Goal: Task Accomplishment & Management: Use online tool/utility

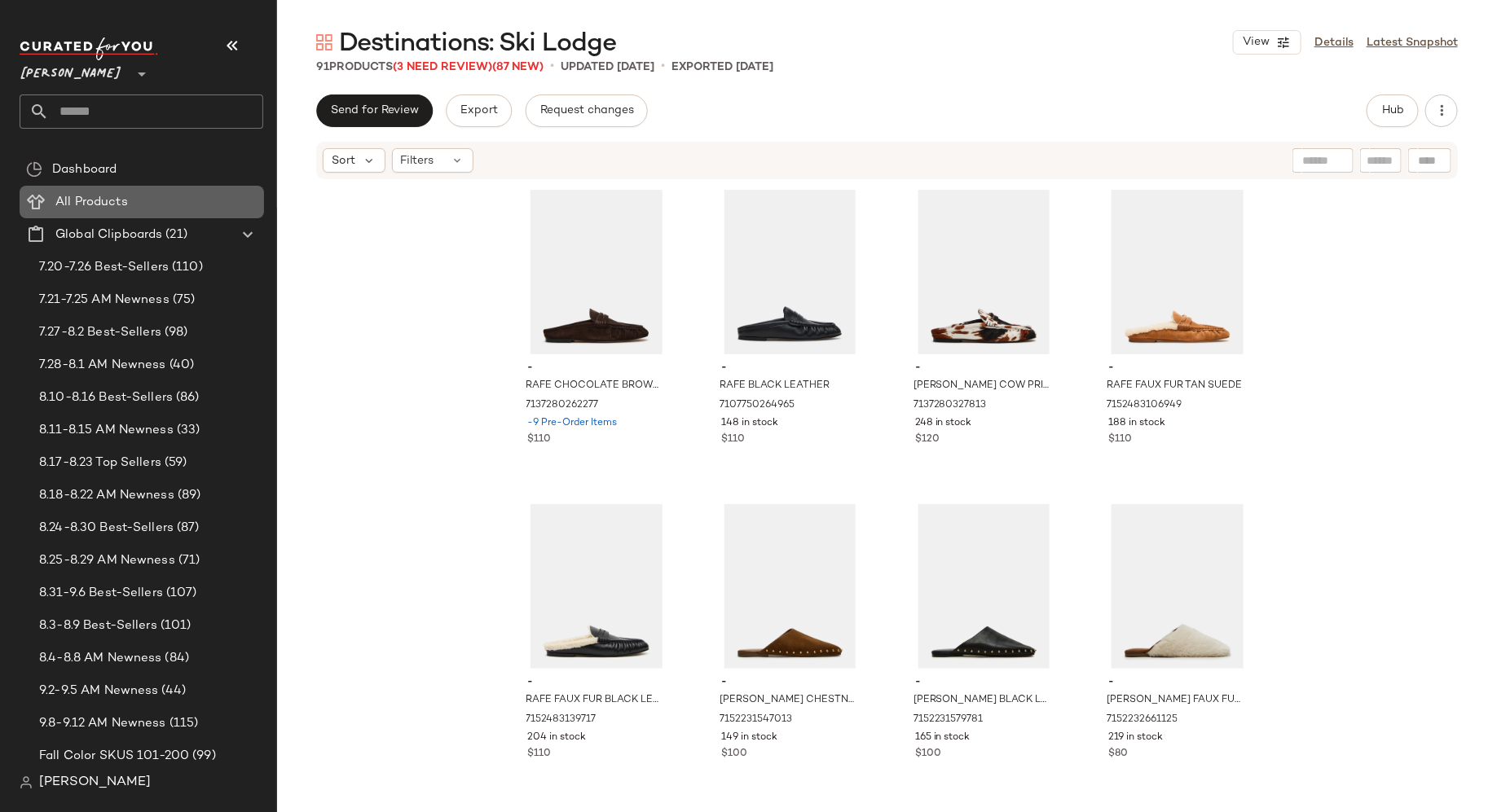
click at [115, 194] on span "All Products" at bounding box center [92, 203] width 73 height 19
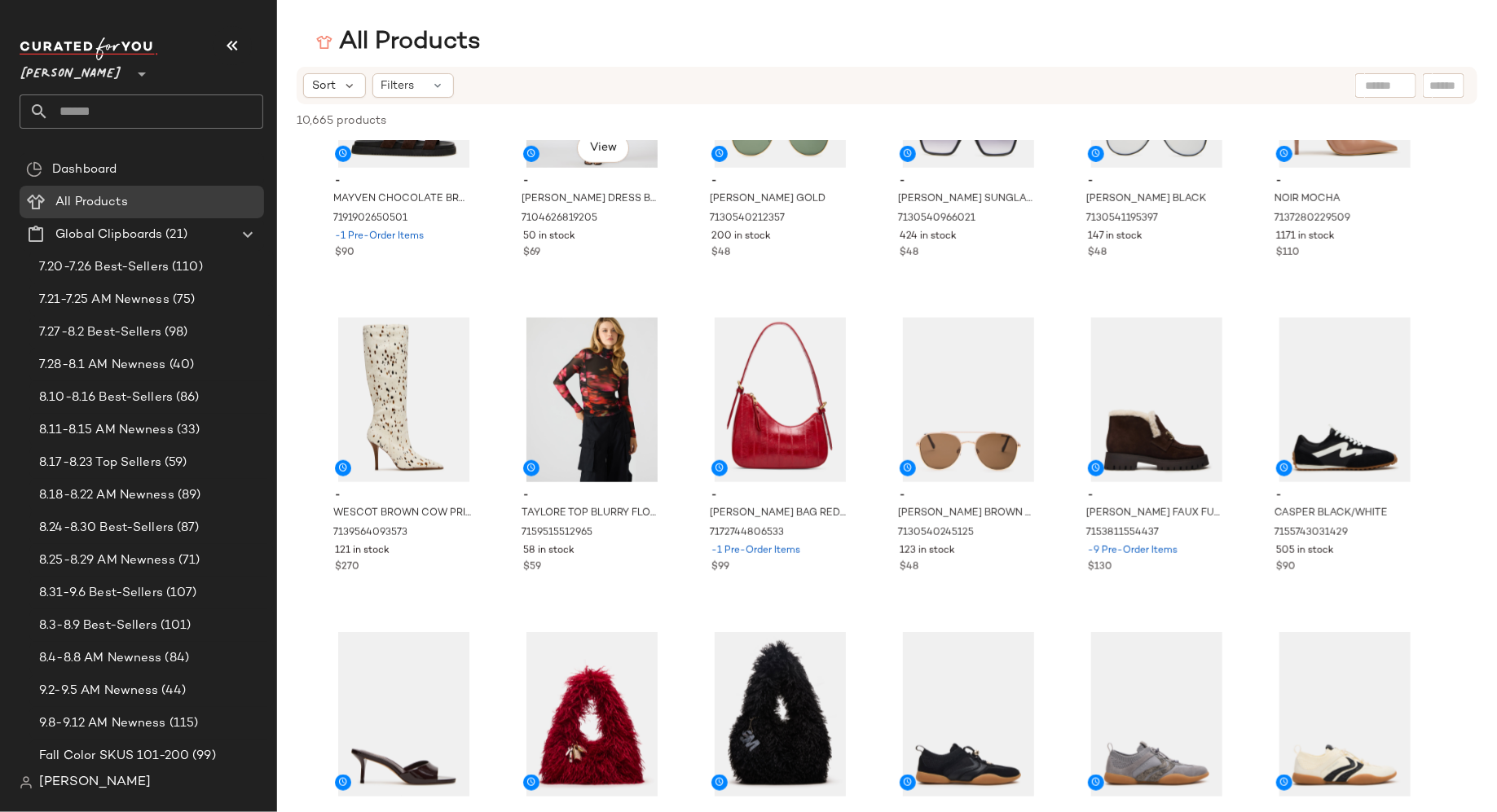
scroll to position [3607, 0]
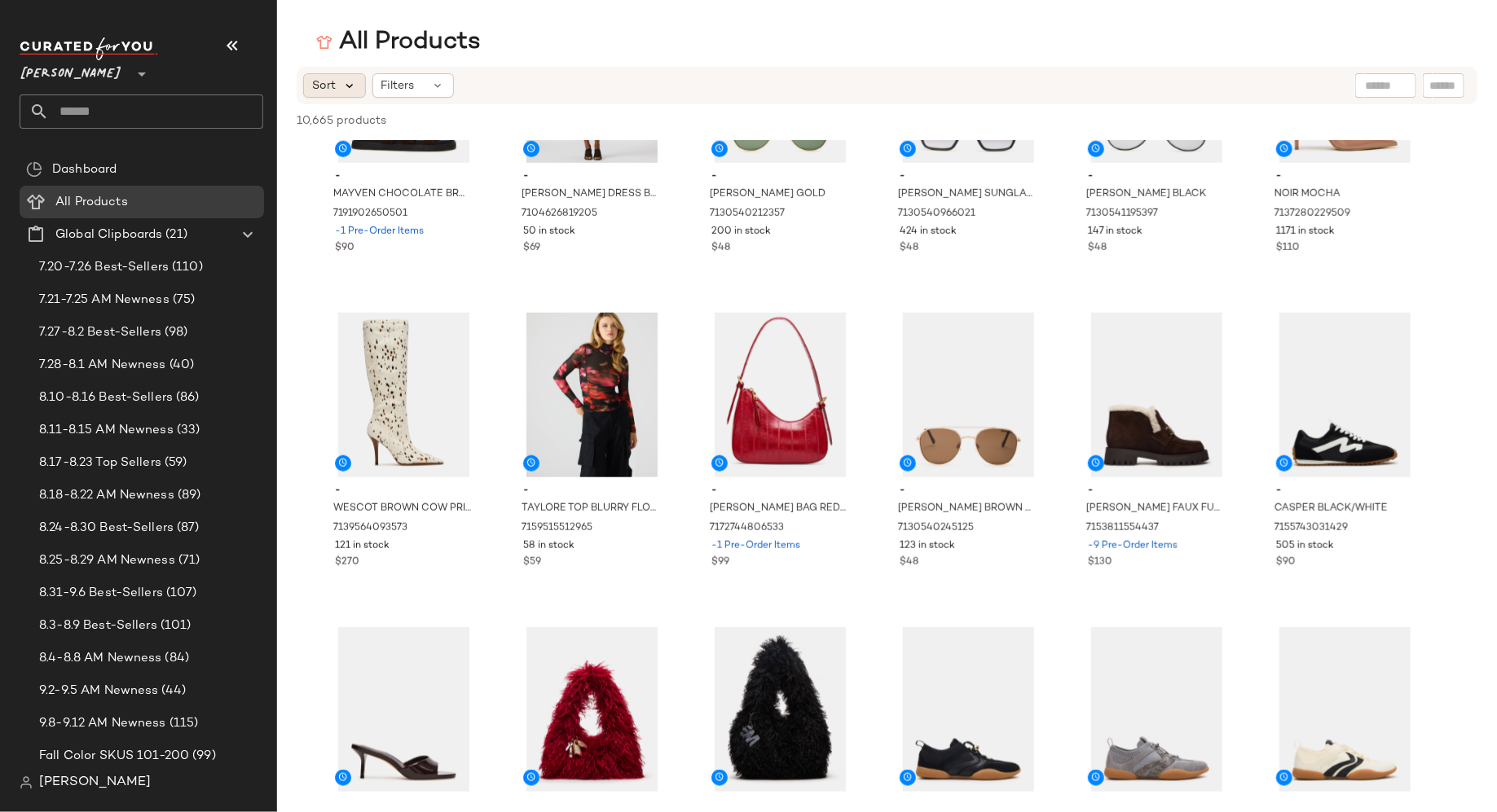
click at [344, 93] on div "Sort" at bounding box center [334, 86] width 63 height 25
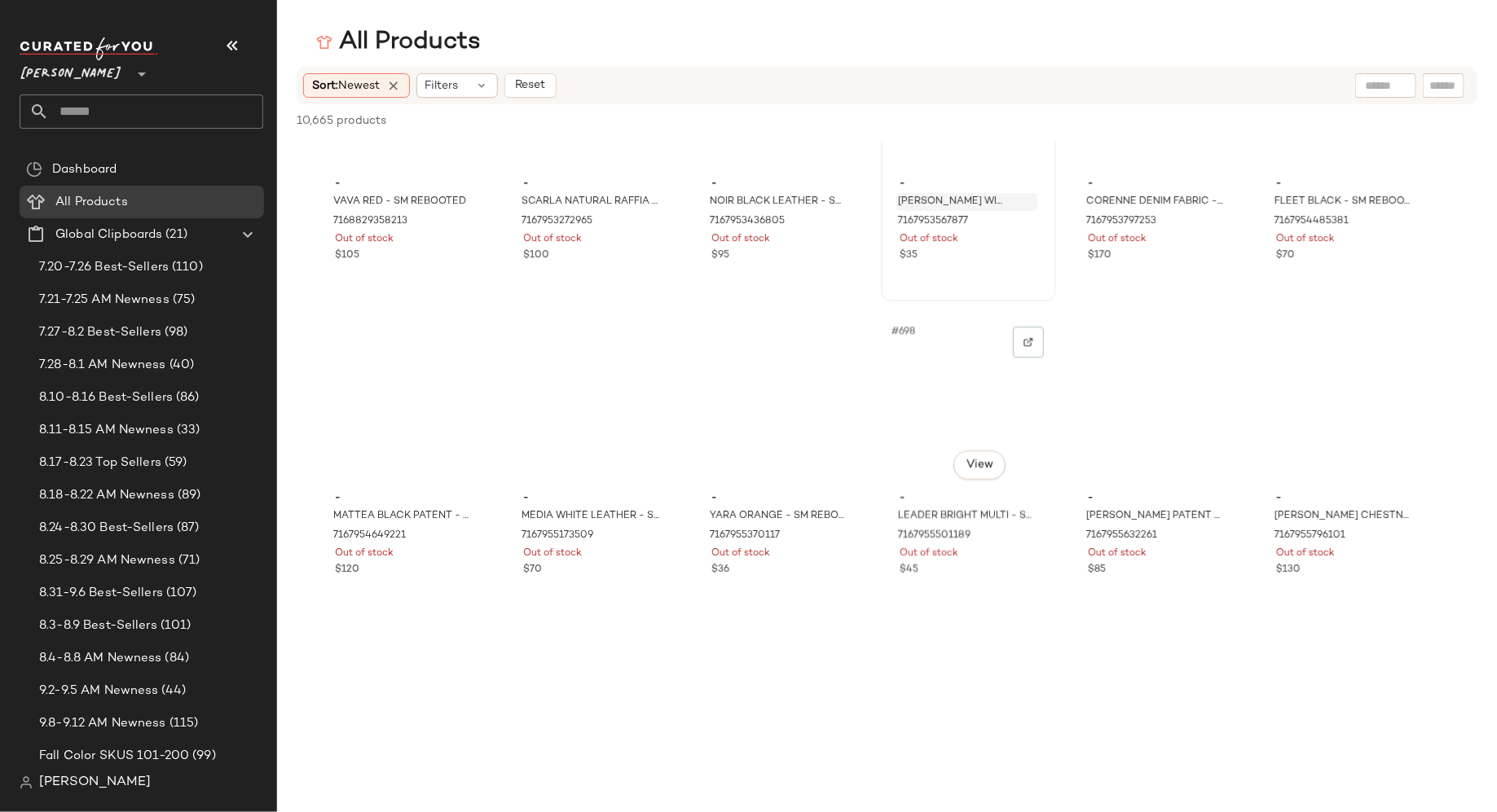
scroll to position [26585, 0]
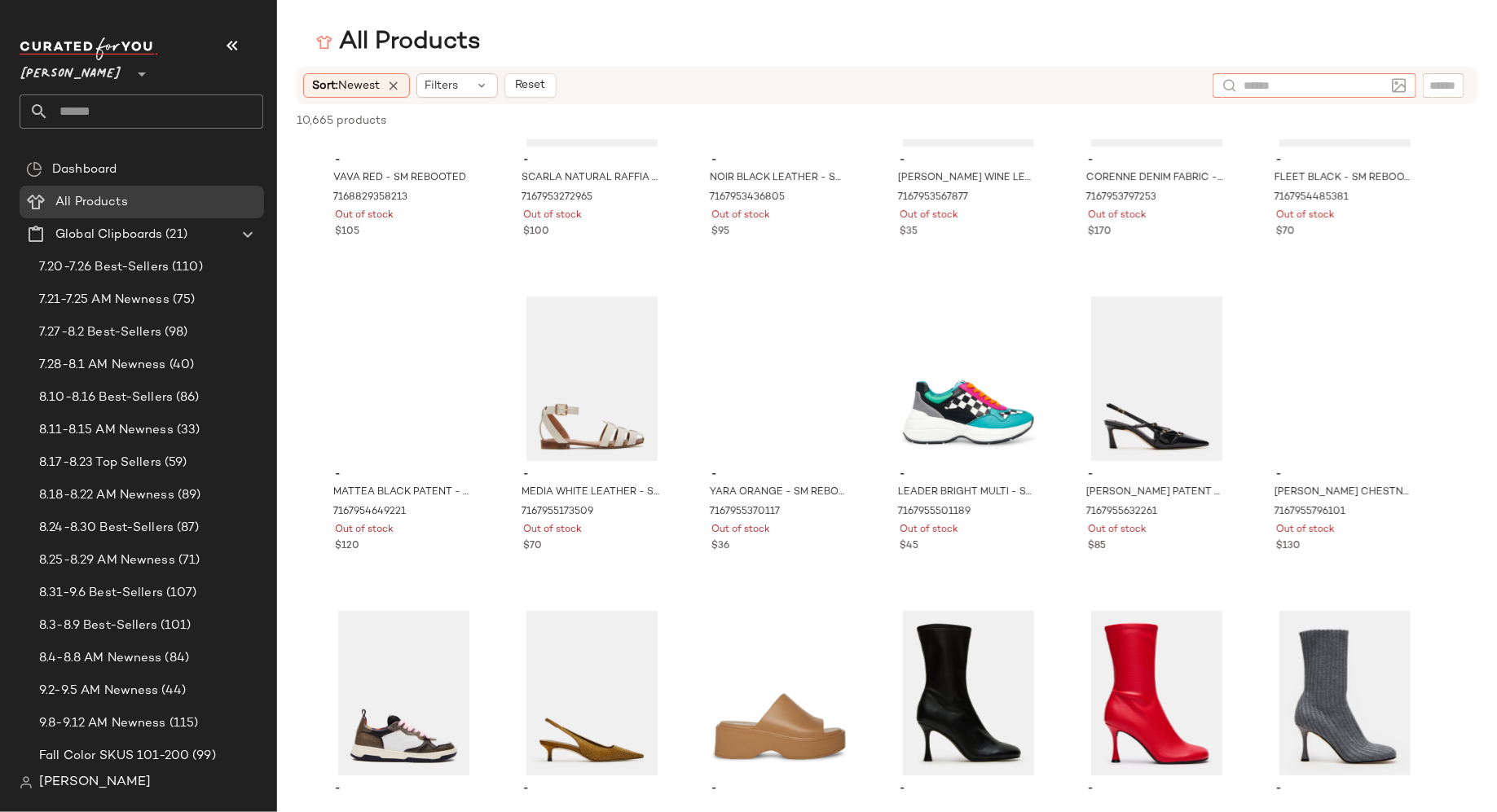
click at [1374, 87] on input "text" at bounding box center [1315, 86] width 141 height 17
type input "**********"
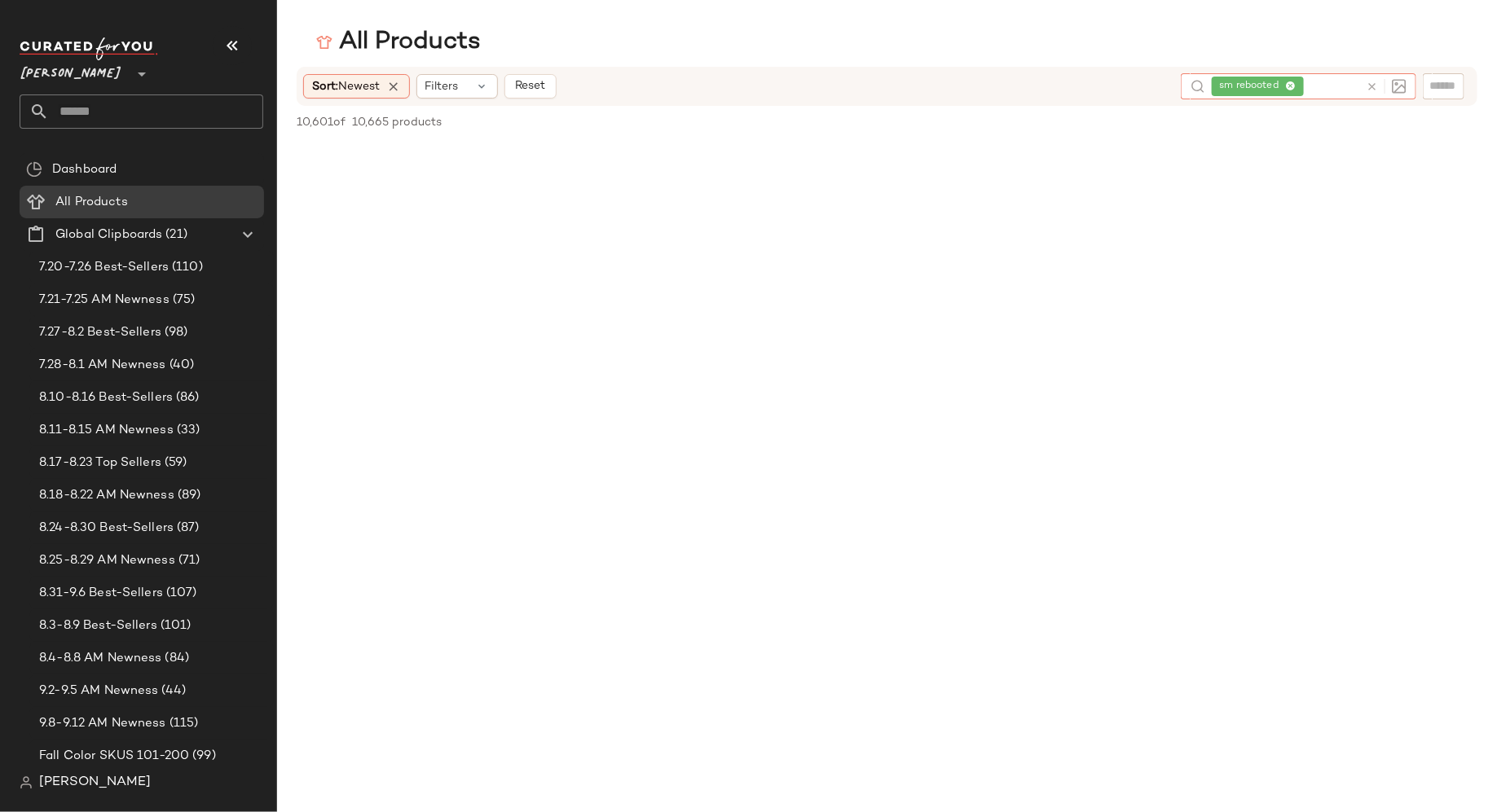
click at [1370, 89] on icon at bounding box center [1372, 86] width 12 height 12
click at [529, 81] on span "Reset" at bounding box center [529, 86] width 31 height 13
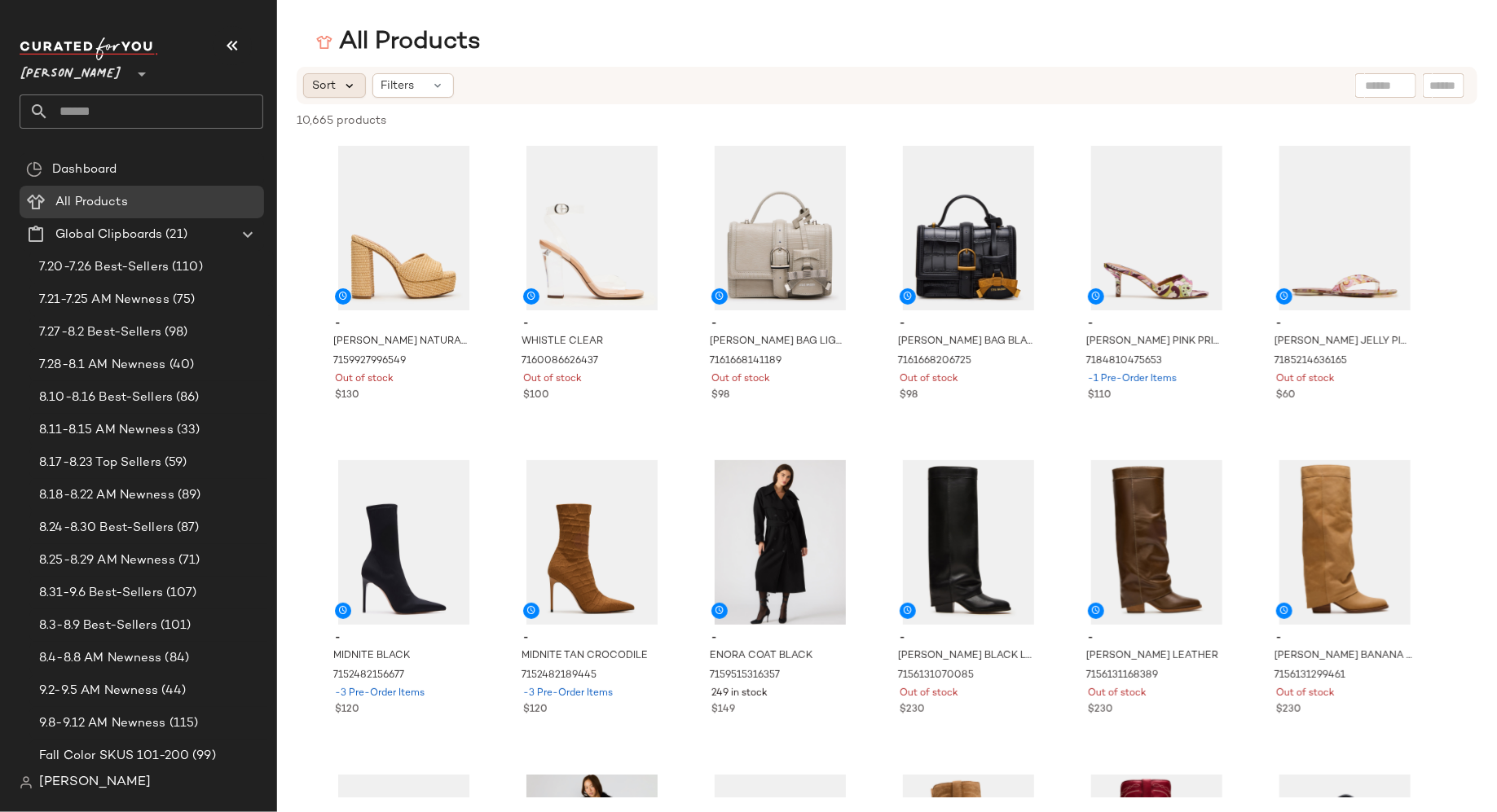
click at [352, 81] on icon at bounding box center [349, 85] width 14 height 14
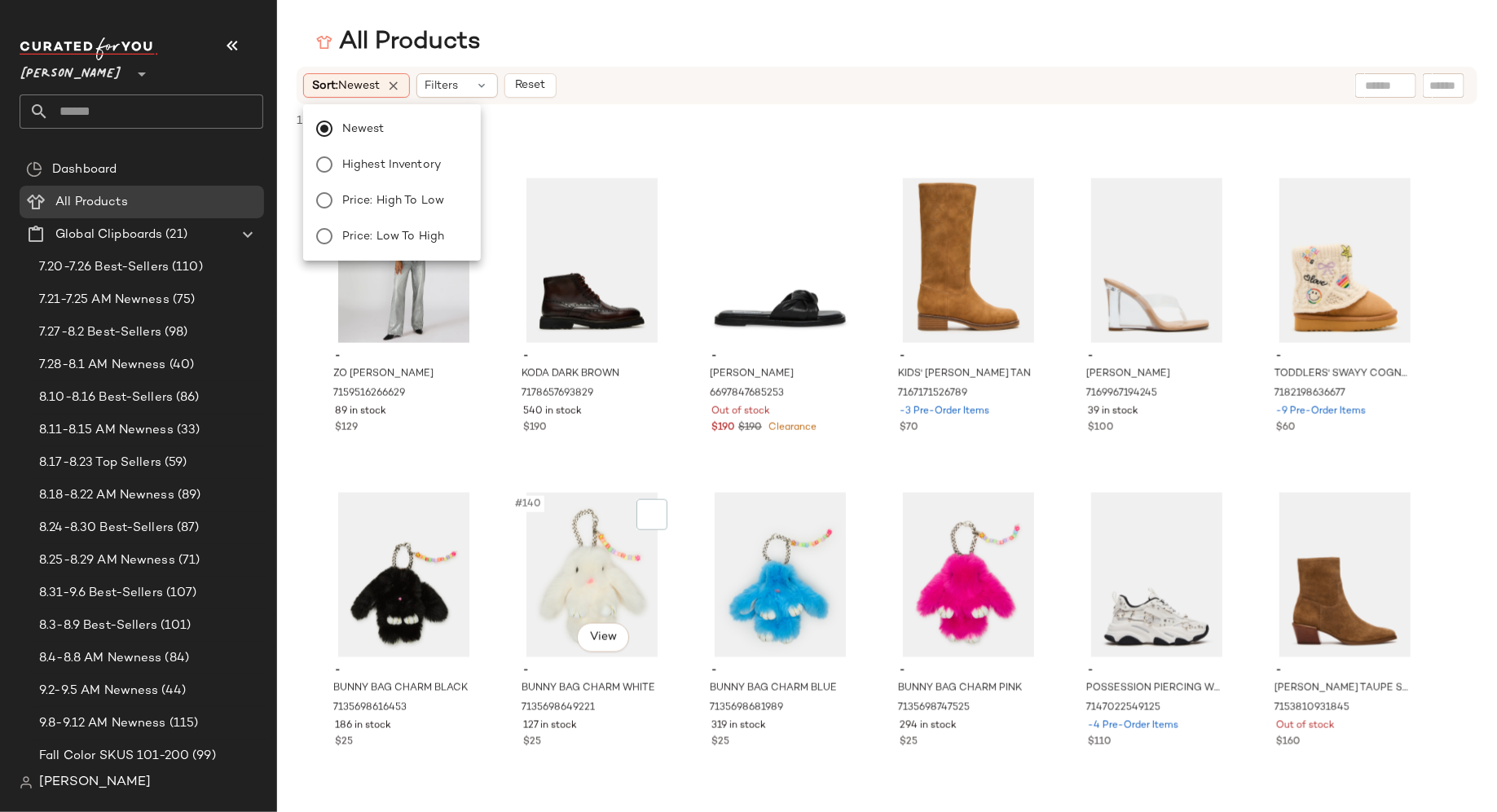
scroll to position [6904, 0]
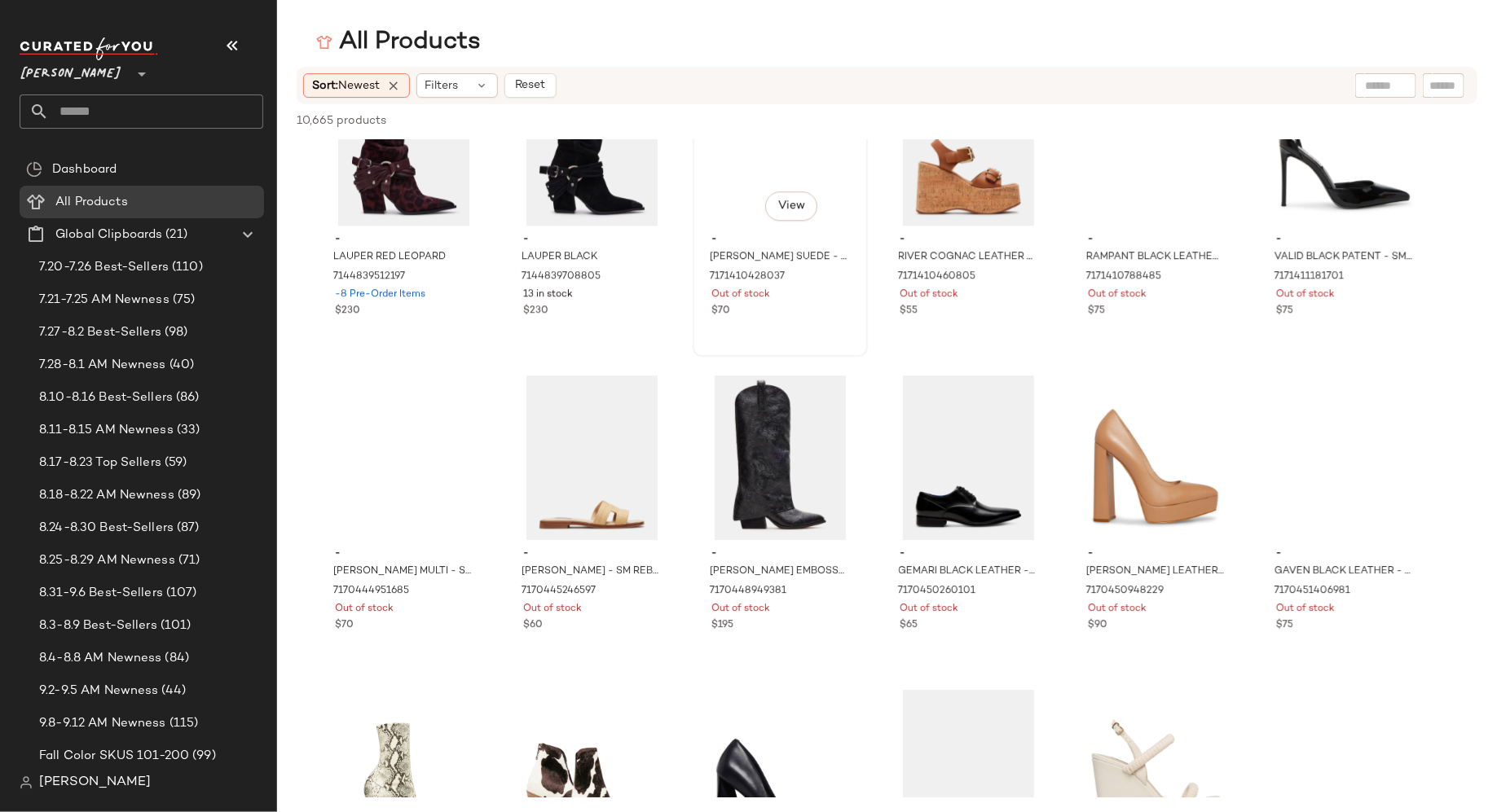
scroll to position [26202, 0]
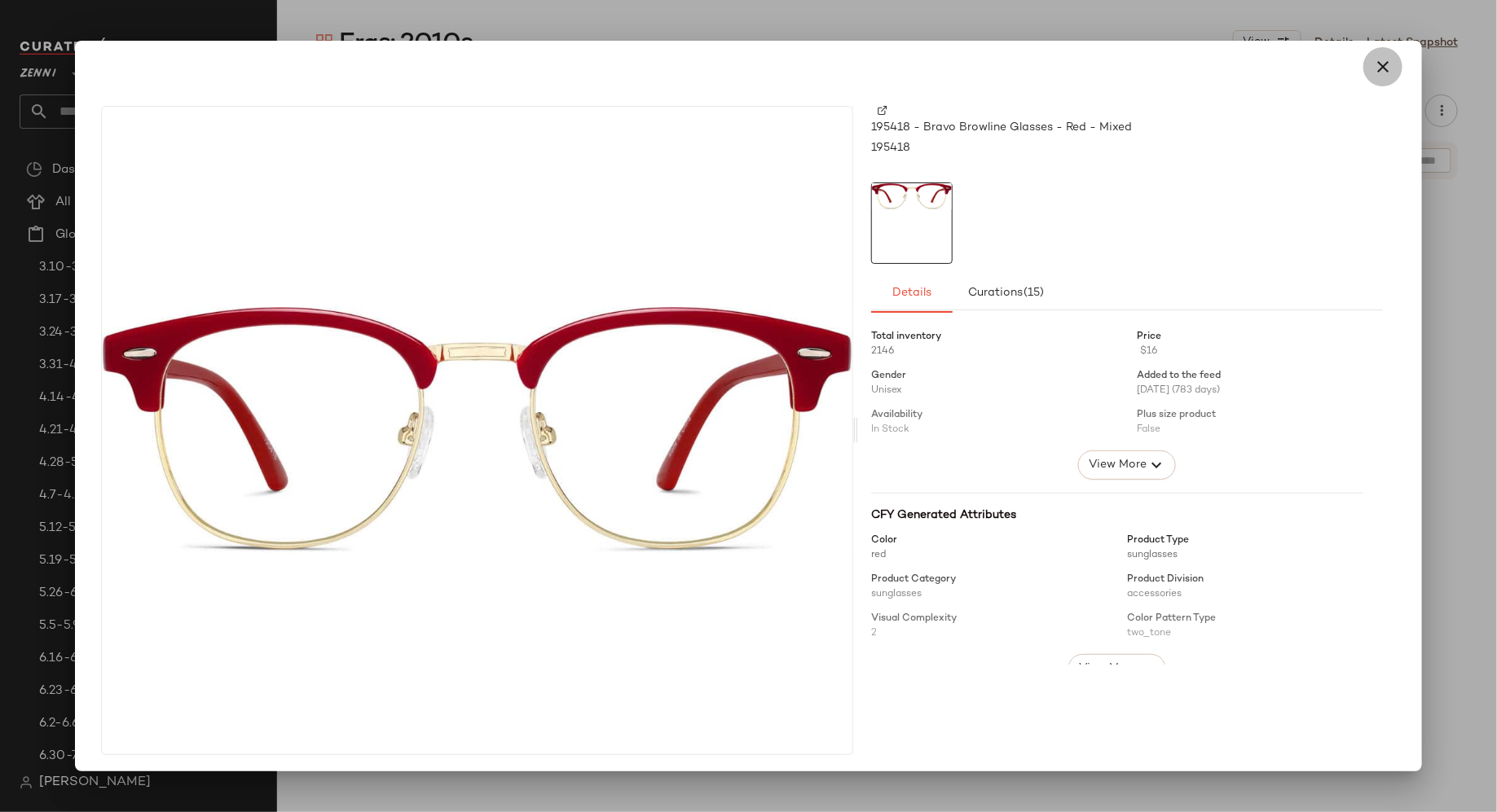
click at [1379, 69] on icon "button" at bounding box center [1382, 67] width 19 height 19
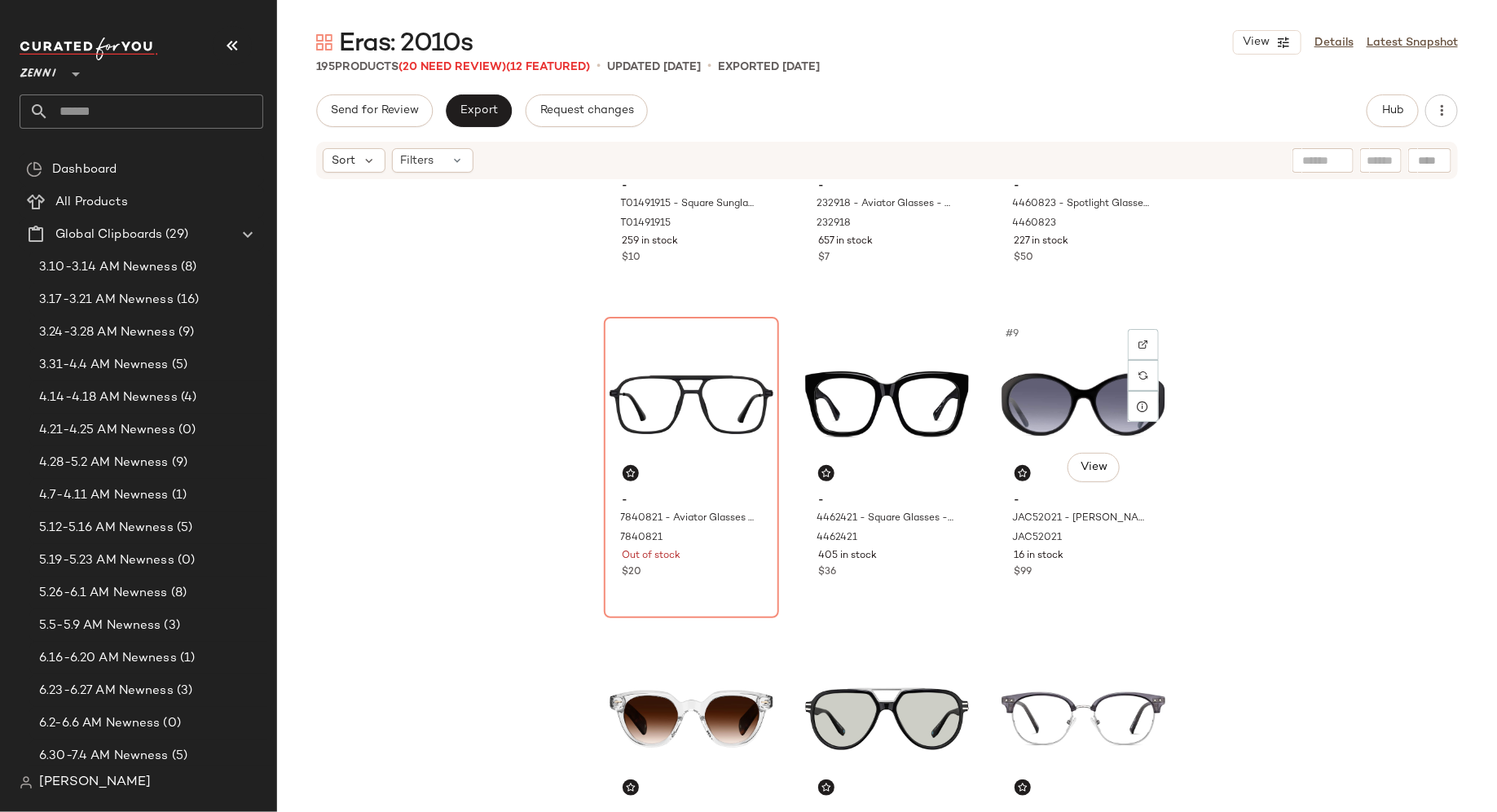
scroll to position [510, 0]
click at [1378, 163] on input "Filter" at bounding box center [1325, 161] width 139 height 17
type input "*******"
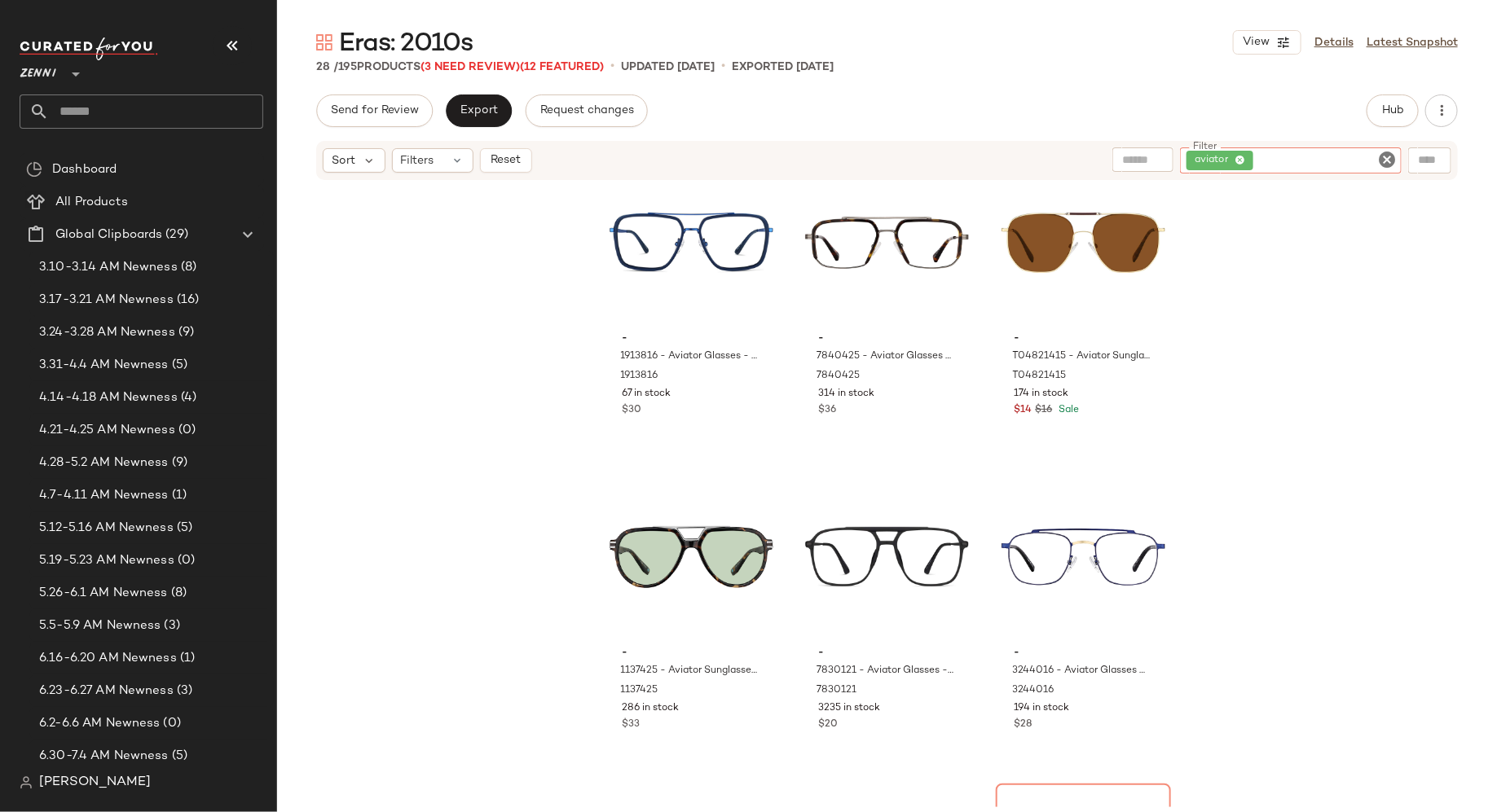
scroll to position [1933, 0]
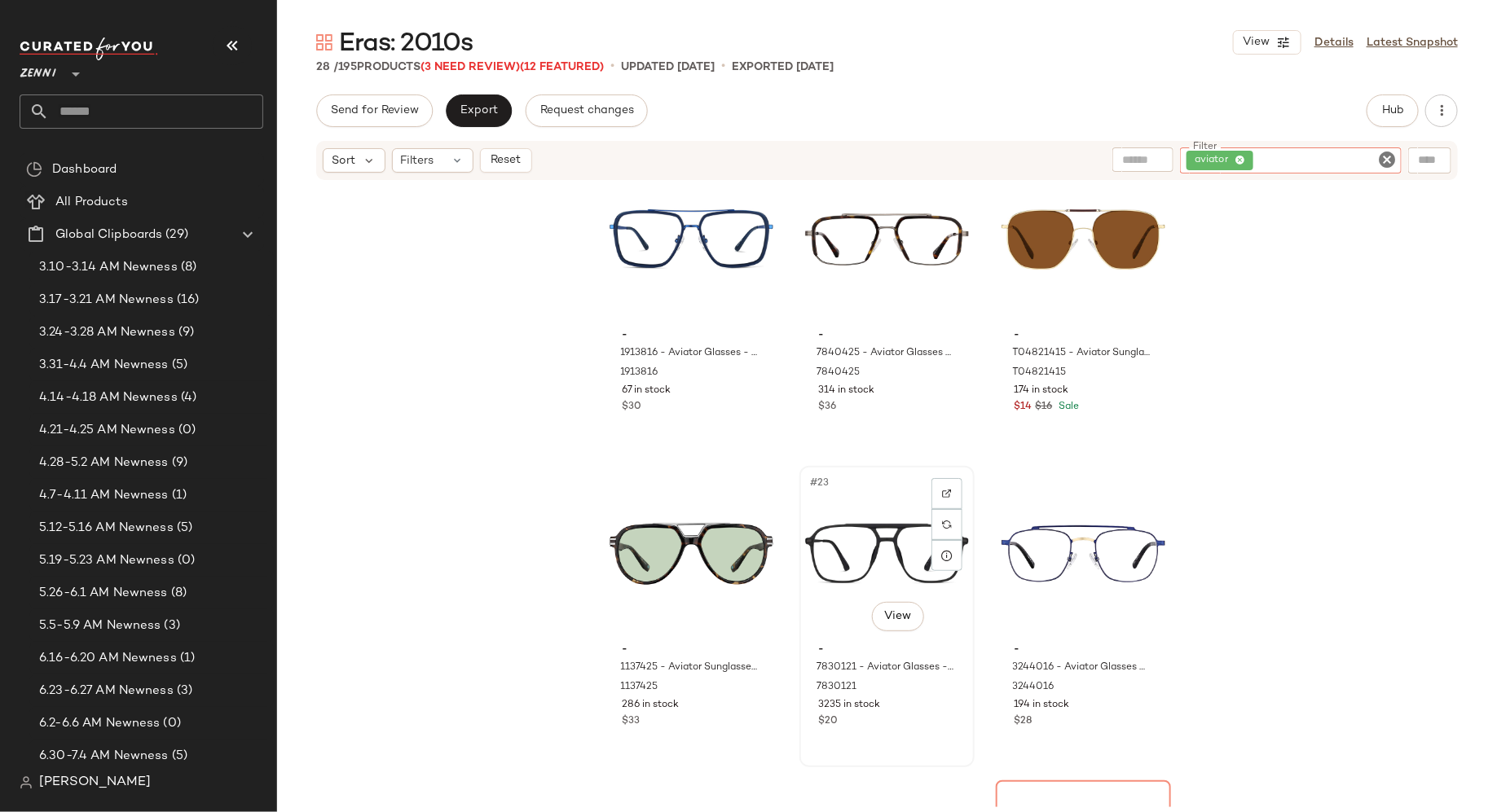
click at [844, 583] on div "#23 View" at bounding box center [887, 554] width 163 height 164
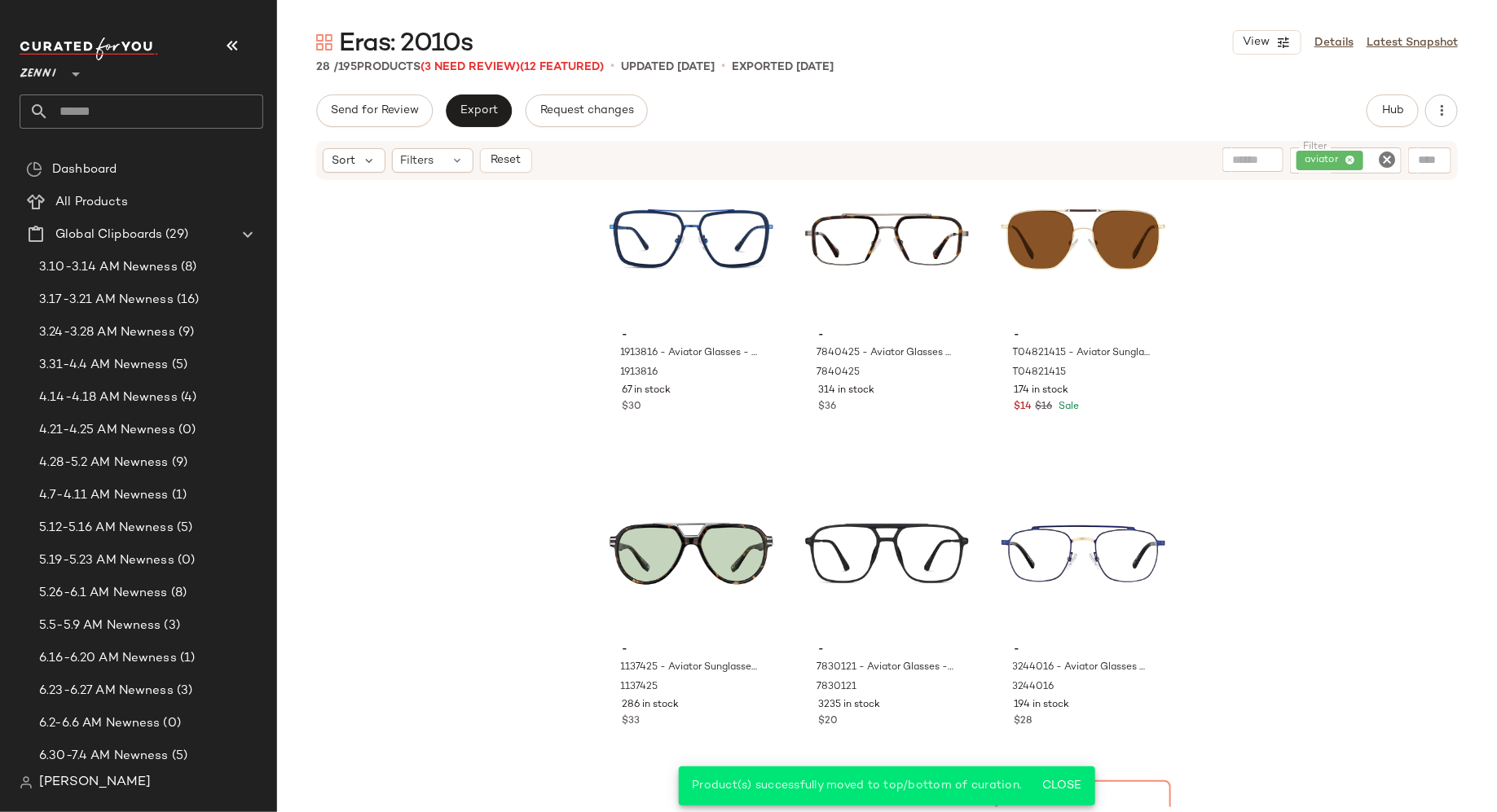
click at [1388, 160] on icon "Clear Filter" at bounding box center [1387, 160] width 19 height 19
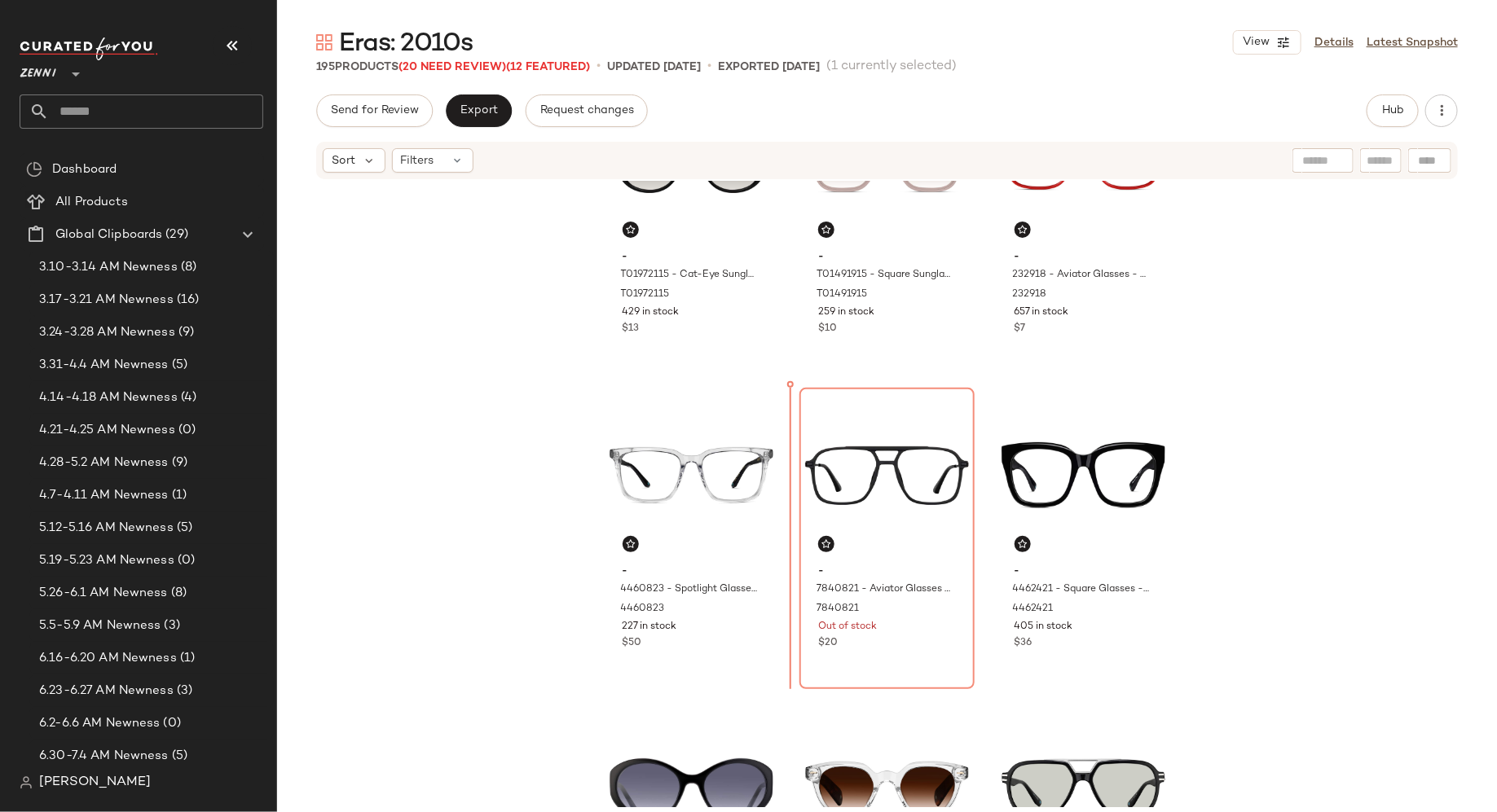
scroll to position [438, 0]
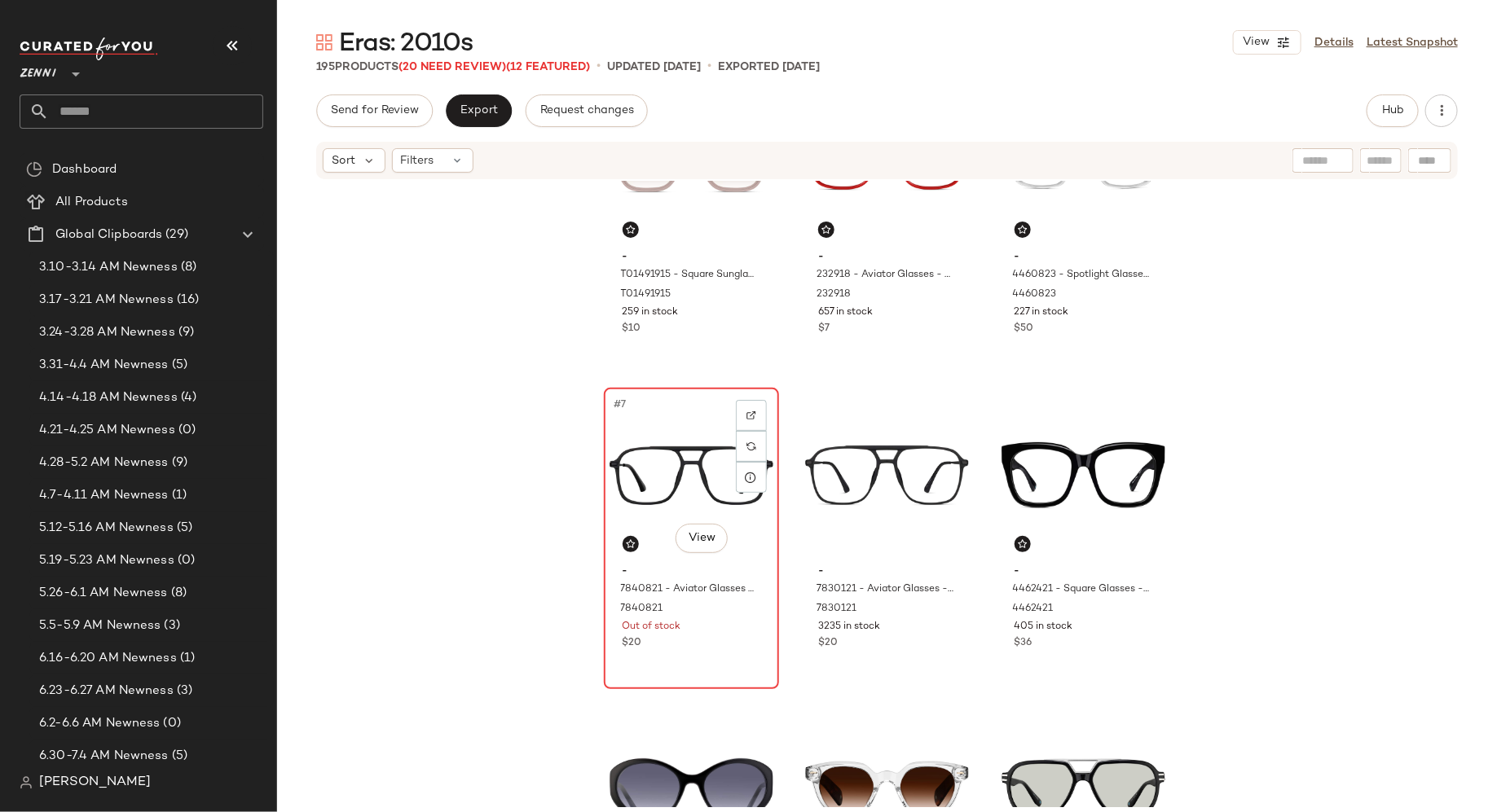
click at [706, 657] on div "#7 View - 7840821 - Aviator Glasses - Black - Mixed 7840821 Out of stock $20" at bounding box center [692, 539] width 172 height 298
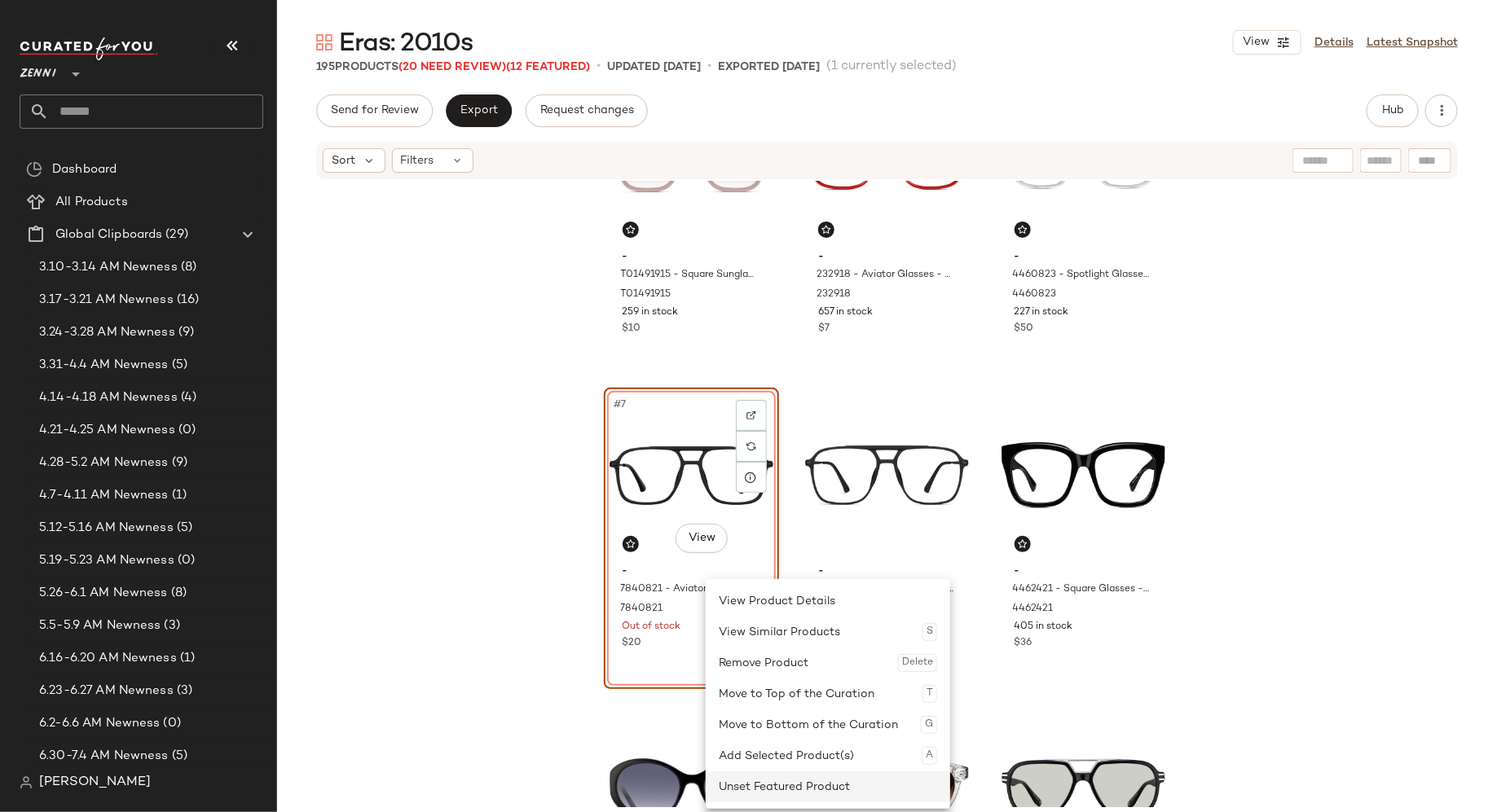
click at [740, 786] on div "Unset Featured Product" at bounding box center [827, 787] width 219 height 31
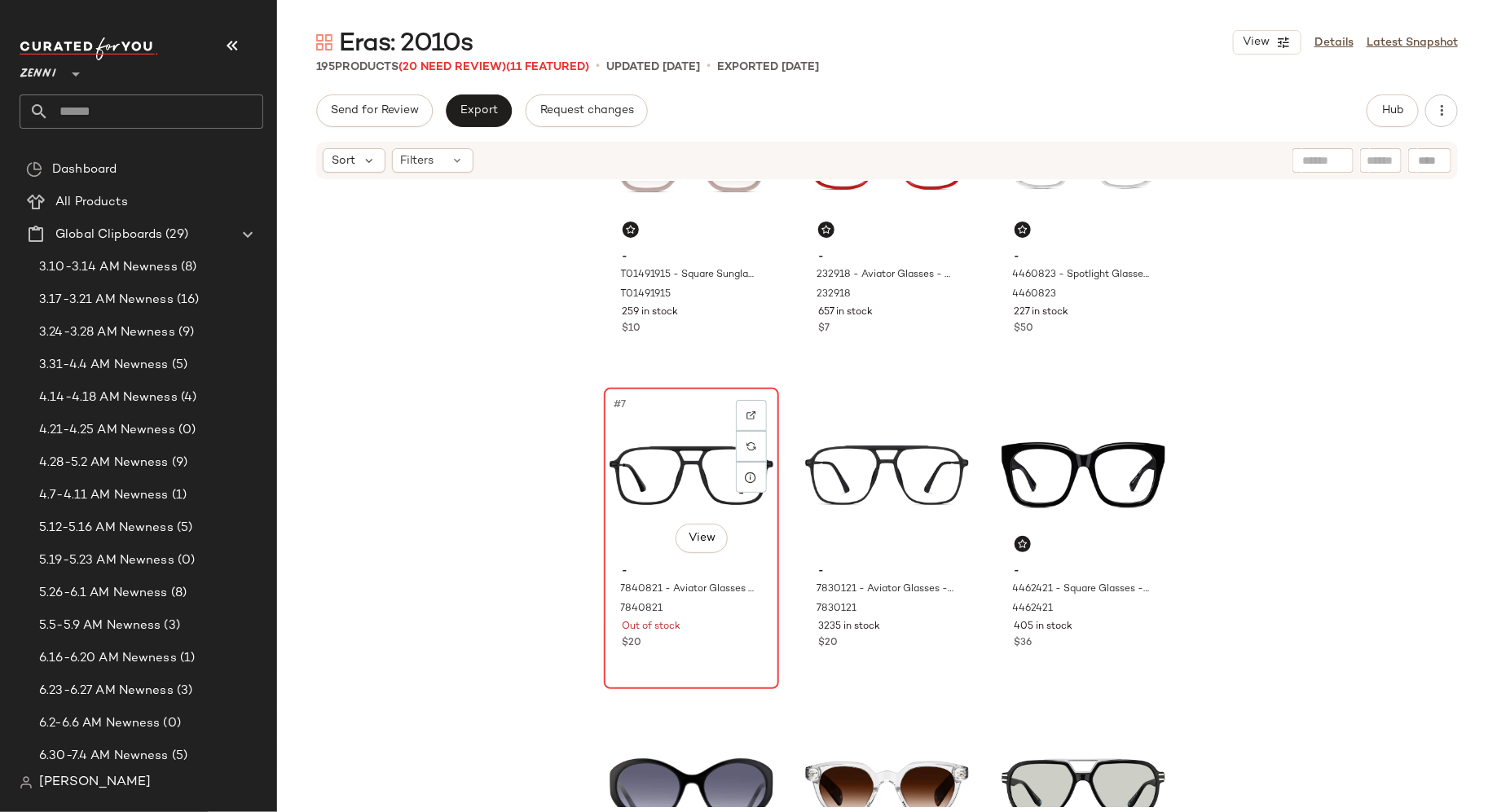
click at [718, 649] on div "$20" at bounding box center [692, 643] width 138 height 14
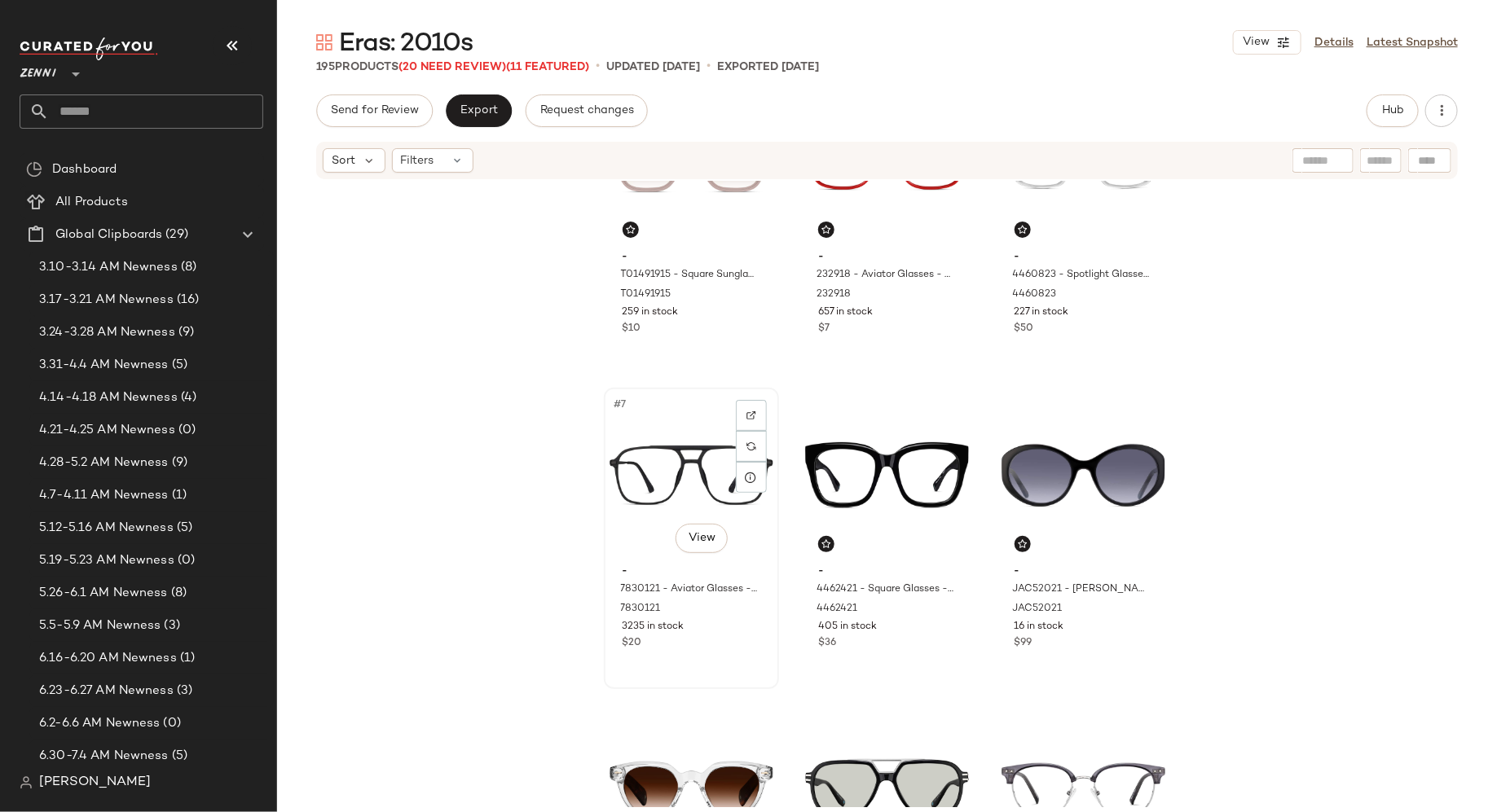
click at [729, 651] on div "- 7830121 - Aviator Glasses - Black - Mixed 7830121 3235 in stock $20" at bounding box center [691, 605] width 163 height 95
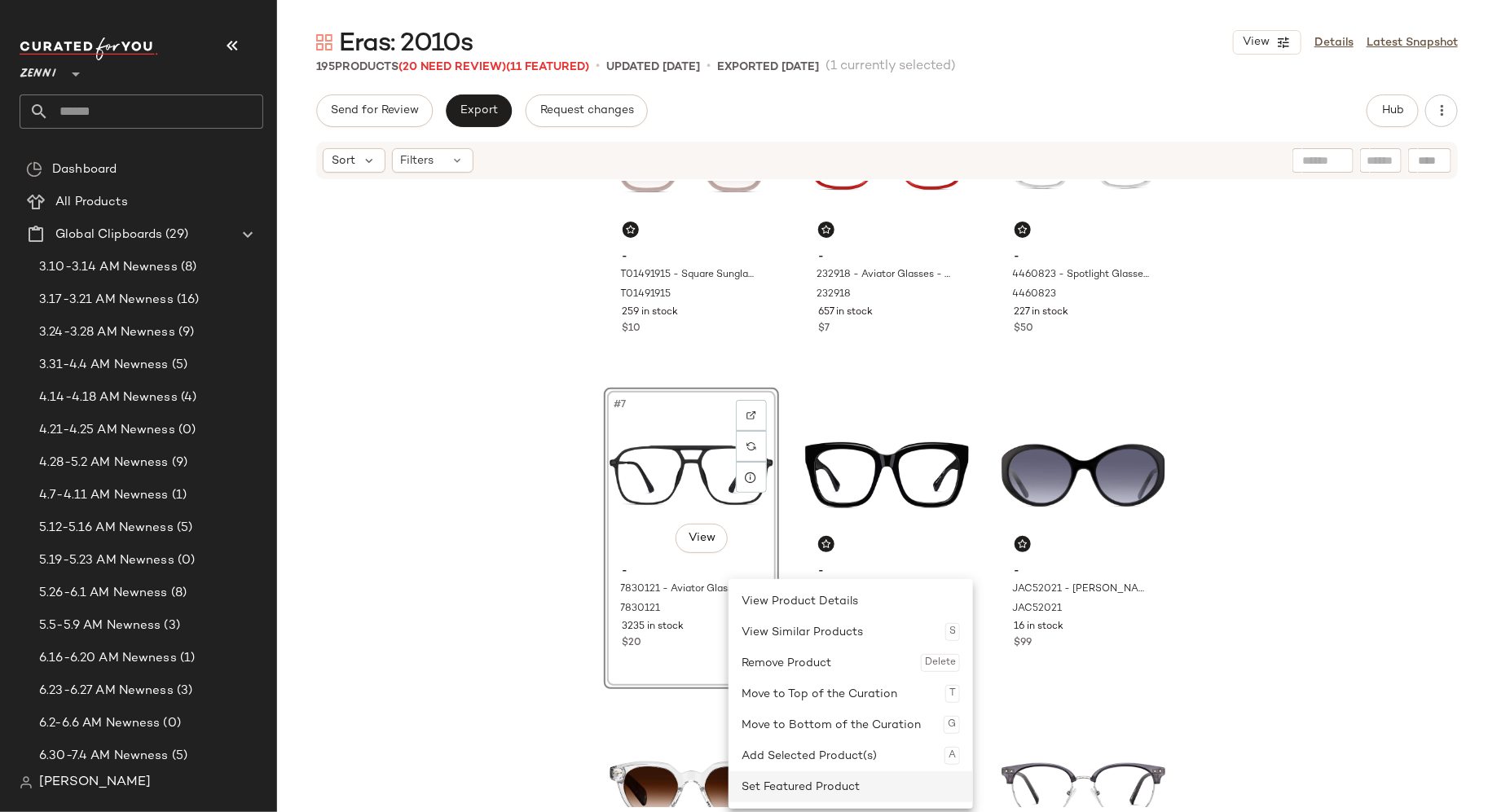
click at [768, 783] on div "Set Featured Product" at bounding box center [850, 787] width 219 height 31
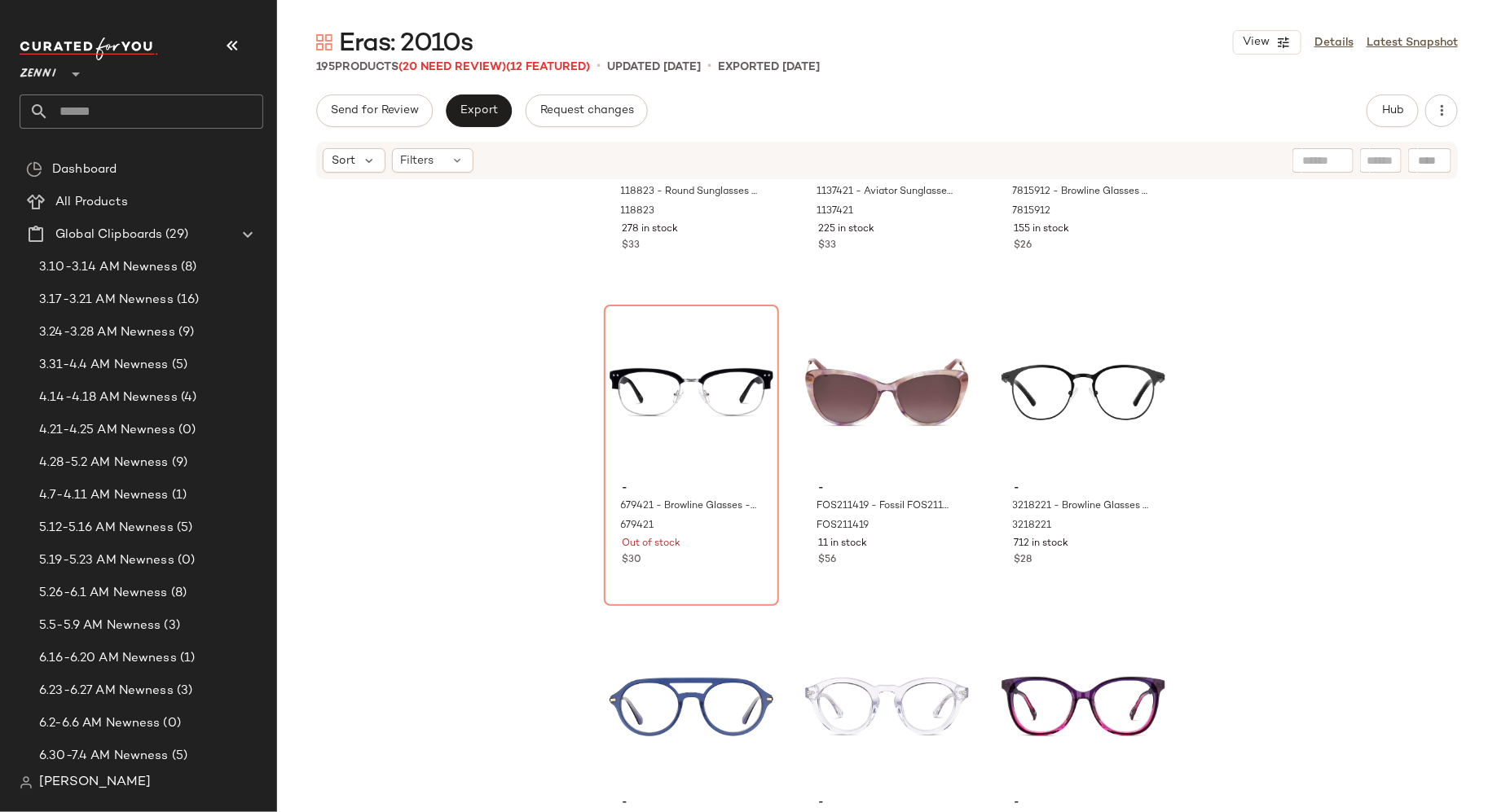
scroll to position [1178, 0]
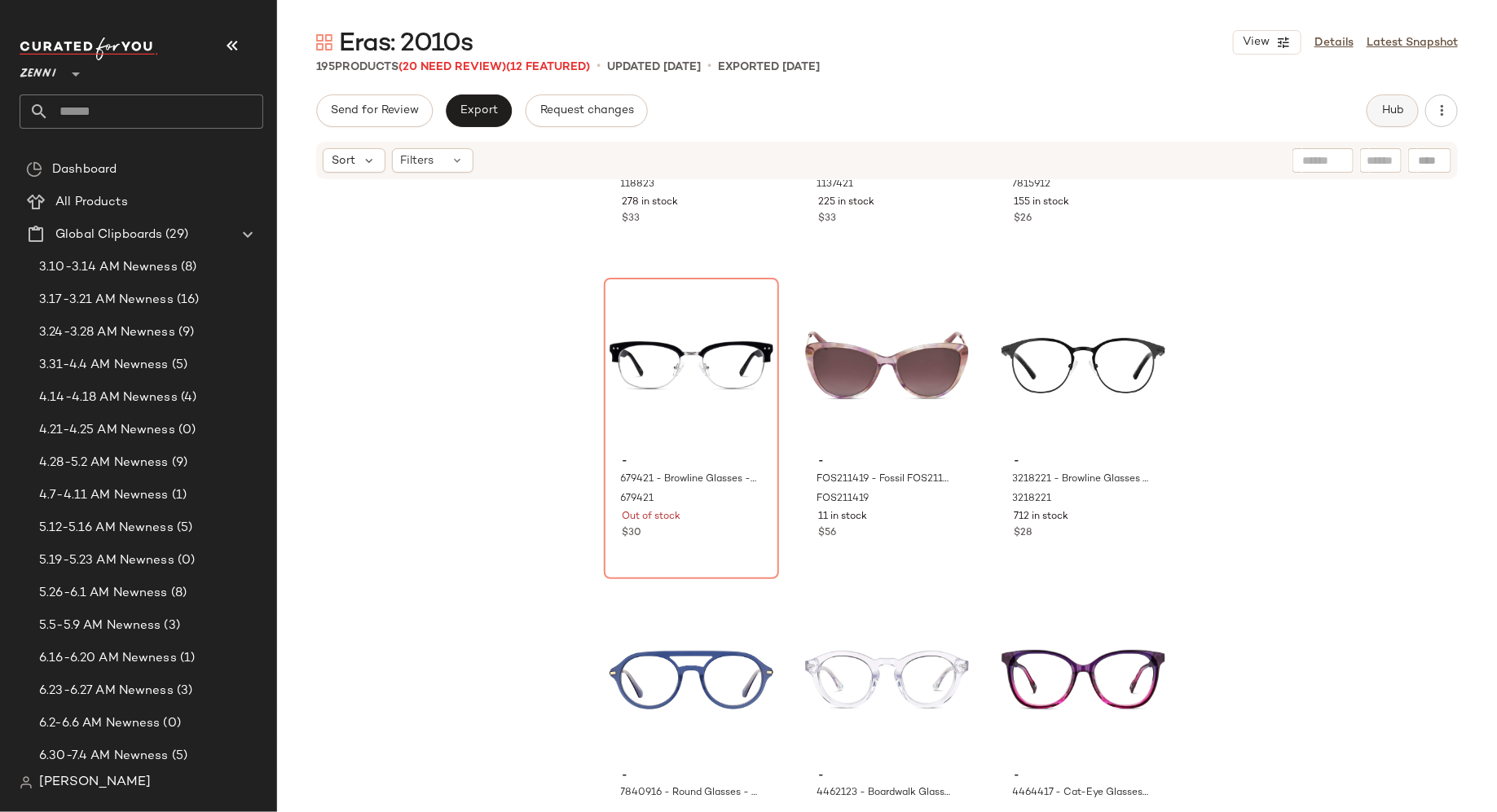
click at [1394, 108] on span "Hub" at bounding box center [1393, 111] width 23 height 13
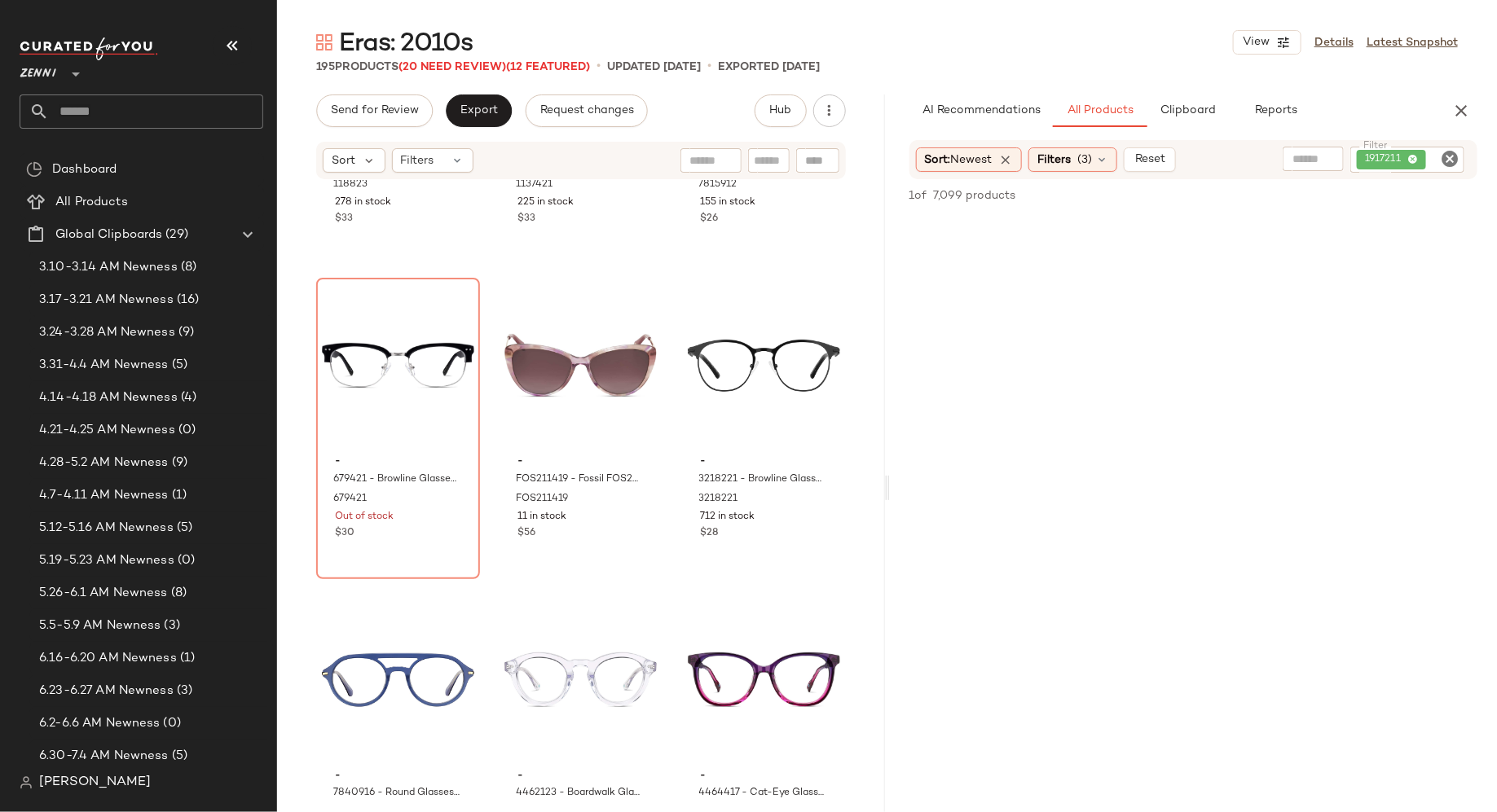
click at [1451, 153] on icon "Clear Filter" at bounding box center [1449, 159] width 19 height 19
click at [1408, 156] on input "Filter" at bounding box center [1388, 160] width 139 height 17
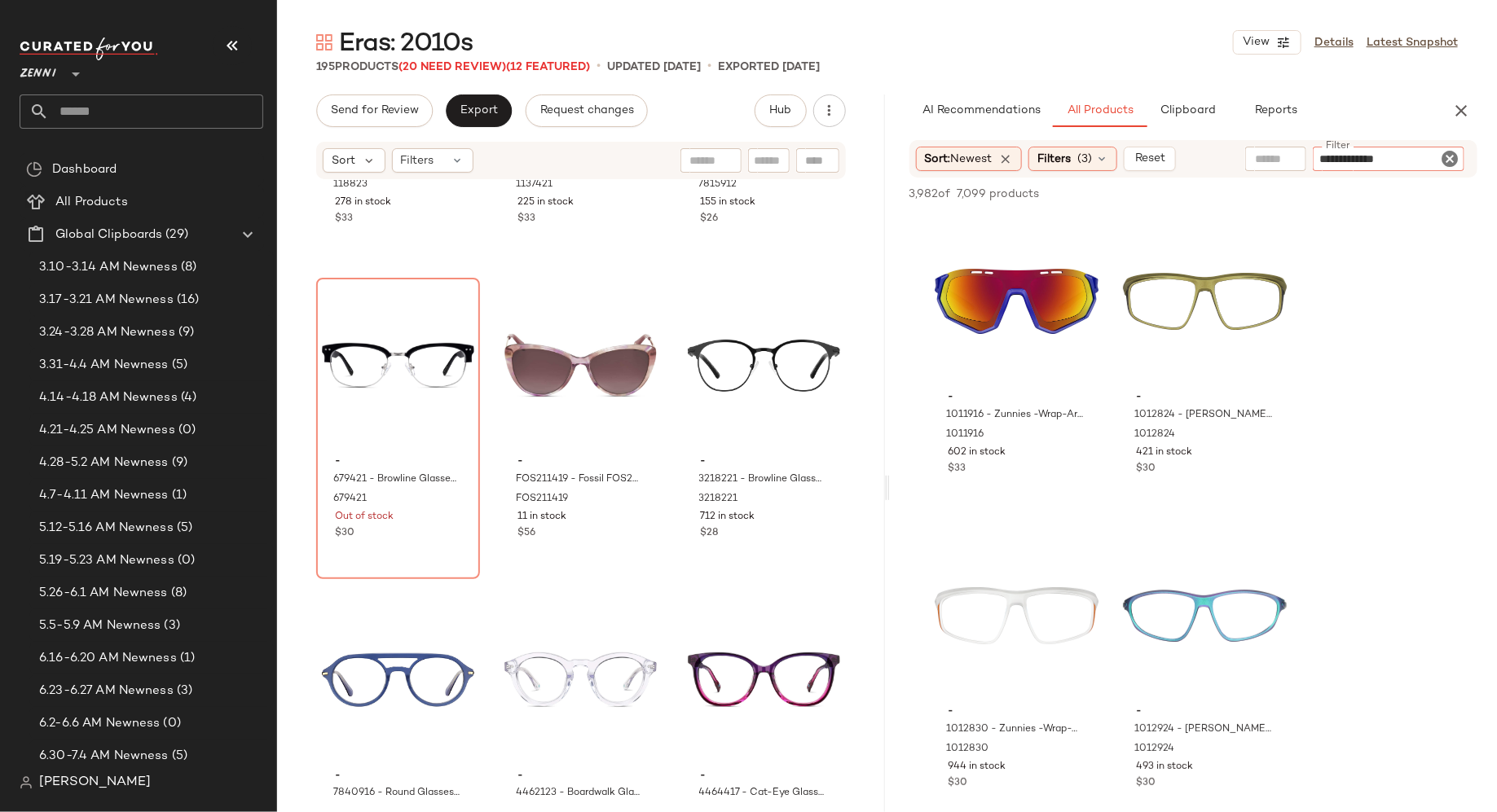
type input "**********"
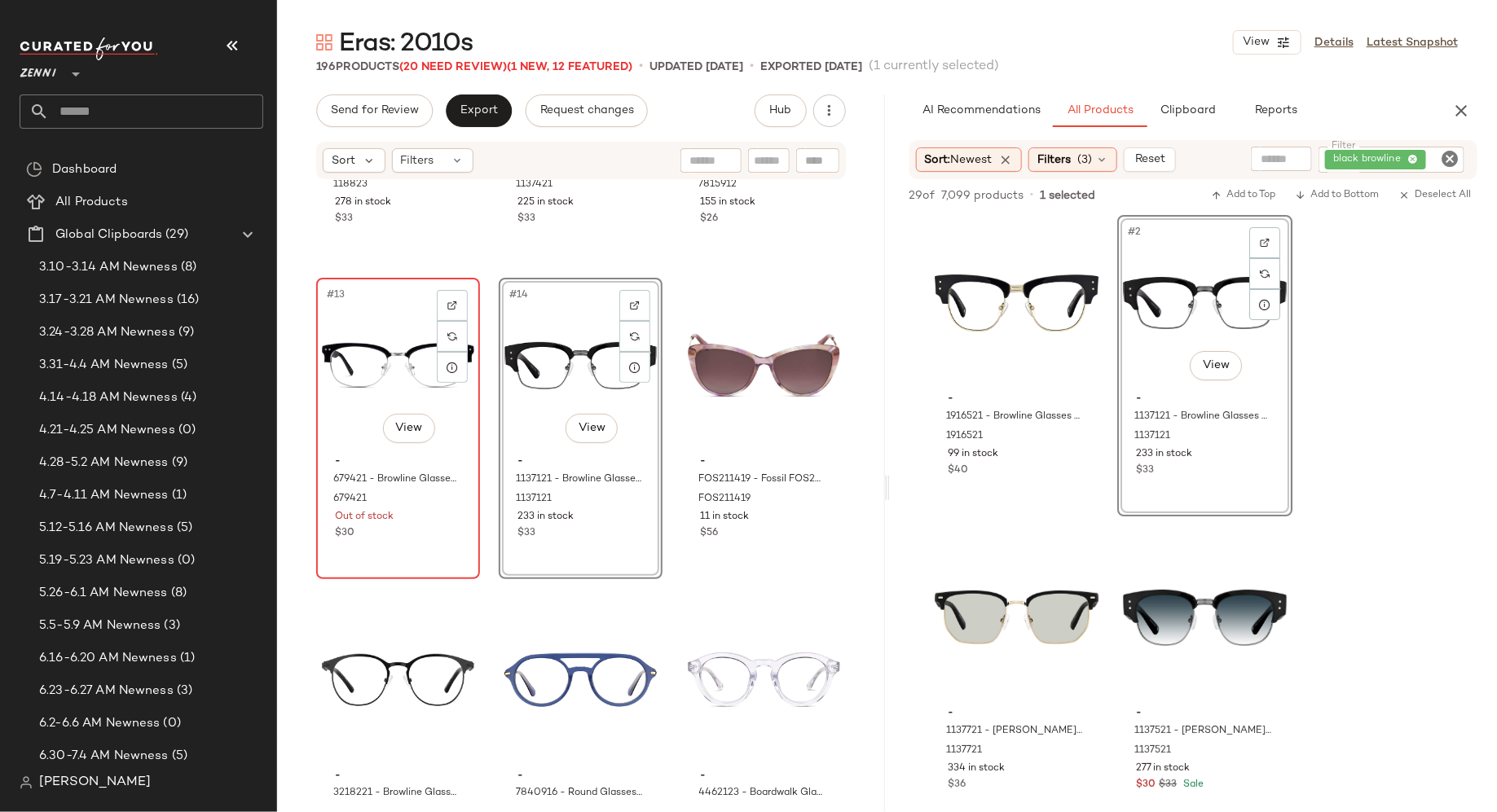
click at [428, 535] on div "$30" at bounding box center [398, 533] width 126 height 14
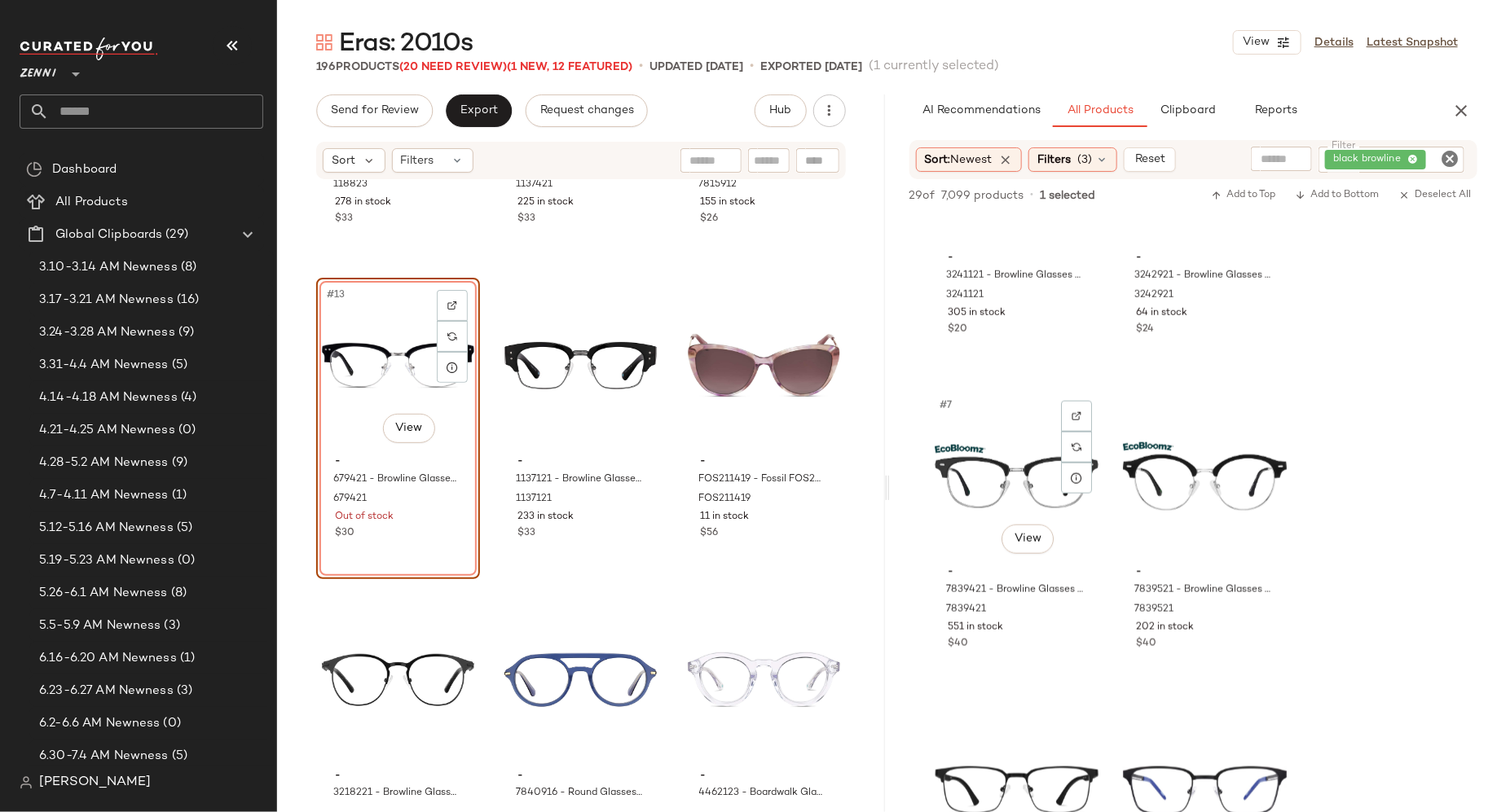
scroll to position [771, 0]
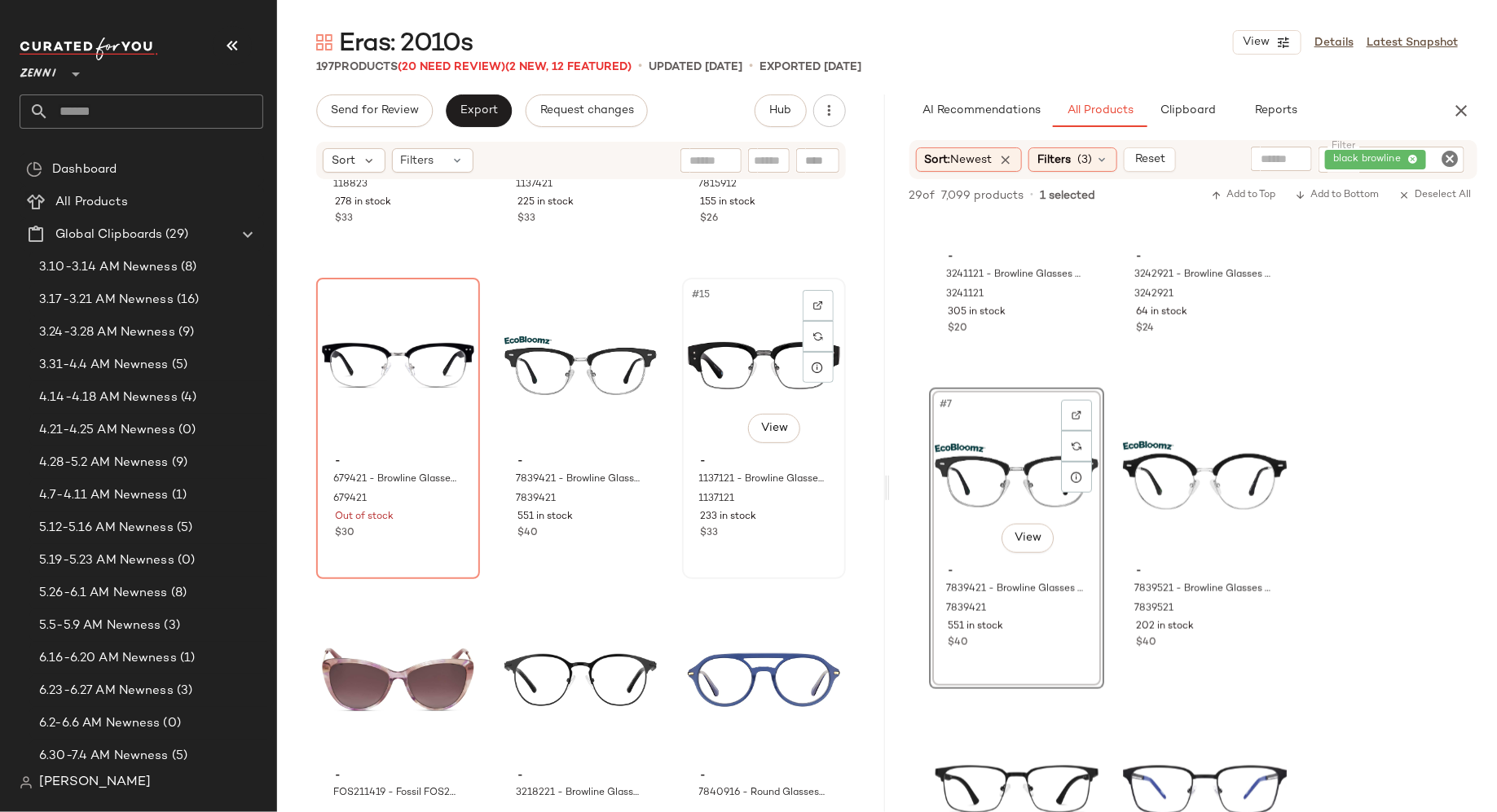
click at [705, 384] on div "#15 View" at bounding box center [764, 366] width 153 height 164
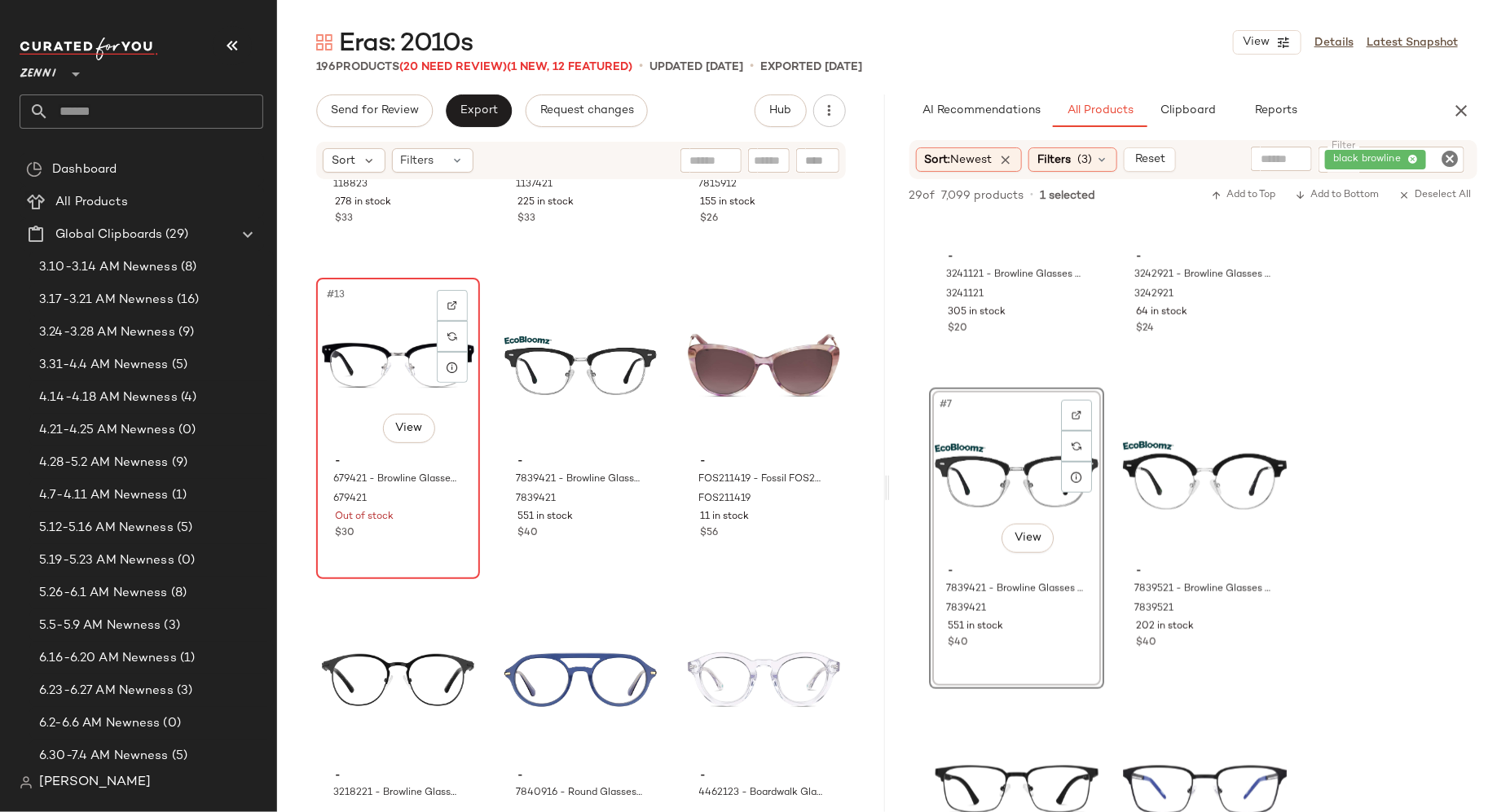
click at [376, 404] on div "#13 View" at bounding box center [398, 366] width 153 height 164
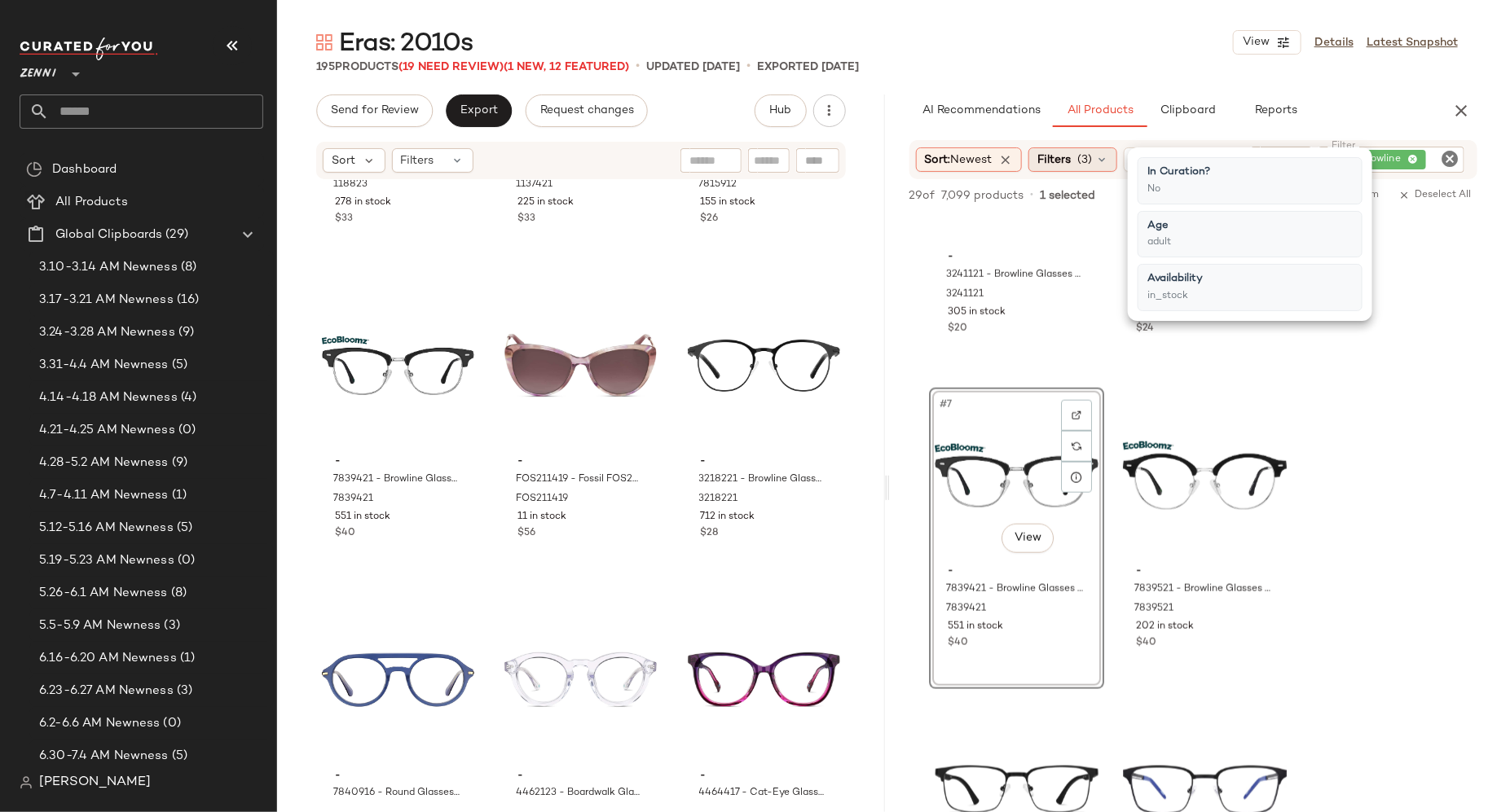
click at [1103, 164] on icon at bounding box center [1101, 160] width 13 height 13
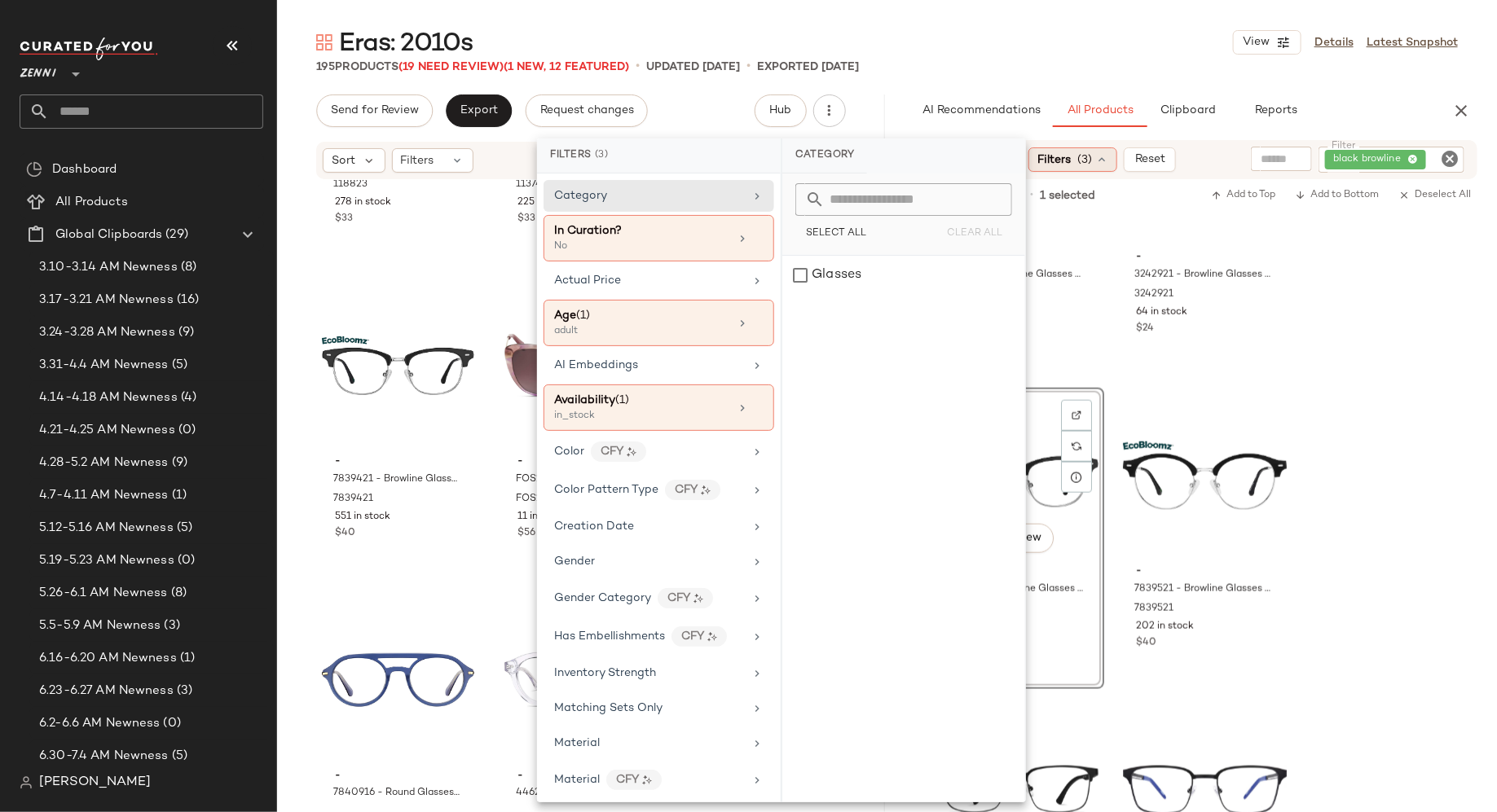
click at [1105, 164] on icon at bounding box center [1101, 160] width 13 height 13
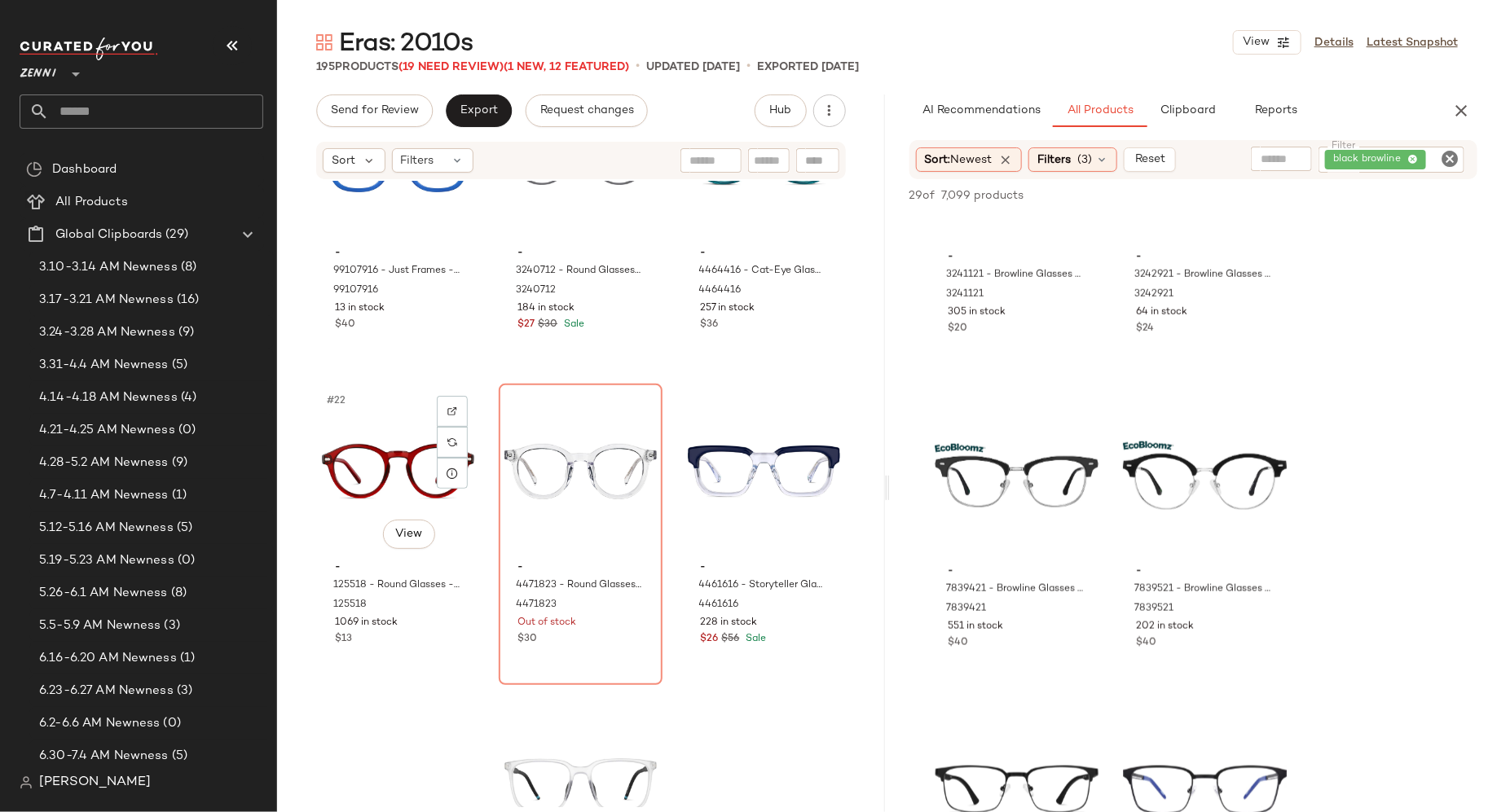
scroll to position [2170, 0]
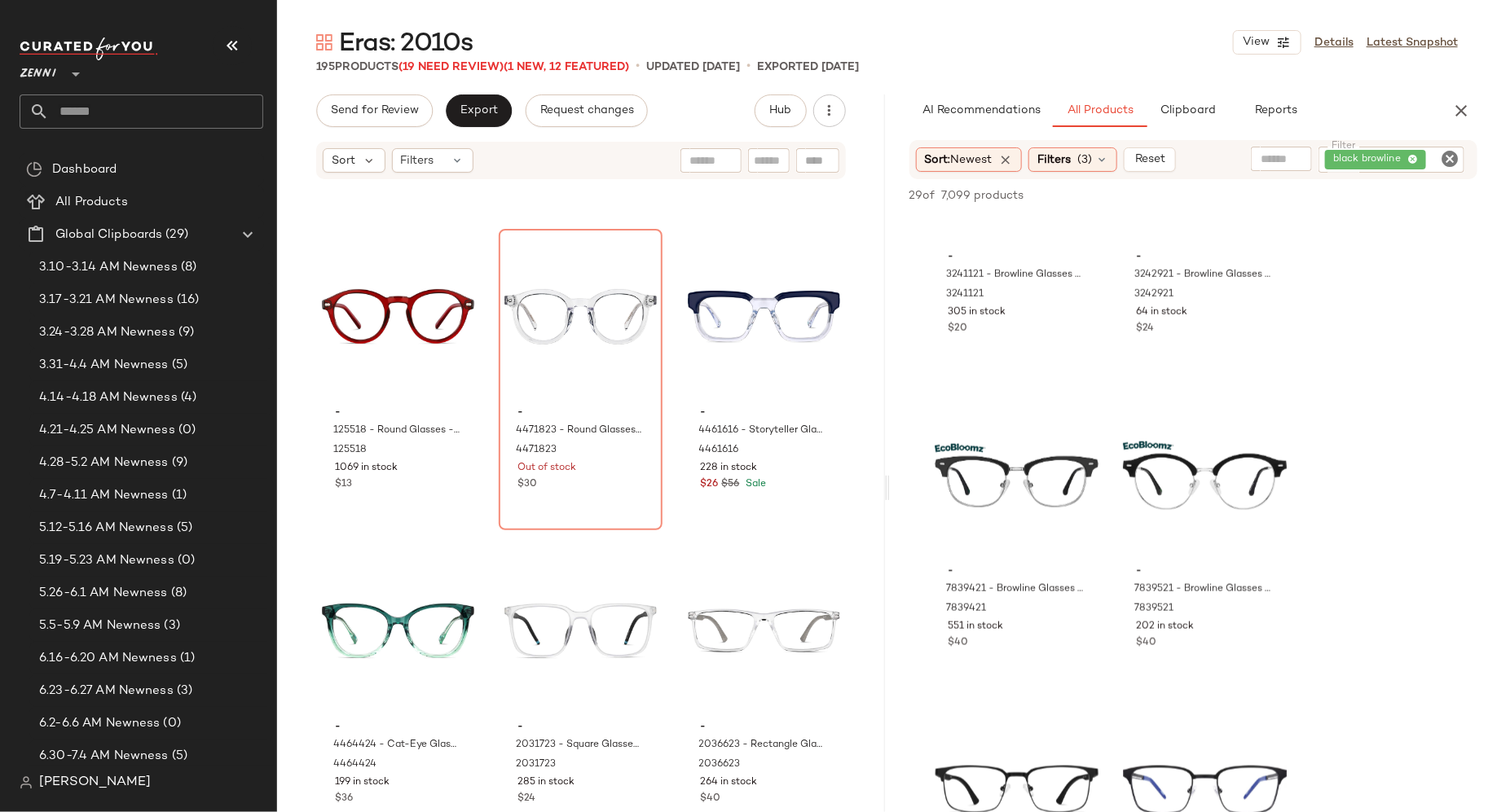
click at [1449, 156] on icon "Clear Filter" at bounding box center [1449, 159] width 19 height 19
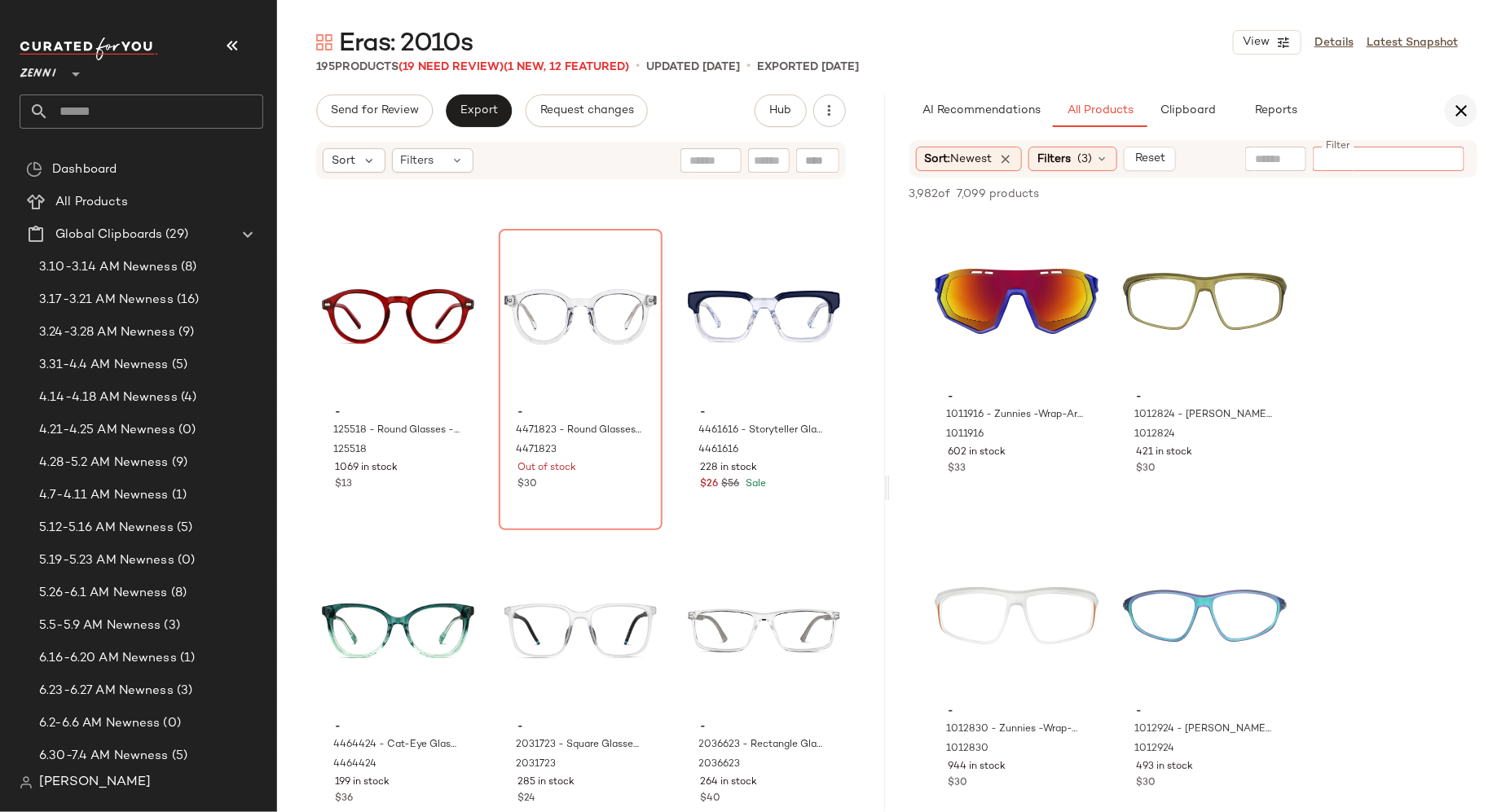
click at [1463, 114] on icon "button" at bounding box center [1461, 111] width 19 height 19
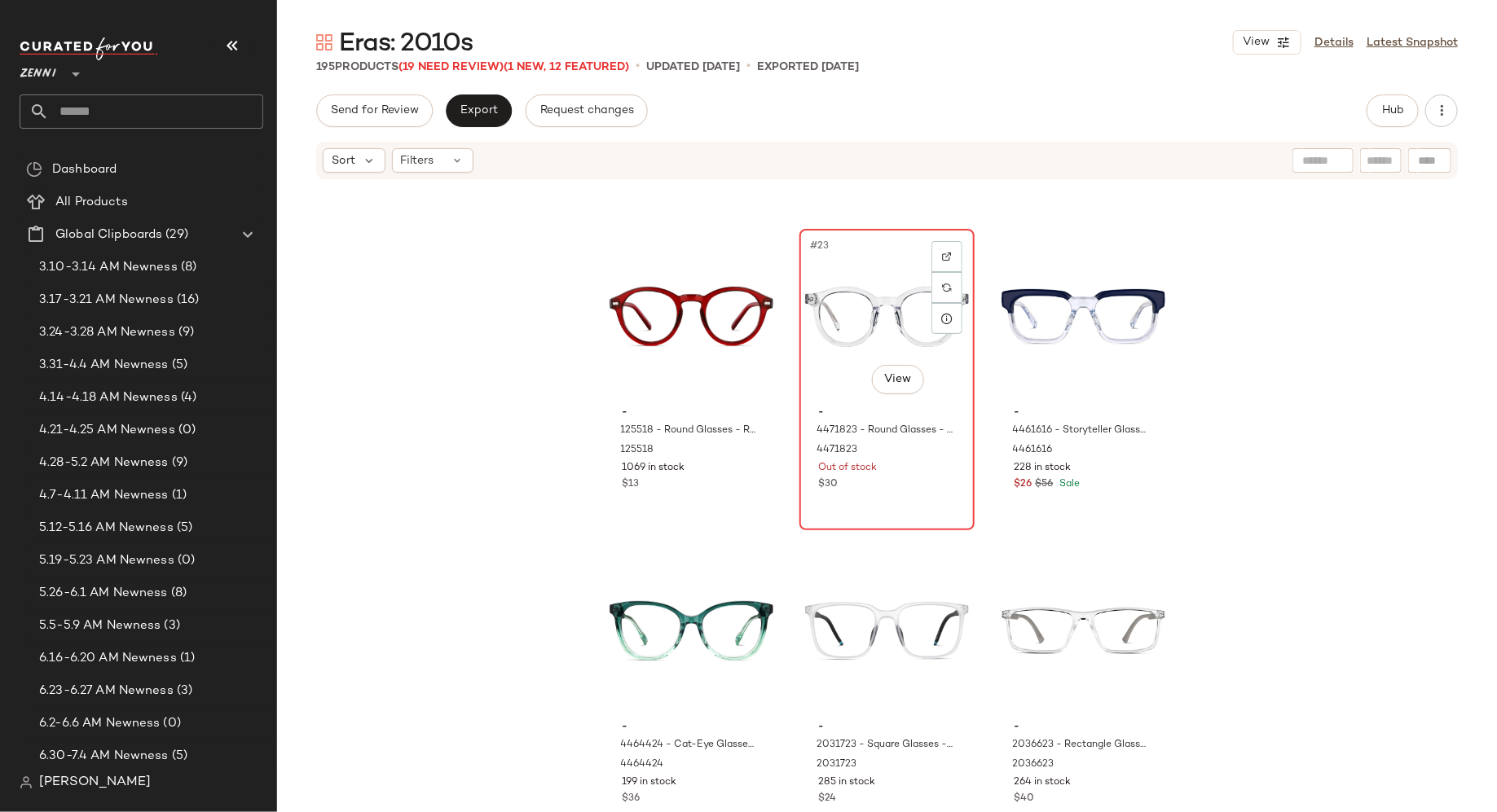
click at [834, 381] on div "#23 View" at bounding box center [887, 317] width 163 height 164
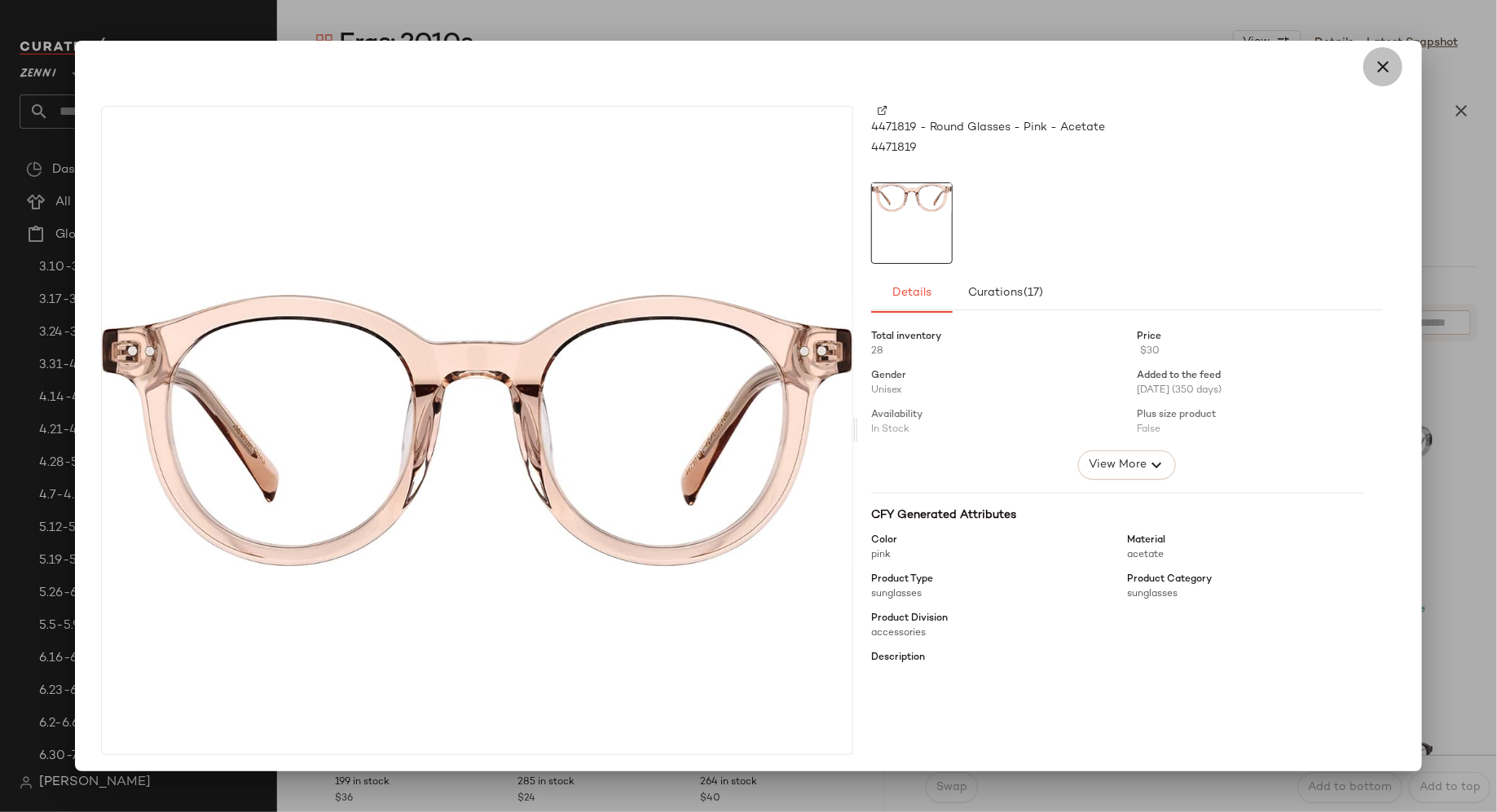
click at [1378, 67] on icon "button" at bounding box center [1382, 67] width 19 height 19
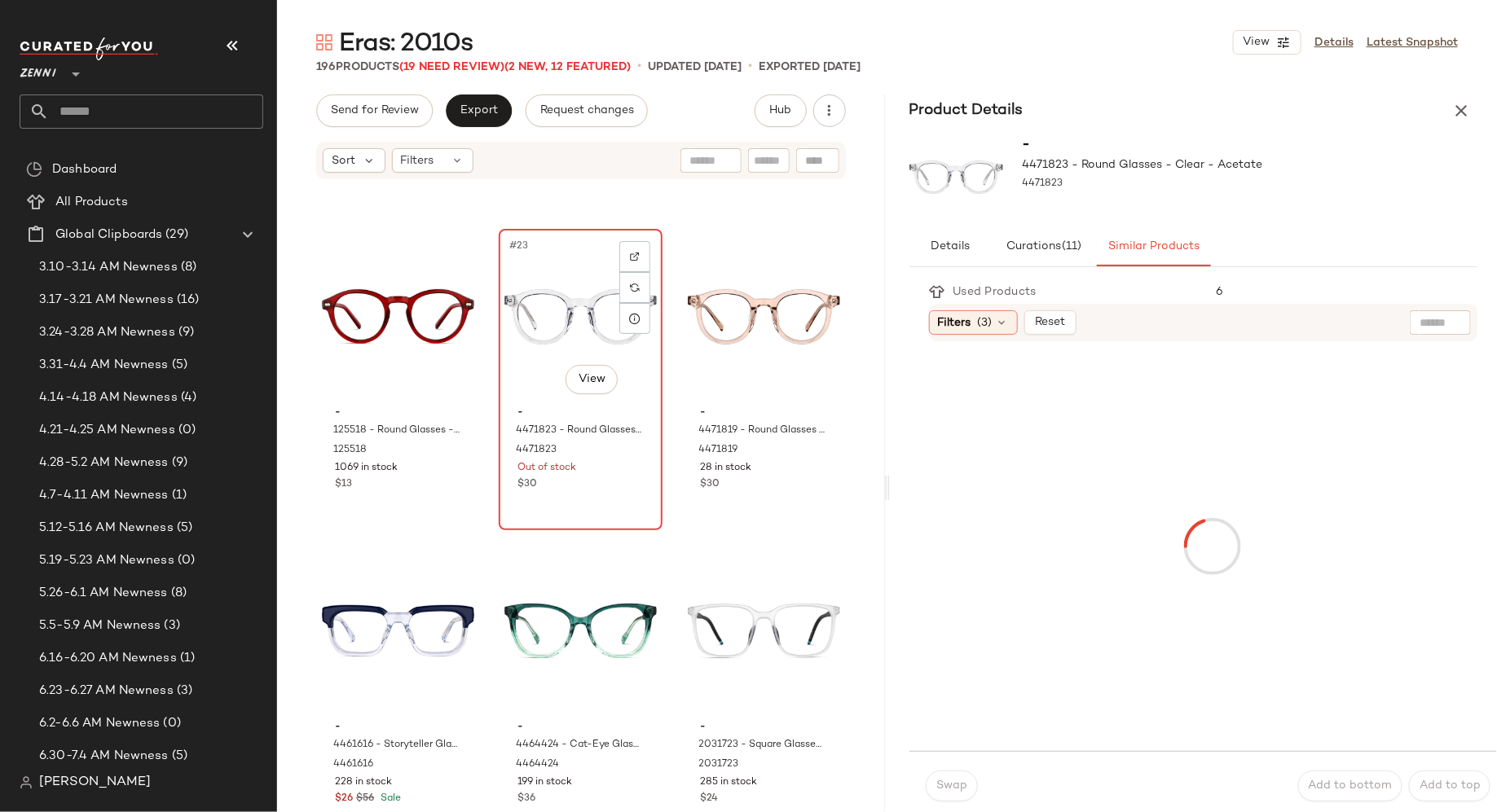
click at [530, 374] on div "#23 View" at bounding box center [581, 317] width 153 height 164
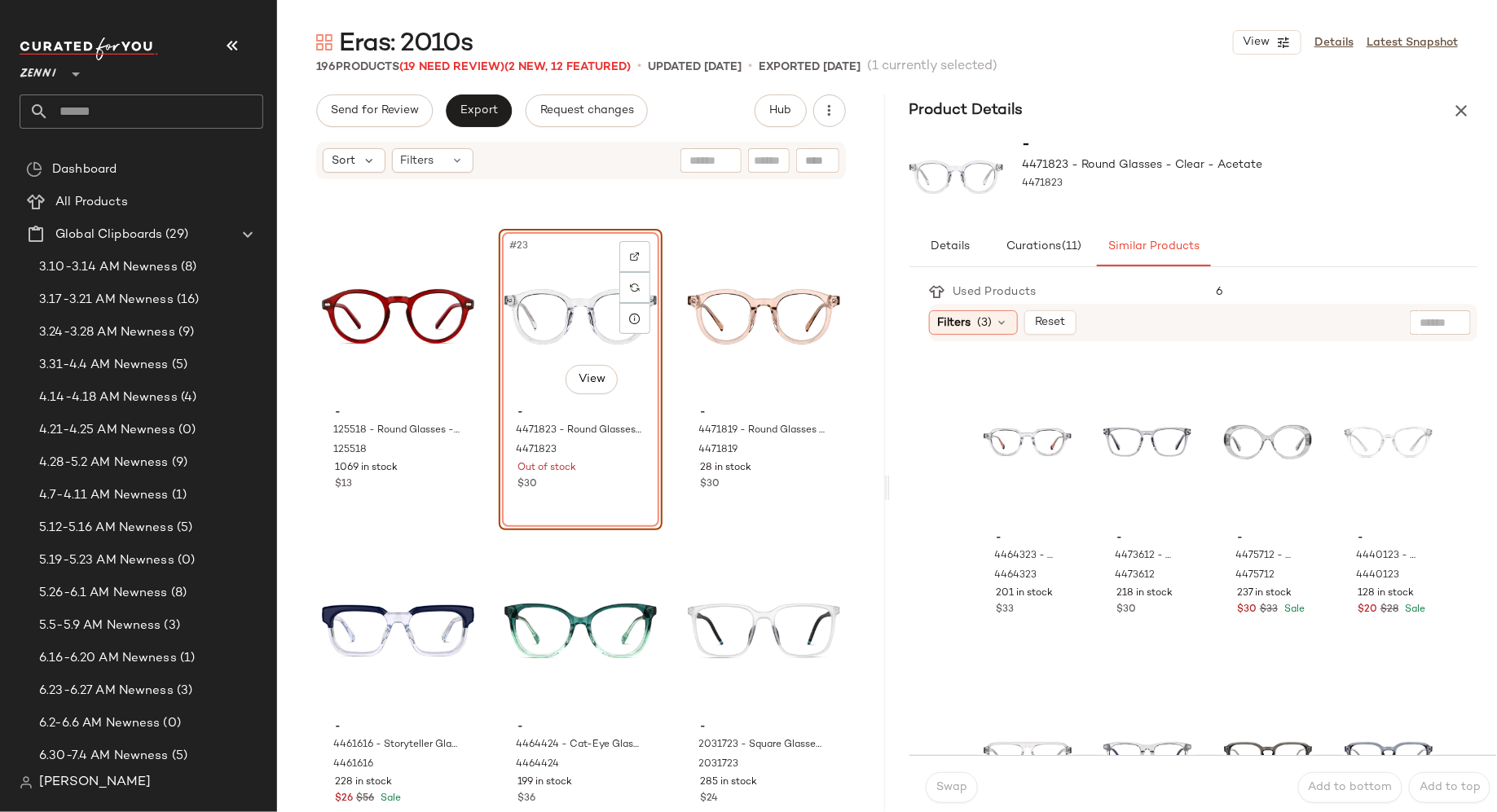
click at [559, 258] on div "#23 View" at bounding box center [581, 317] width 153 height 164
click at [578, 264] on div "#23 View" at bounding box center [581, 317] width 153 height 164
click at [1463, 116] on icon "button" at bounding box center [1461, 111] width 19 height 19
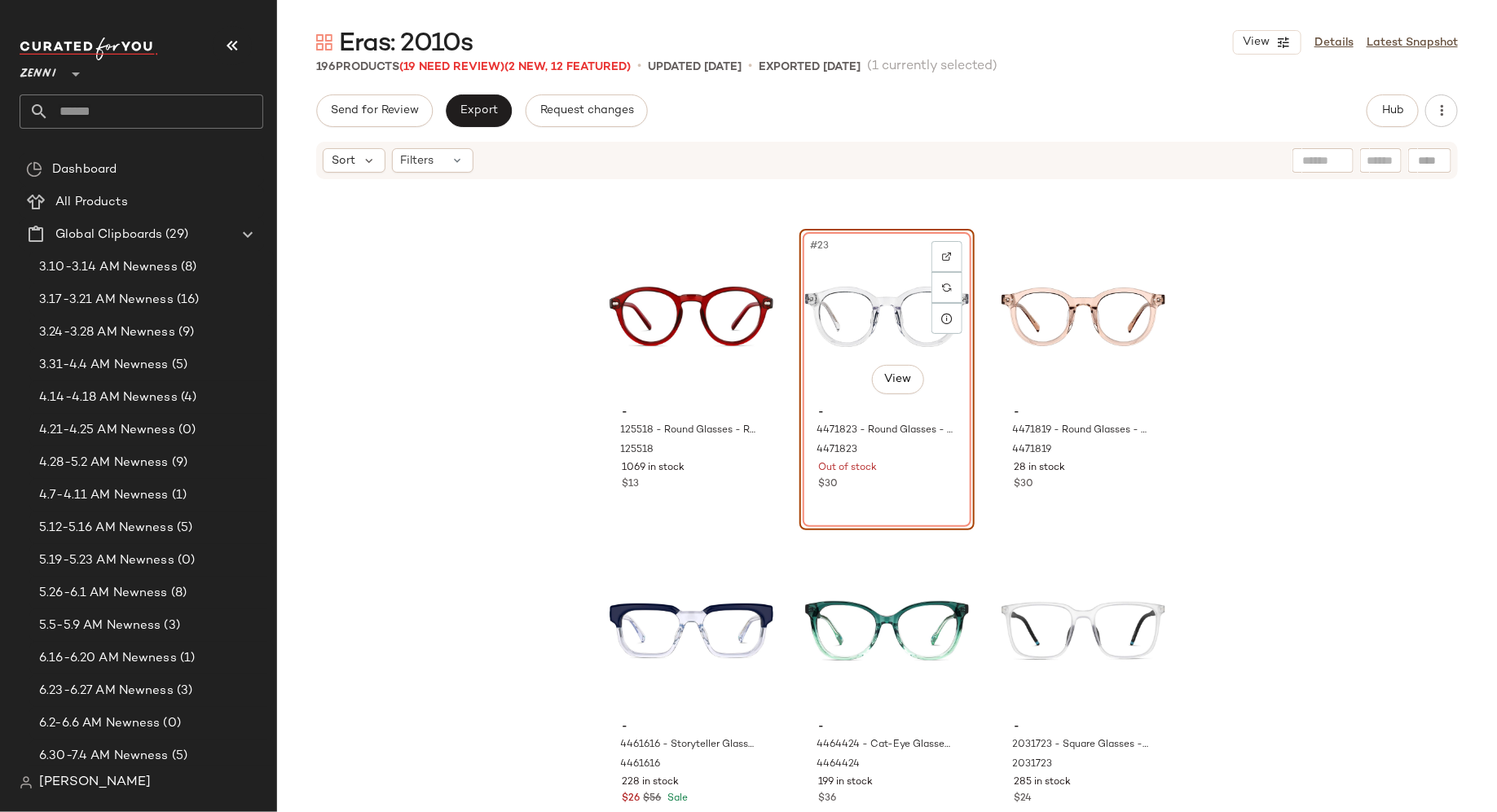
click at [917, 478] on div "#23 View - 4471823 - Round Glasses - Clear - Acetate 4471823 Out of stock $30" at bounding box center [887, 380] width 175 height 302
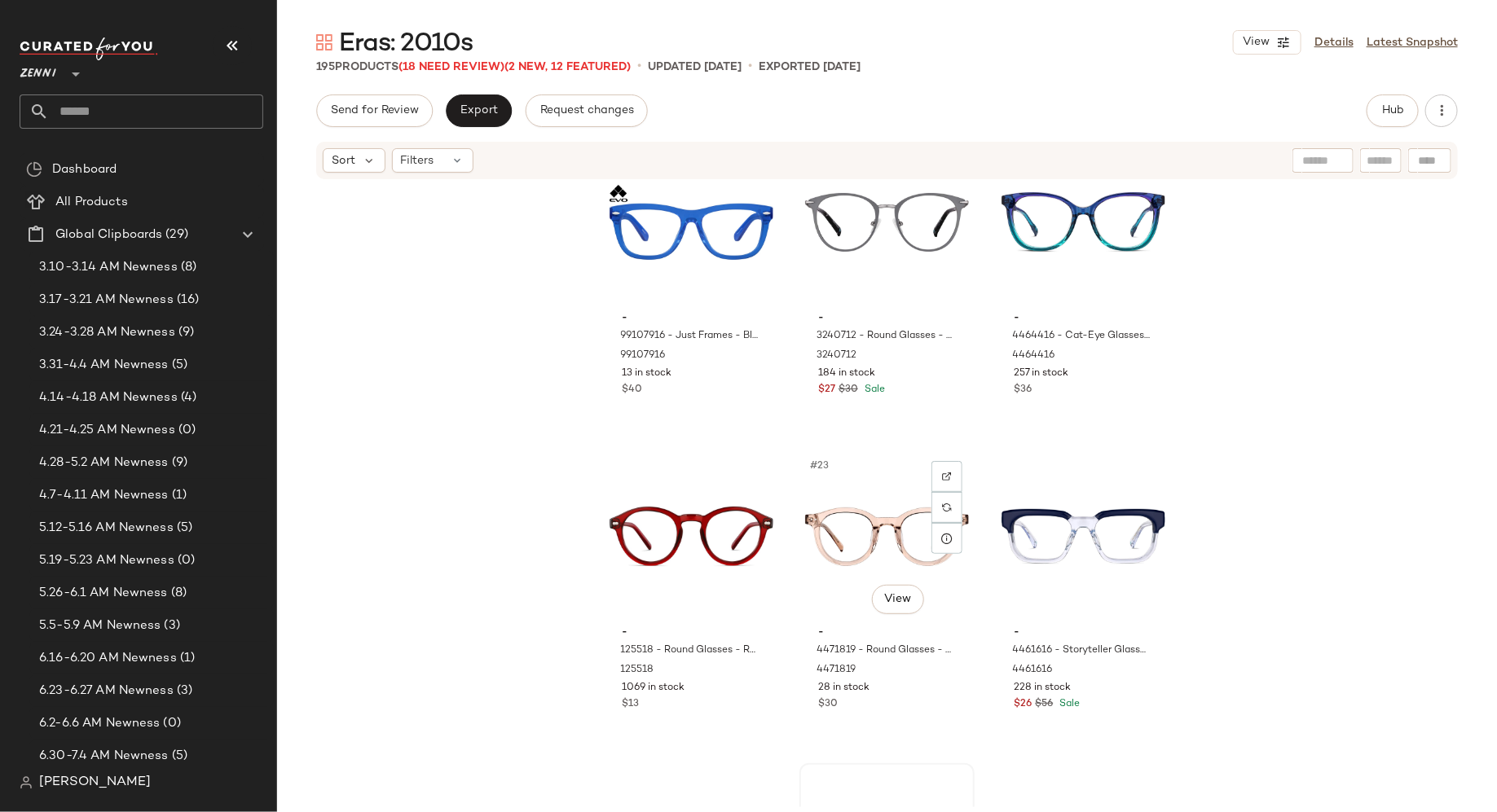
scroll to position [1943, 0]
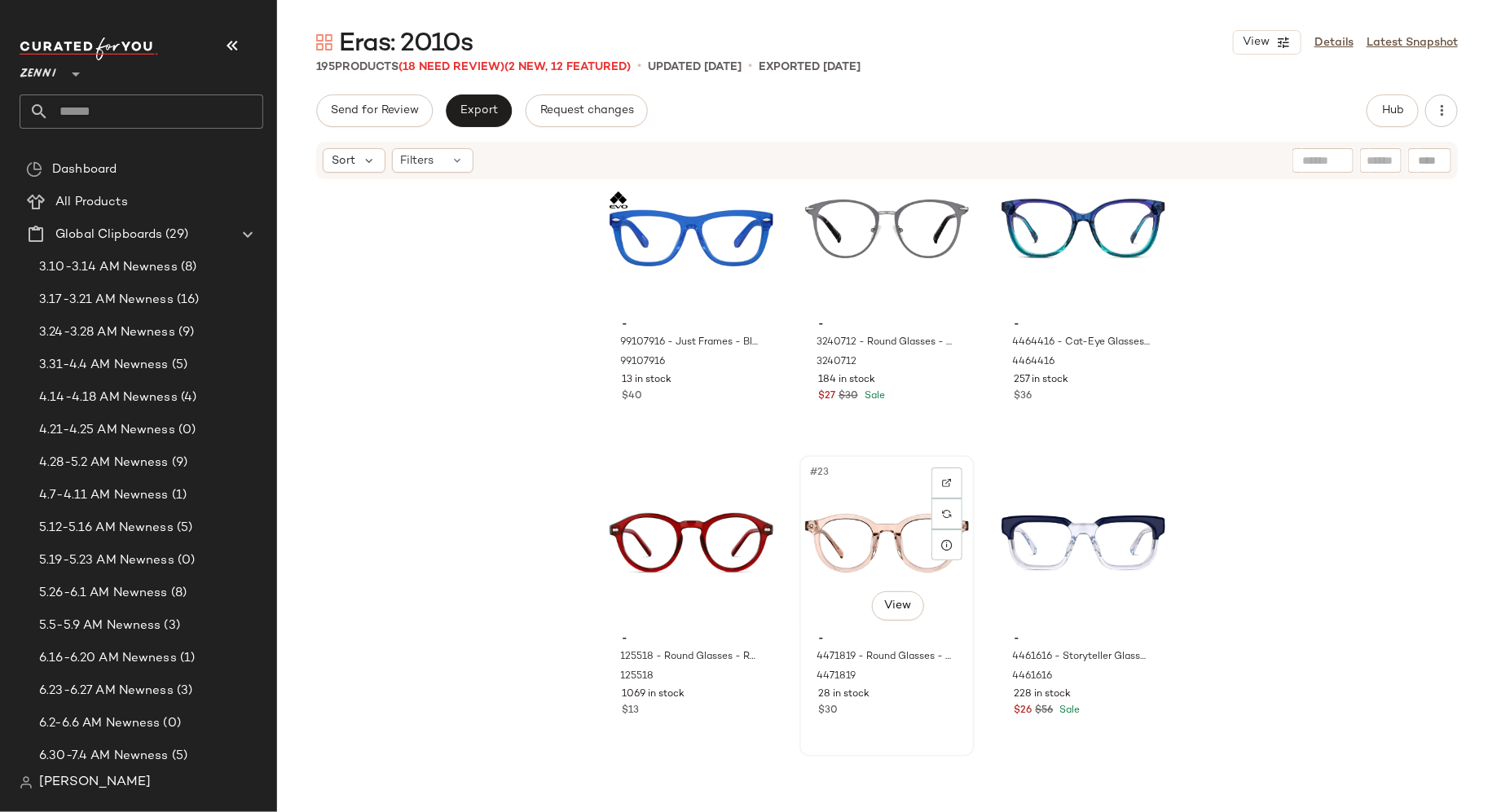
click at [897, 704] on div "$30" at bounding box center [887, 711] width 138 height 14
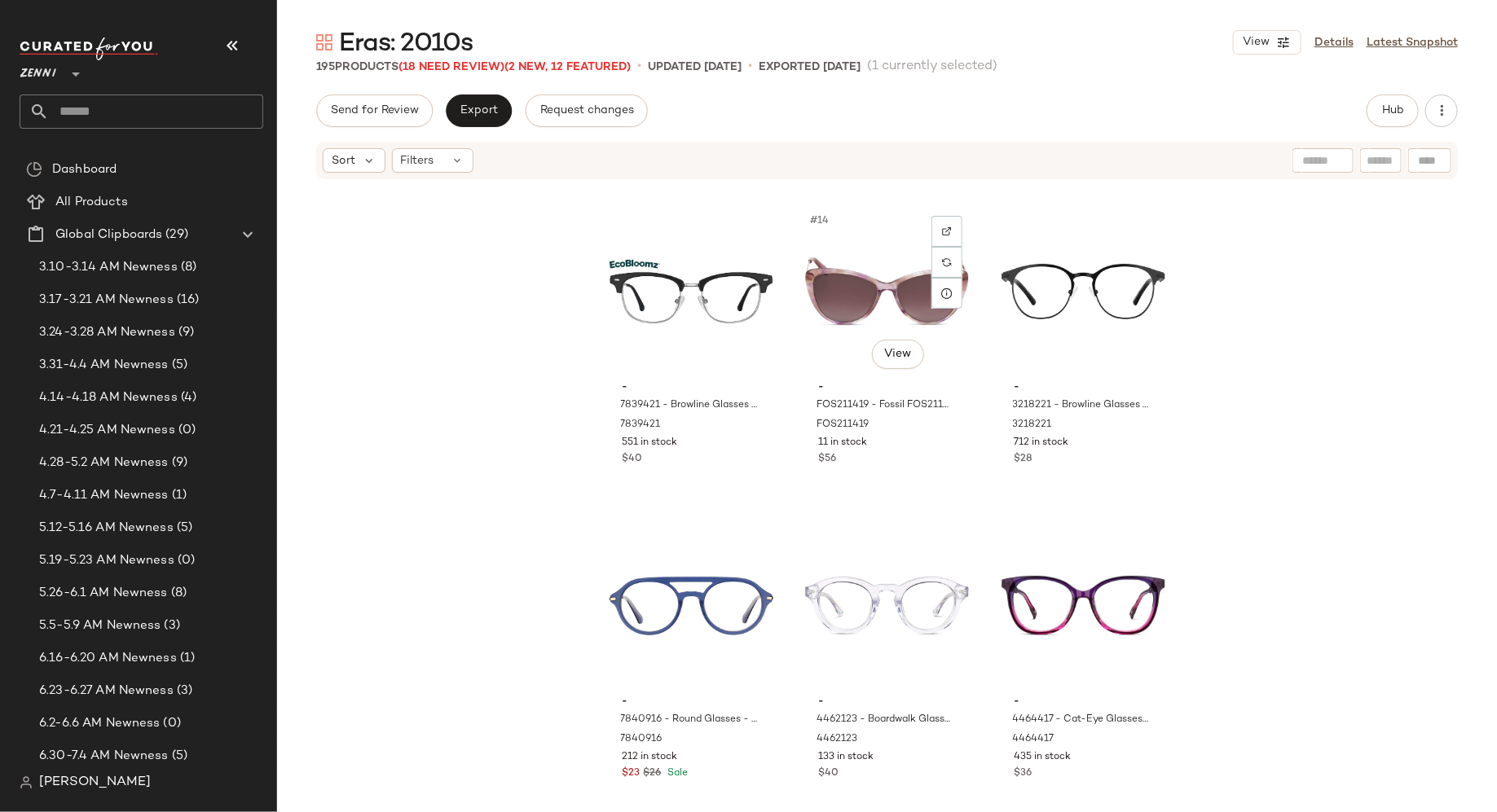
scroll to position [1259, 0]
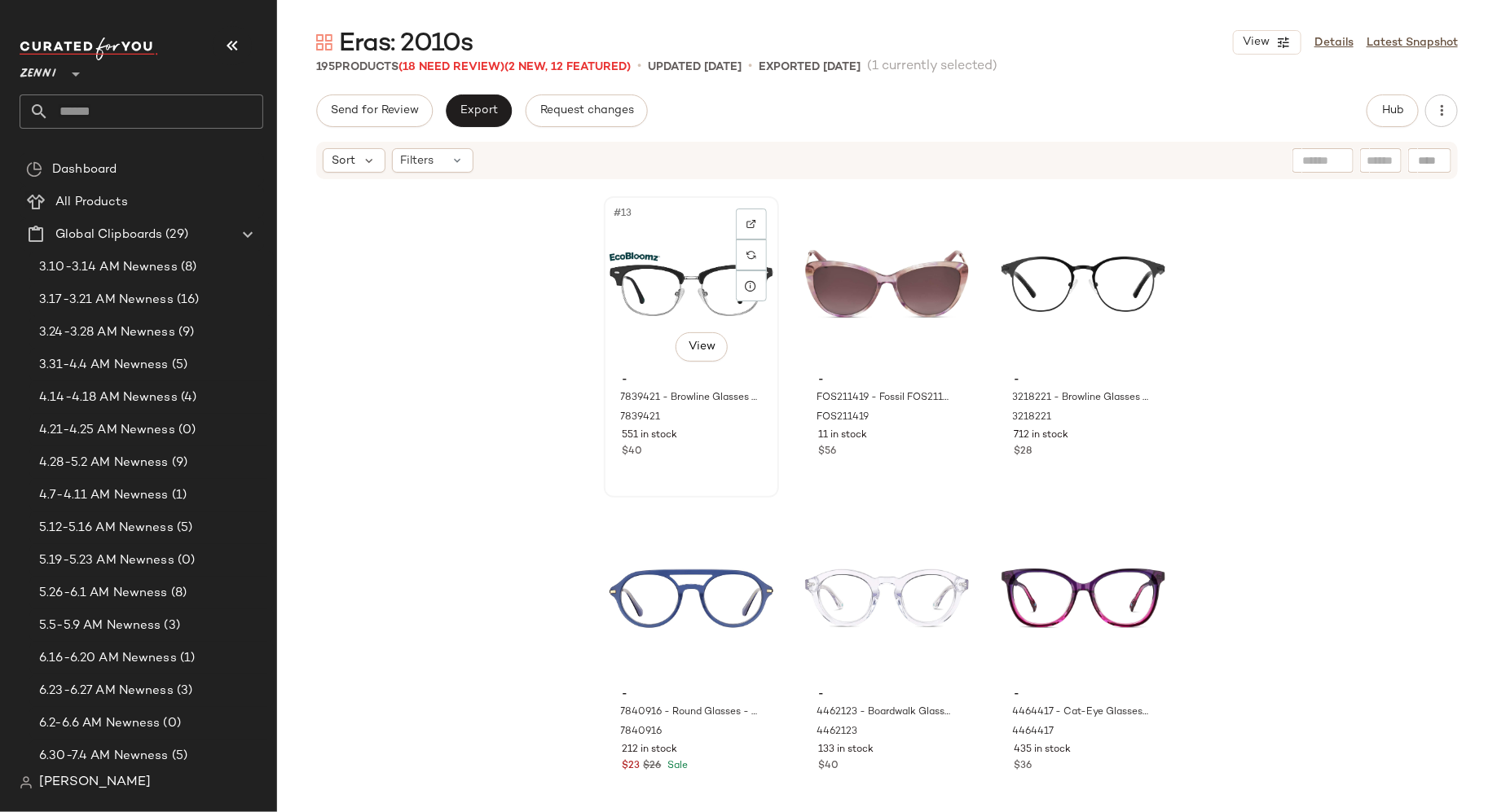
click at [725, 454] on div "$40" at bounding box center [692, 452] width 138 height 14
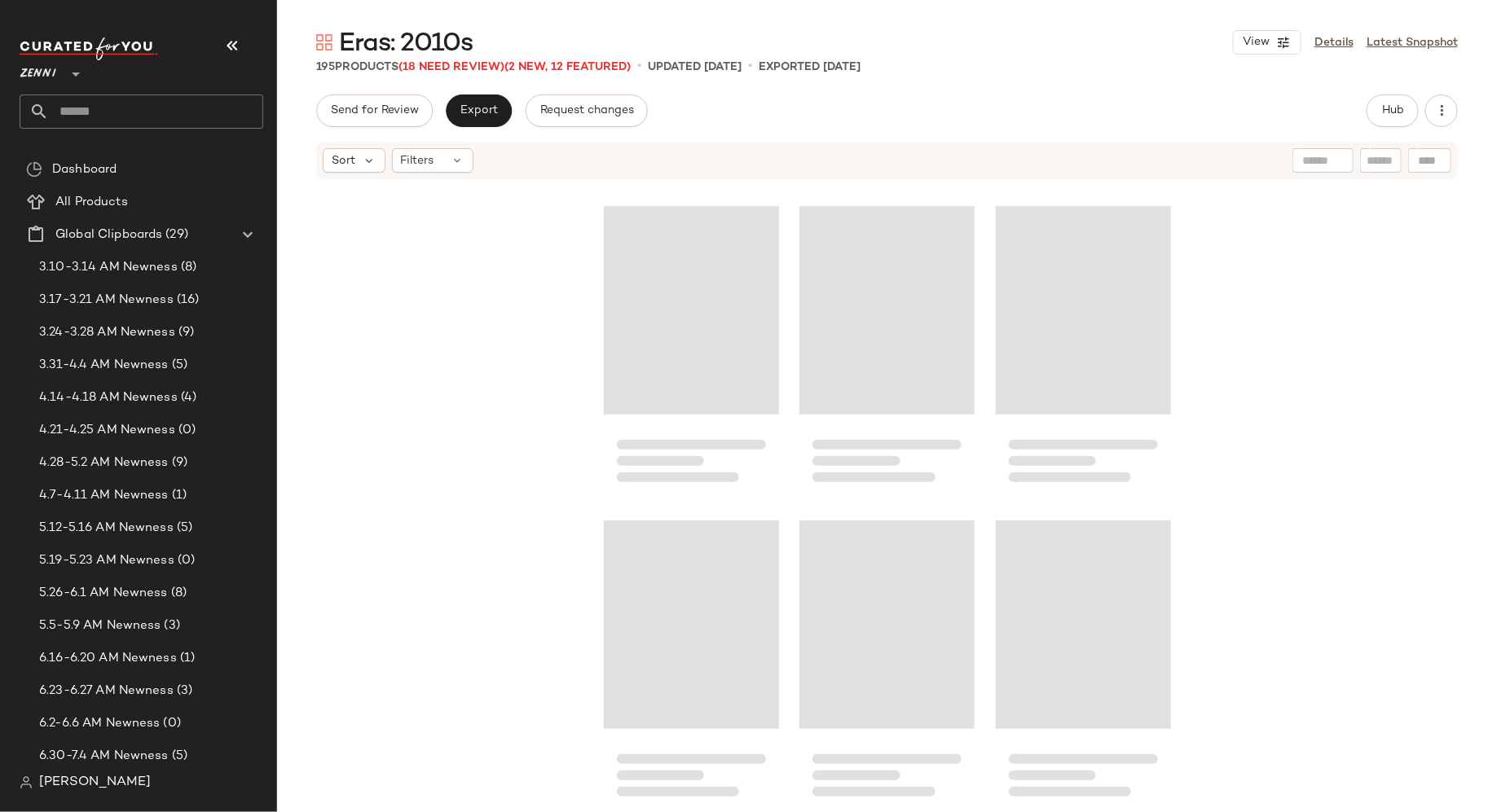
scroll to position [19820, 0]
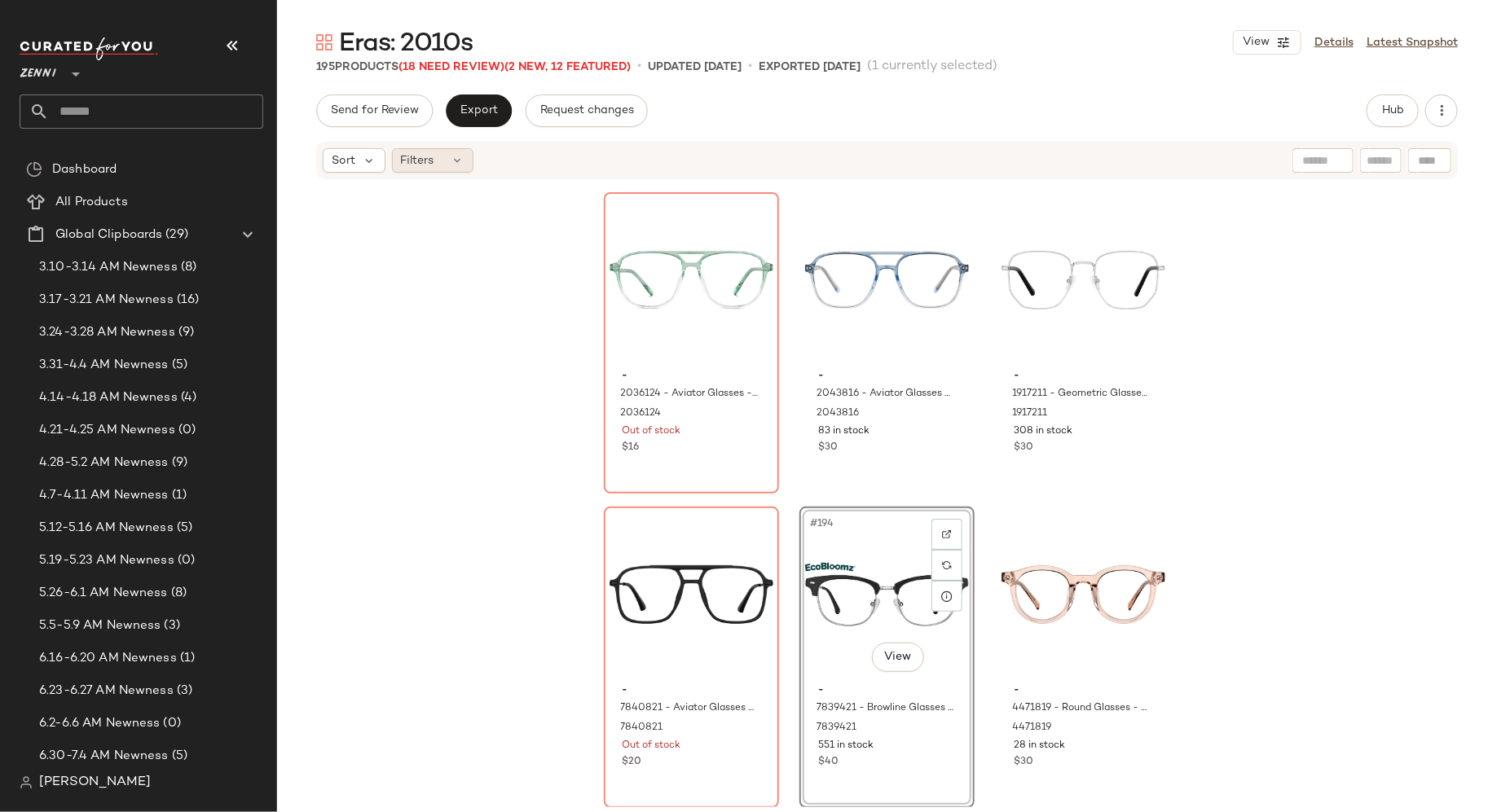
click at [452, 161] on icon at bounding box center [459, 160] width 13 height 13
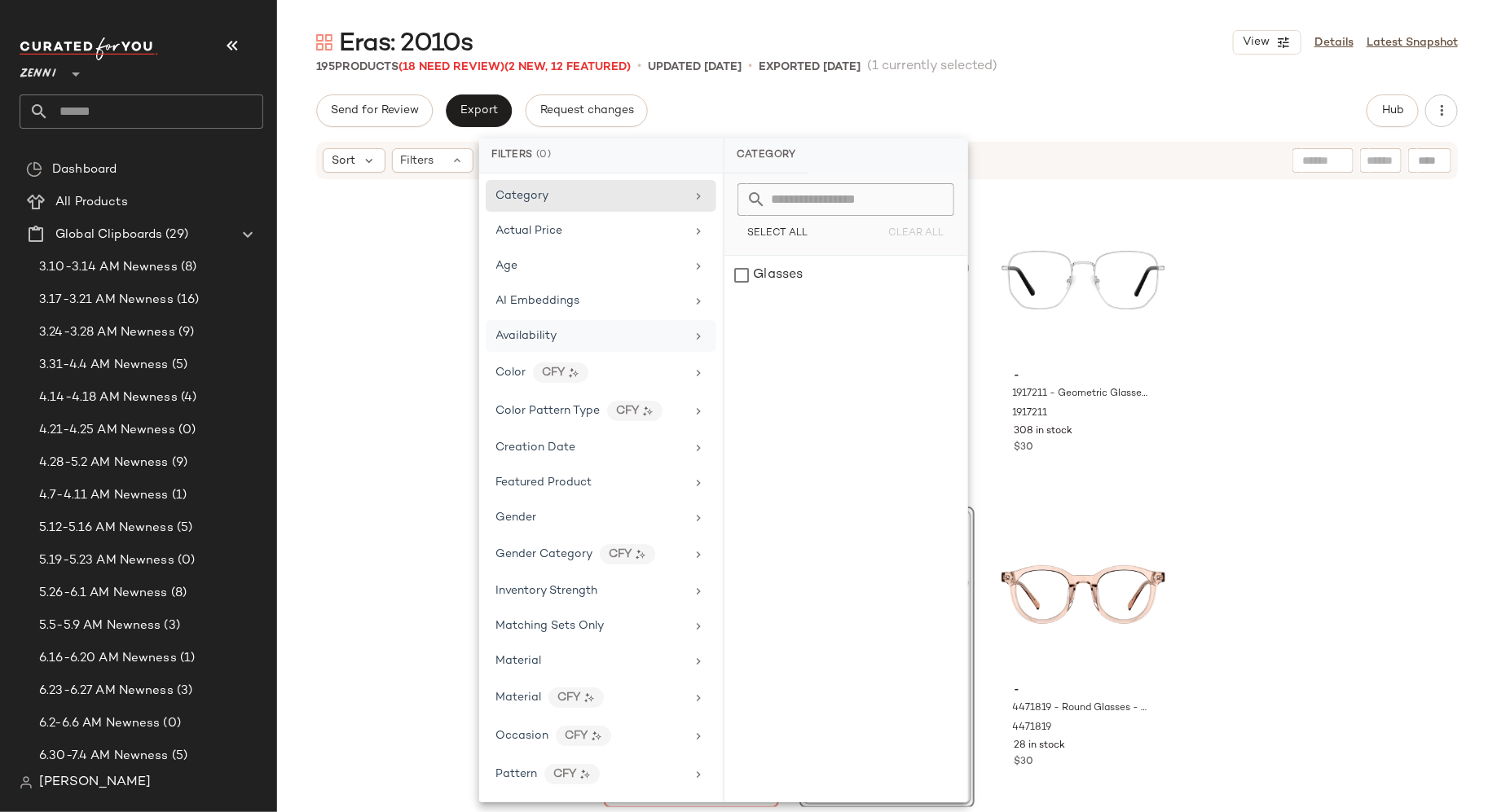
click at [562, 332] on div "Availability" at bounding box center [590, 336] width 190 height 17
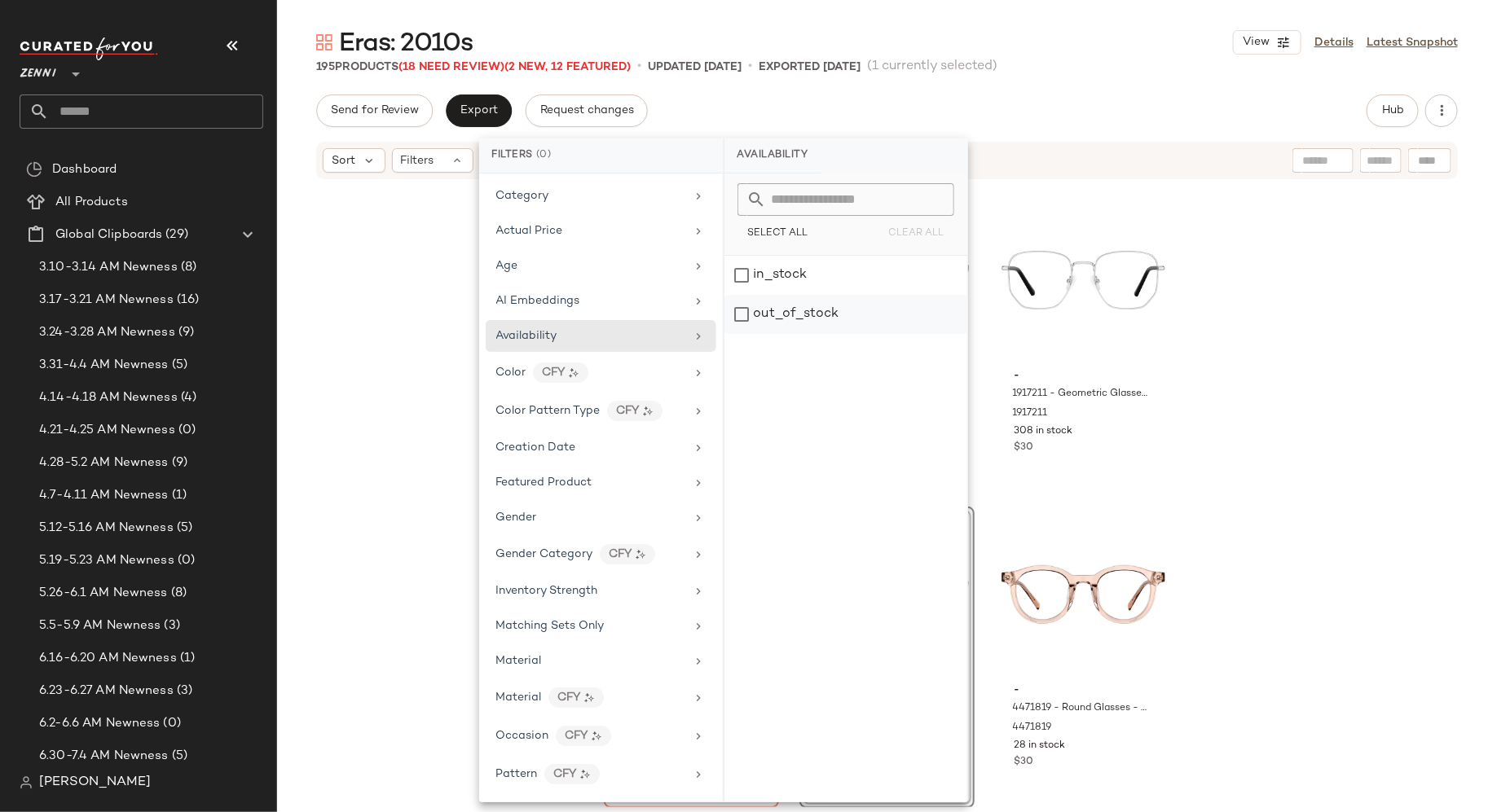
click at [743, 307] on div "out_of_stock" at bounding box center [845, 314] width 243 height 39
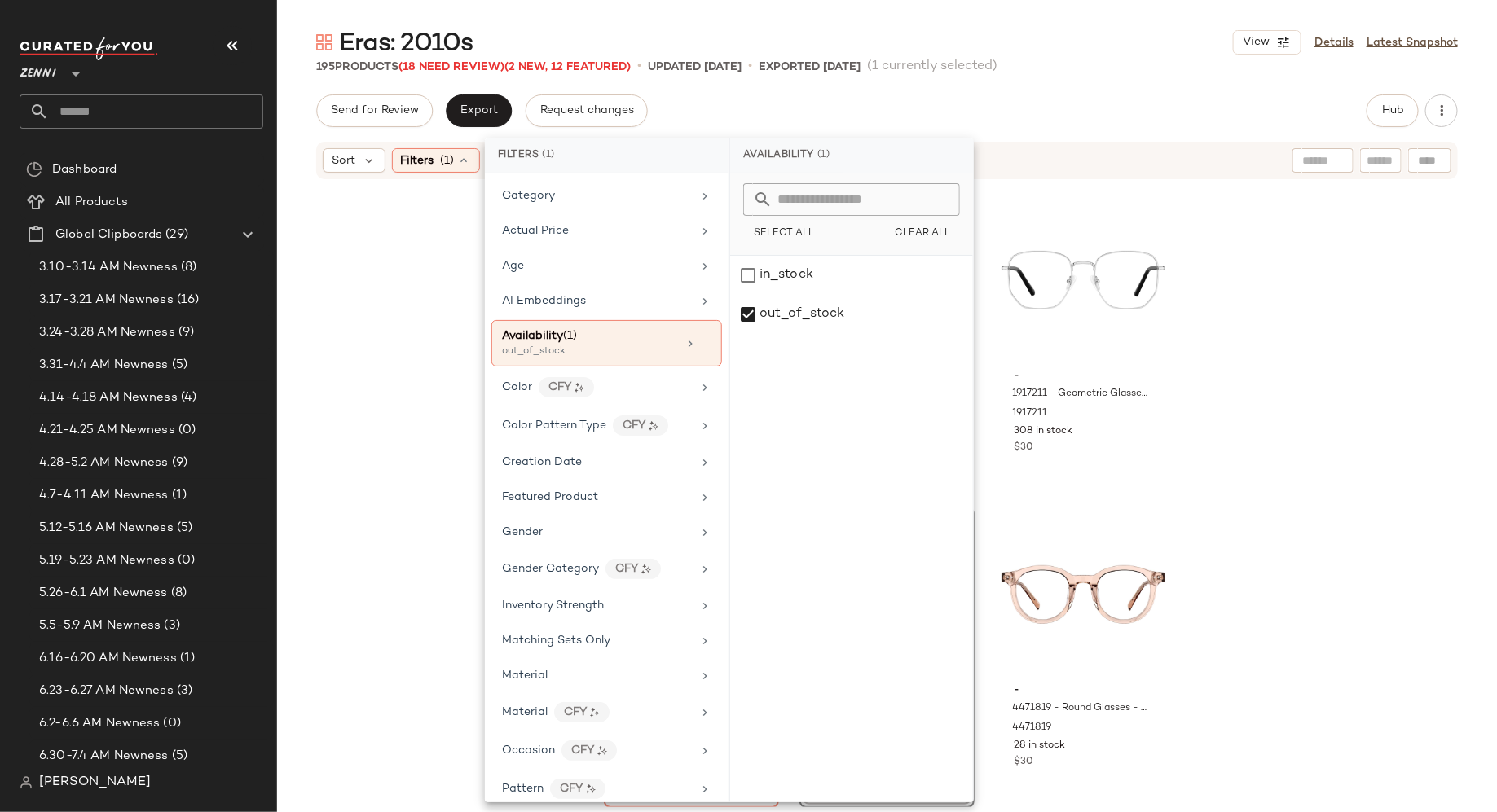
click at [421, 393] on div "- T01912112 - Square Sunglasses - Black - Plastic T01912112 479 in stock $15 $1…" at bounding box center [887, 494] width 1220 height 627
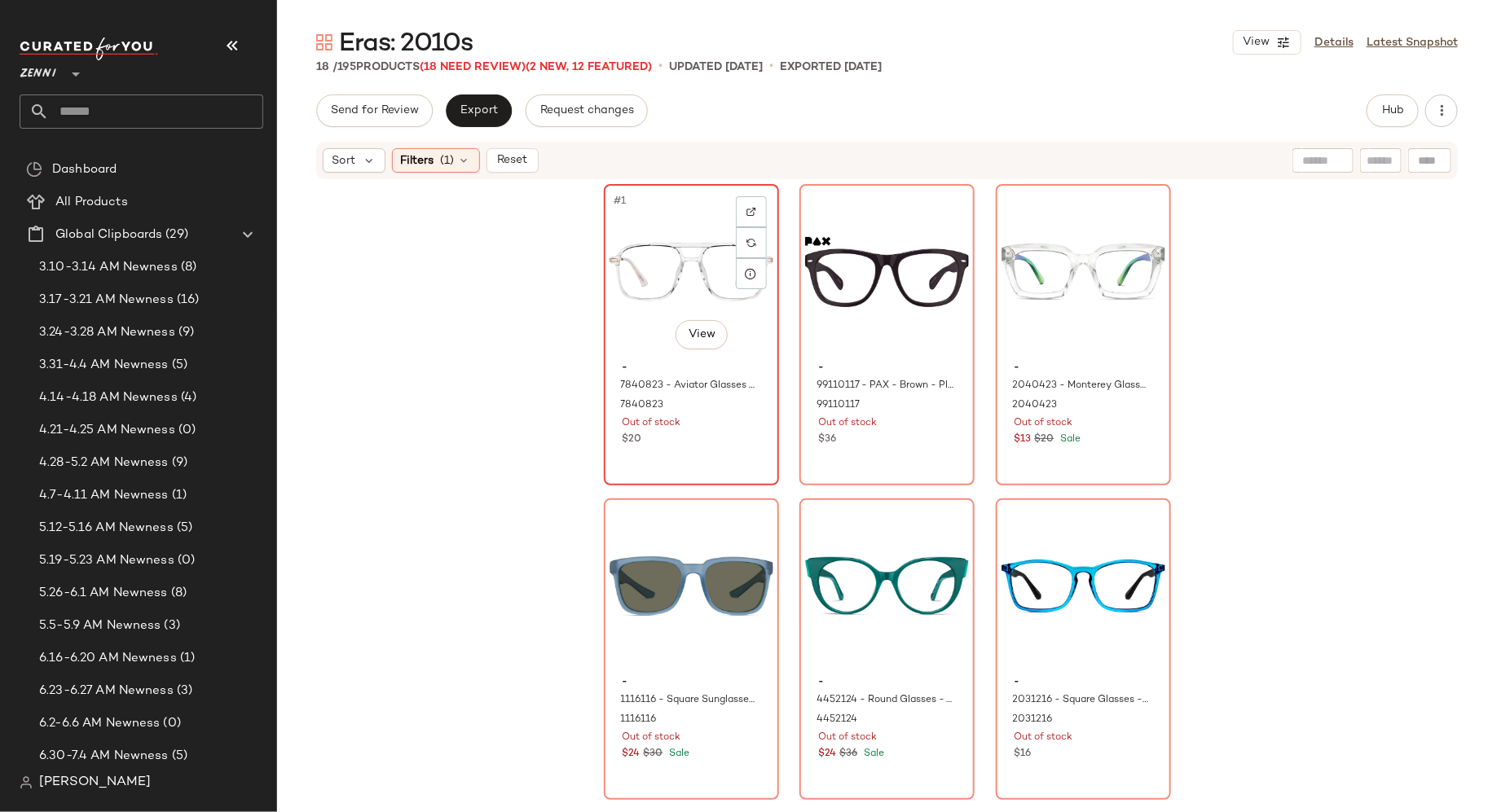
click at [668, 246] on div "#1 View" at bounding box center [691, 272] width 163 height 164
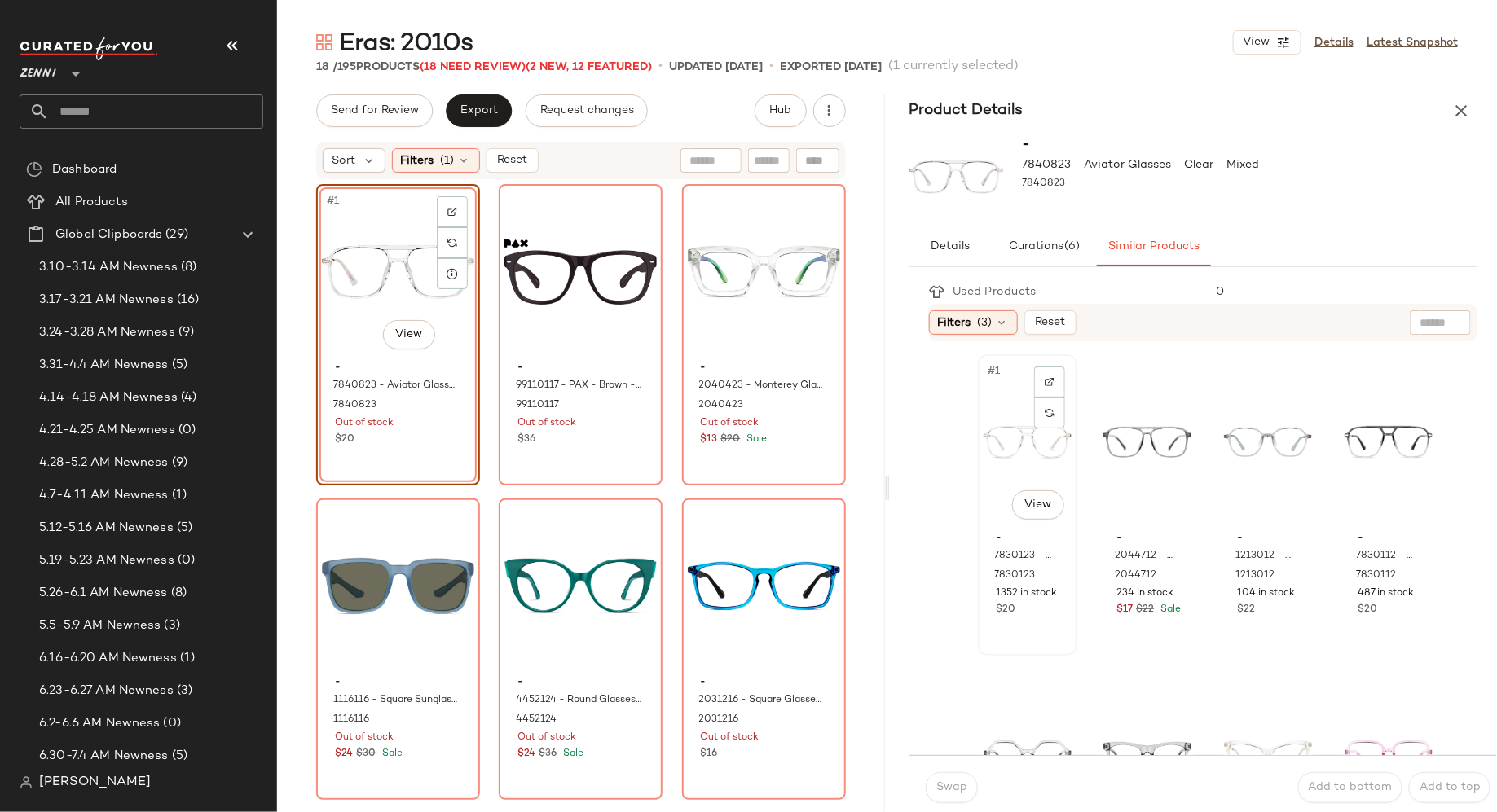
click at [1000, 448] on div "#1 View" at bounding box center [1028, 442] width 88 height 164
click at [966, 784] on span "Swap" at bounding box center [951, 788] width 32 height 13
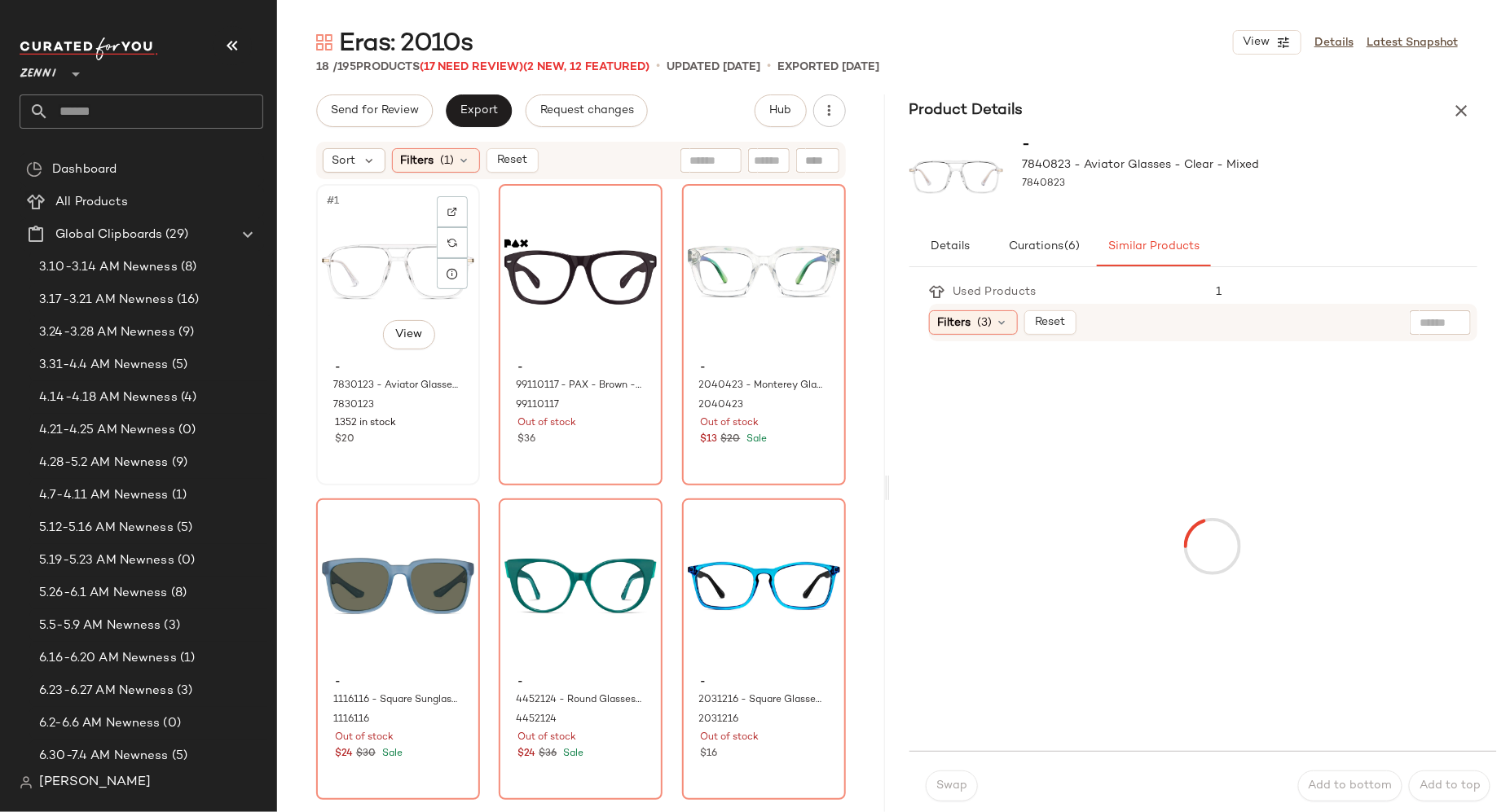
click at [405, 437] on div "$20" at bounding box center [398, 439] width 126 height 14
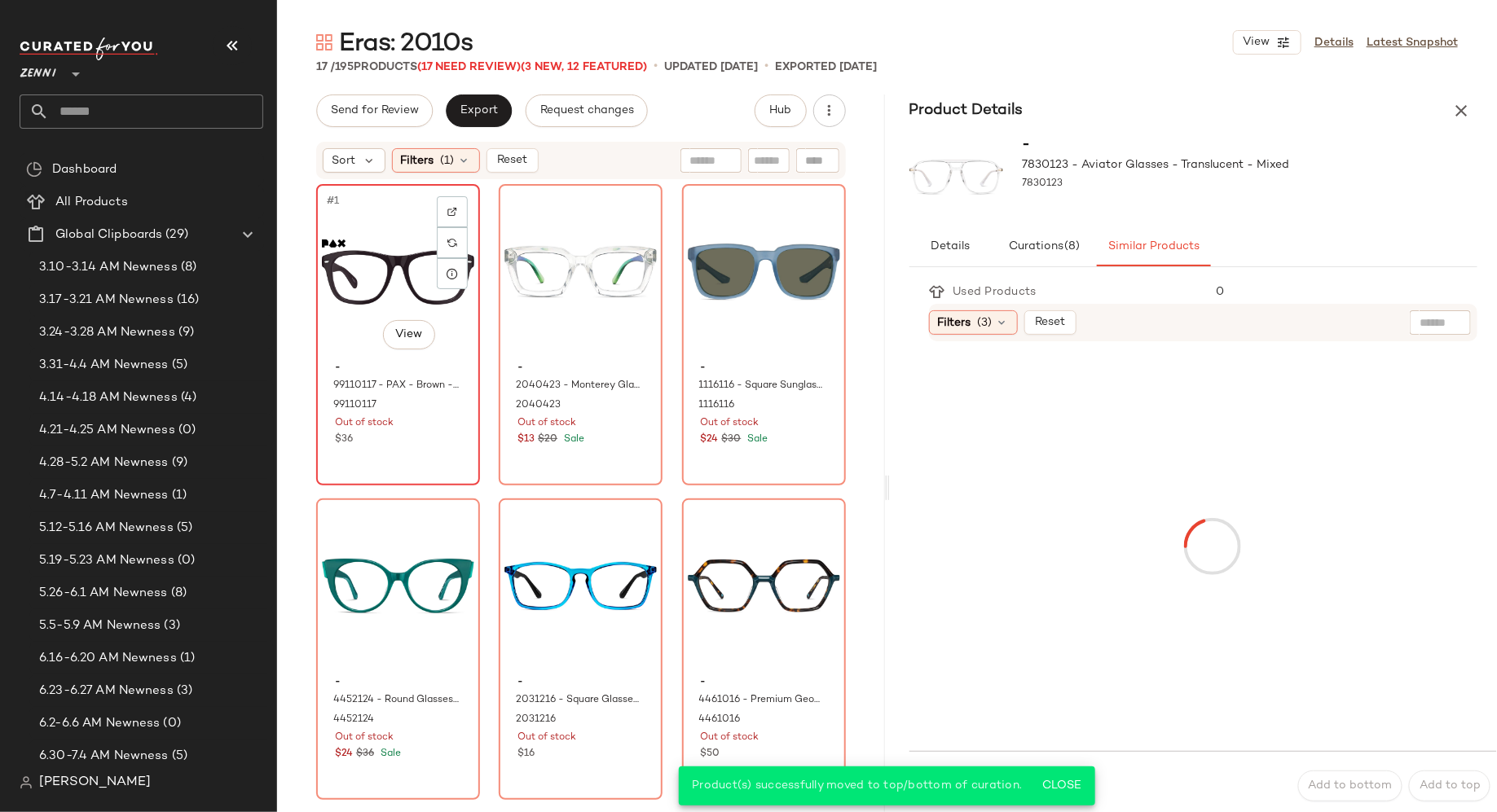
click at [431, 468] on div "#1 View - 99110117 - PAX - Brown - Plastic 99110117 Out of stock $36" at bounding box center [398, 334] width 160 height 298
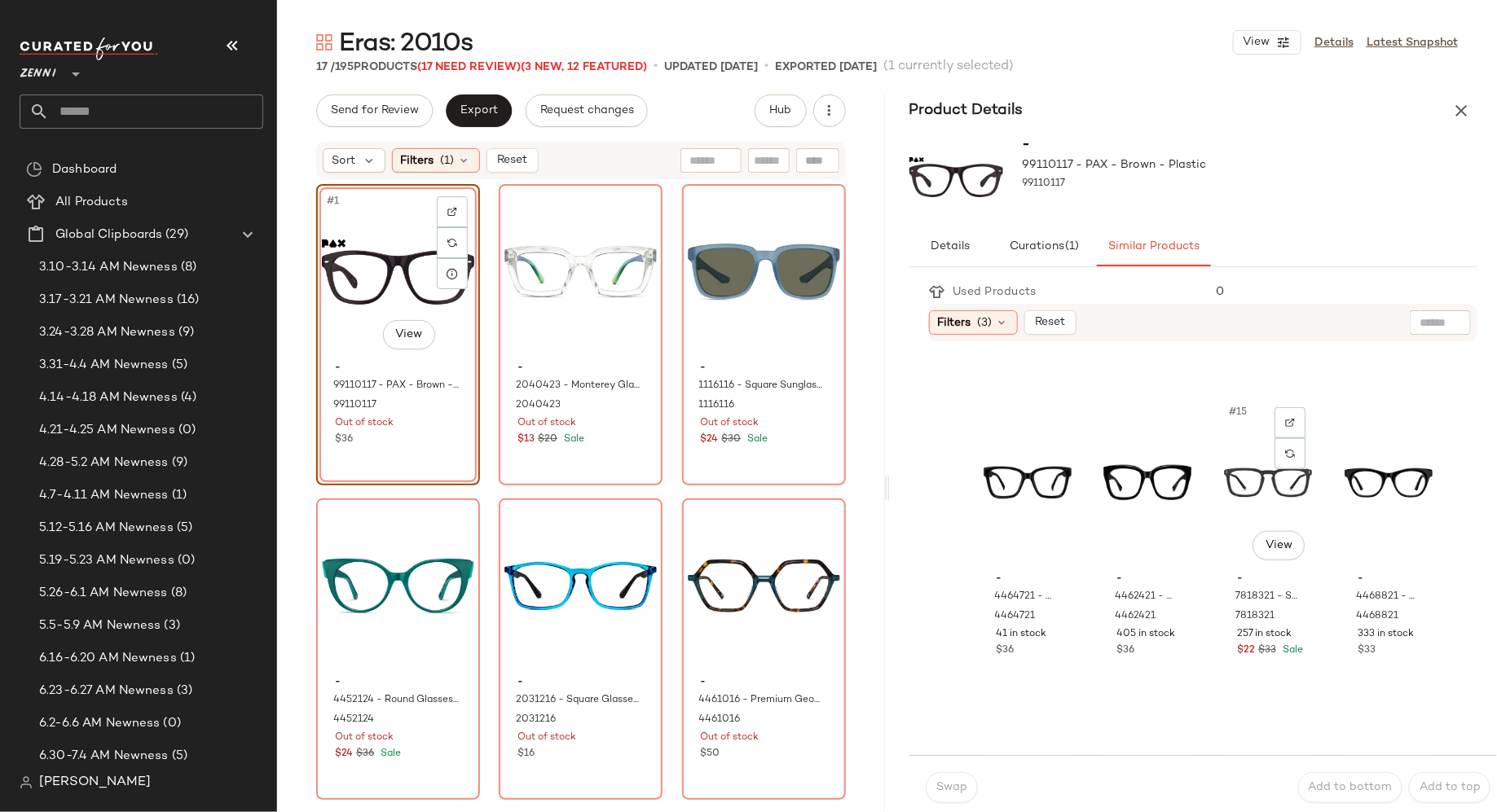
scroll to position [917, 0]
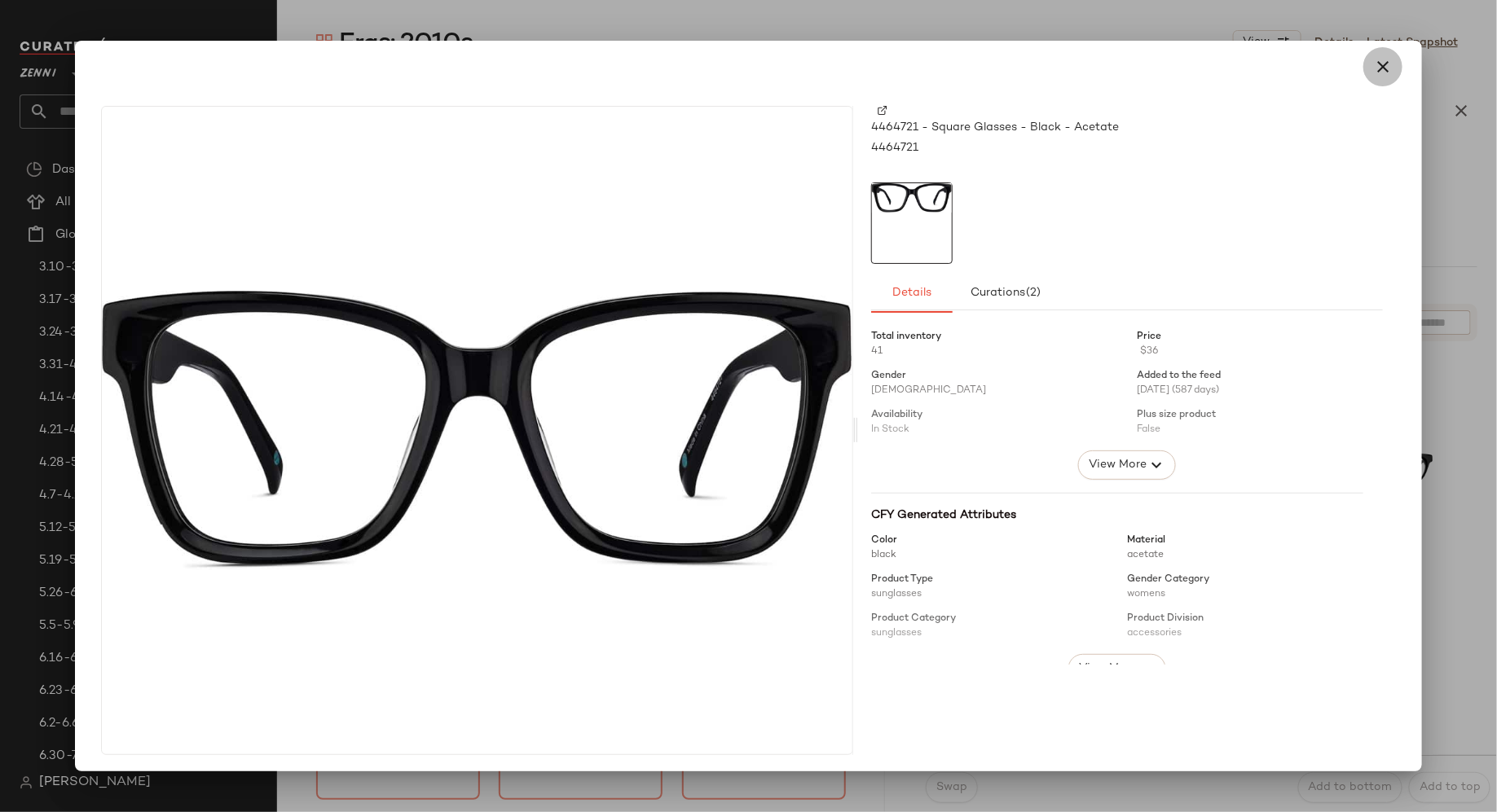
click at [1374, 64] on icon "button" at bounding box center [1382, 67] width 19 height 19
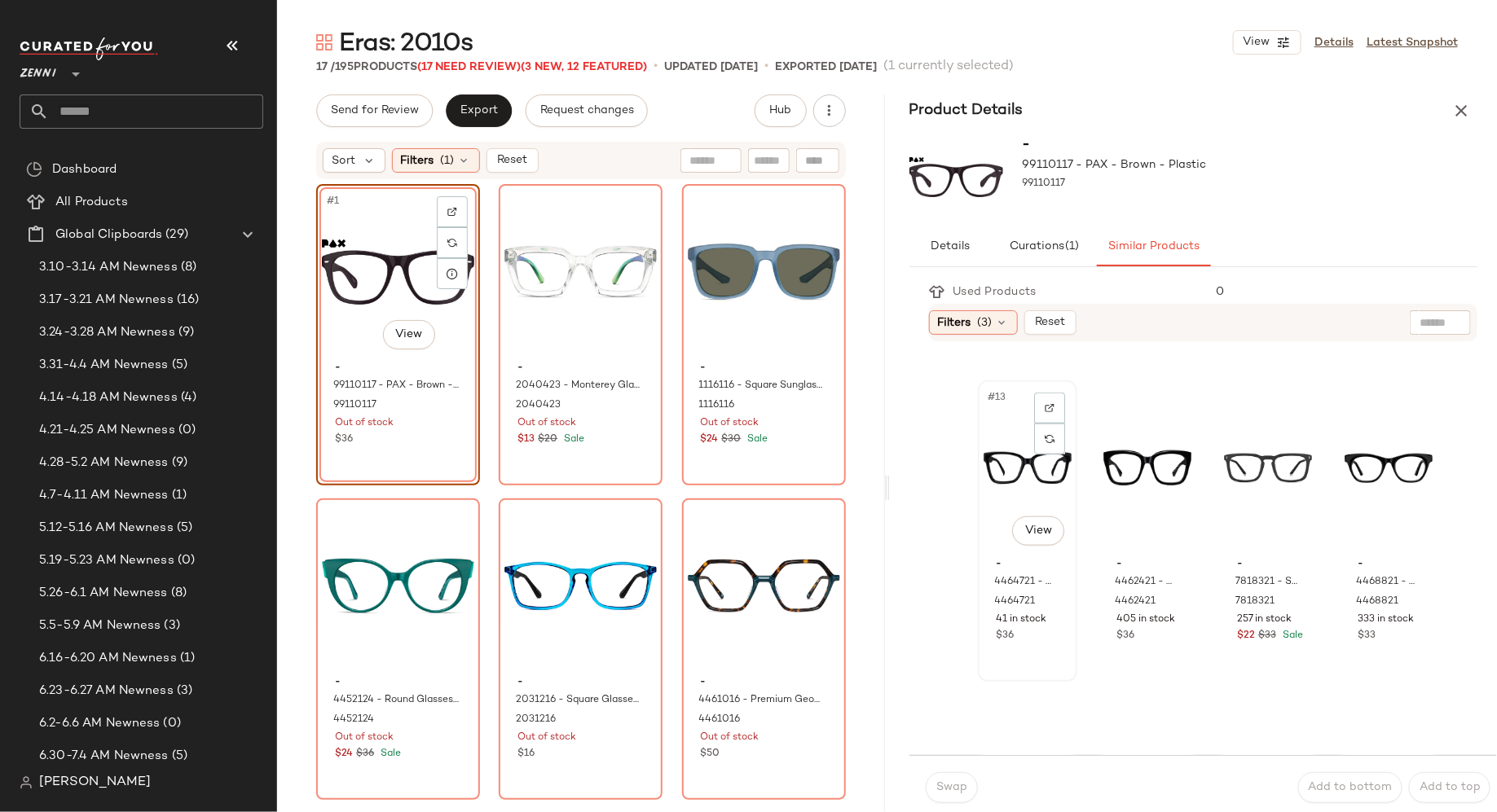
click at [1014, 474] on div "#13 View" at bounding box center [1028, 468] width 88 height 164
click at [959, 784] on span "Swap" at bounding box center [951, 788] width 32 height 13
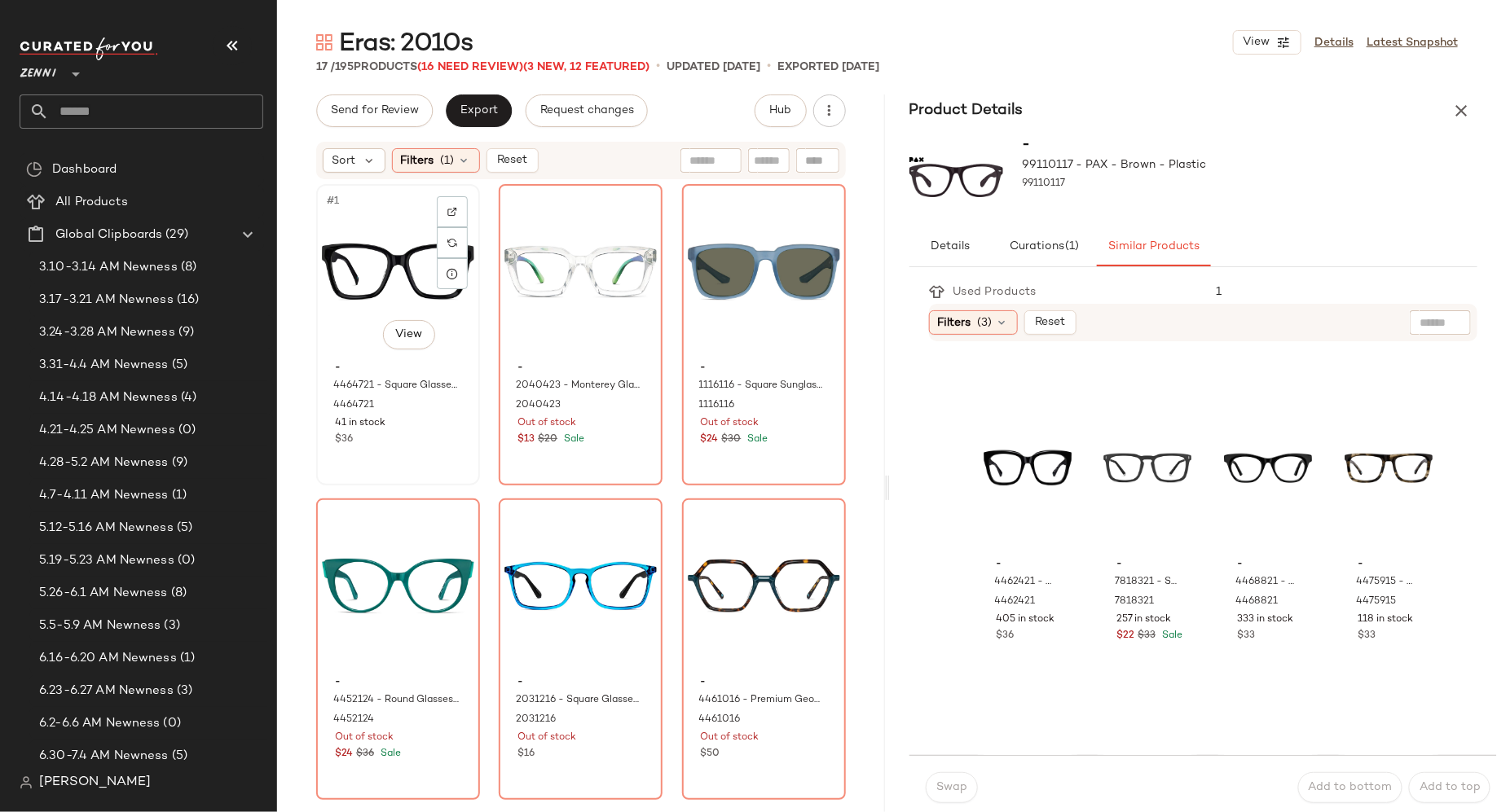
click at [417, 423] on div "41 in stock" at bounding box center [398, 423] width 126 height 14
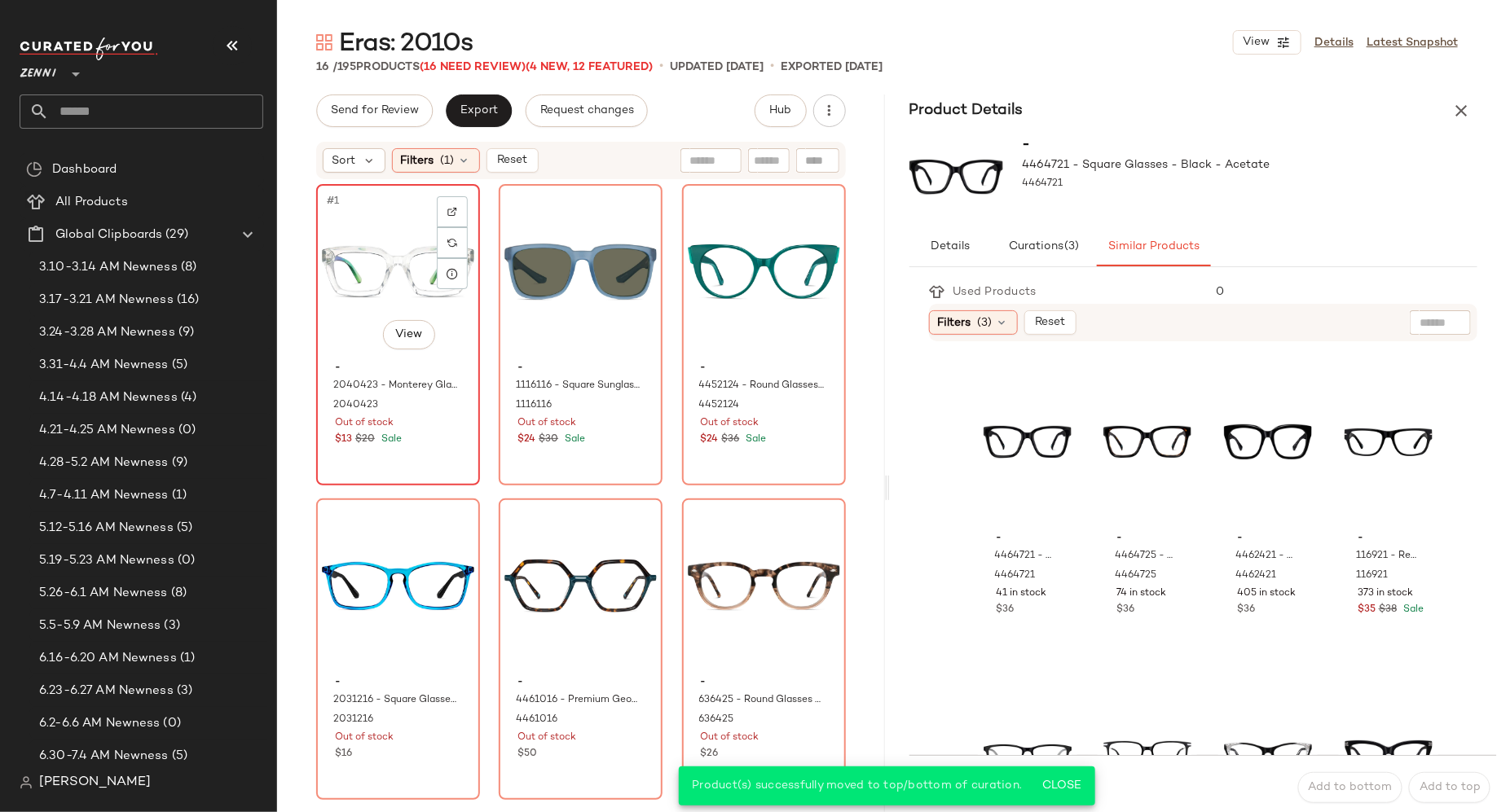
click at [413, 463] on div "#1 View - 2040423 - Monterey Glasses - Clear - Plastic 2040423 Out of stock $13…" at bounding box center [398, 334] width 160 height 298
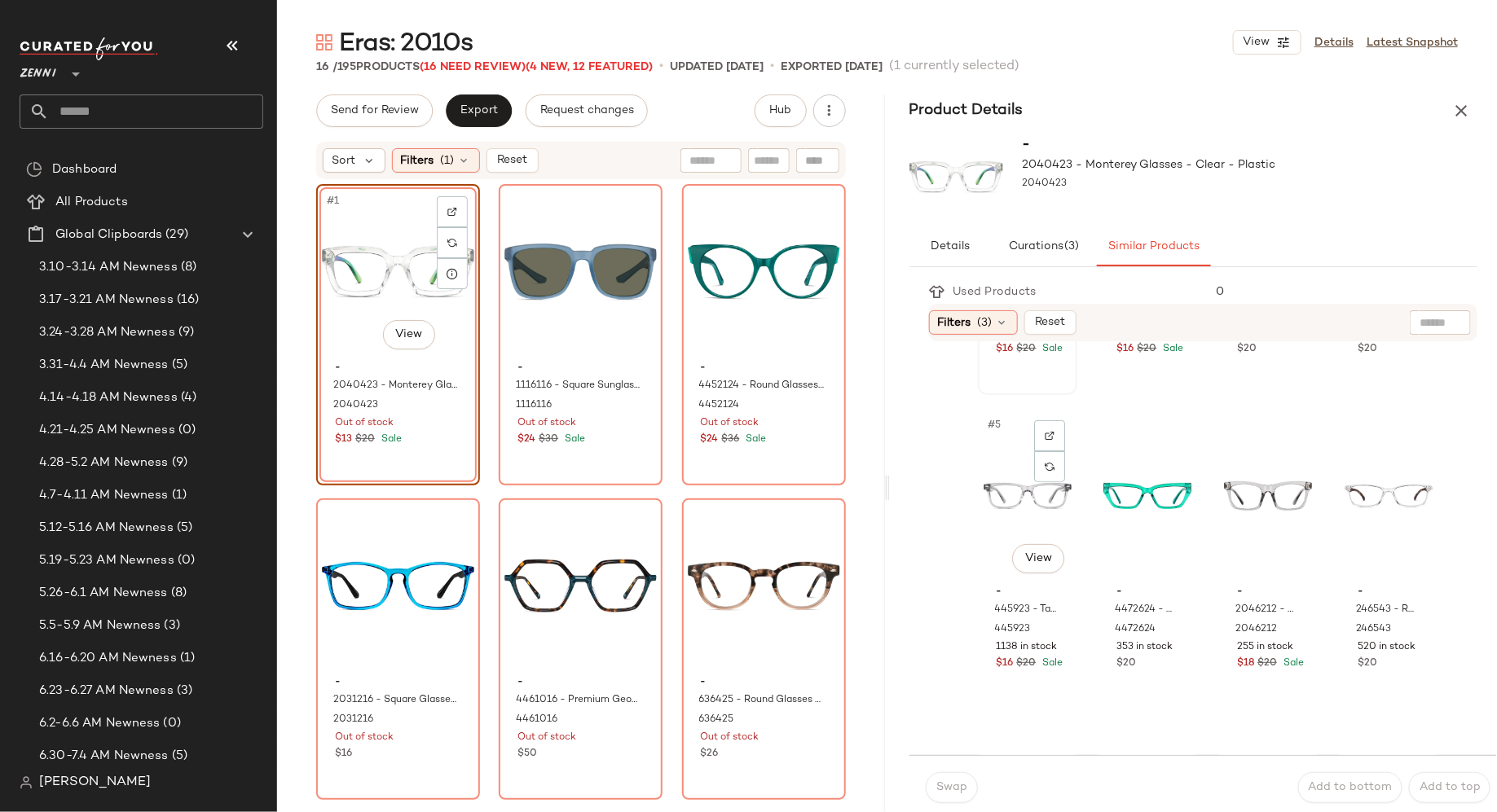
scroll to position [264, 0]
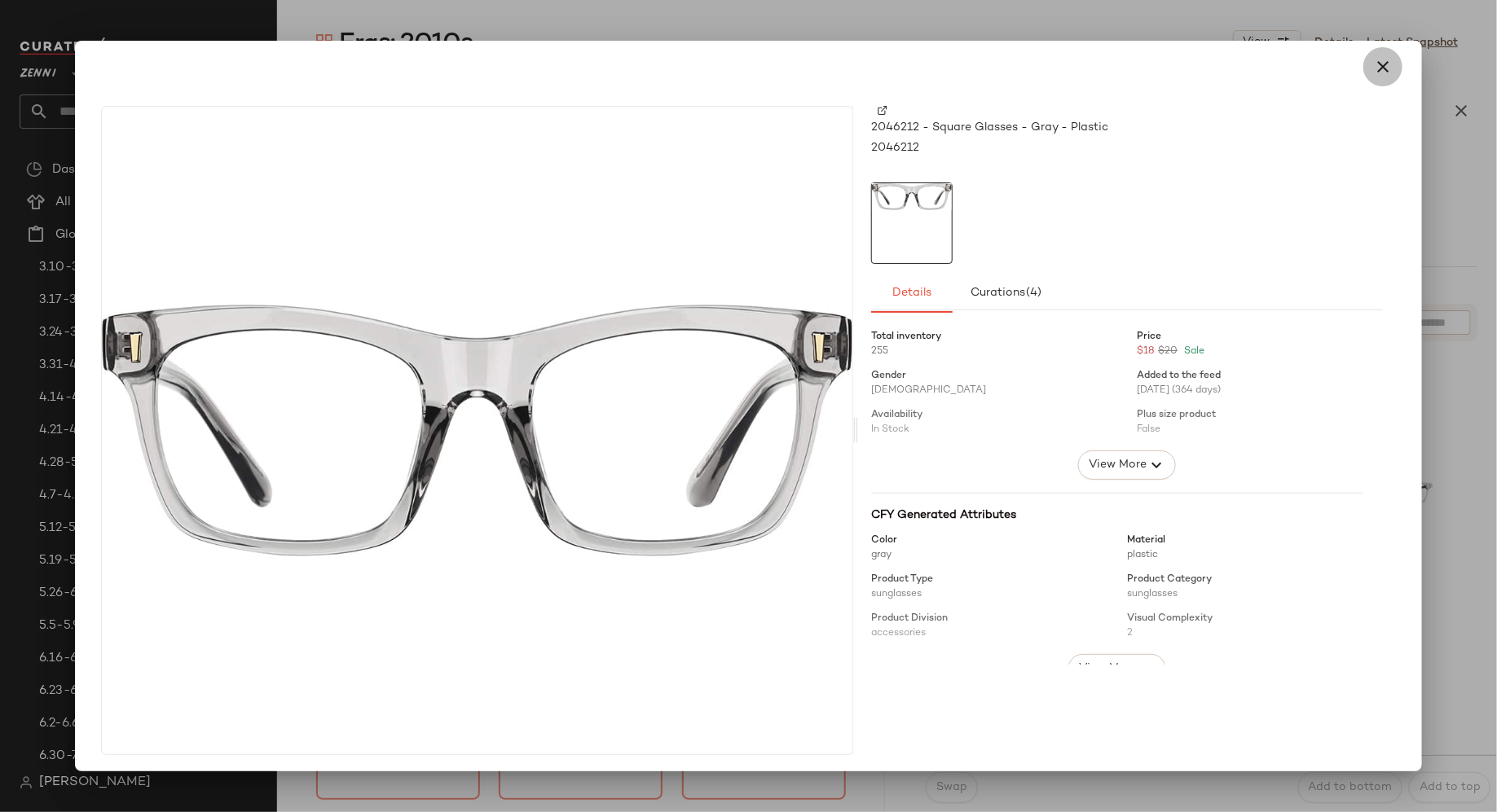
click at [1376, 71] on icon "button" at bounding box center [1382, 67] width 19 height 19
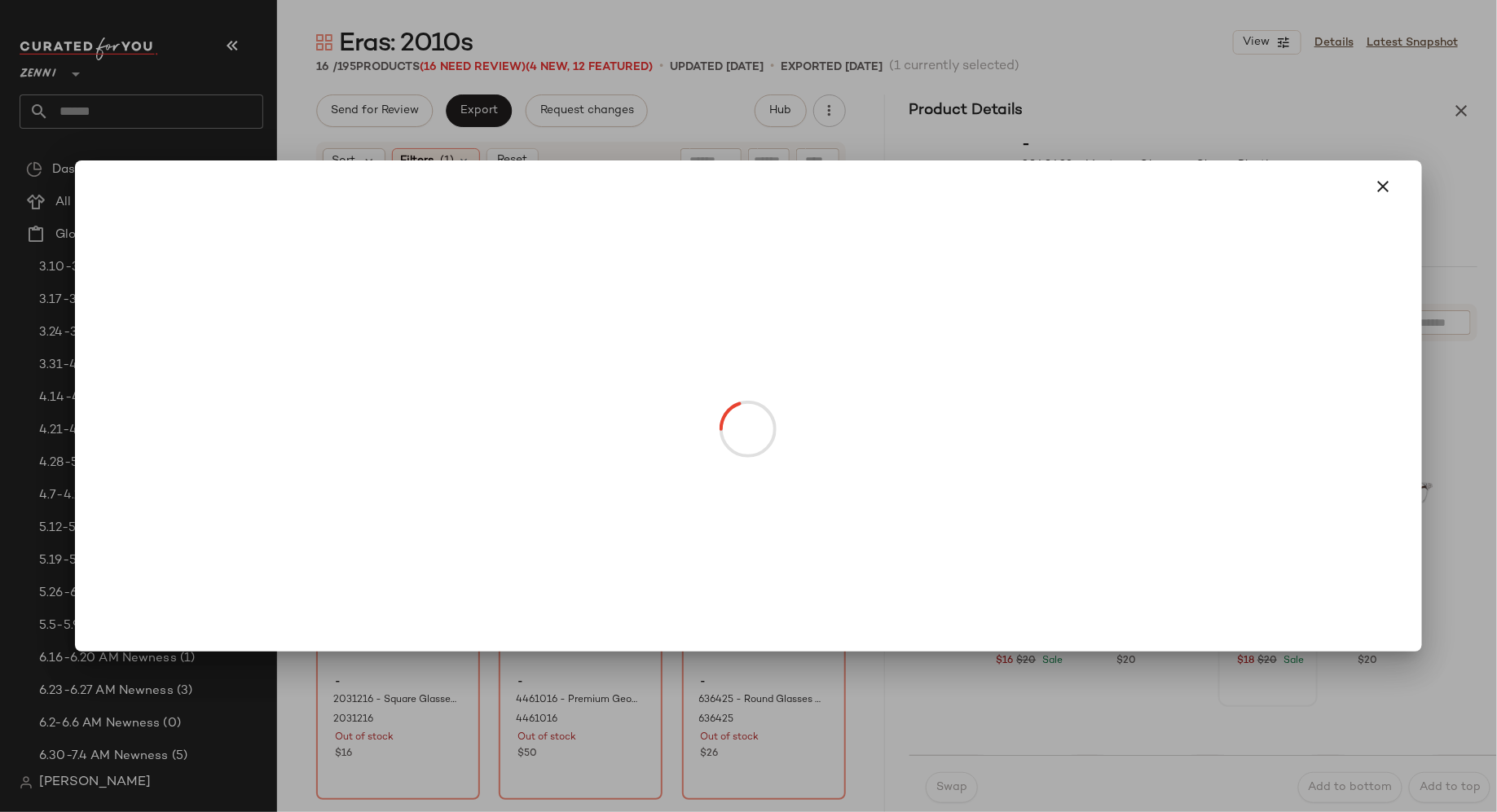
click at [413, 327] on body "Zenni ** Dashboard All Products Global Clipboards (29) 3.10-3.14 AM Newness (8)…" at bounding box center [748, 406] width 1497 height 812
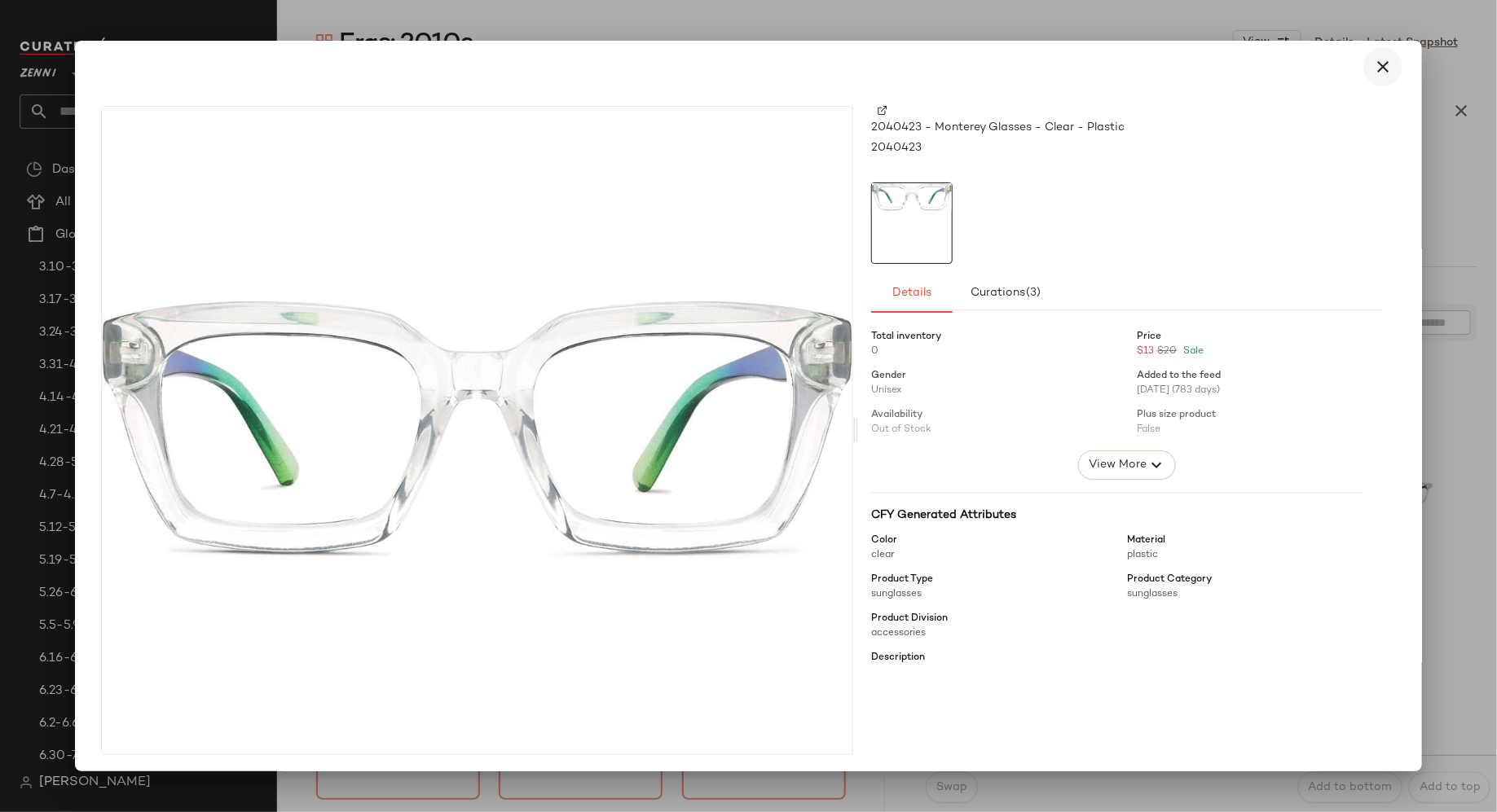
click at [1373, 72] on icon "button" at bounding box center [1382, 67] width 19 height 19
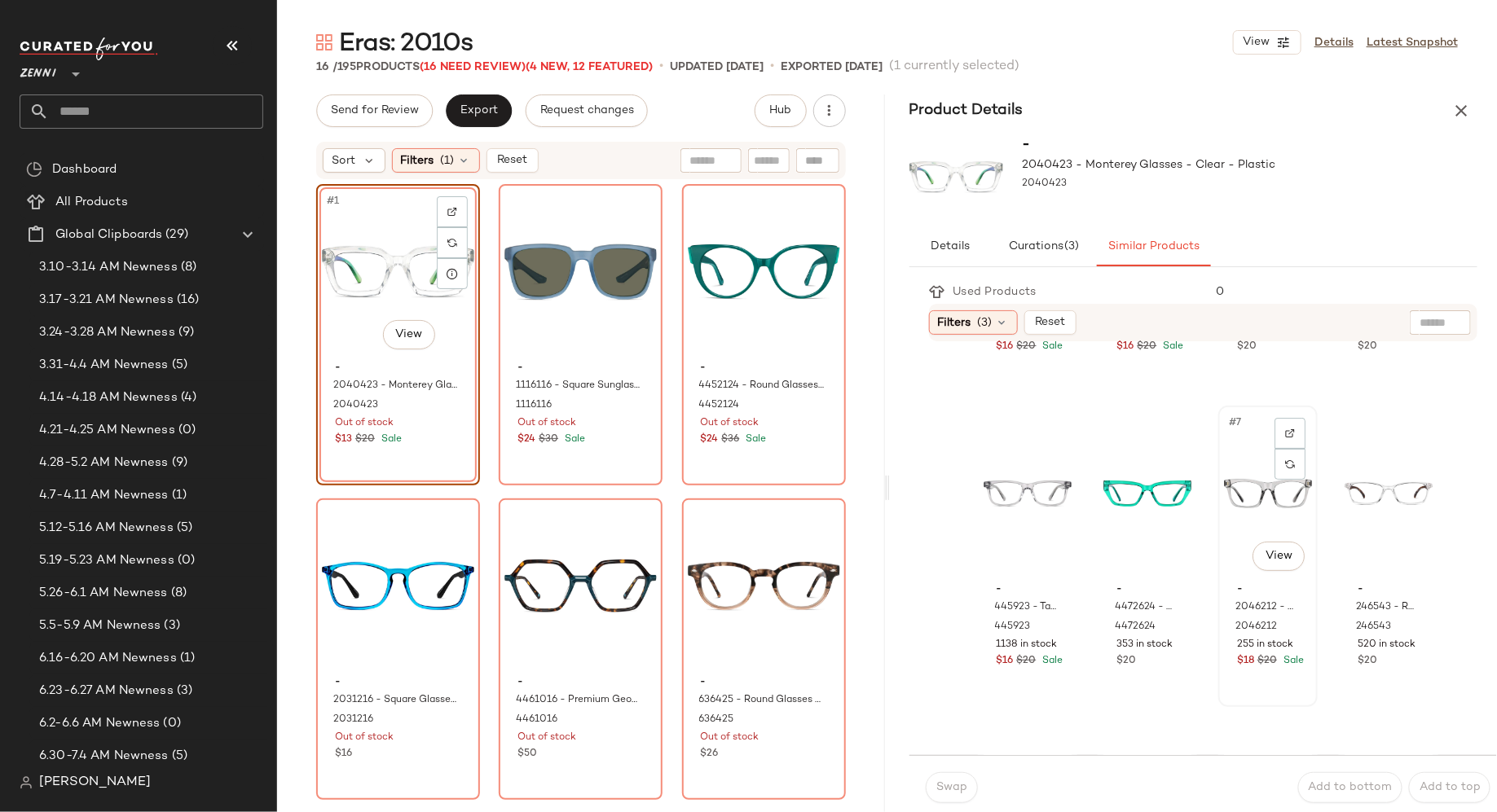
click at [1248, 496] on div "#7 View" at bounding box center [1268, 494] width 88 height 164
click at [947, 790] on span "Swap" at bounding box center [951, 788] width 32 height 13
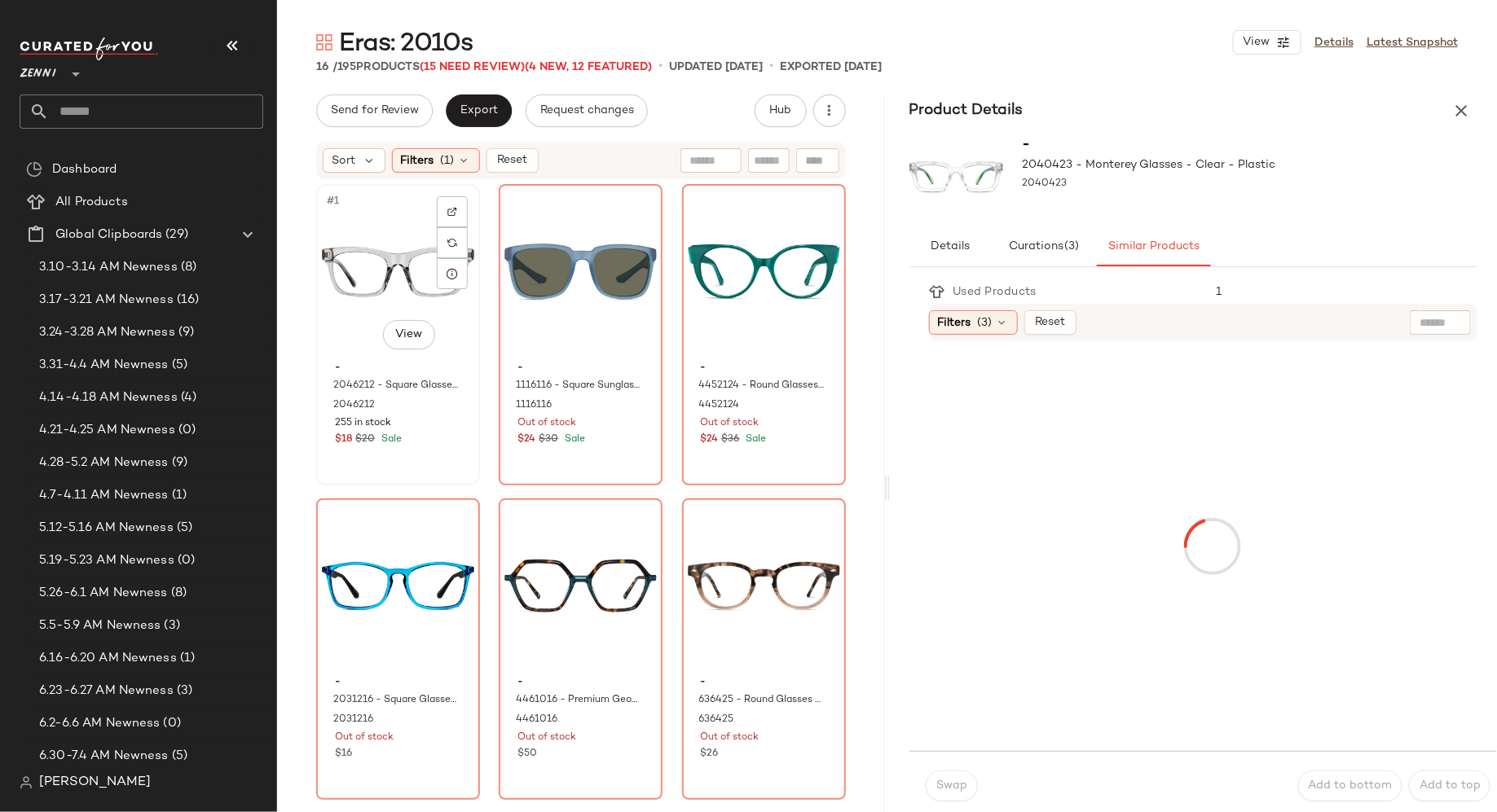
click at [418, 439] on div "$18 $20 Sale" at bounding box center [398, 439] width 126 height 14
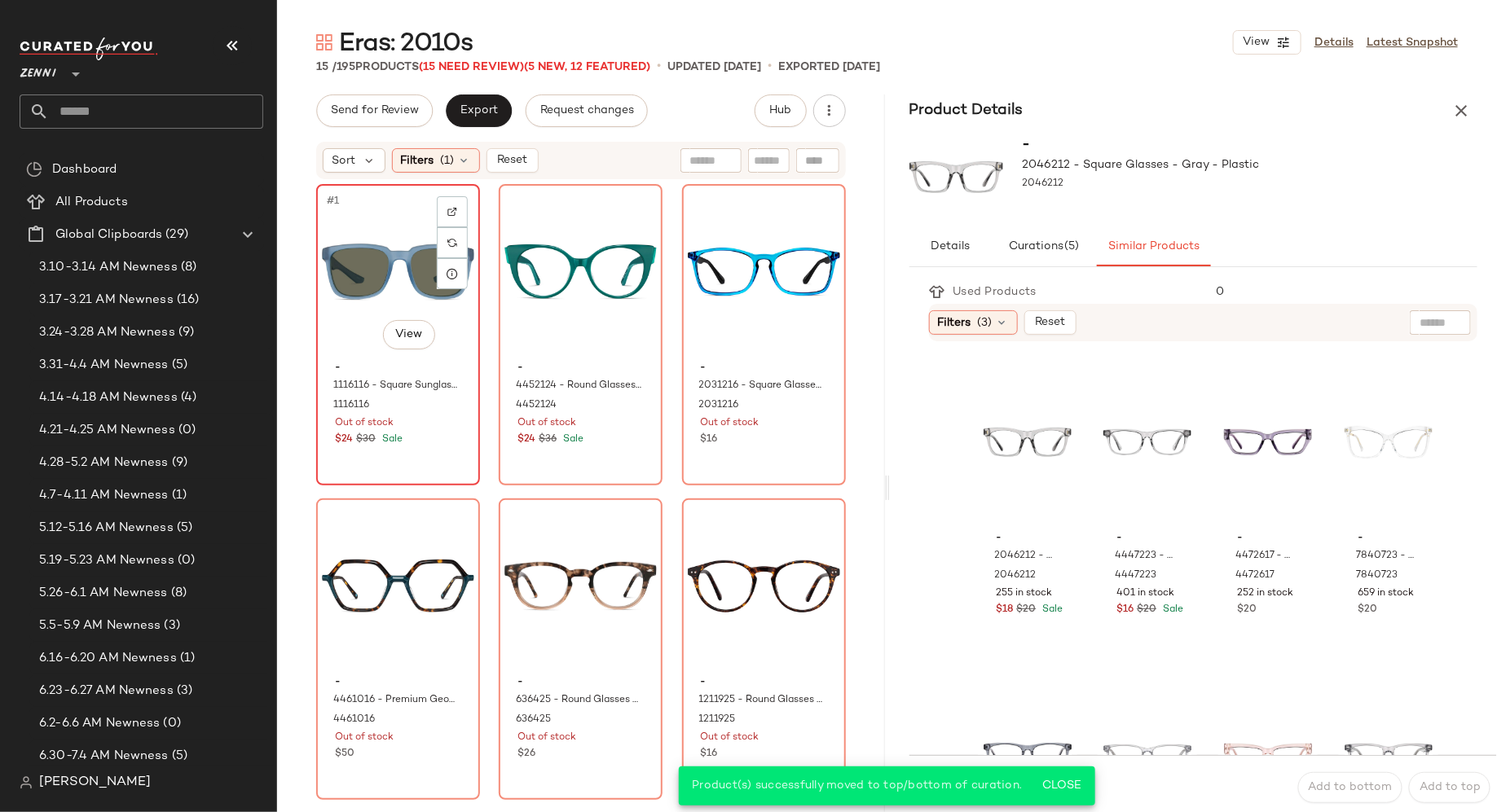
click at [426, 458] on div "#1 View - 1116116 - Square Sunglasses - Blue - Plastic 1116116 Out of stock $24…" at bounding box center [398, 334] width 160 height 298
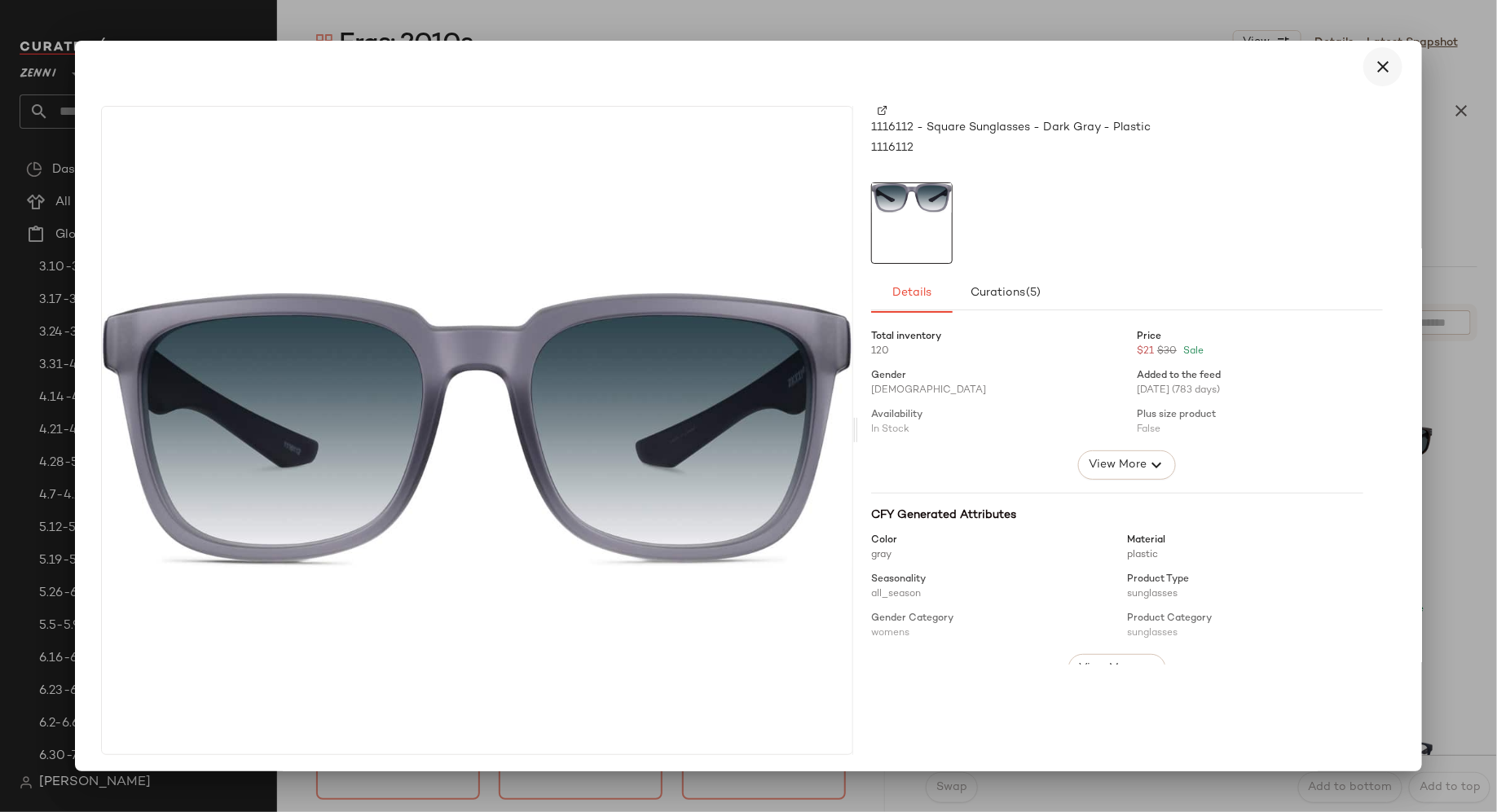
click at [1379, 60] on icon "button" at bounding box center [1382, 67] width 19 height 19
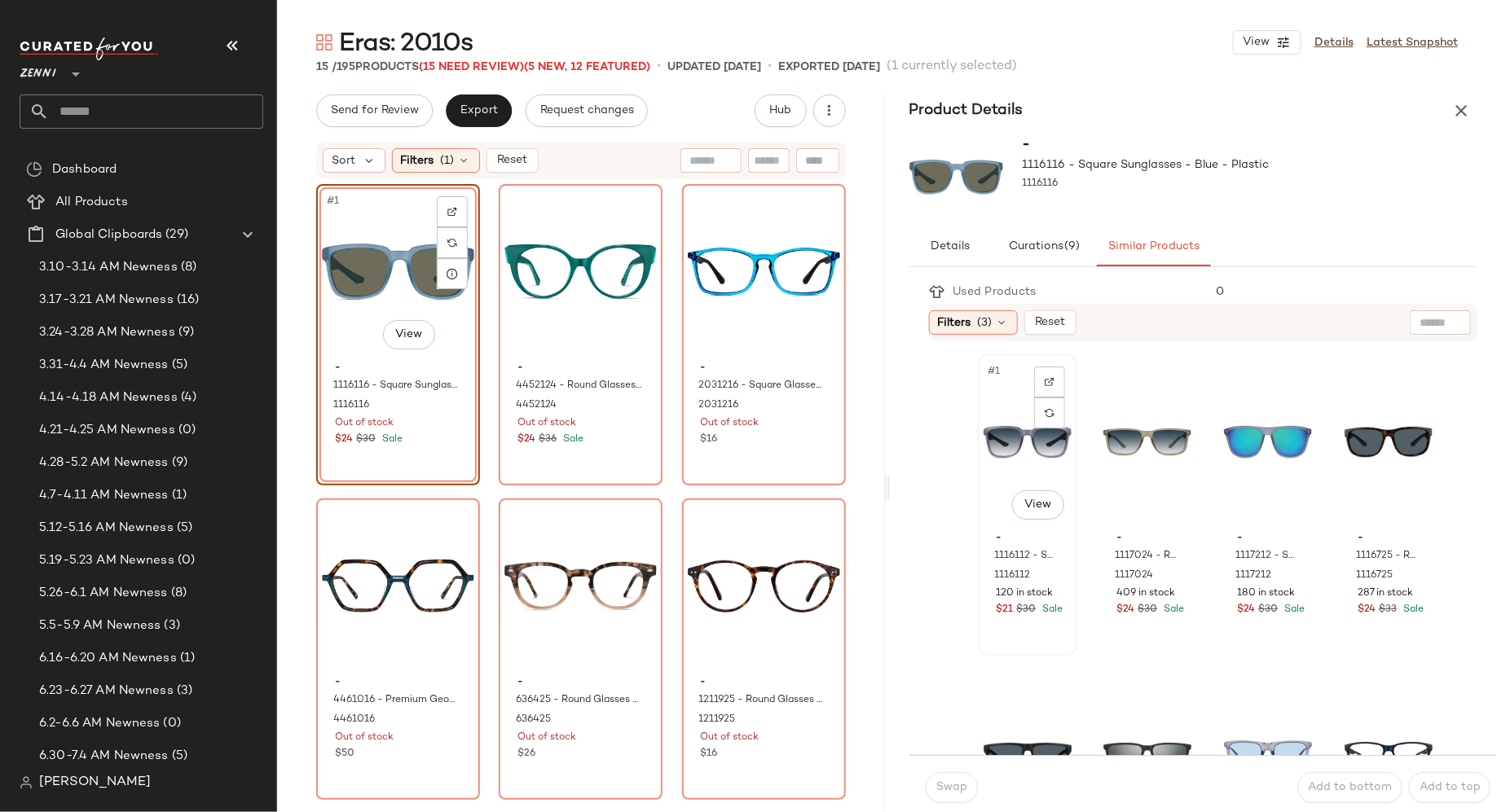
click at [980, 460] on div "#1 View - 1116112 - Square Sunglasses - Dark Gray - Plastic 1116112 120 in stoc…" at bounding box center [1027, 505] width 96 height 298
click at [952, 794] on span "Swap" at bounding box center [951, 788] width 32 height 13
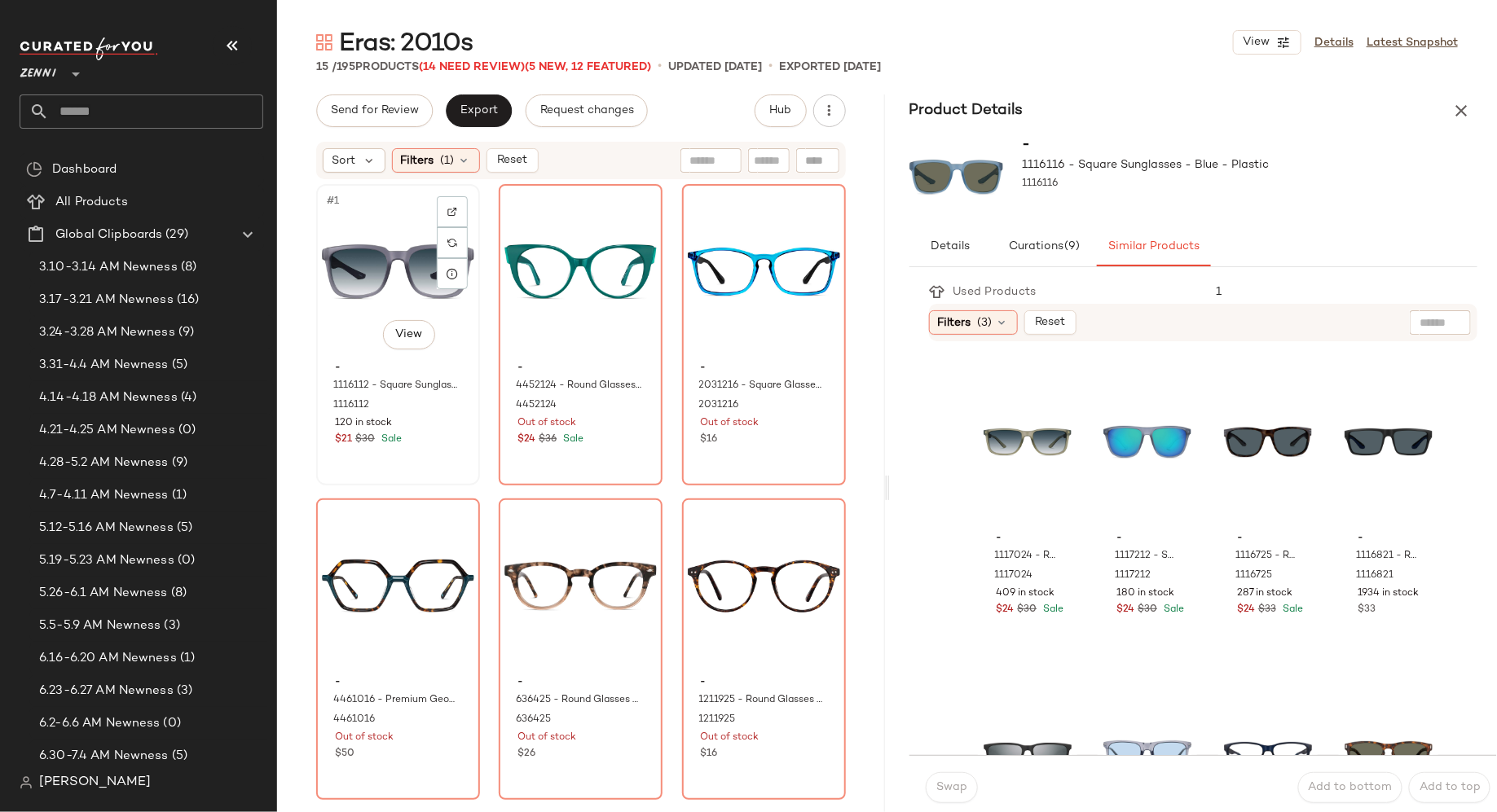
click at [416, 457] on div "#1 View - 1116112 - Square Sunglasses - Dark Gray - Plastic 1116112 120 in stoc…" at bounding box center [398, 334] width 160 height 298
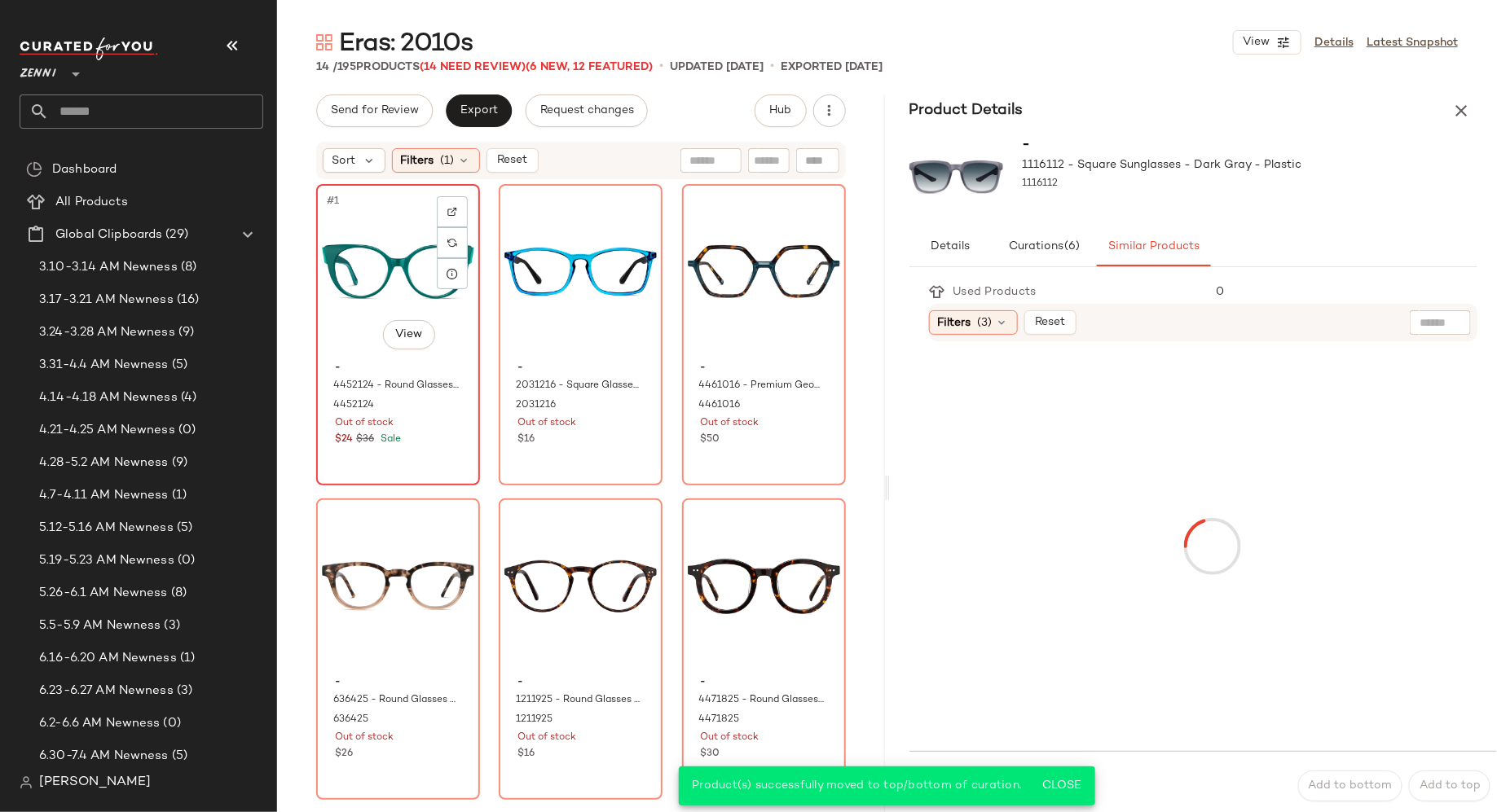
click at [417, 452] on div "#1 View - 4452124 - Round Glasses - Teal - Acetate 4452124 Out of stock $24 $36…" at bounding box center [398, 334] width 160 height 298
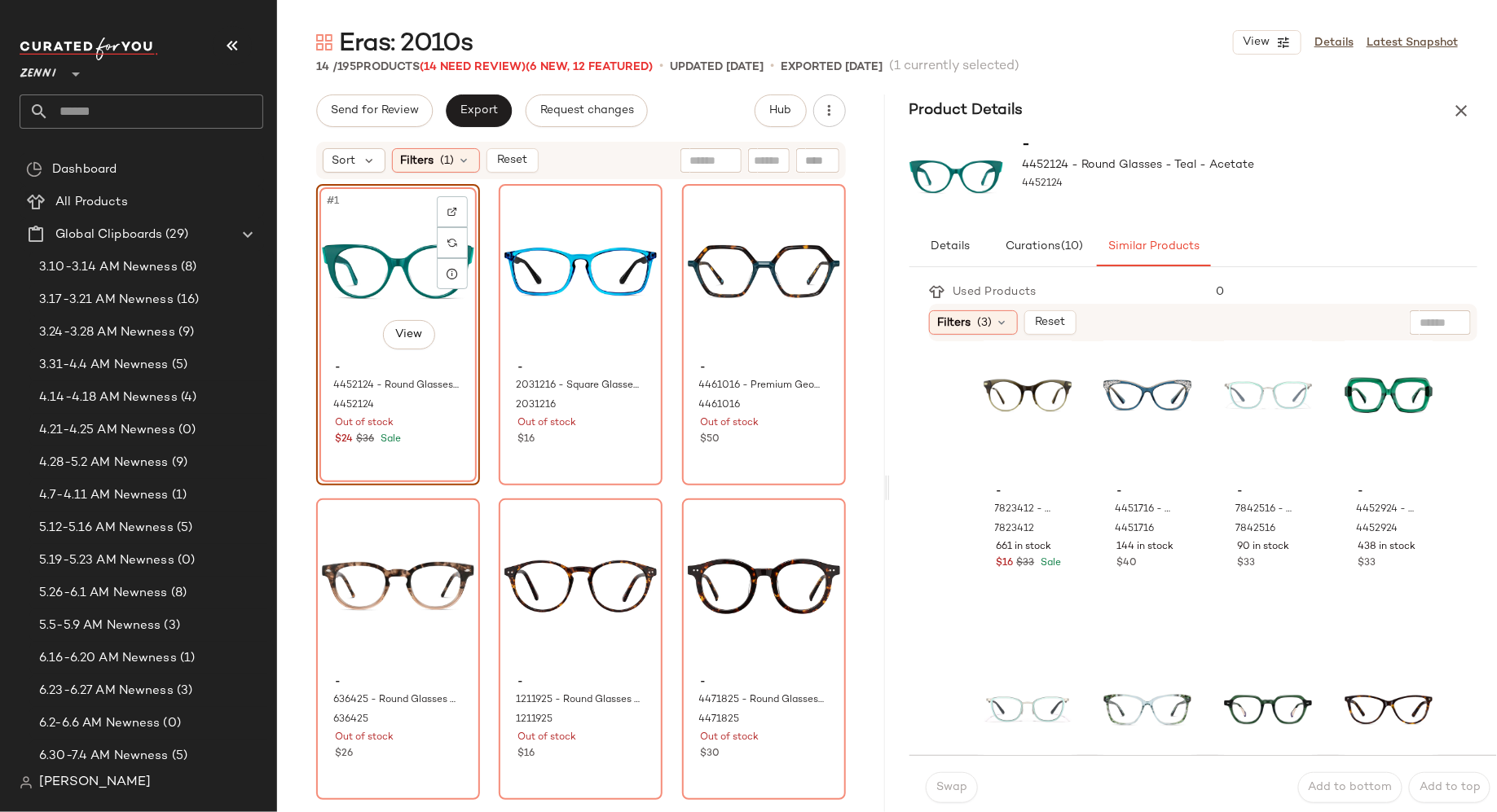
scroll to position [1305, 0]
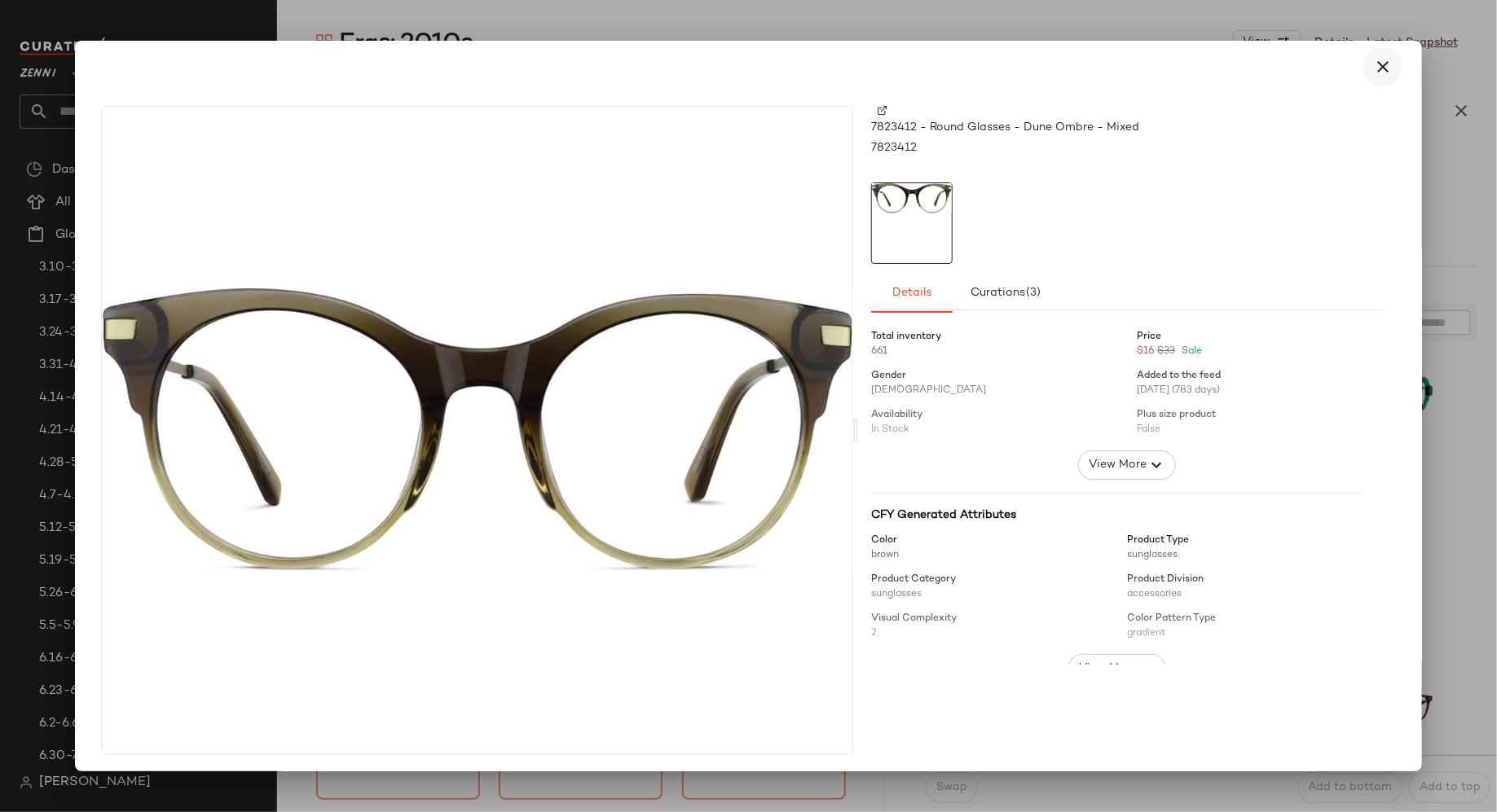
click at [1376, 73] on icon "button" at bounding box center [1382, 67] width 19 height 19
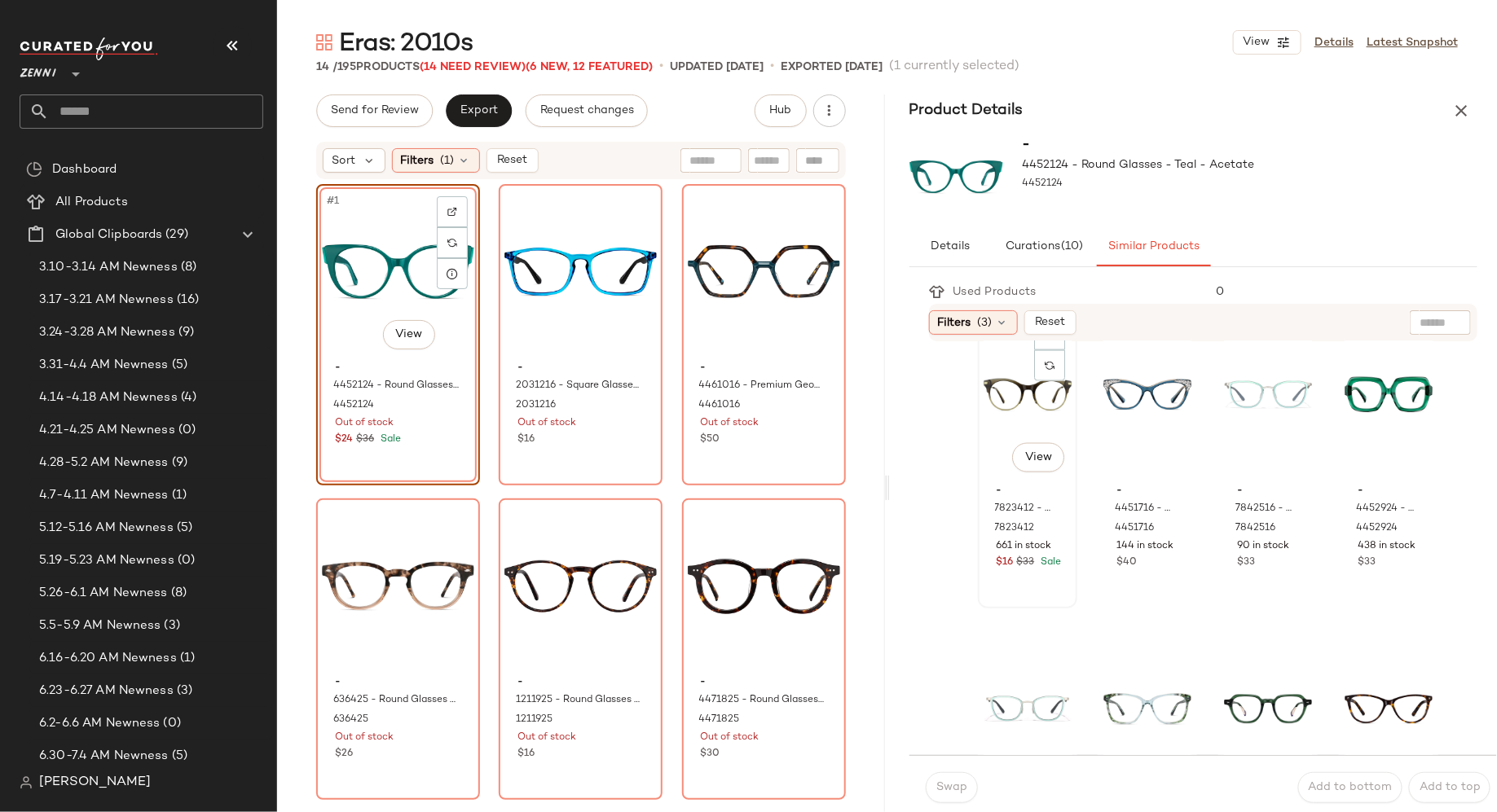
click at [1006, 419] on div "#17 View" at bounding box center [1028, 395] width 88 height 164
click at [945, 796] on button "Swap" at bounding box center [952, 788] width 53 height 31
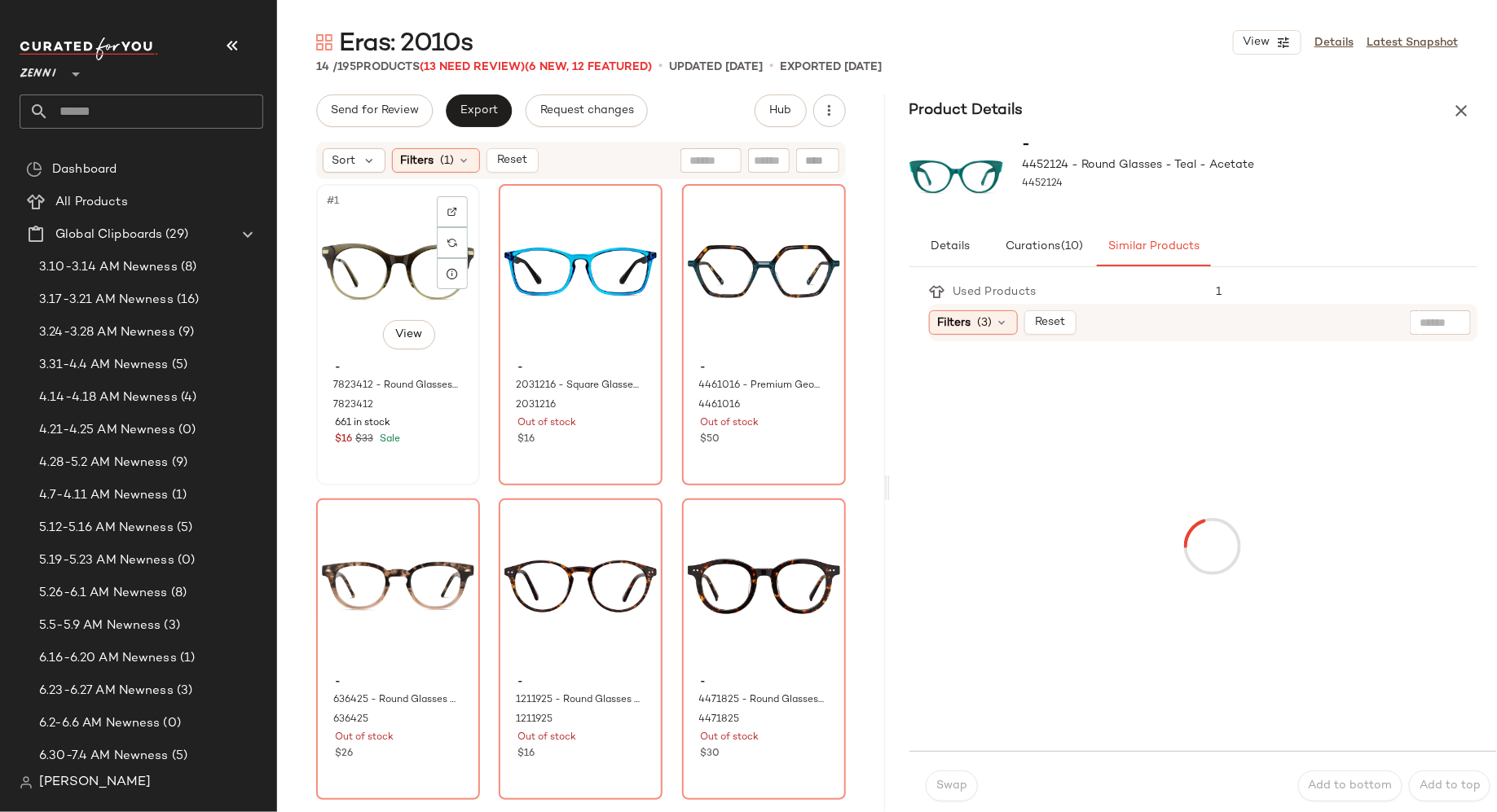
click at [368, 304] on div "#1 View" at bounding box center [398, 272] width 153 height 164
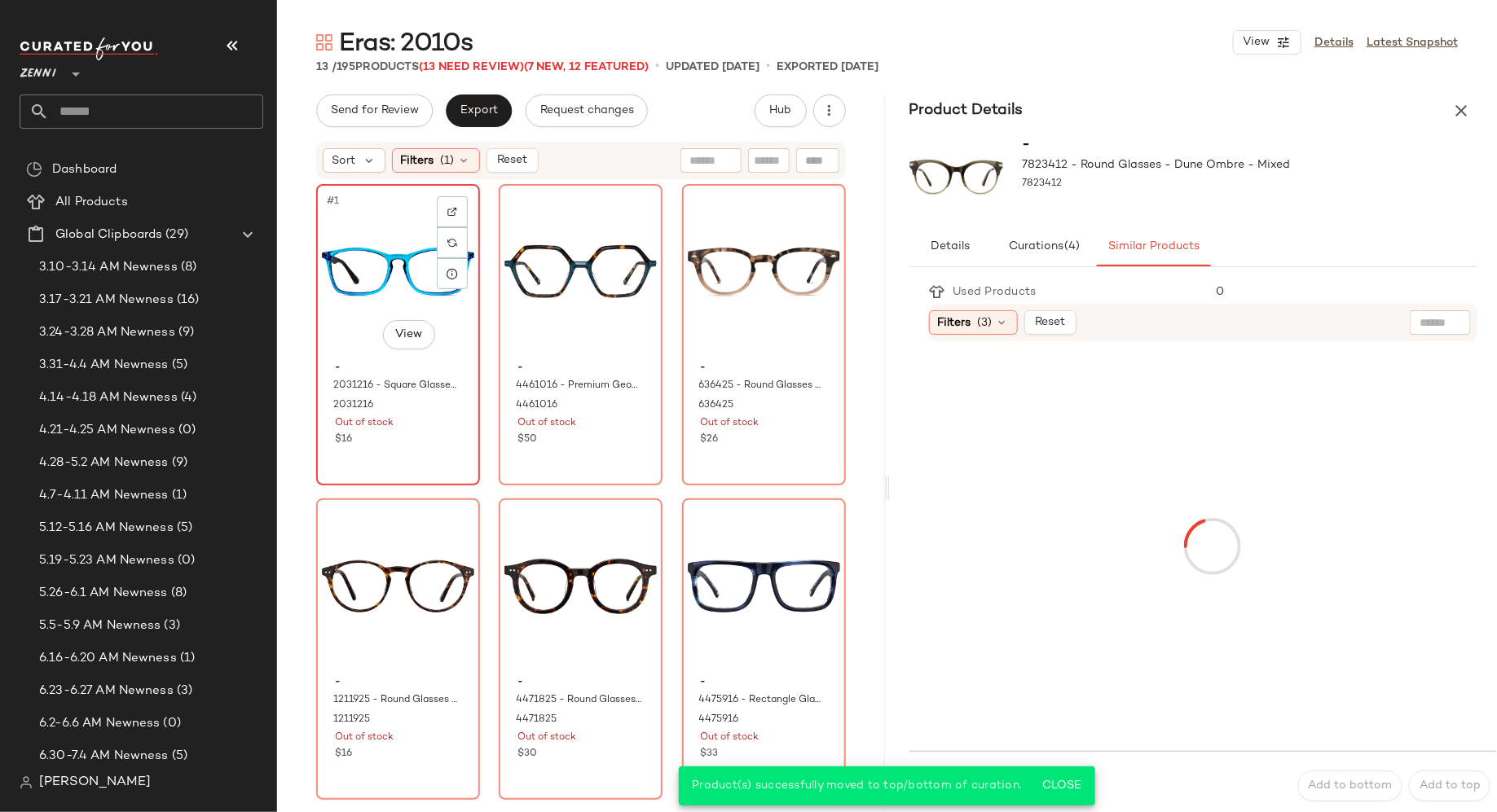
click at [401, 438] on div "$16" at bounding box center [398, 439] width 126 height 14
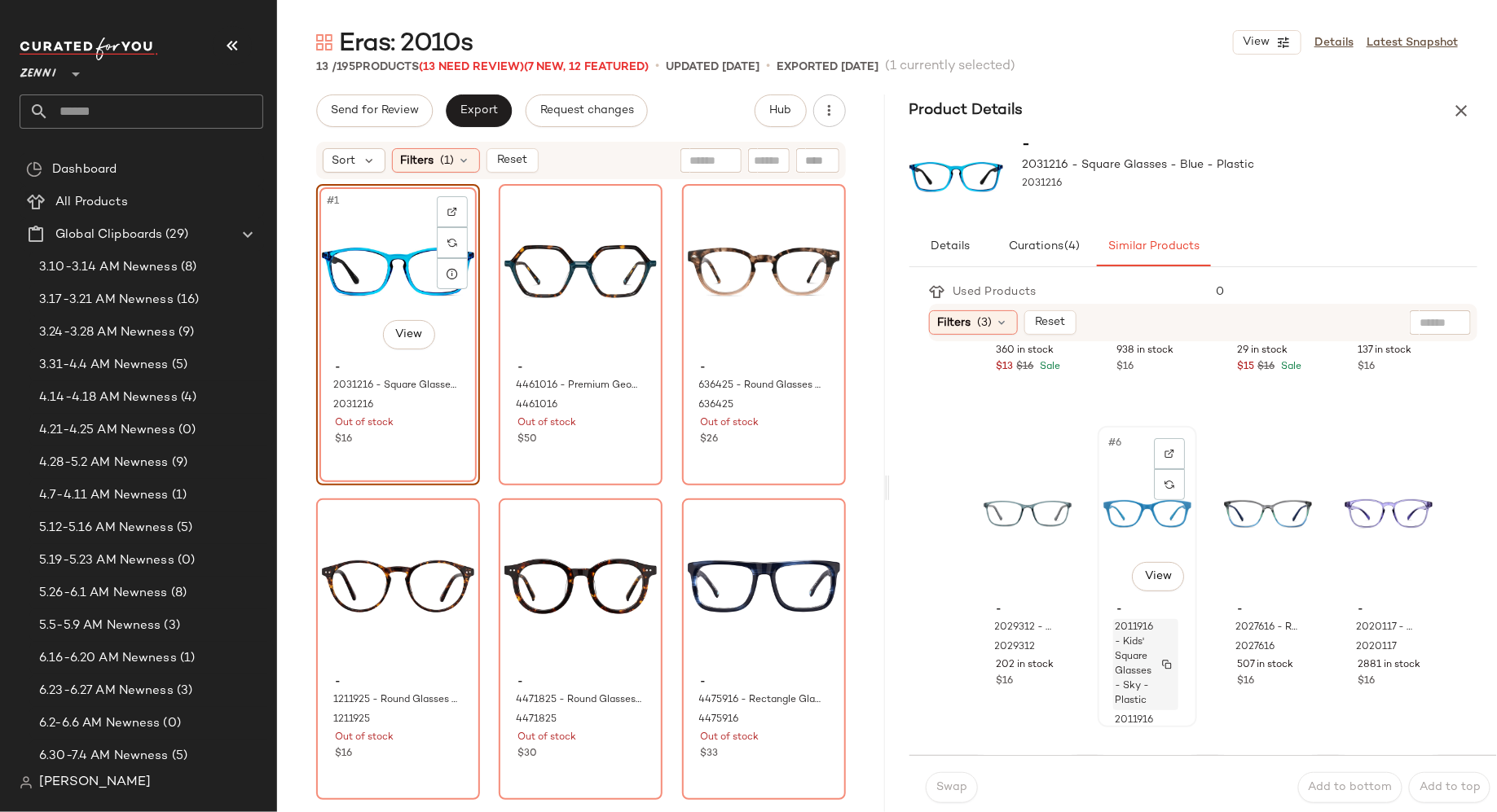
scroll to position [246, 0]
click at [1002, 323] on icon at bounding box center [1002, 323] width 13 height 13
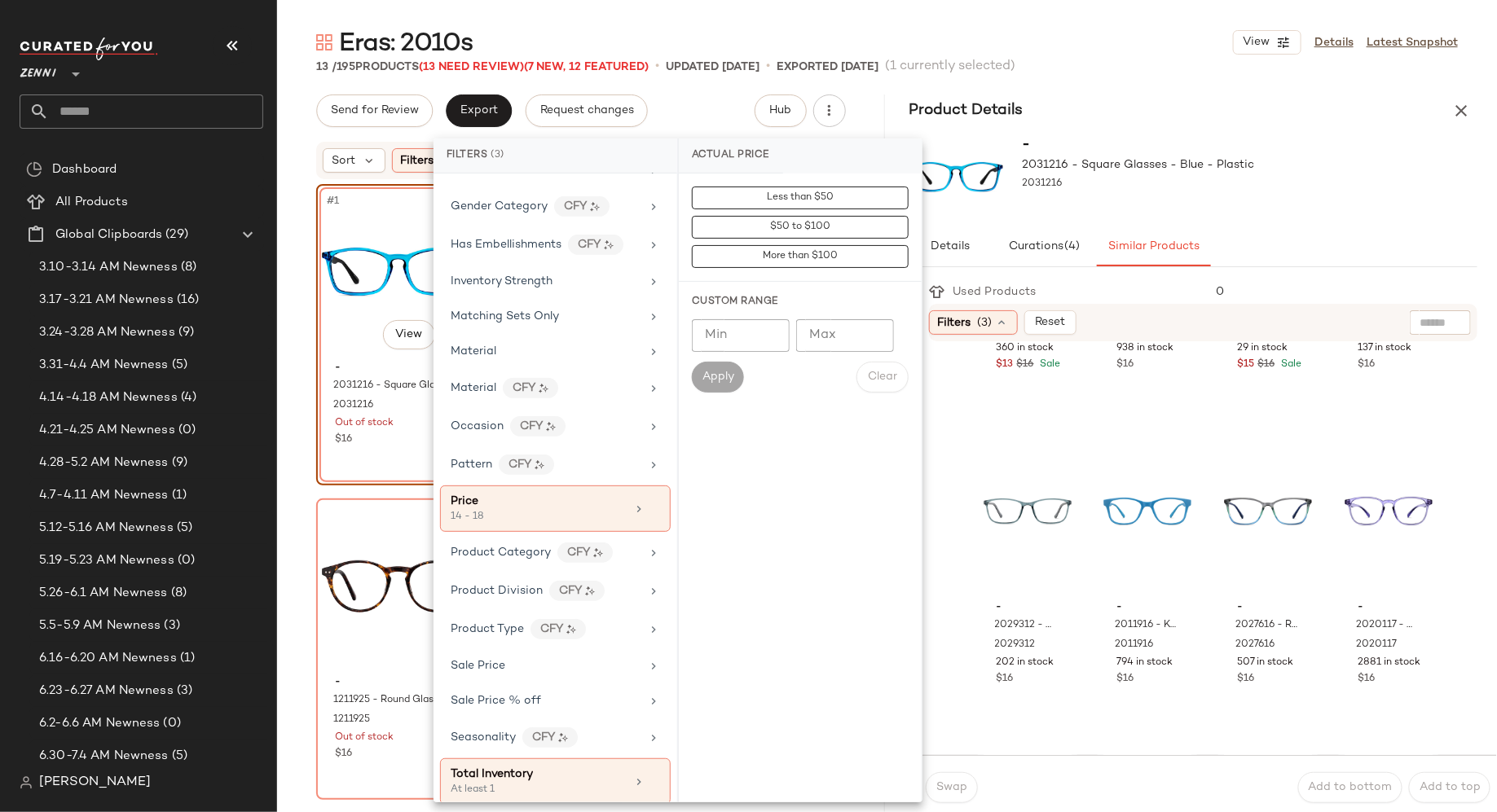
scroll to position [395, 0]
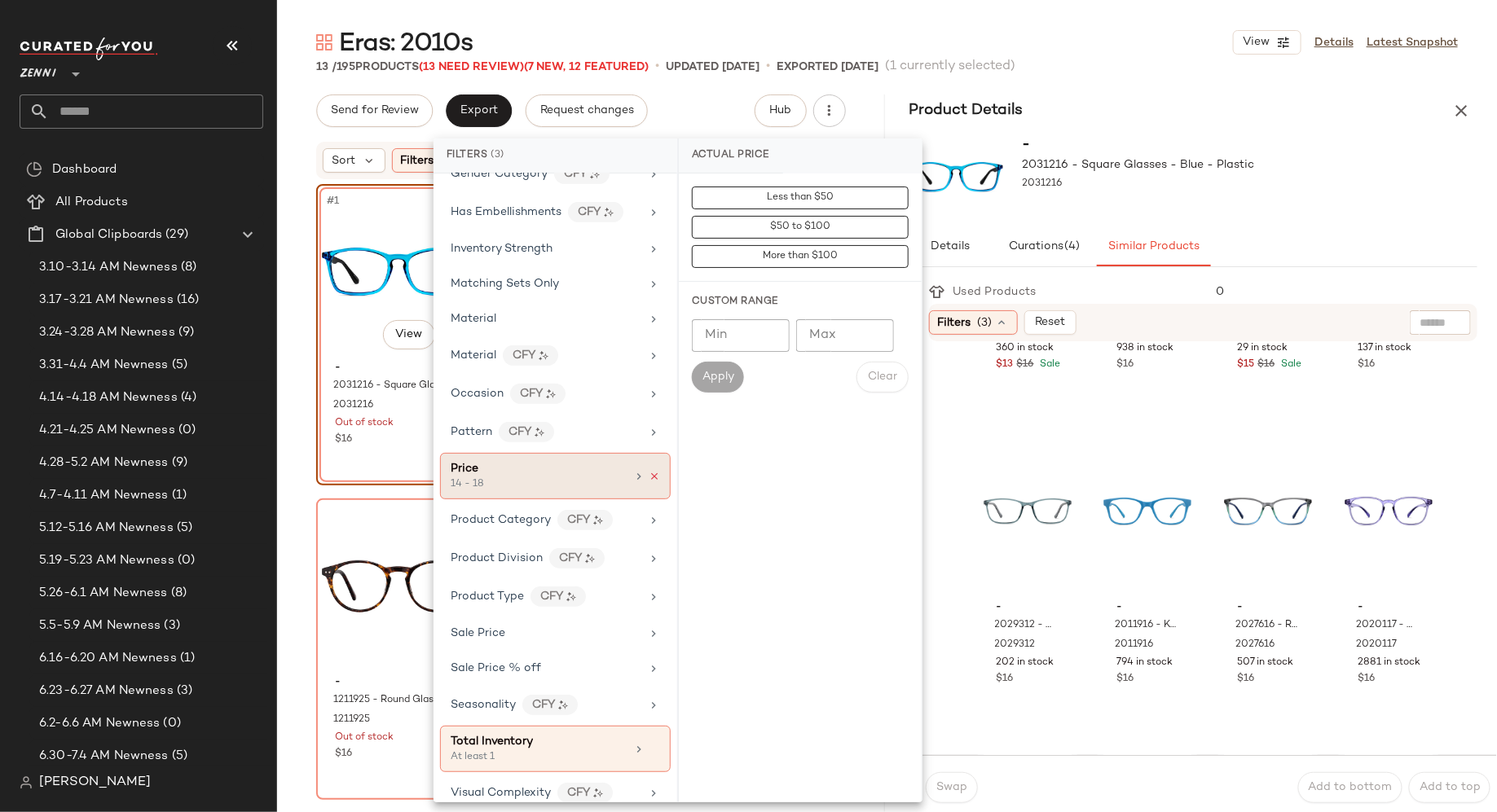
click at [649, 471] on icon at bounding box center [654, 477] width 11 height 11
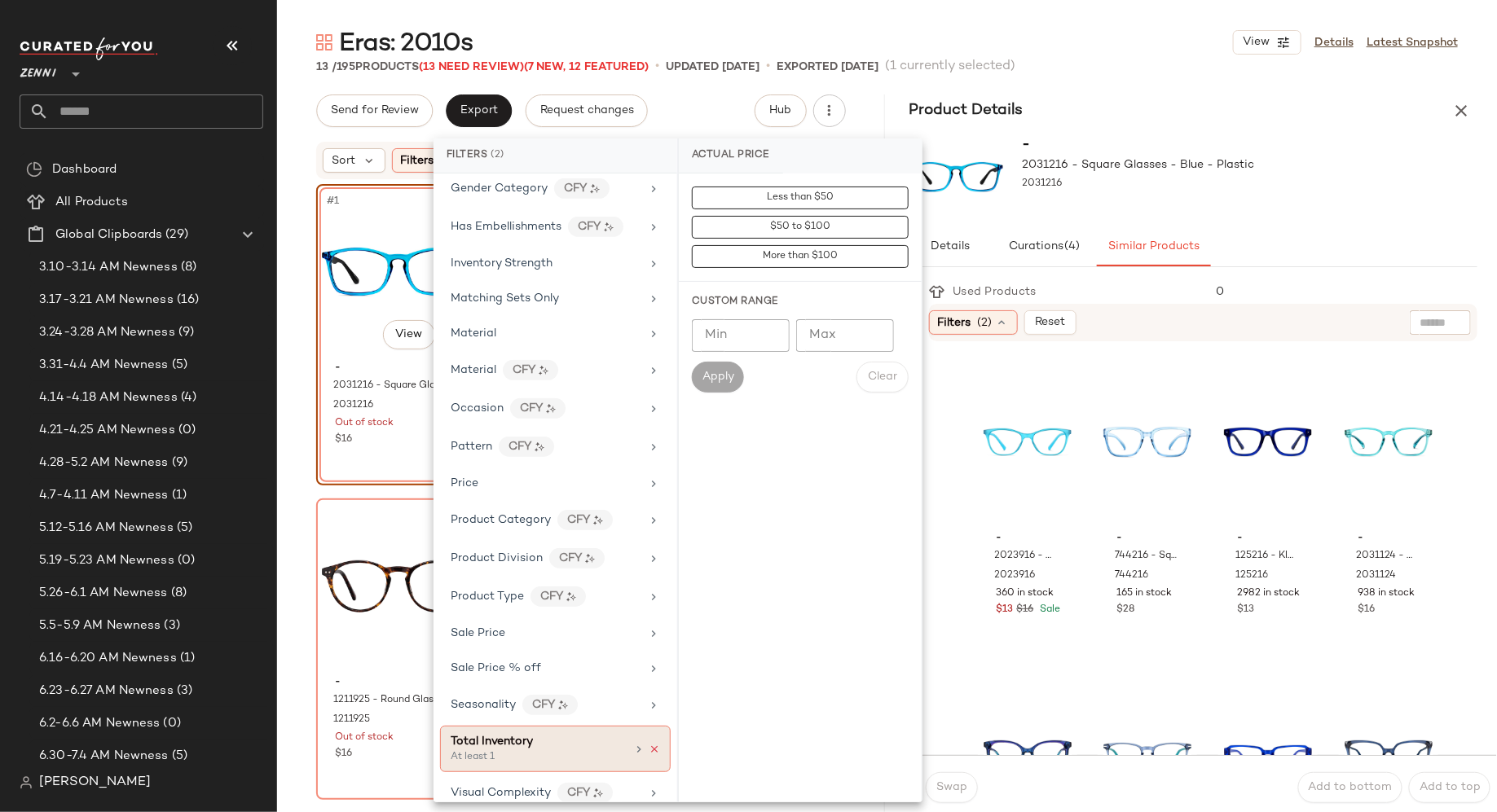
click at [652, 744] on icon at bounding box center [654, 750] width 11 height 11
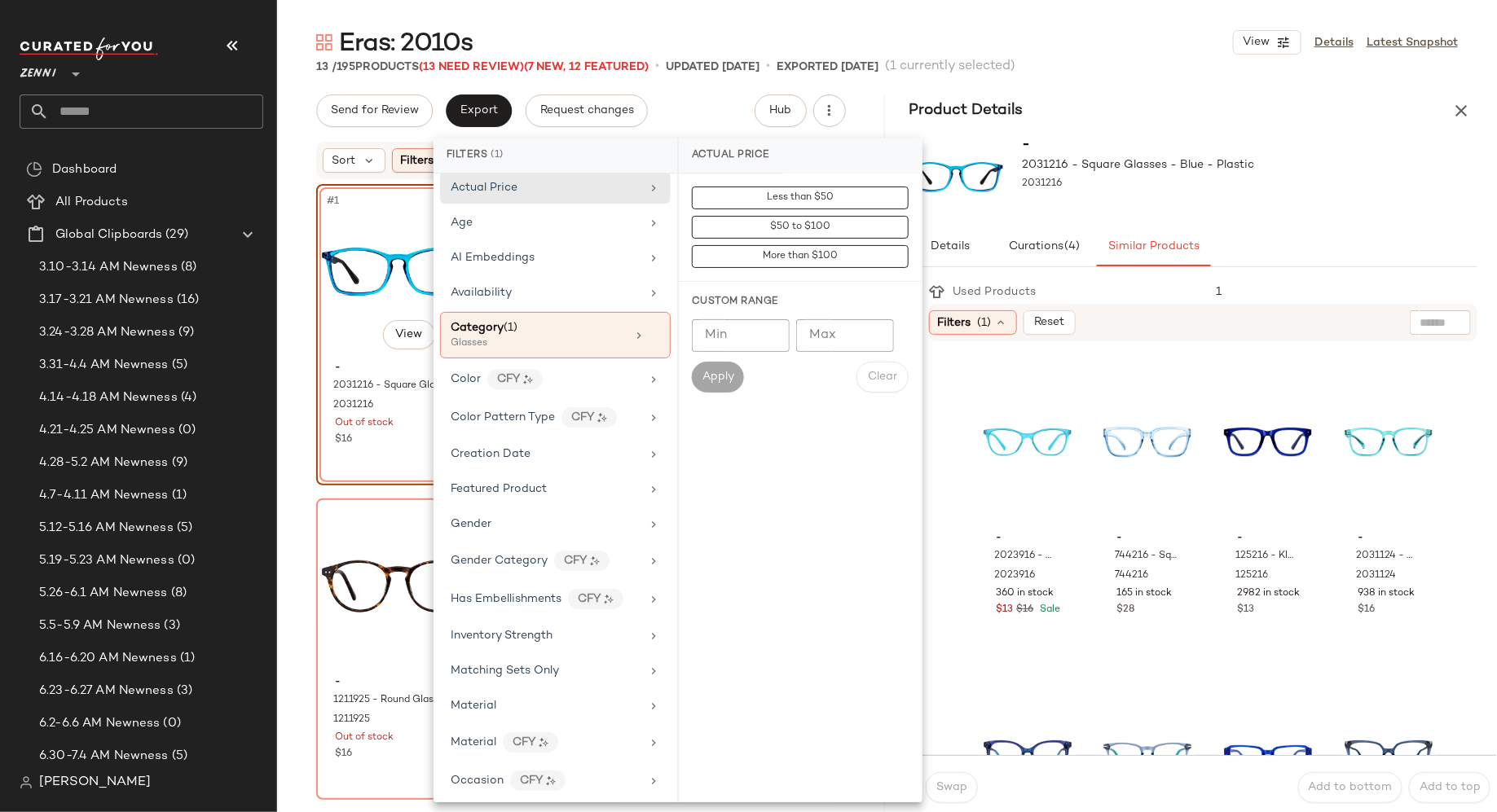
scroll to position [0, 0]
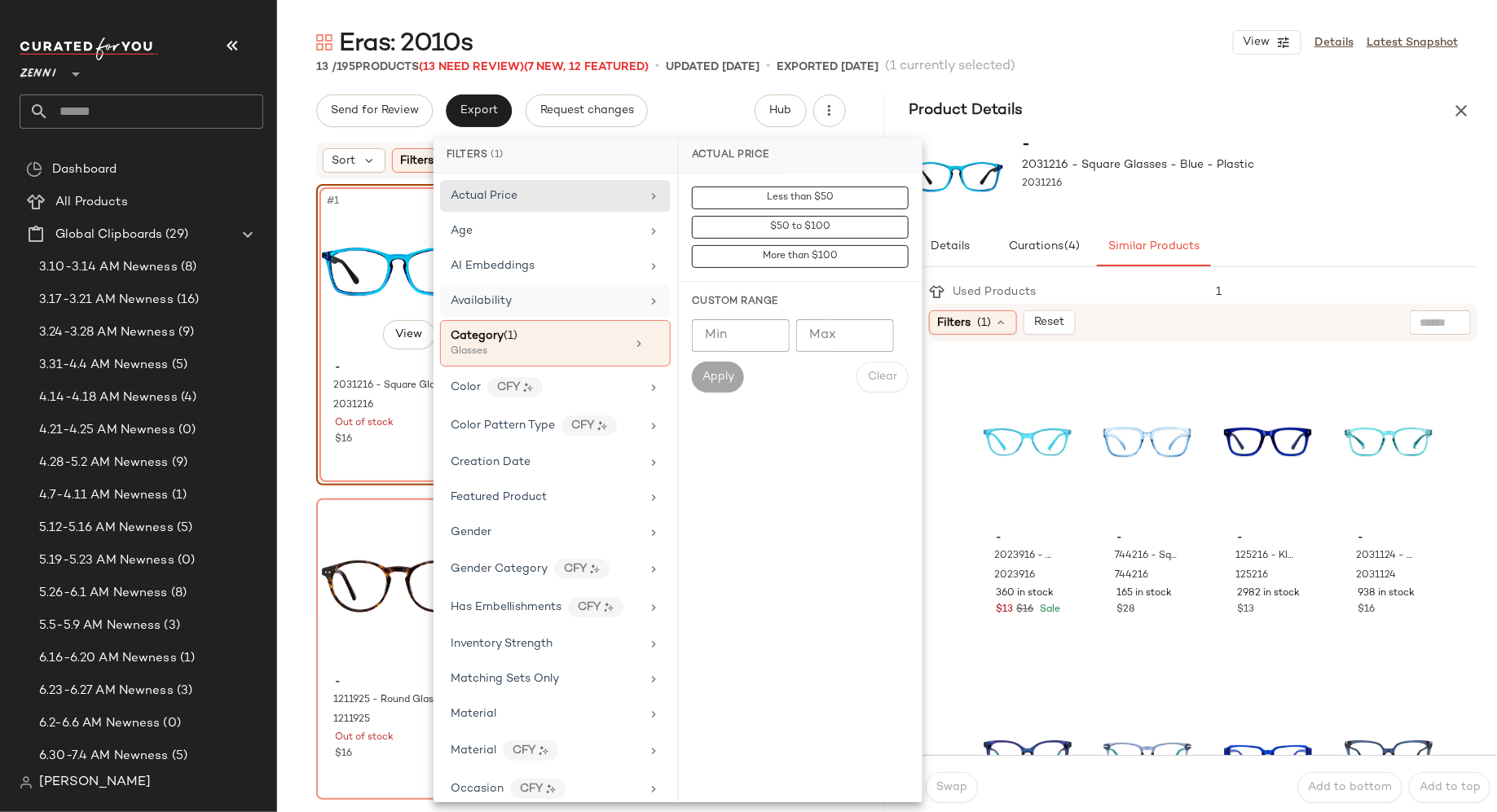
click at [607, 296] on div "Availability" at bounding box center [545, 301] width 190 height 17
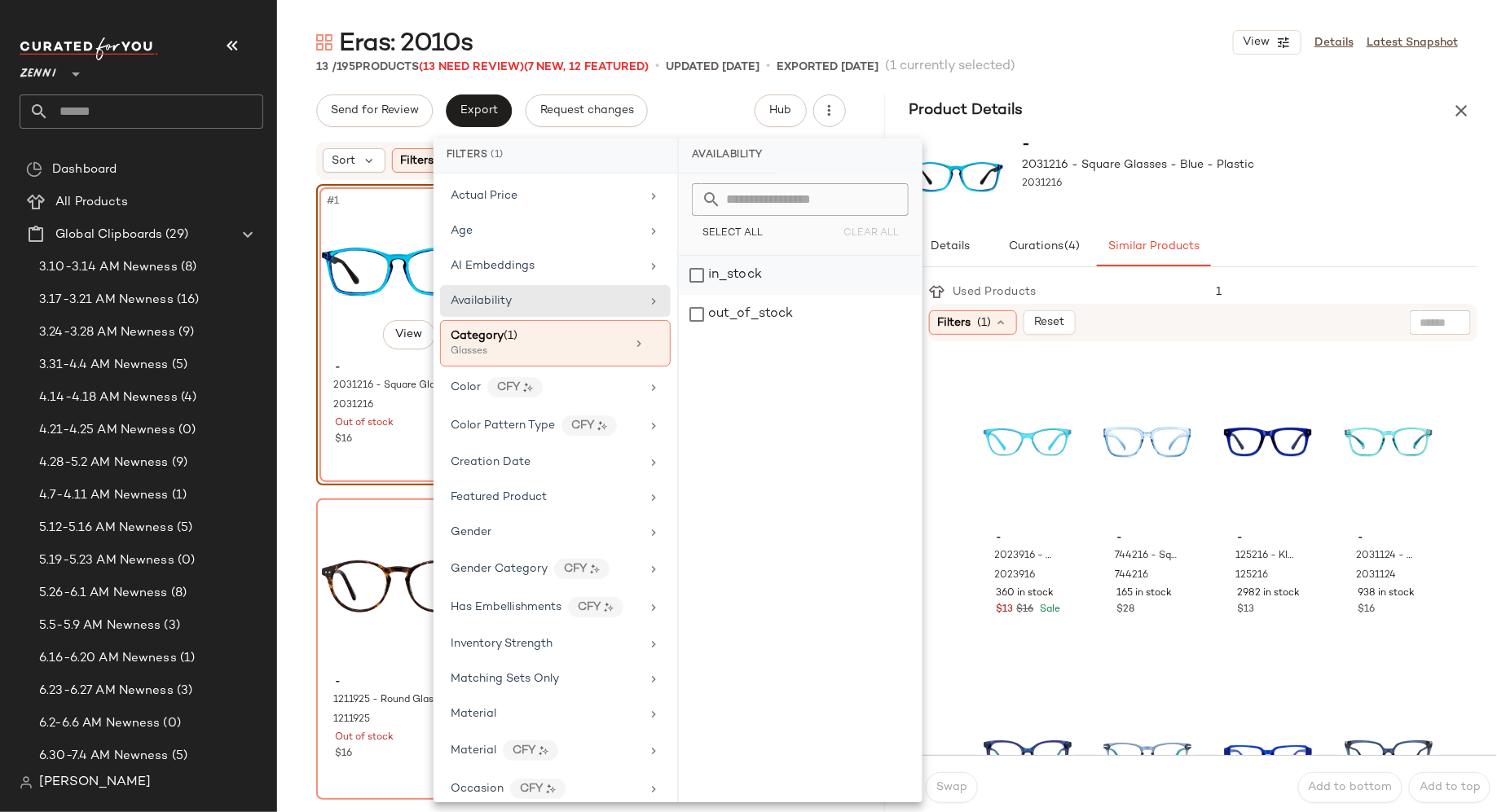
click at [695, 267] on div "in_stock" at bounding box center [801, 275] width 243 height 39
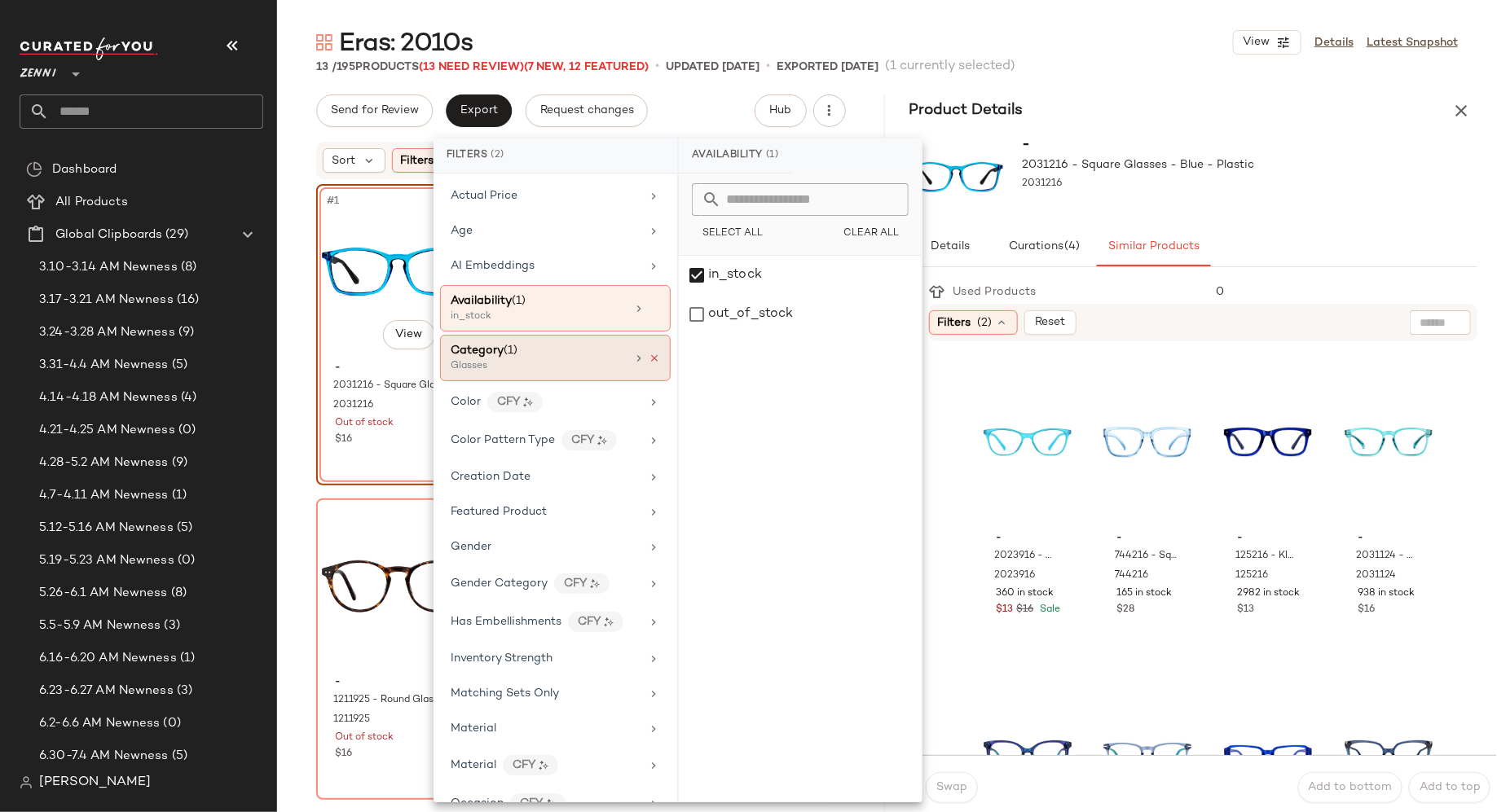
click at [650, 353] on icon at bounding box center [654, 358] width 11 height 11
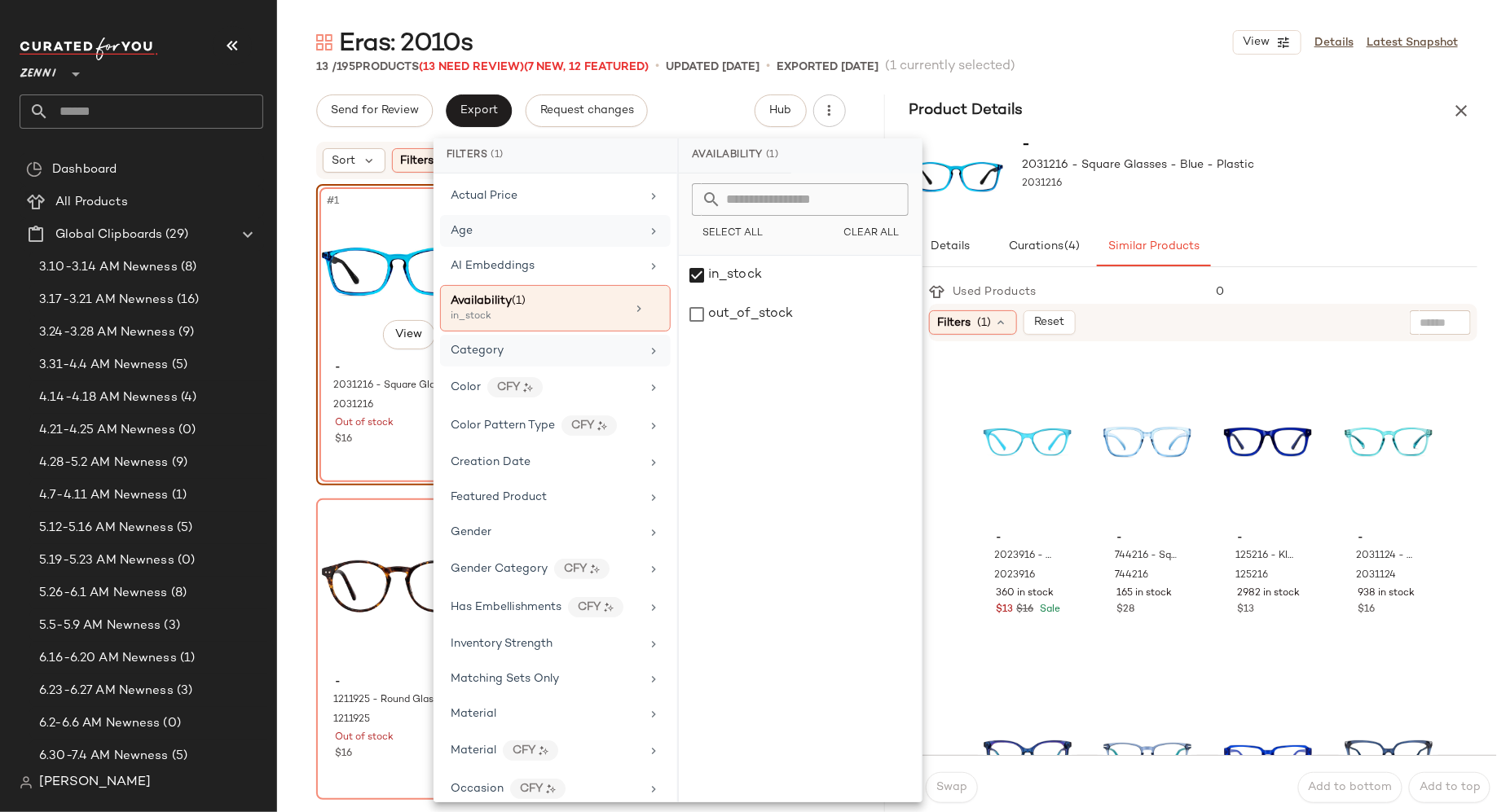
click at [604, 229] on div "Age" at bounding box center [545, 231] width 190 height 17
click at [692, 274] on div "adult" at bounding box center [801, 275] width 243 height 39
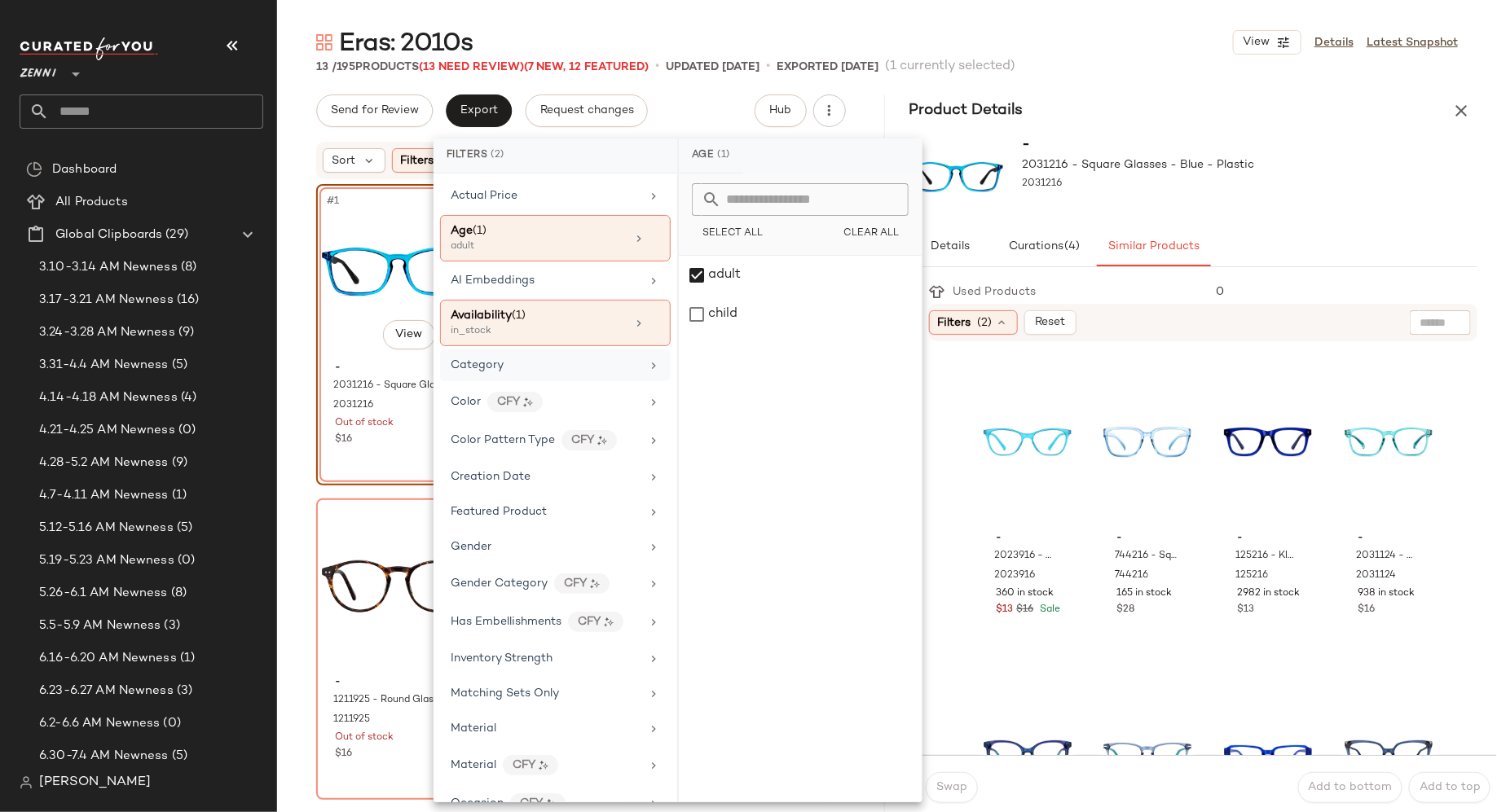
click at [1099, 79] on div "Eras: 2010s View Details Latest Snapshot 13 / 195 Products (13 Need Review) (7 …" at bounding box center [887, 418] width 1220 height 786
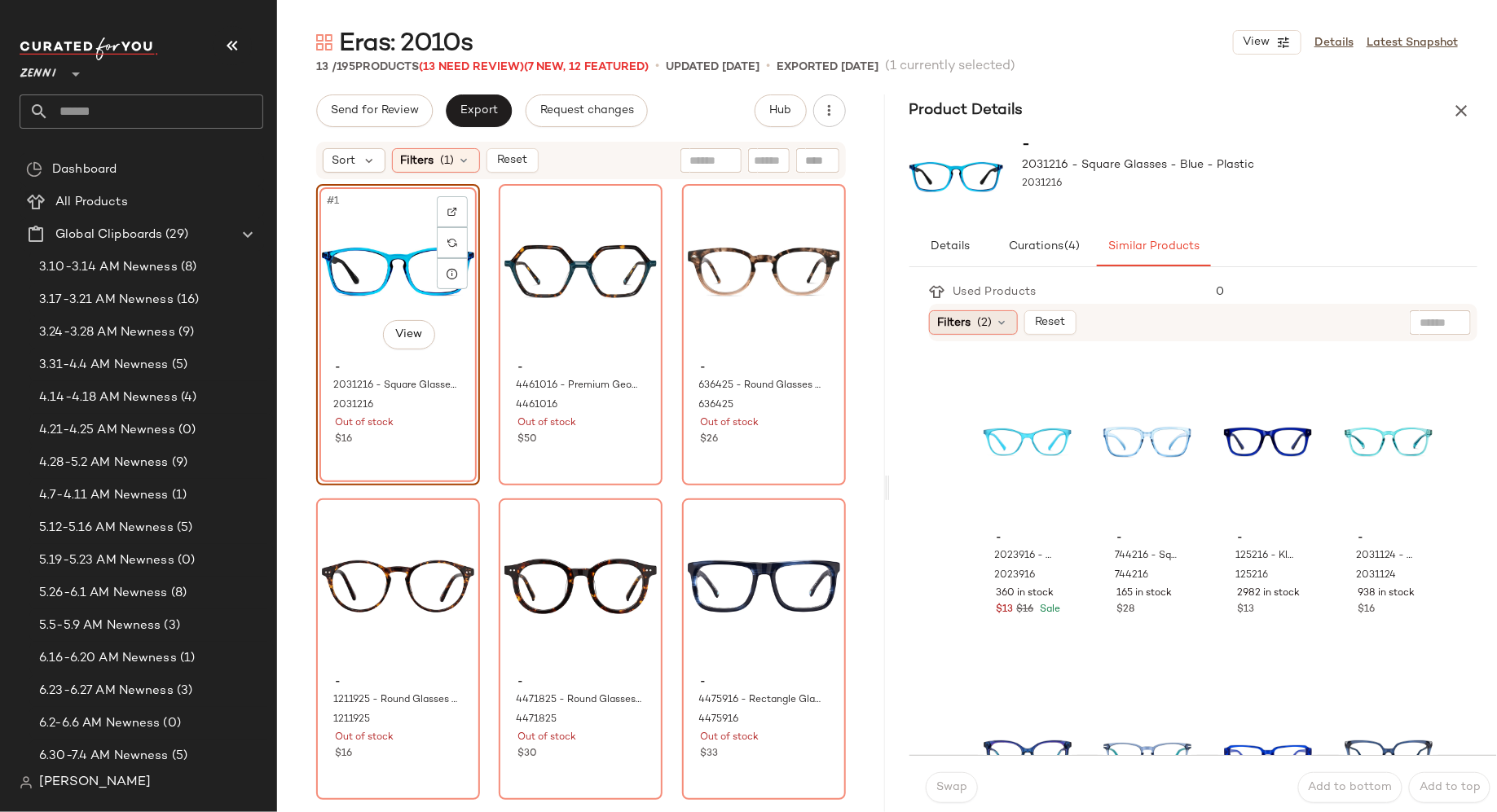
click at [1004, 321] on icon at bounding box center [1002, 323] width 13 height 13
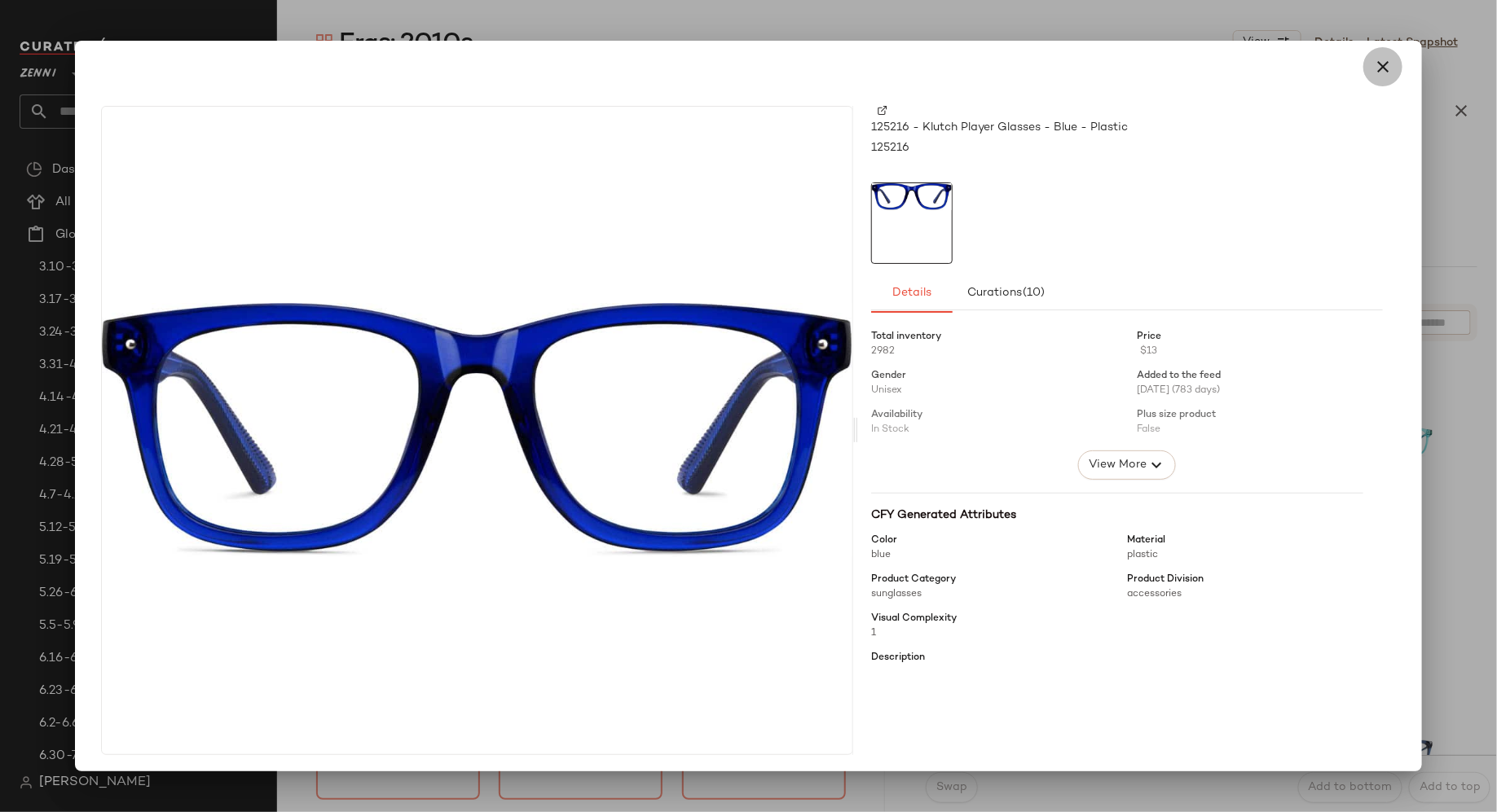
click at [1376, 70] on icon "button" at bounding box center [1382, 67] width 19 height 19
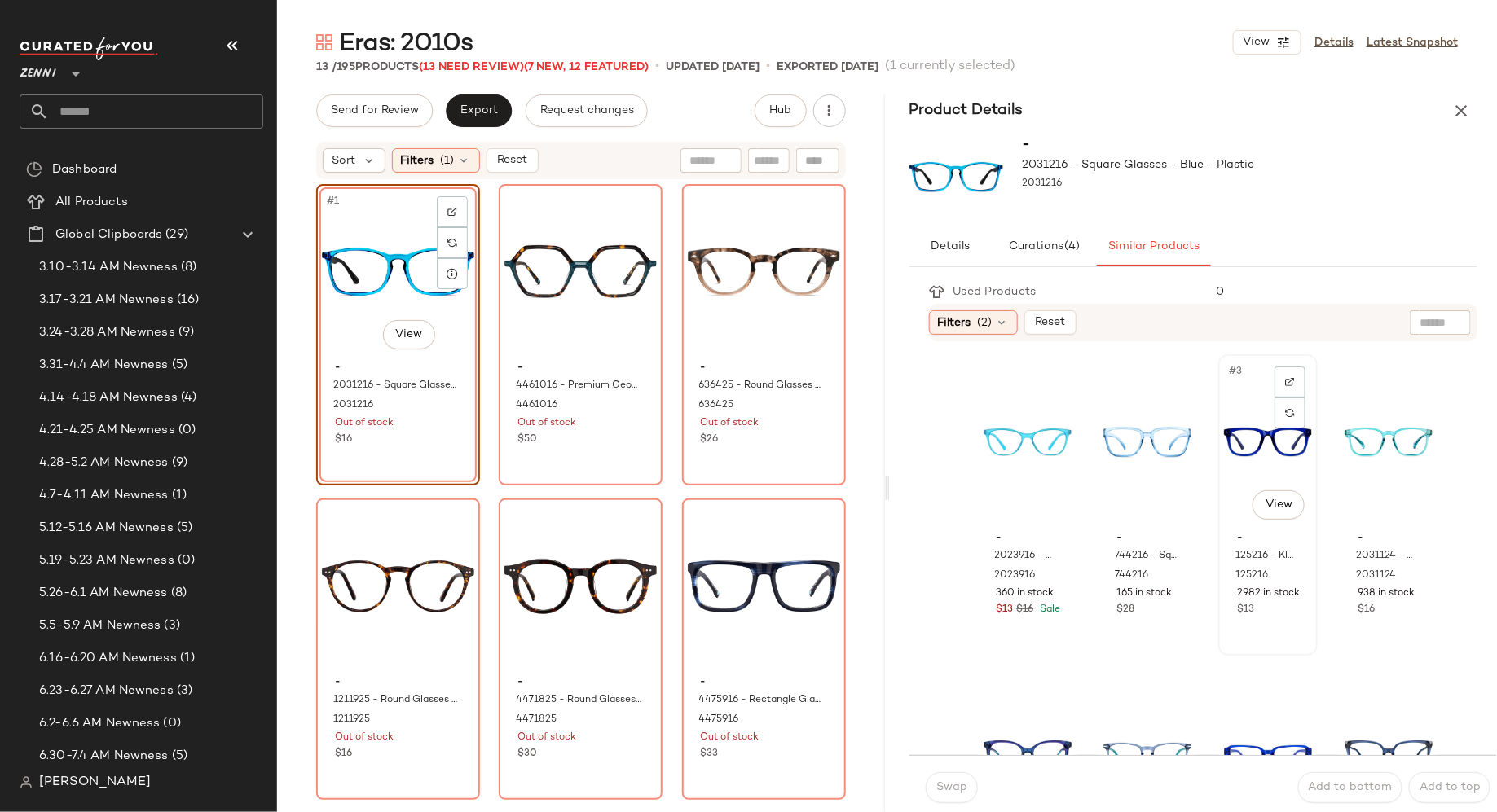
click at [1228, 474] on div "#3 View" at bounding box center [1268, 442] width 88 height 164
click at [958, 784] on span "Swap" at bounding box center [951, 788] width 32 height 13
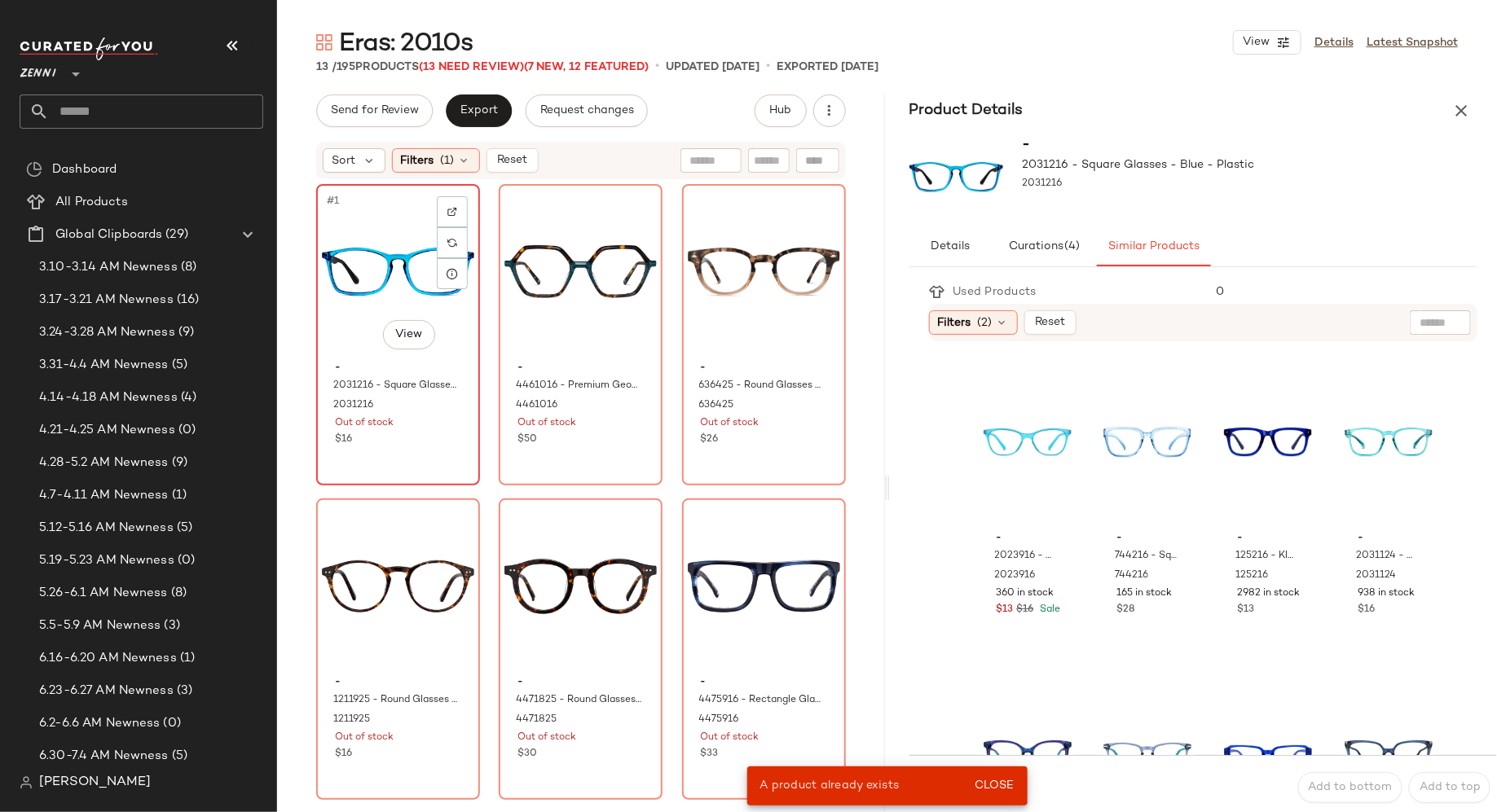
click at [435, 417] on div "Out of stock" at bounding box center [398, 423] width 126 height 14
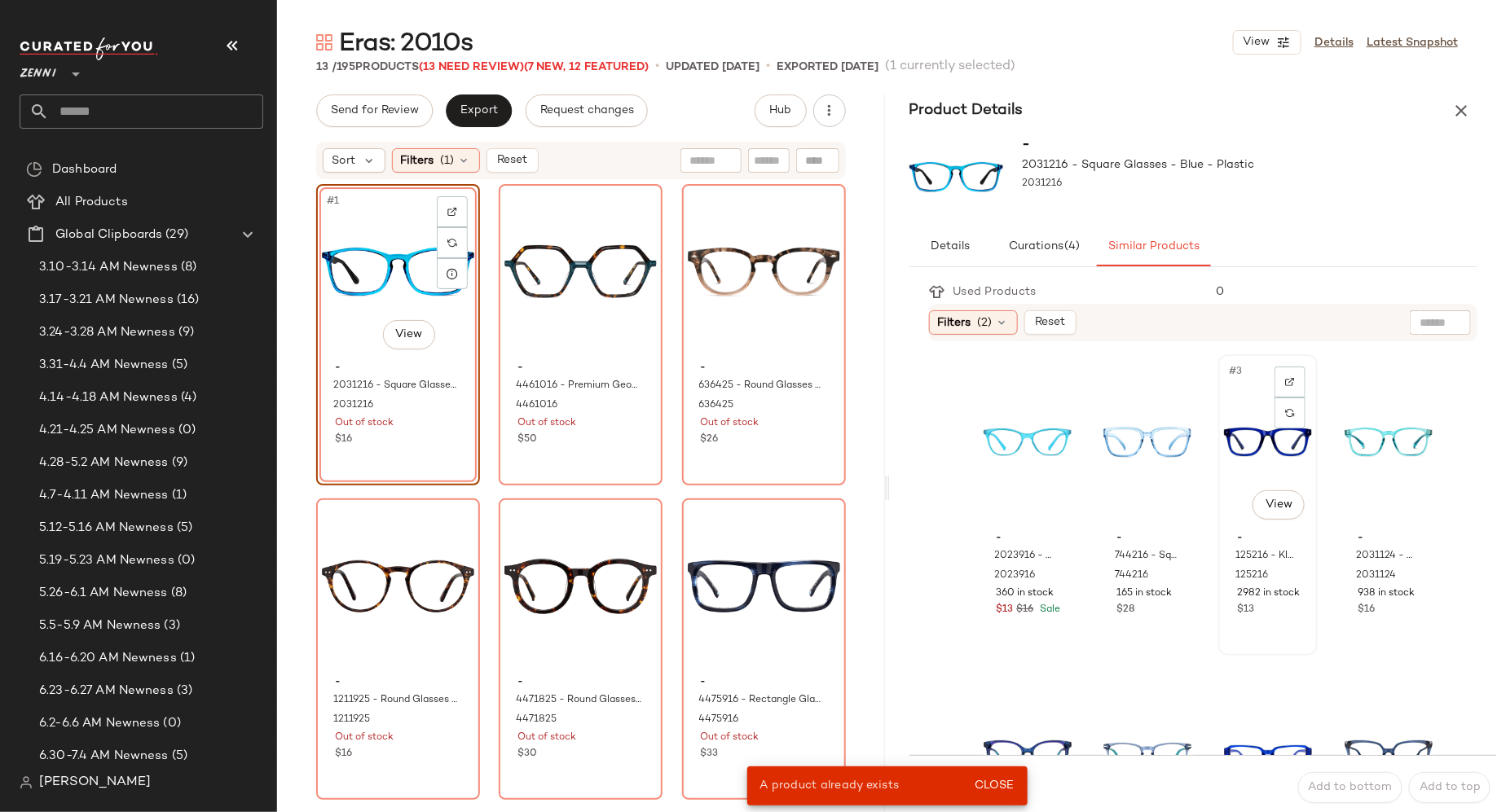
click at [1232, 444] on div "#3 View" at bounding box center [1268, 442] width 88 height 164
click at [1000, 788] on span "Close" at bounding box center [994, 786] width 40 height 13
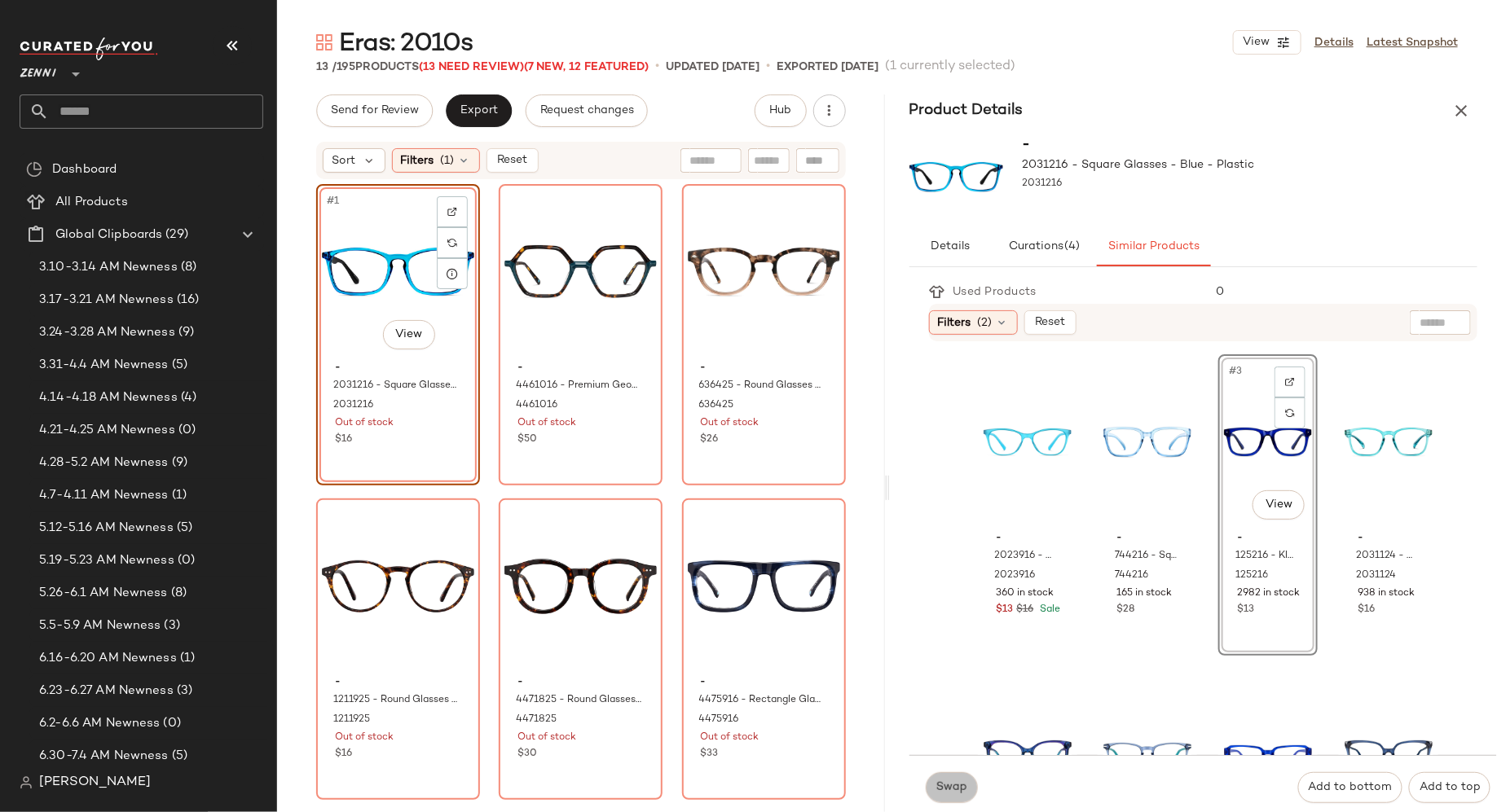
click at [956, 784] on span "Swap" at bounding box center [951, 788] width 32 height 13
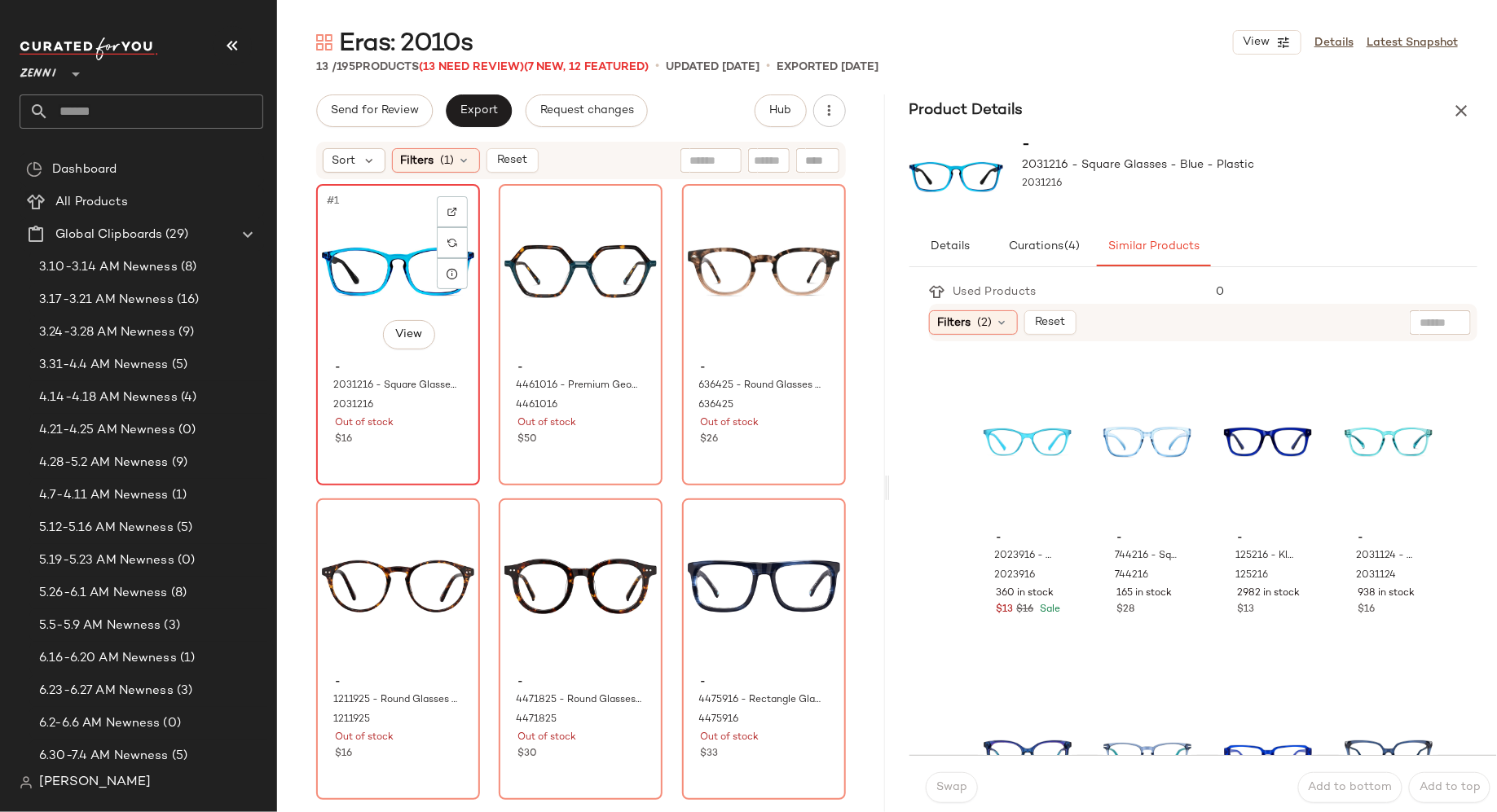
click at [430, 438] on div "$16" at bounding box center [398, 439] width 126 height 14
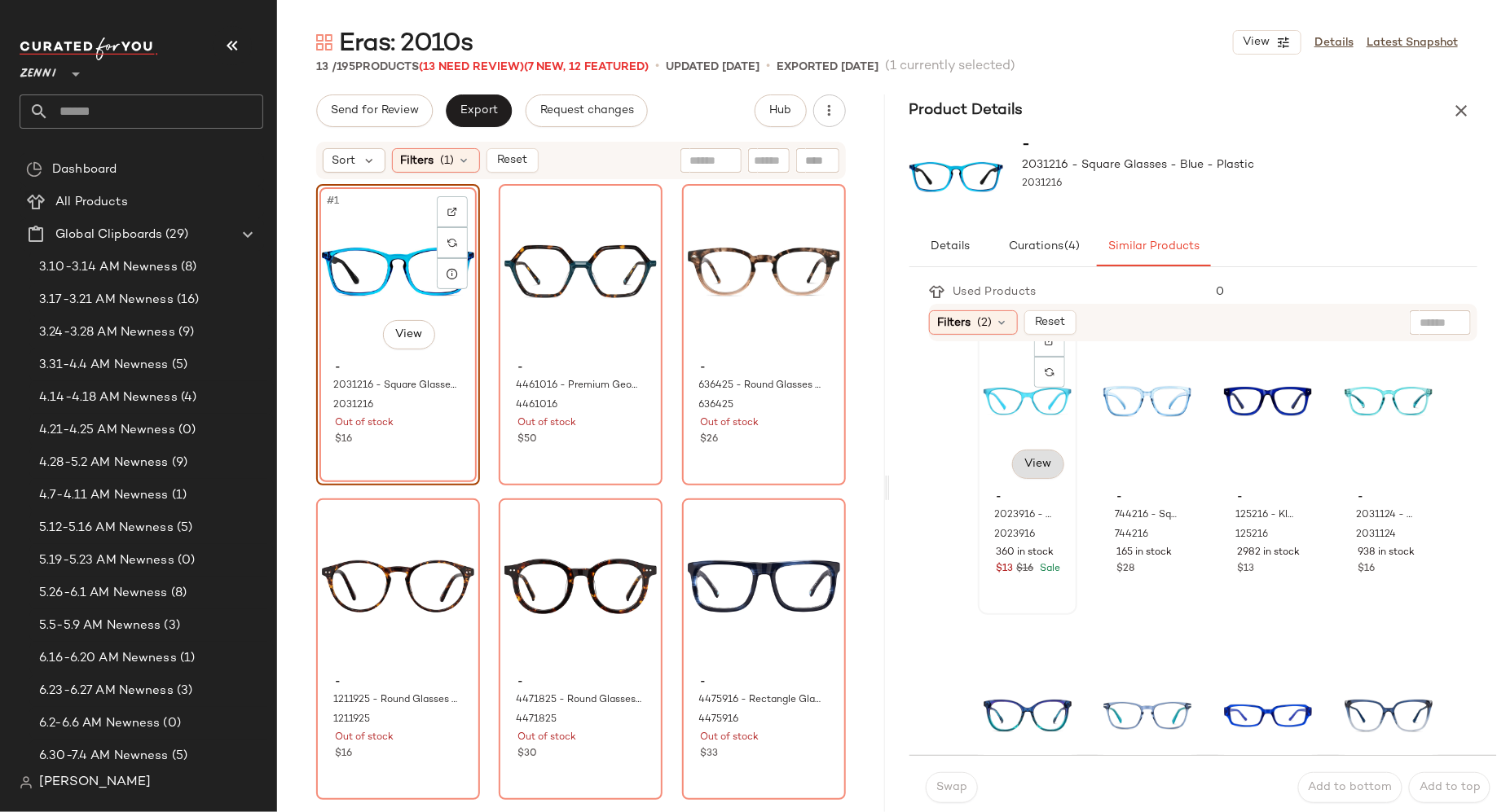
scroll to position [54, 0]
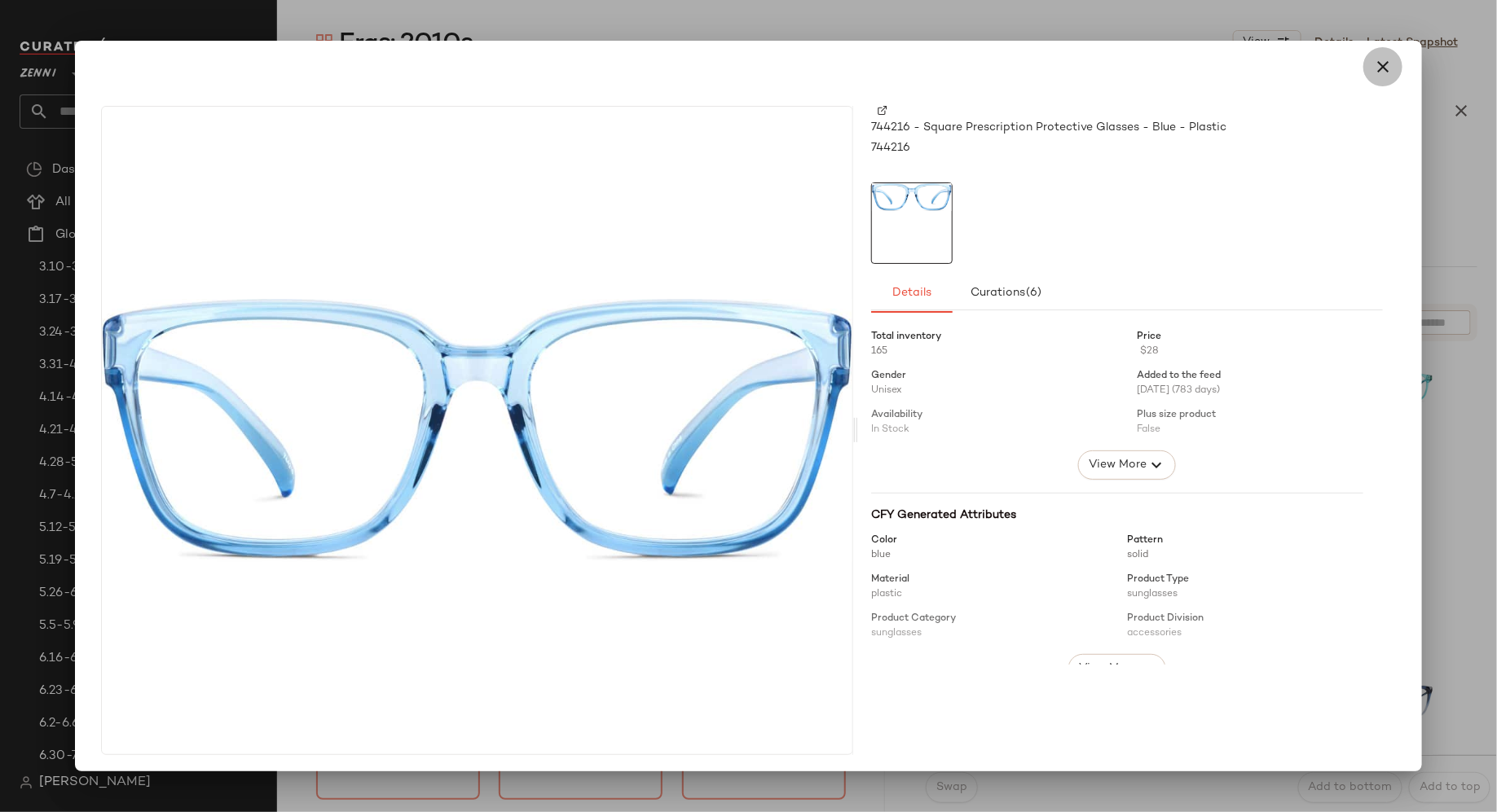
click at [1378, 66] on icon "button" at bounding box center [1382, 67] width 19 height 19
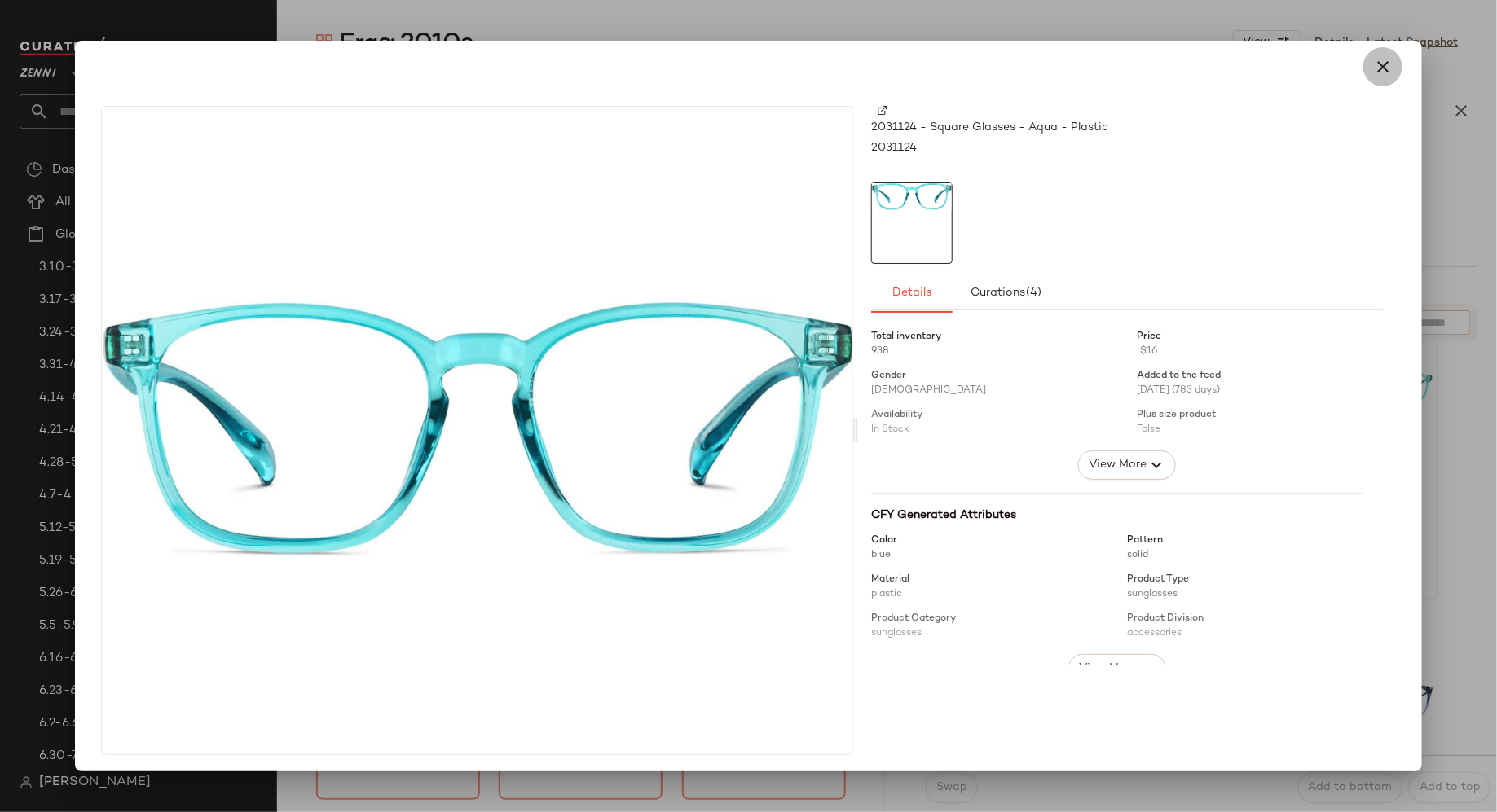
click at [1378, 69] on icon "button" at bounding box center [1382, 67] width 19 height 19
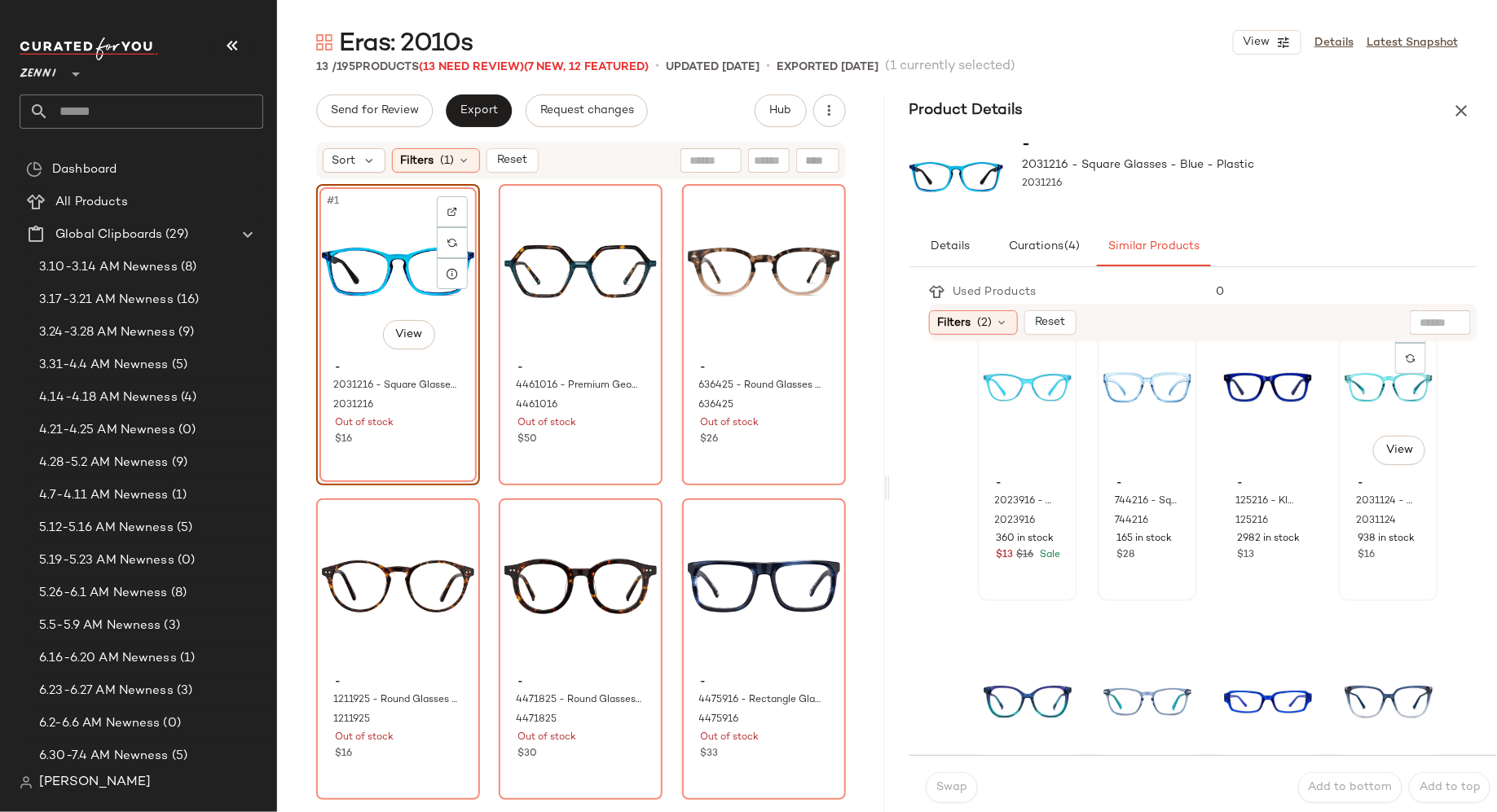
click at [1344, 403] on div "#4 View" at bounding box center [1388, 388] width 88 height 164
click at [949, 788] on span "Swap" at bounding box center [951, 788] width 32 height 13
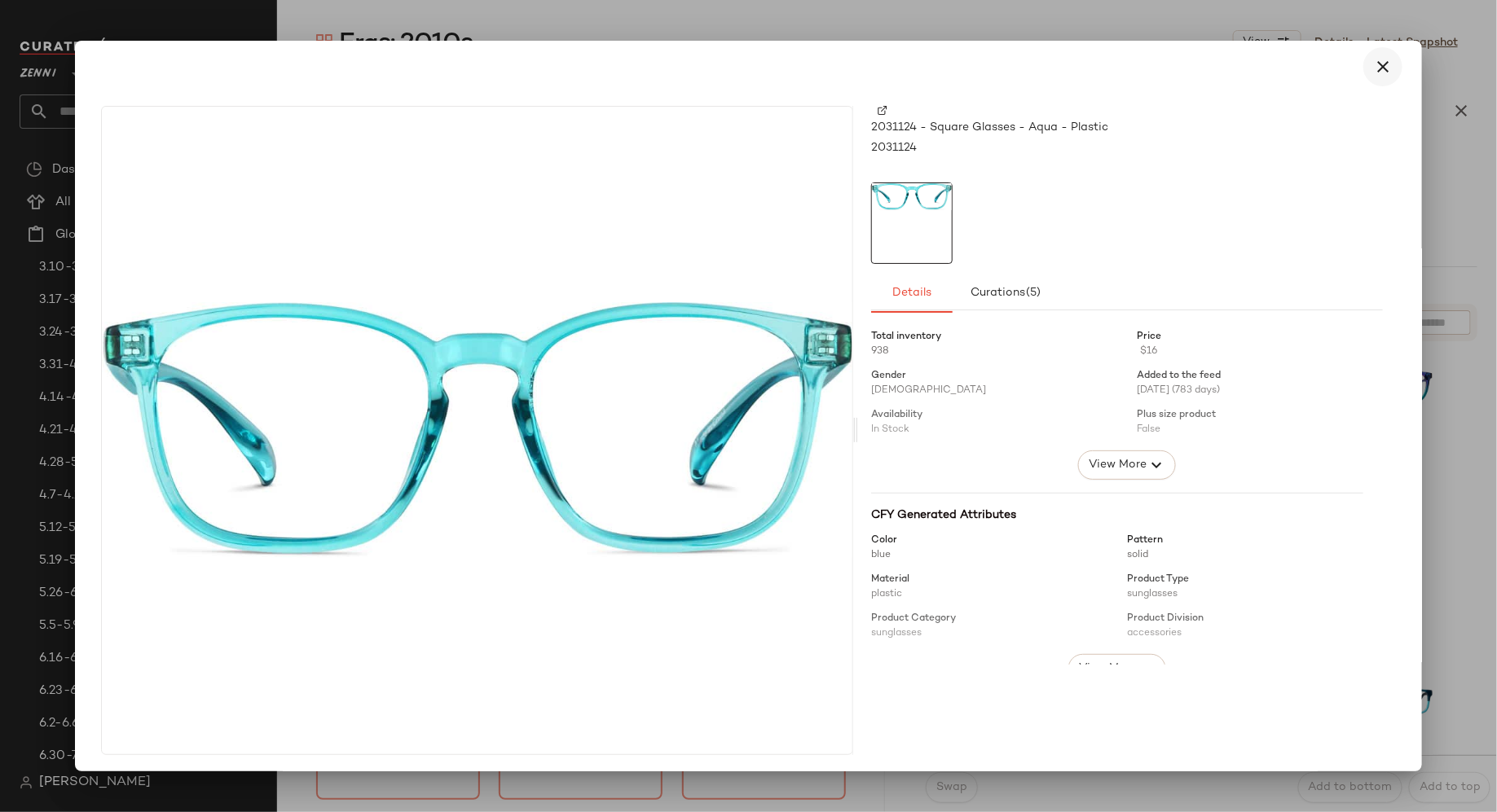
click at [1373, 70] on icon "button" at bounding box center [1382, 67] width 19 height 19
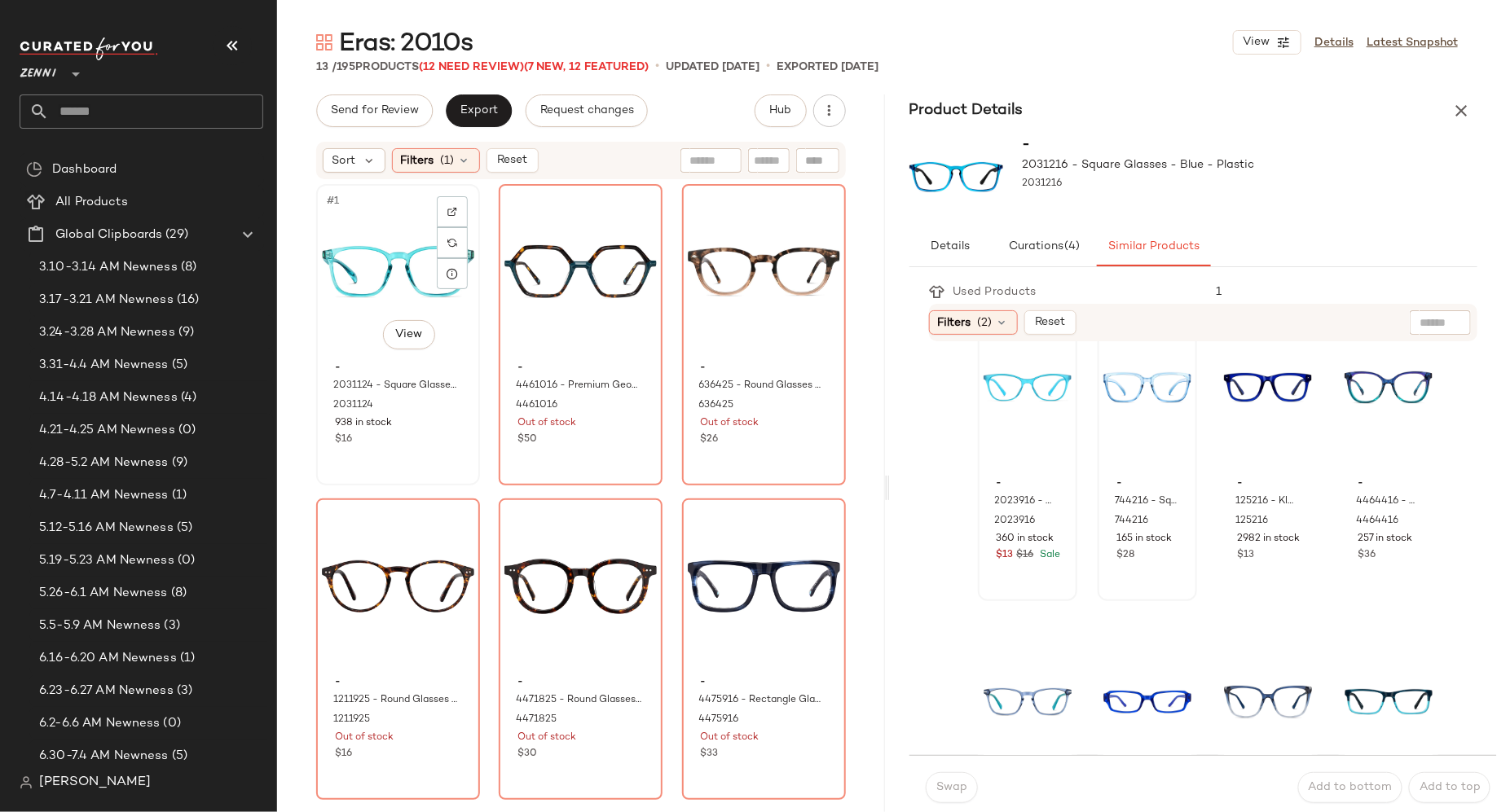
click at [374, 224] on div "#1 View" at bounding box center [398, 272] width 153 height 164
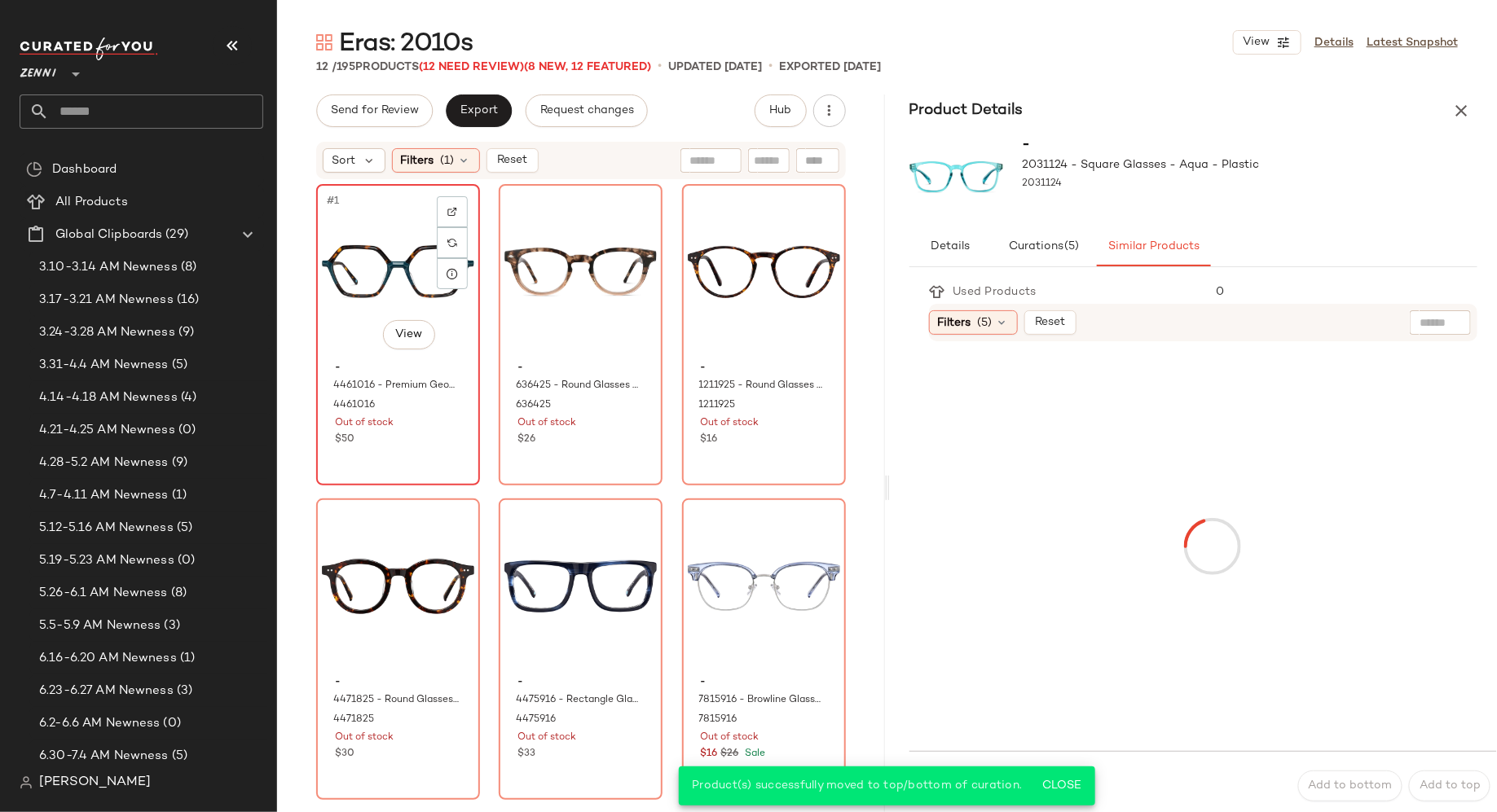
click at [418, 439] on div "$50" at bounding box center [398, 439] width 126 height 14
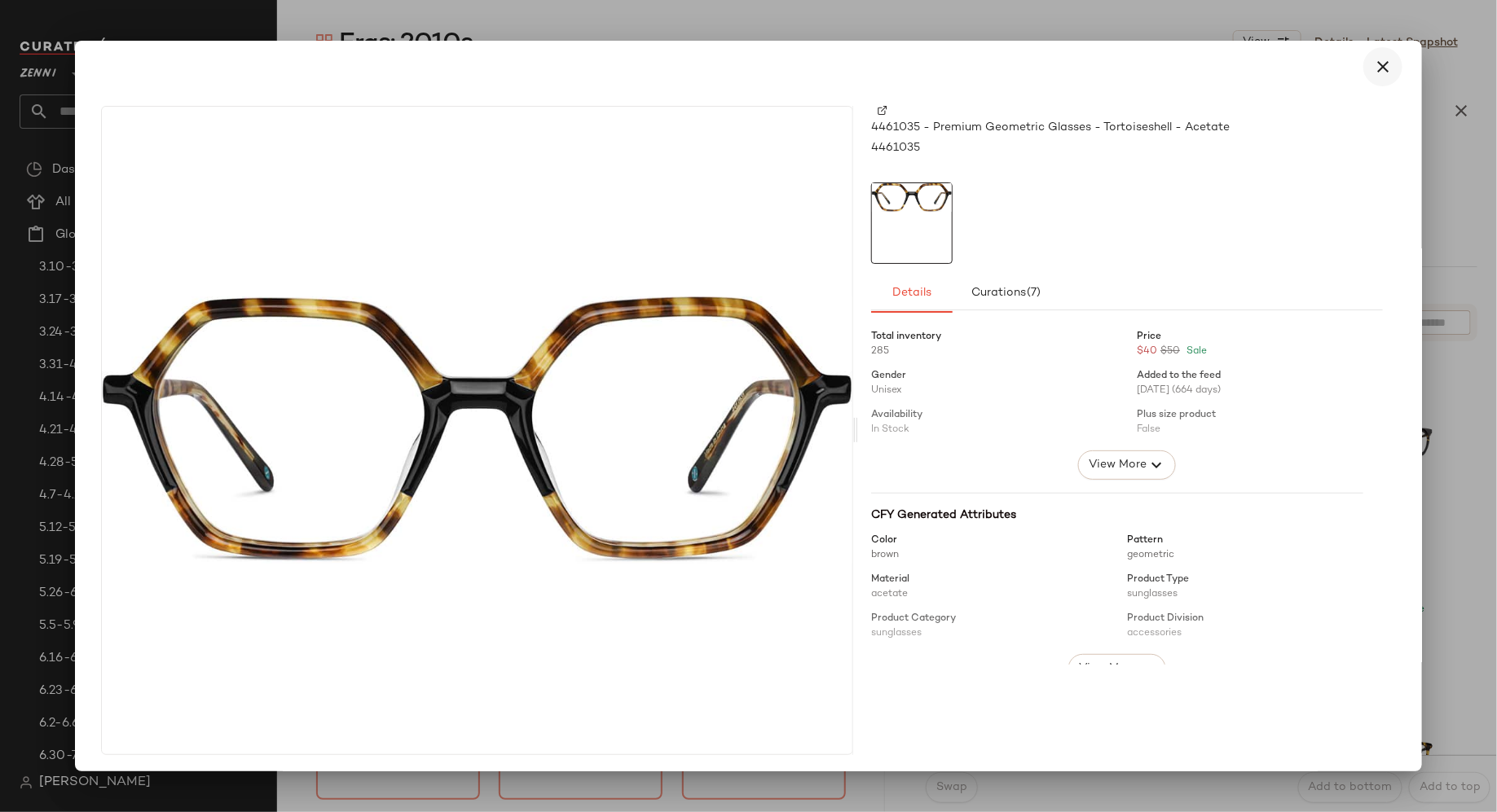
click at [1378, 62] on icon "button" at bounding box center [1382, 67] width 19 height 19
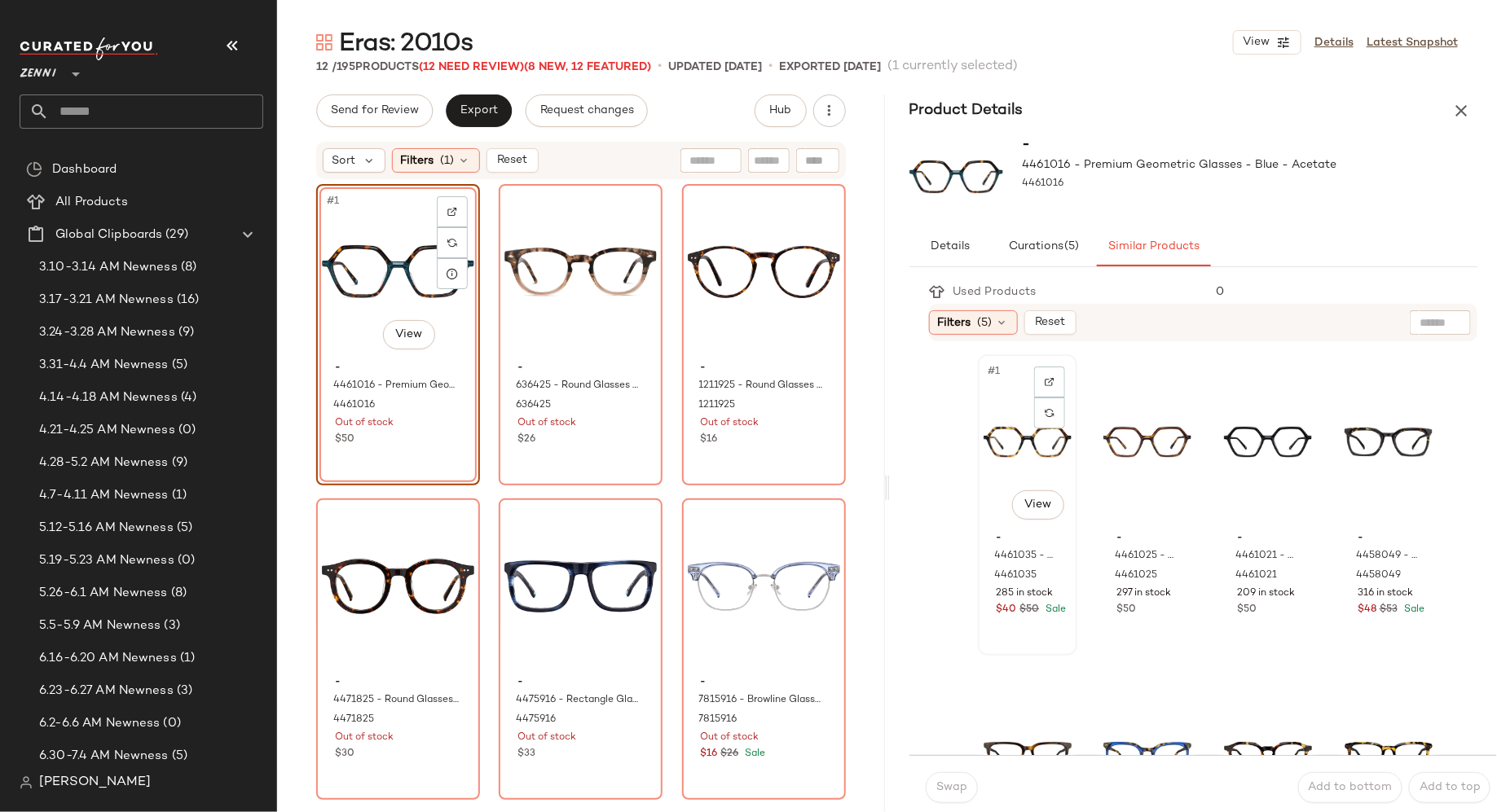
click at [1013, 433] on div "#1 View" at bounding box center [1028, 442] width 88 height 164
click at [952, 791] on span "Swap" at bounding box center [951, 788] width 32 height 13
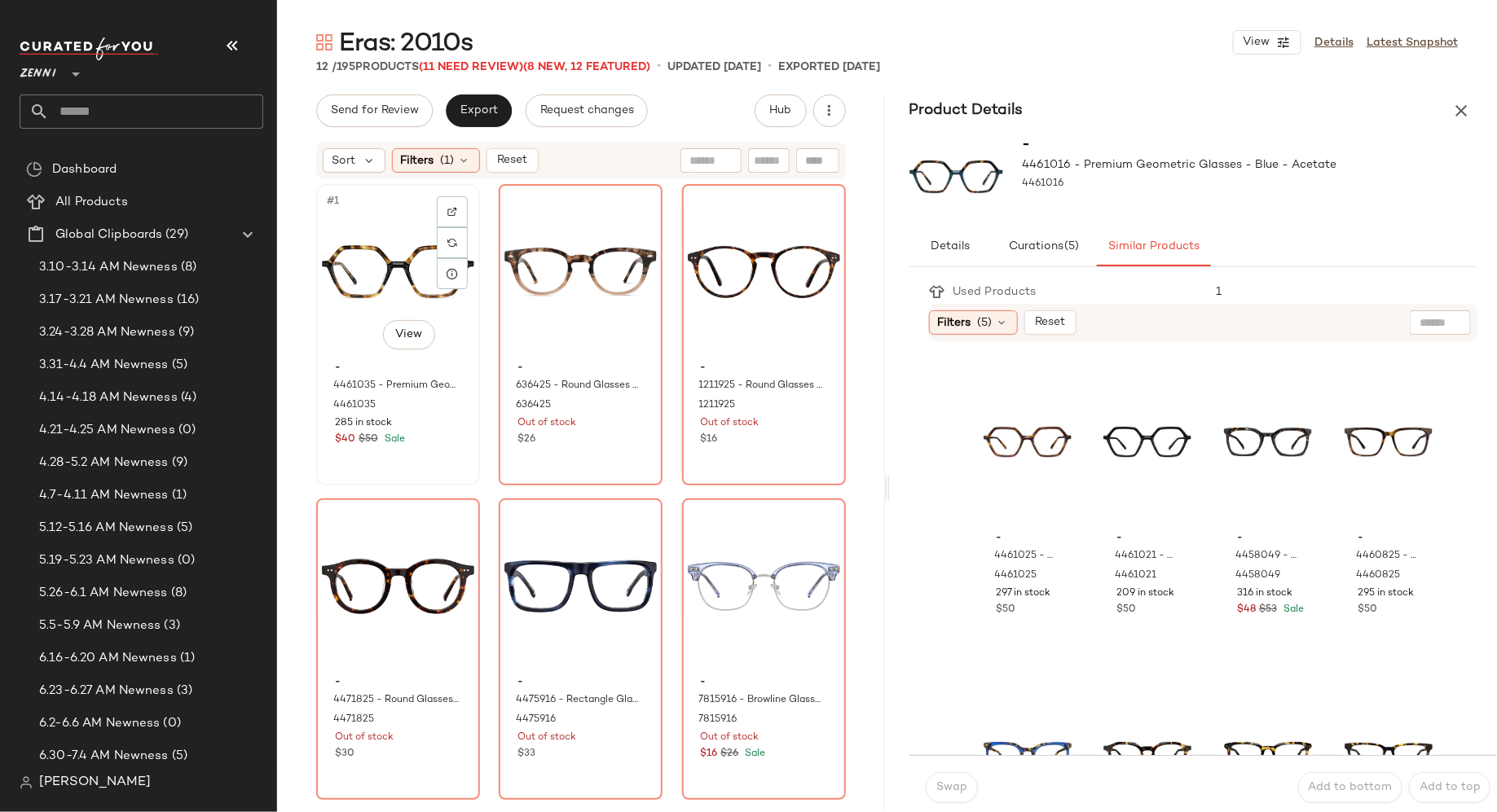
click at [369, 265] on div "#1 View" at bounding box center [398, 272] width 153 height 164
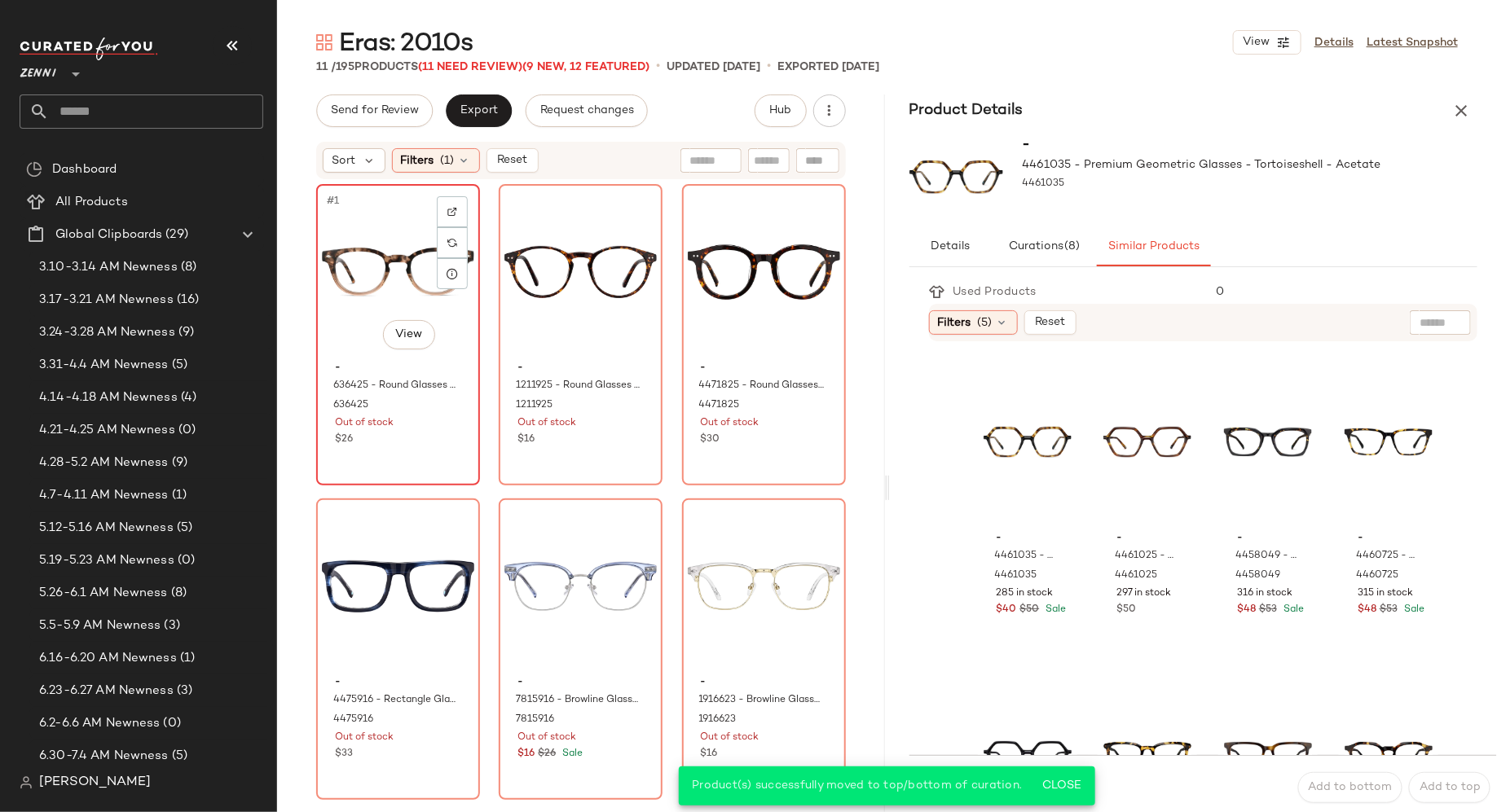
click at [414, 469] on div "#1 View - 636425 - Round Glasses - Tortoiseshell - Acetate 636425 Out of stock …" at bounding box center [398, 334] width 160 height 298
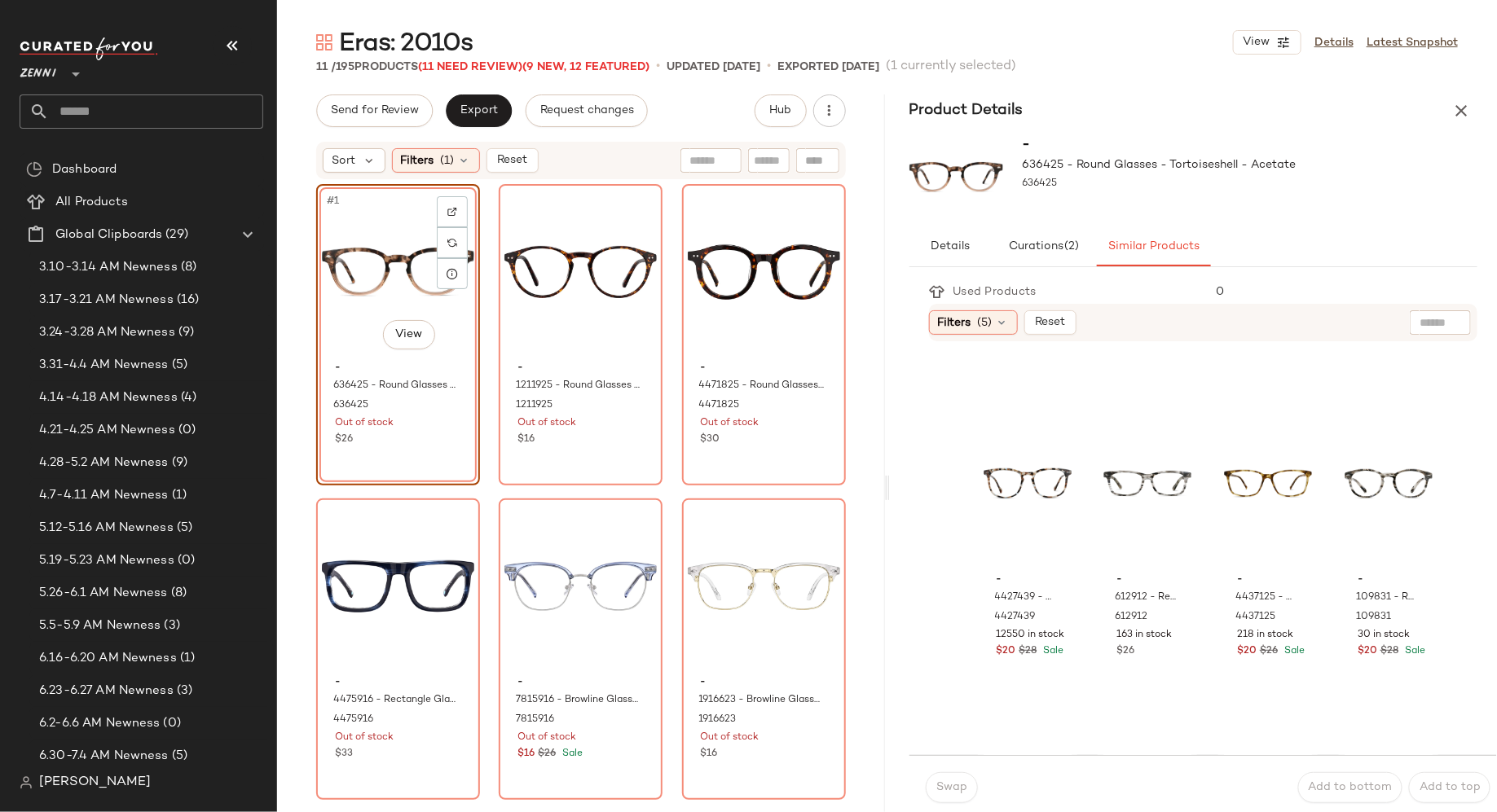
scroll to position [589, 0]
click at [385, 249] on div "#1 View" at bounding box center [398, 272] width 153 height 164
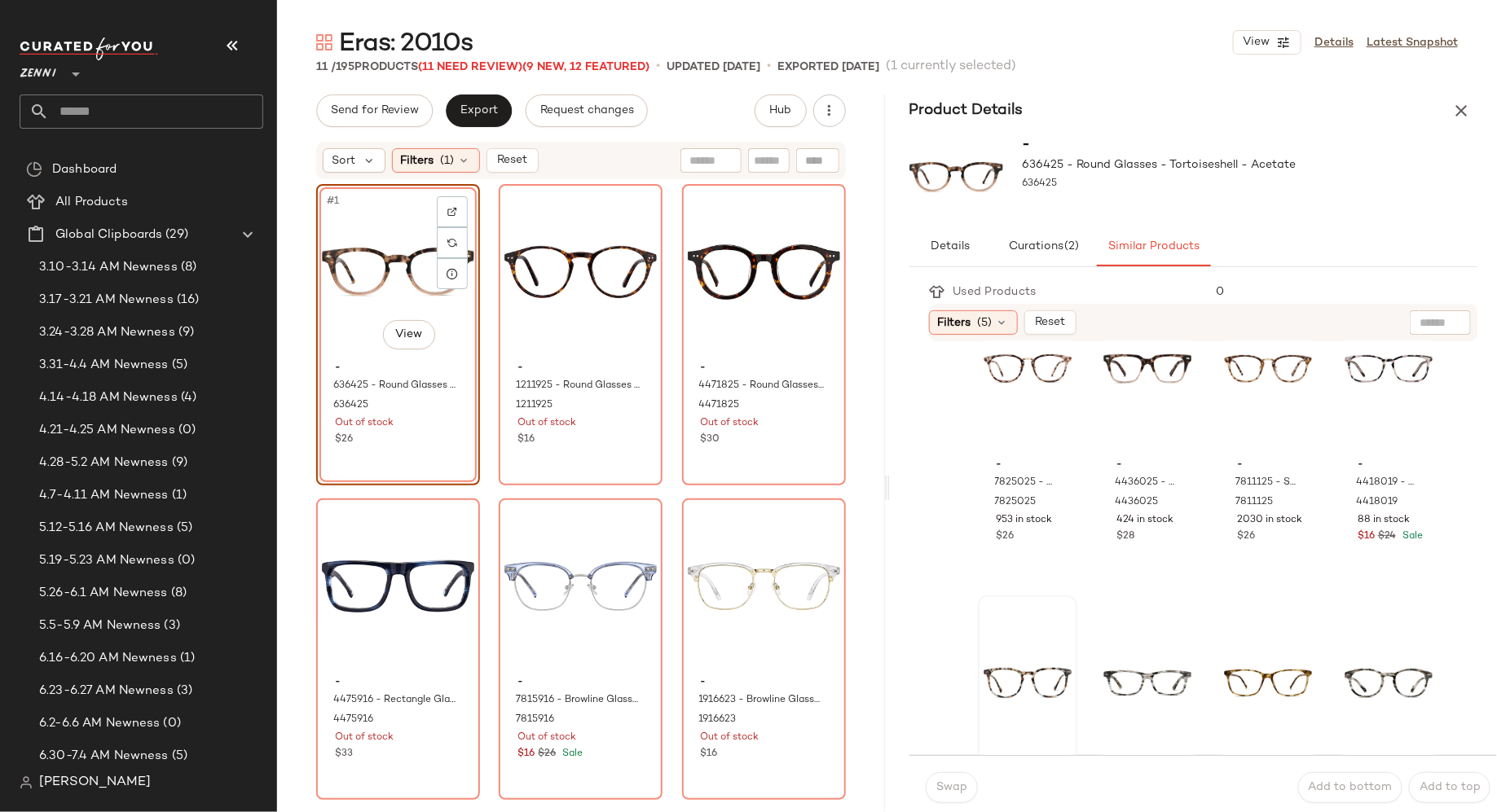
scroll to position [0, 0]
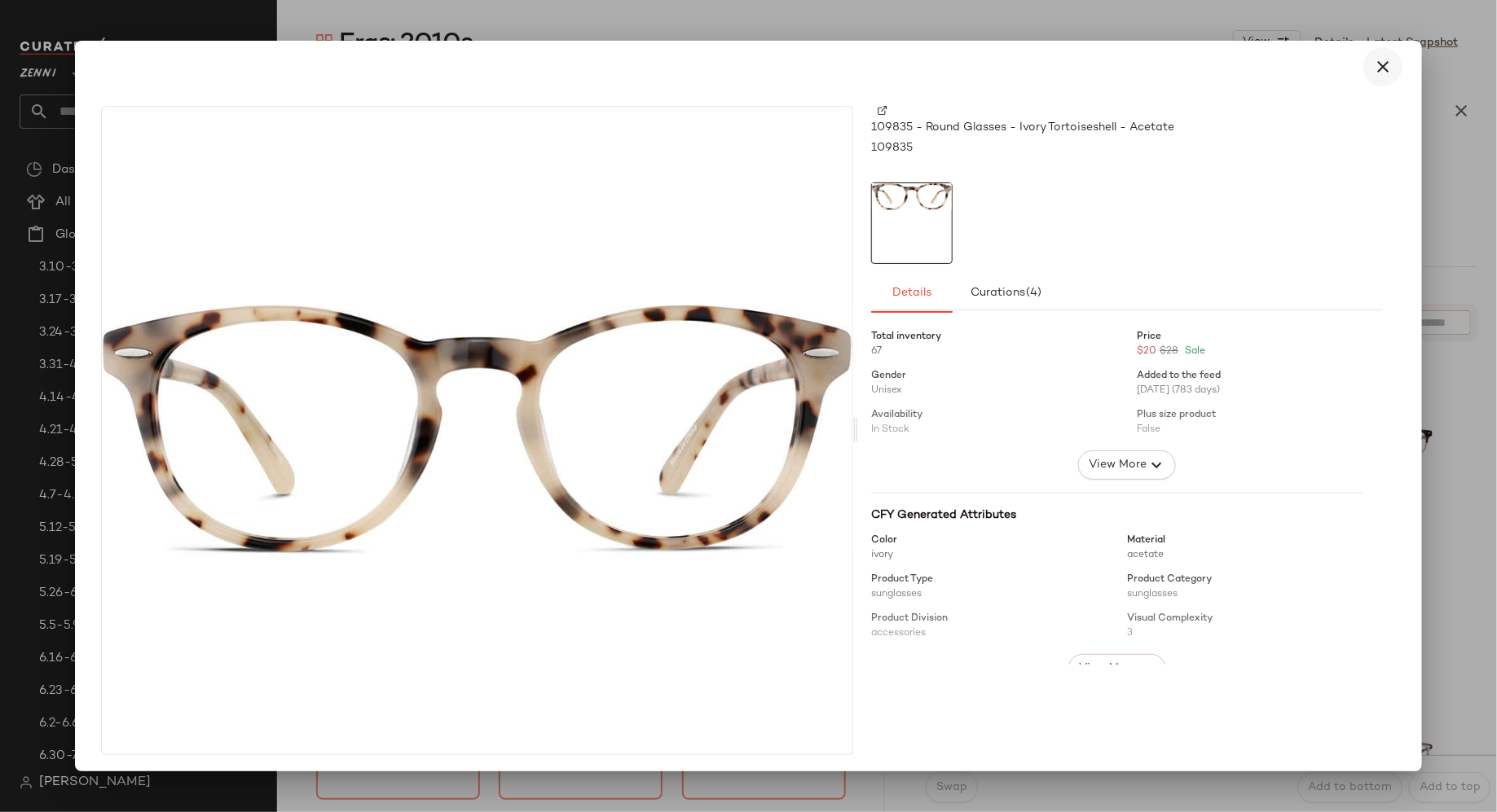
click at [1372, 76] on button "button" at bounding box center [1382, 66] width 39 height 39
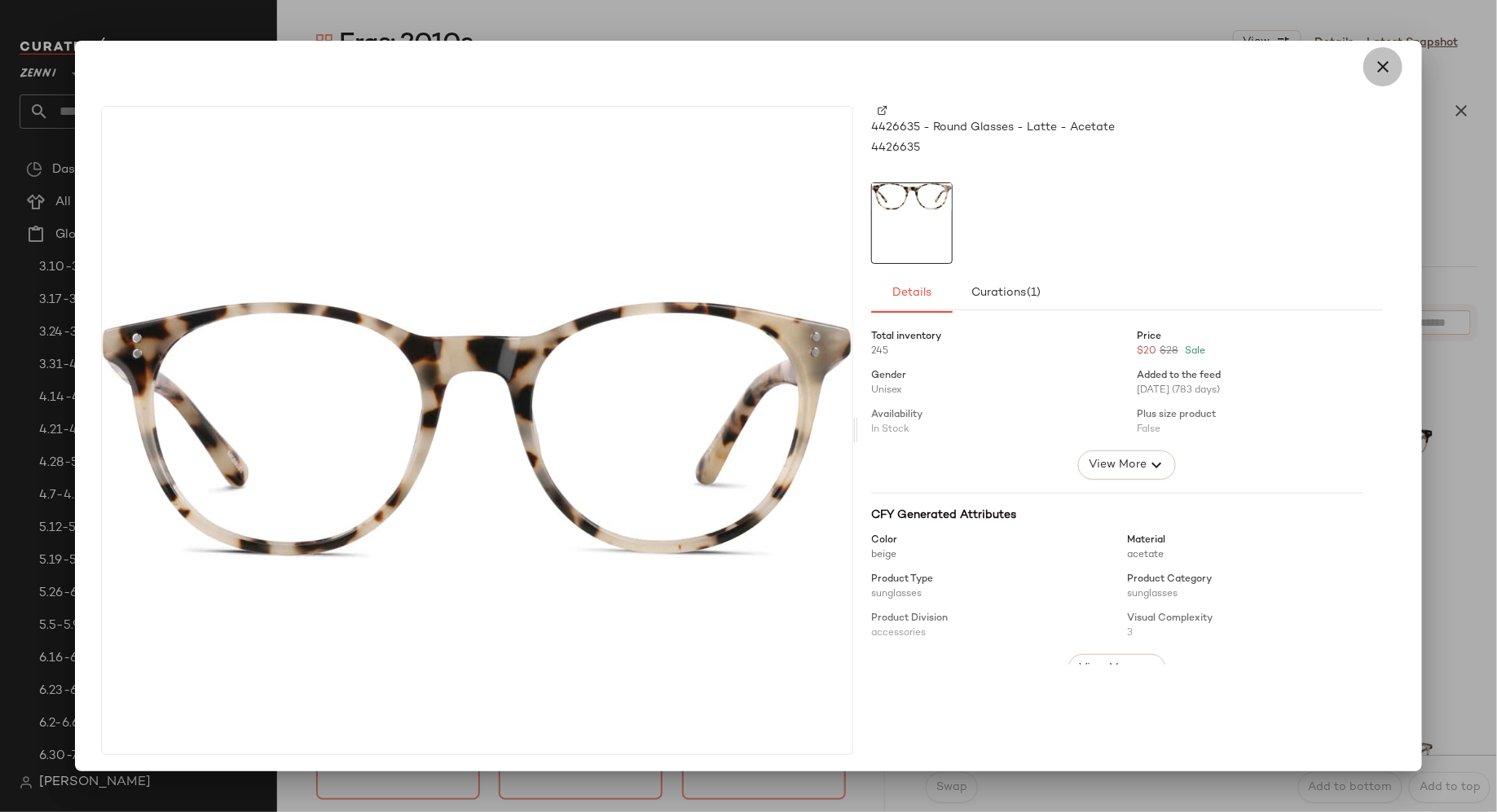
click at [1379, 66] on icon "button" at bounding box center [1382, 67] width 19 height 19
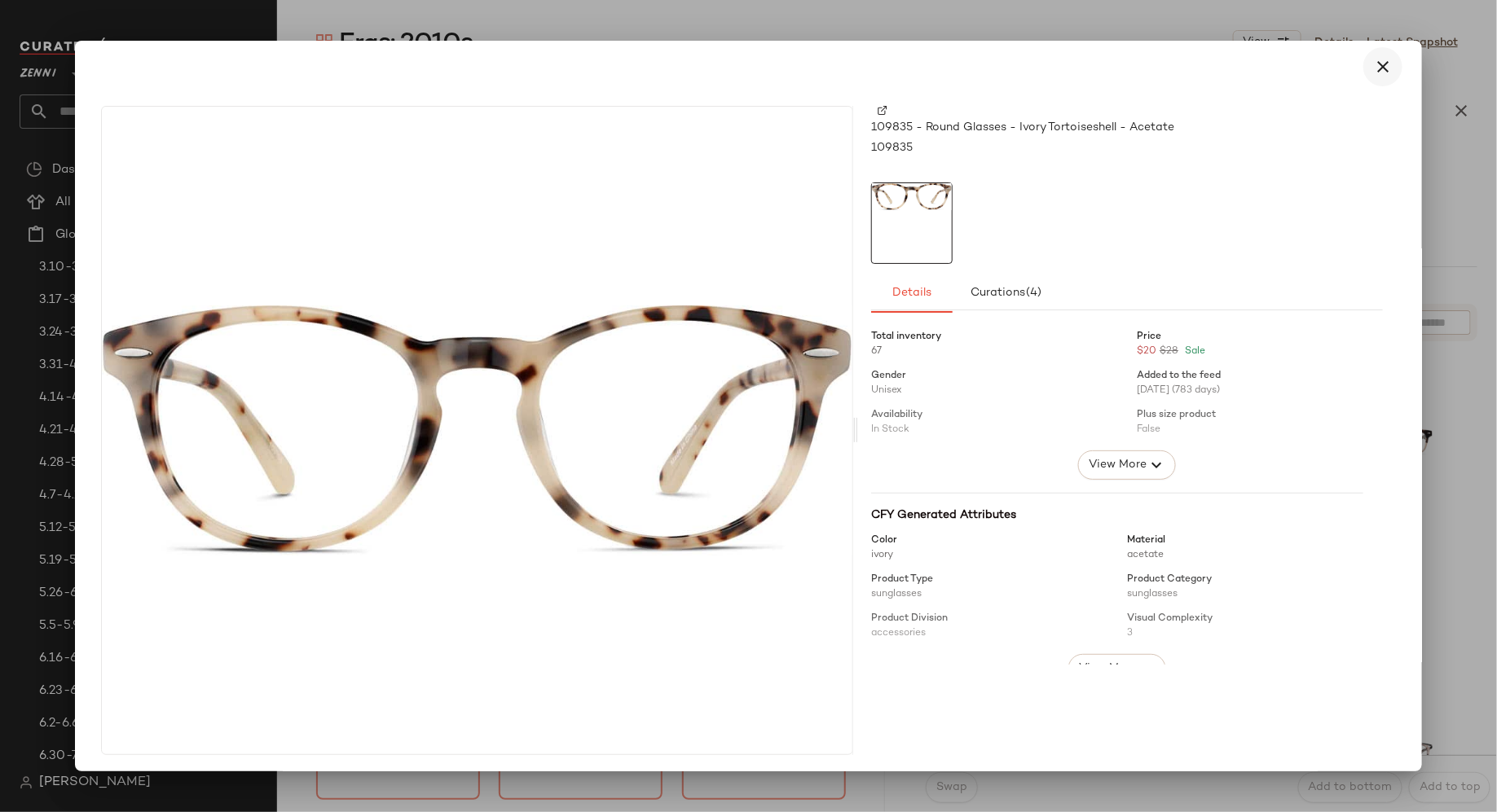
click at [1373, 68] on icon "button" at bounding box center [1382, 67] width 19 height 19
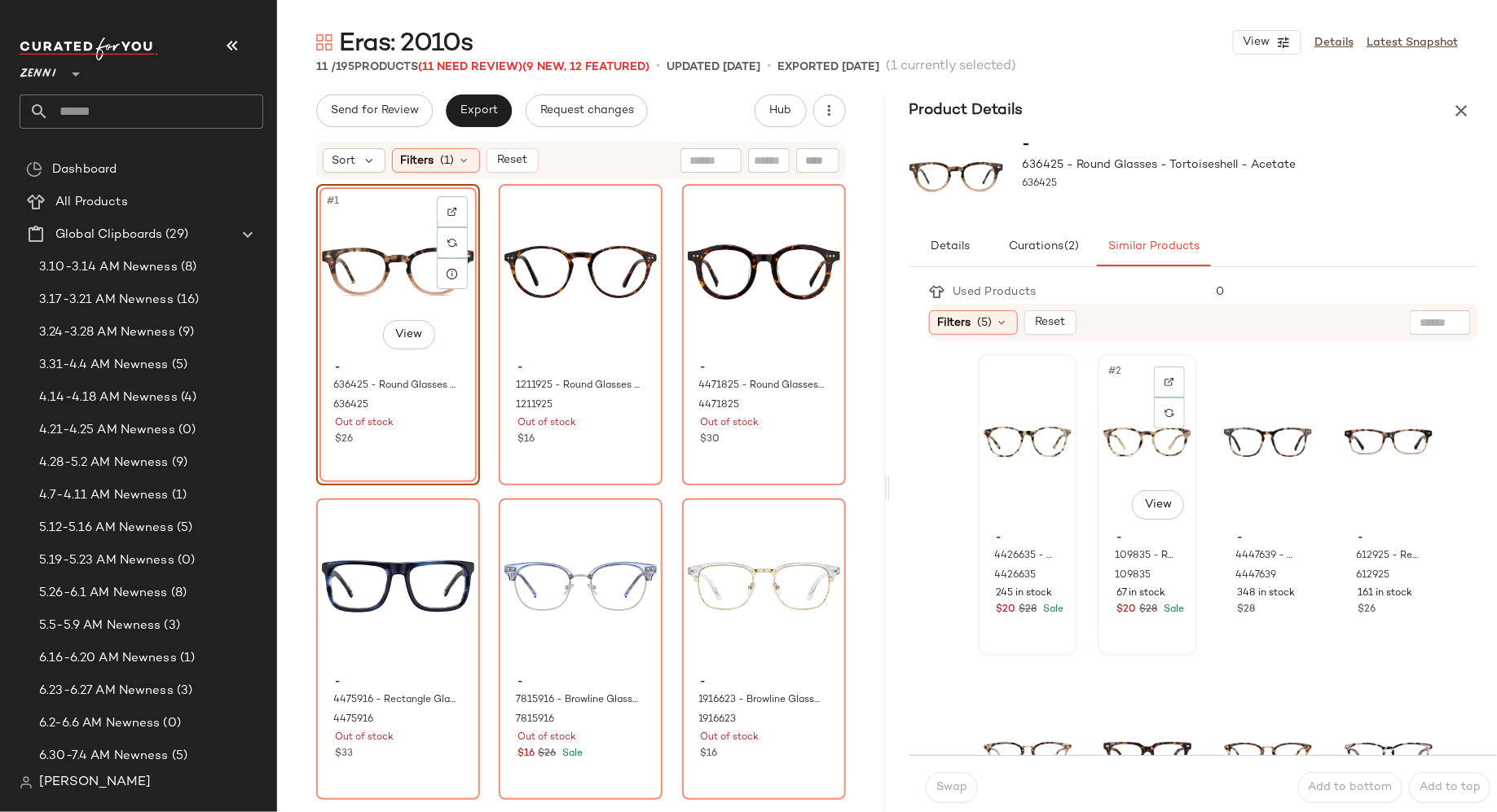
click at [1119, 441] on div "#2 View" at bounding box center [1147, 442] width 88 height 164
click at [951, 785] on span "Swap" at bounding box center [951, 788] width 32 height 13
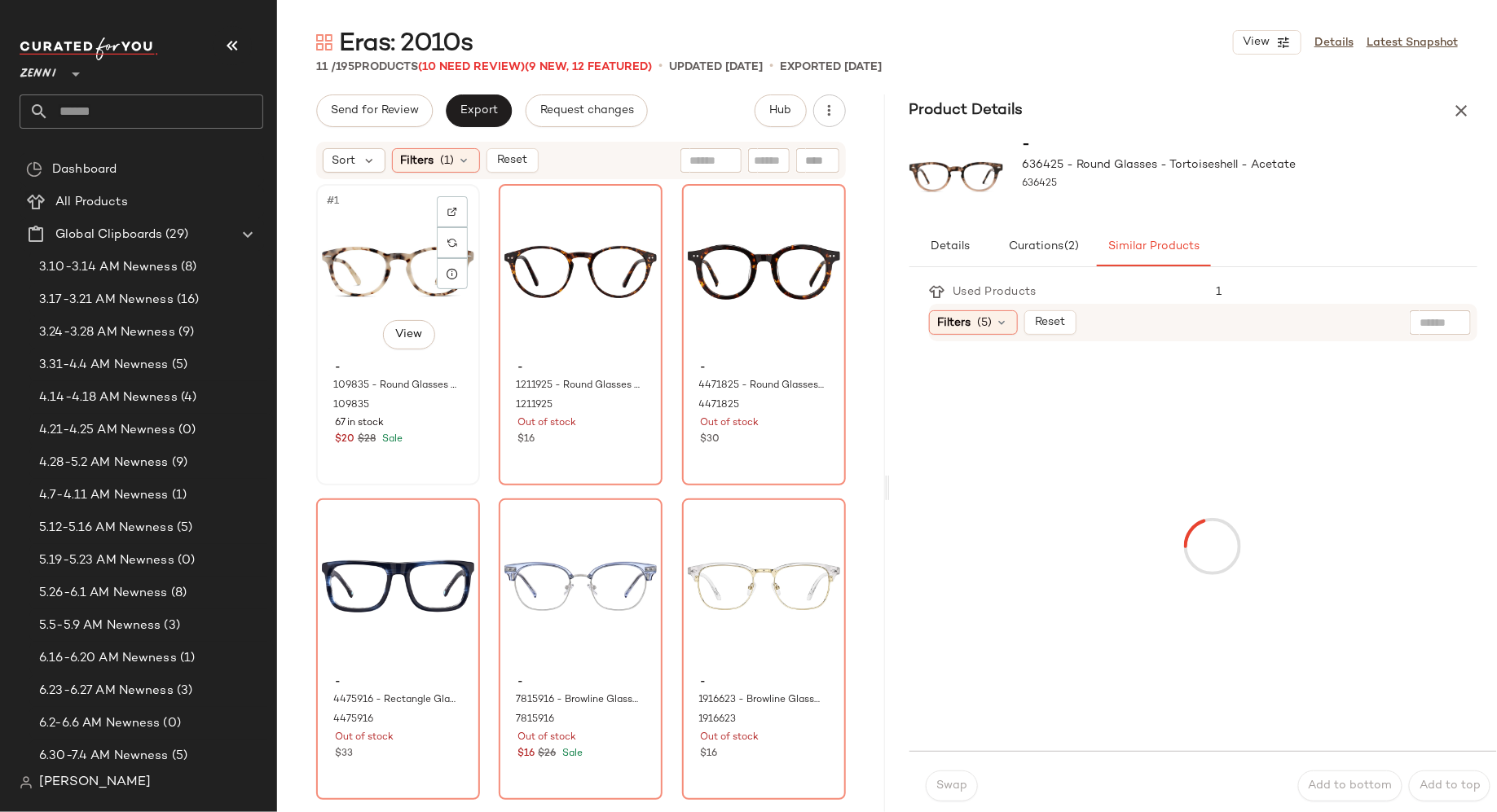
click at [359, 291] on div "#1 View" at bounding box center [398, 272] width 153 height 164
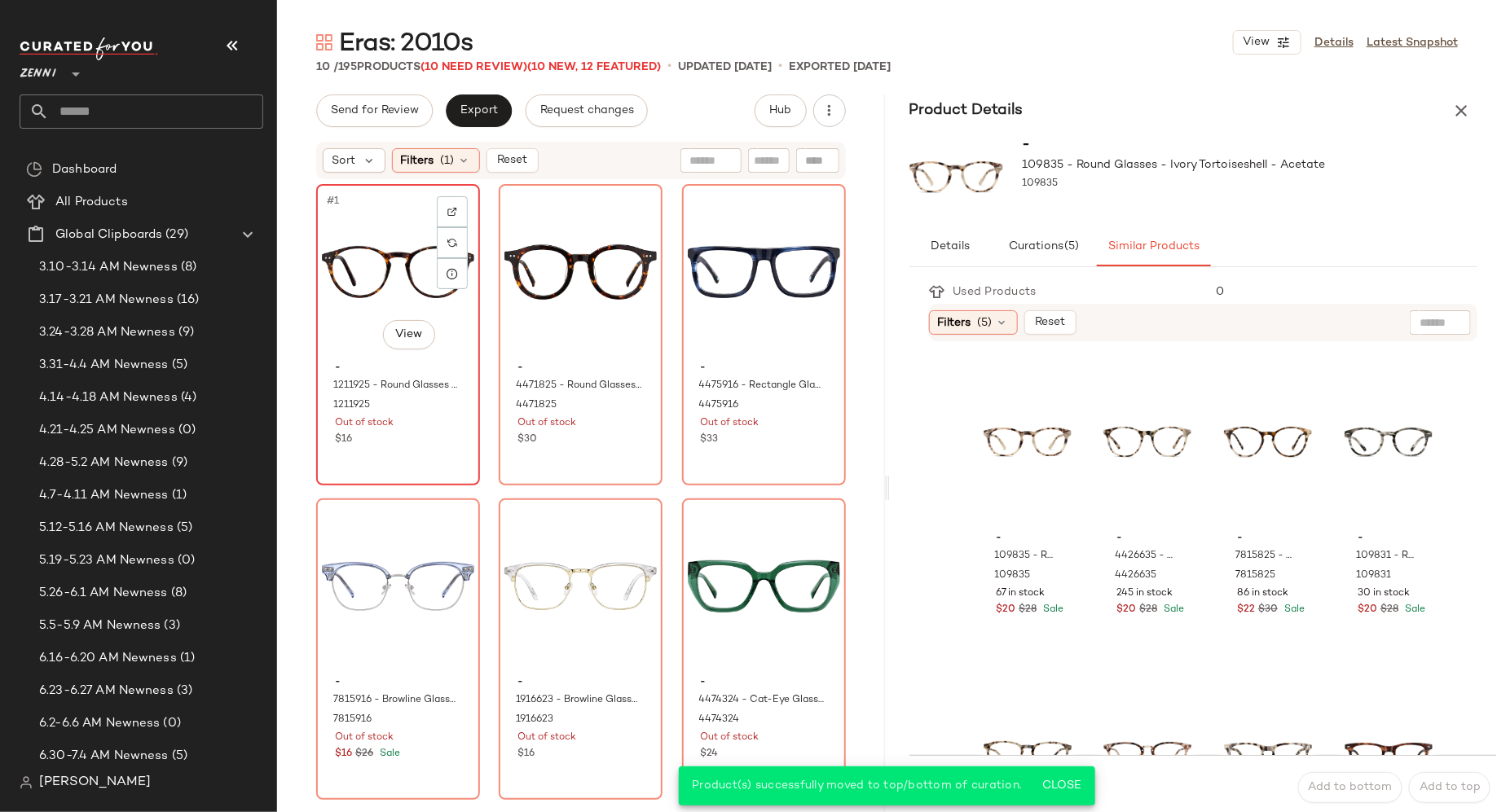
click at [374, 449] on div "#1 View - 1211925 - Round Glasses - Tortoiseshell - Plastic 1211925 Out of stoc…" at bounding box center [398, 334] width 160 height 298
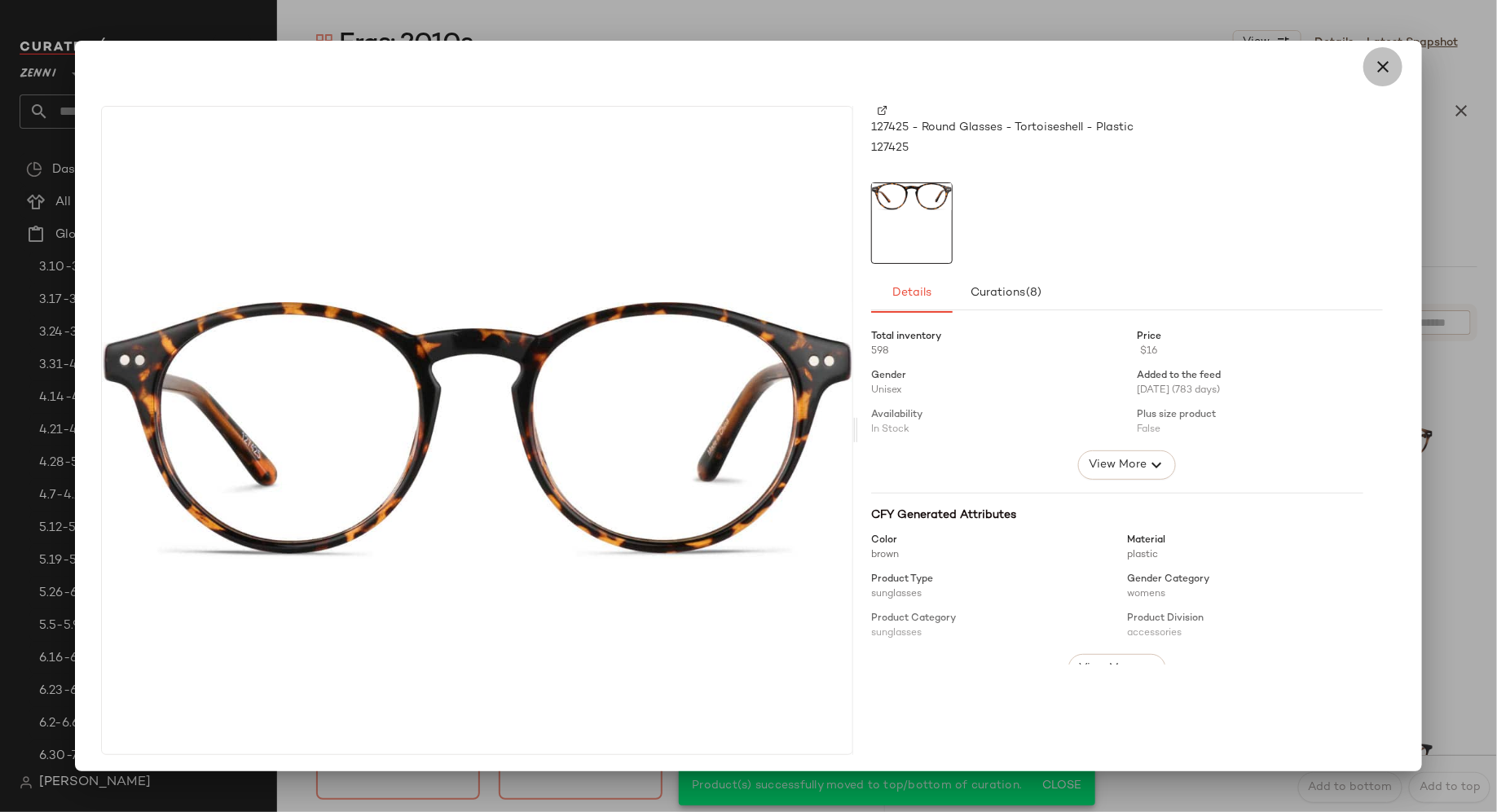
click at [1378, 75] on icon "button" at bounding box center [1382, 67] width 19 height 19
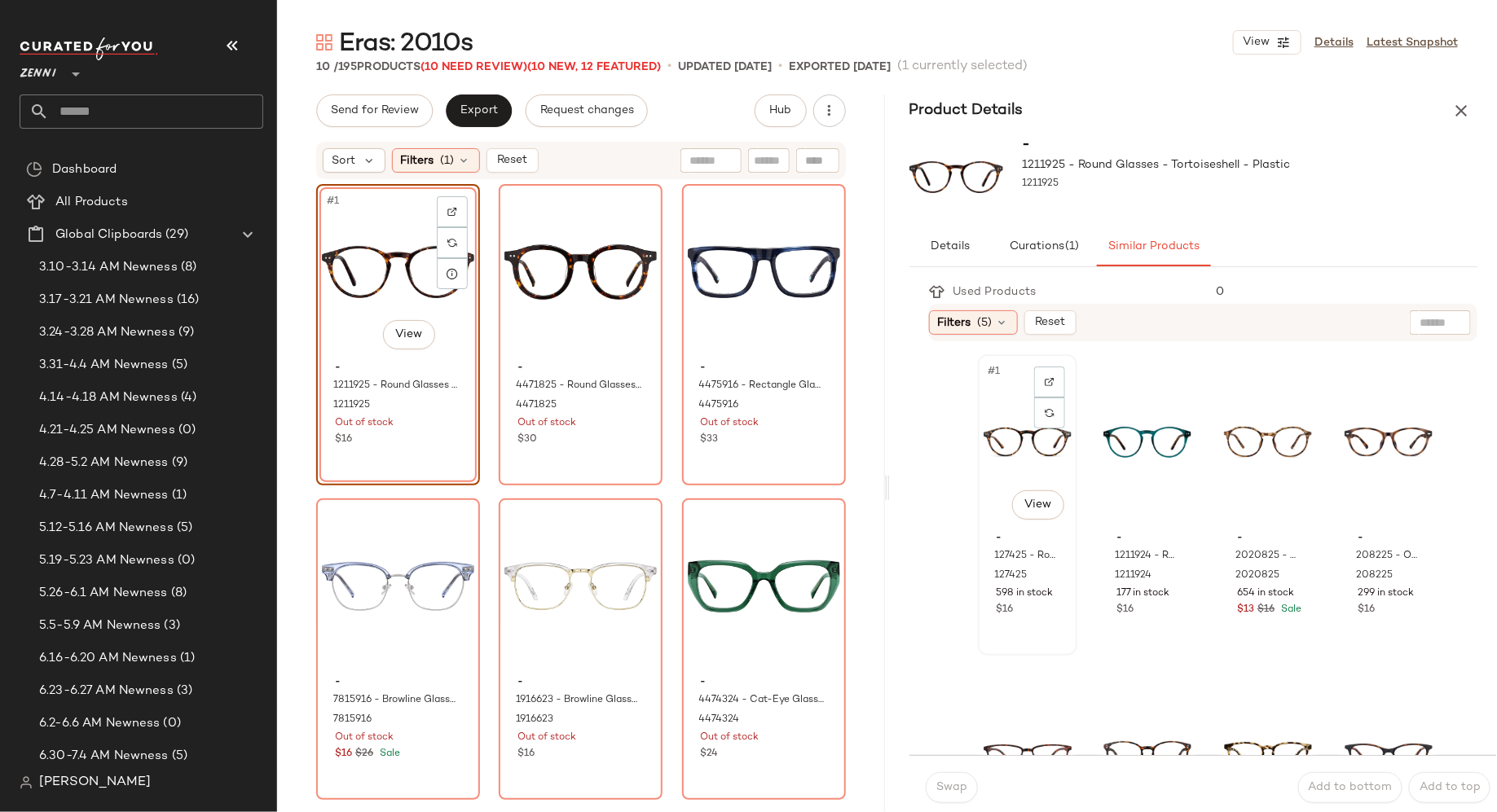
click at [994, 413] on div "#1 View" at bounding box center [1028, 442] width 88 height 164
click at [948, 786] on span "Swap" at bounding box center [951, 788] width 32 height 13
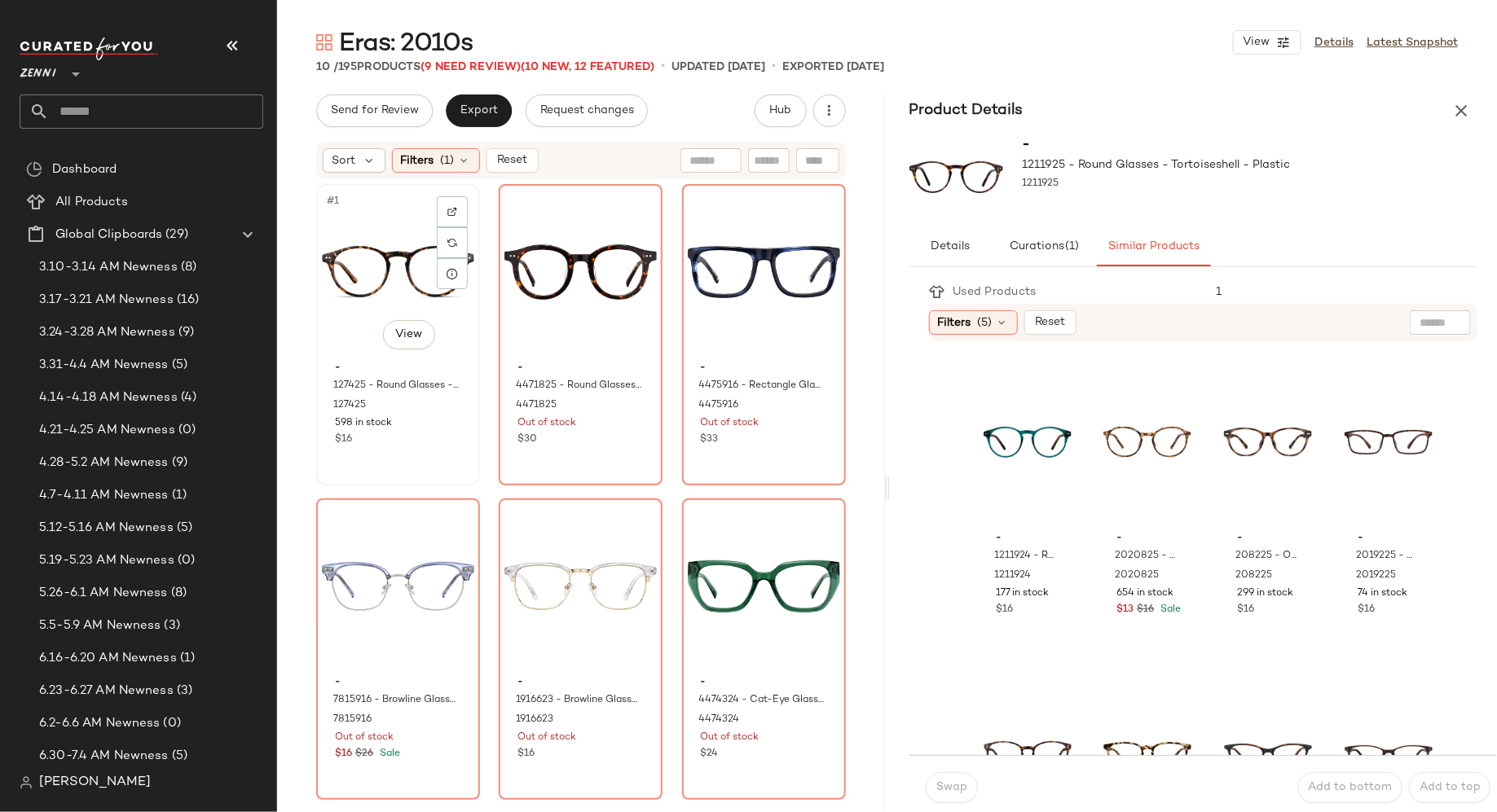
click at [359, 328] on div "#1 View" at bounding box center [398, 272] width 153 height 164
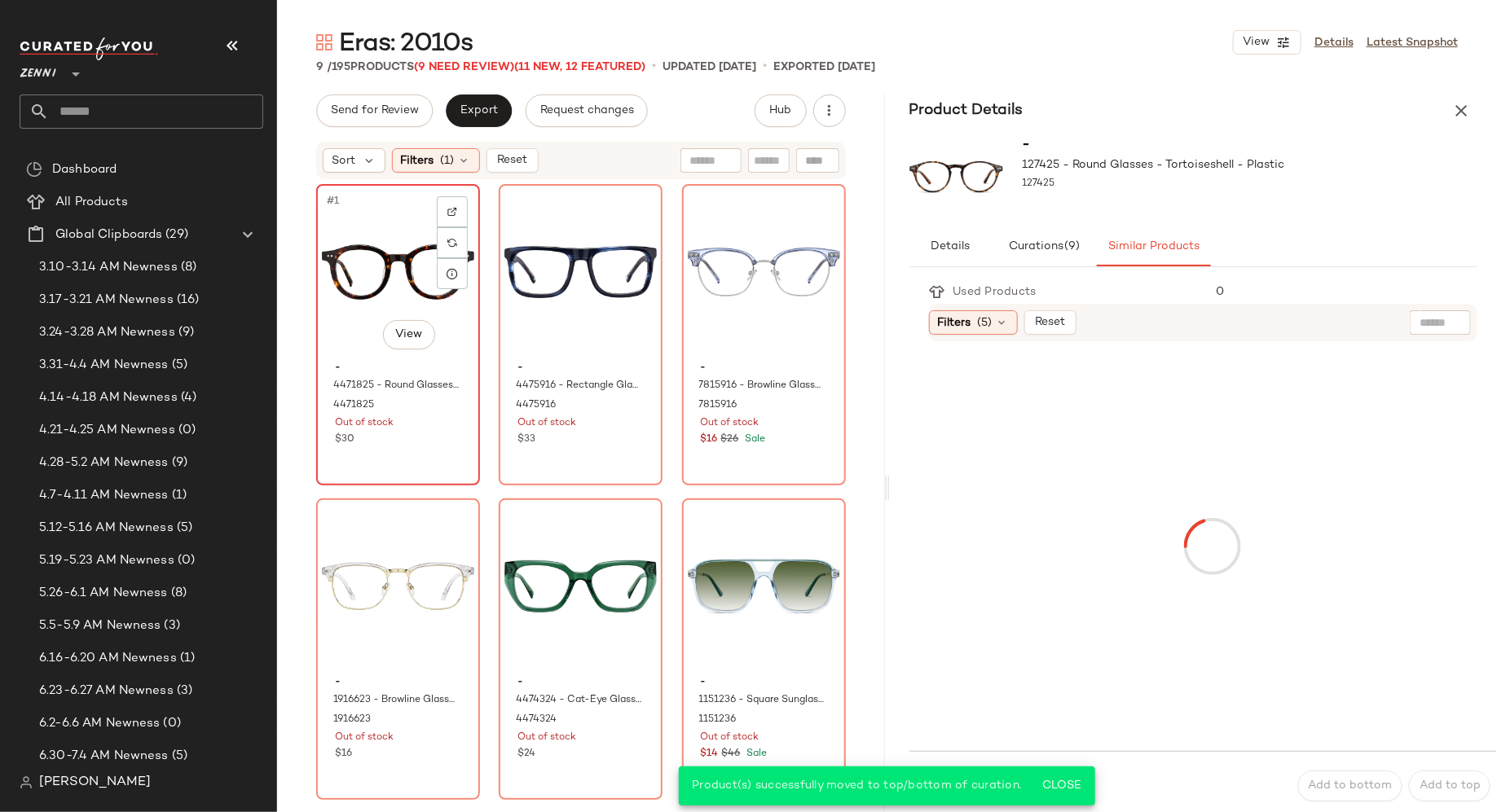
click at [435, 462] on div "#1 View - 4471825 - Round Glasses - Tortoiseshell - Acetate 4471825 Out of stoc…" at bounding box center [398, 334] width 160 height 298
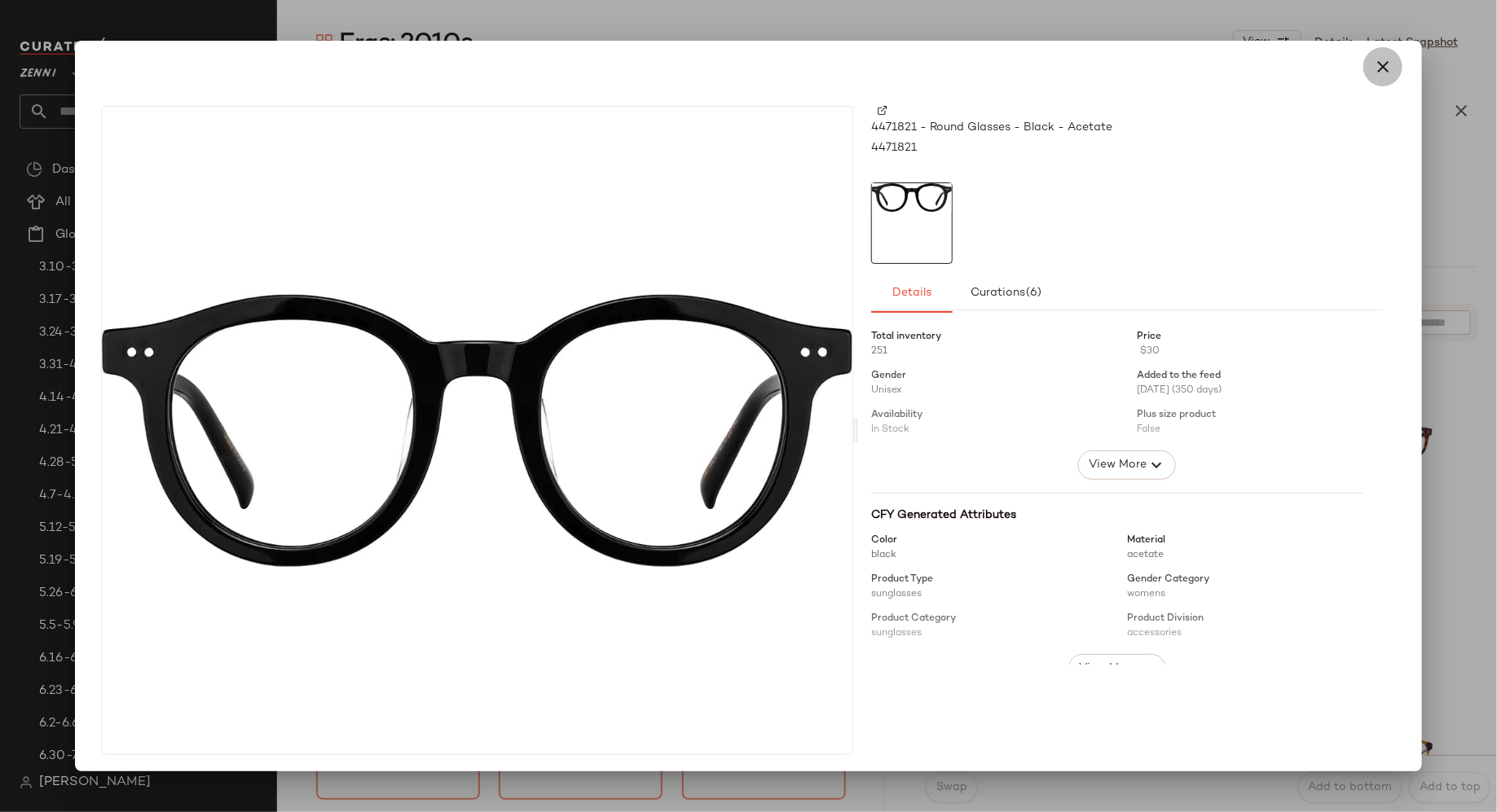
click at [1373, 68] on icon "button" at bounding box center [1382, 67] width 19 height 19
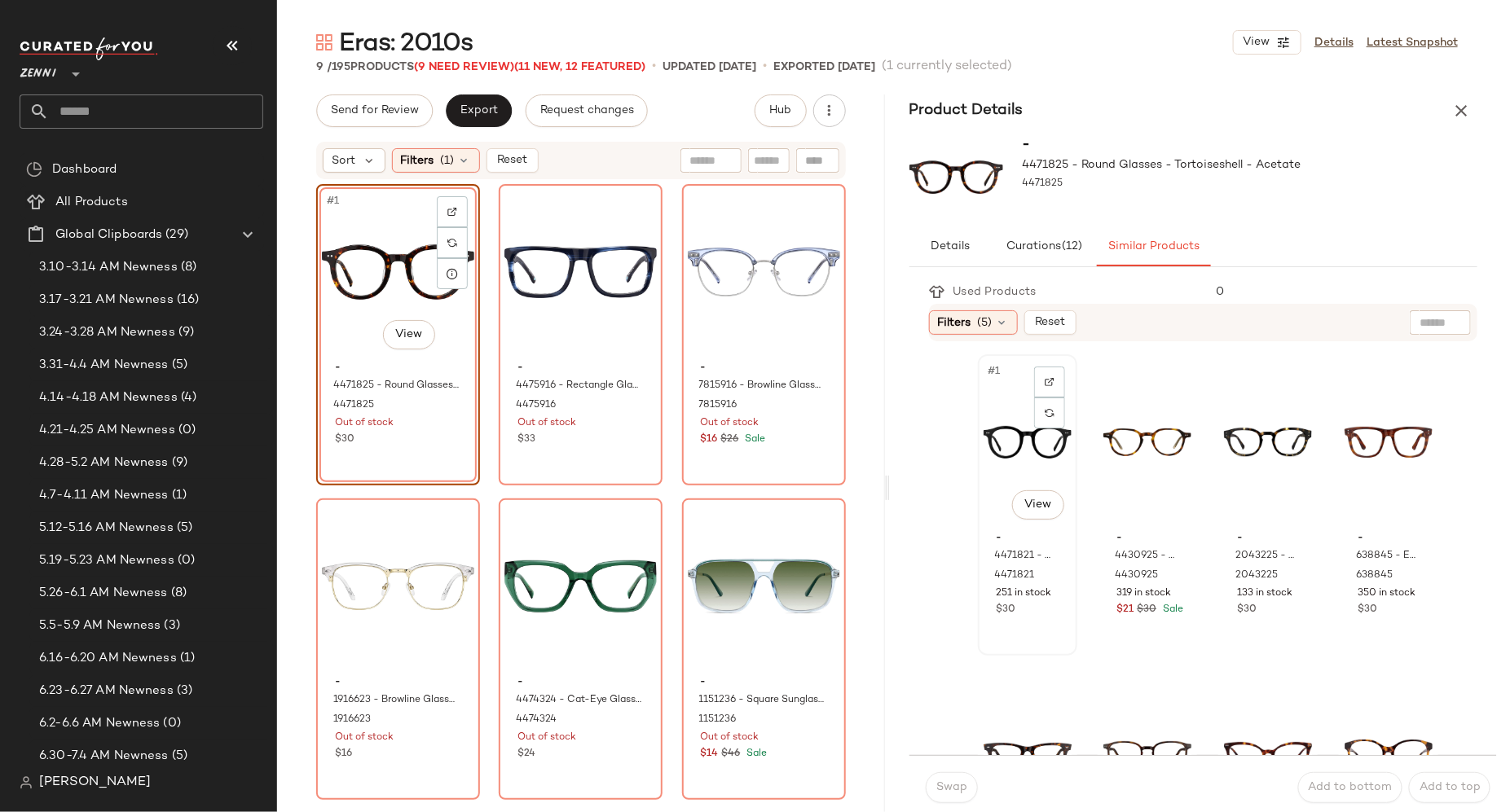
click at [993, 481] on div "#1 View" at bounding box center [1028, 442] width 88 height 164
click at [939, 796] on button "Swap" at bounding box center [952, 788] width 53 height 31
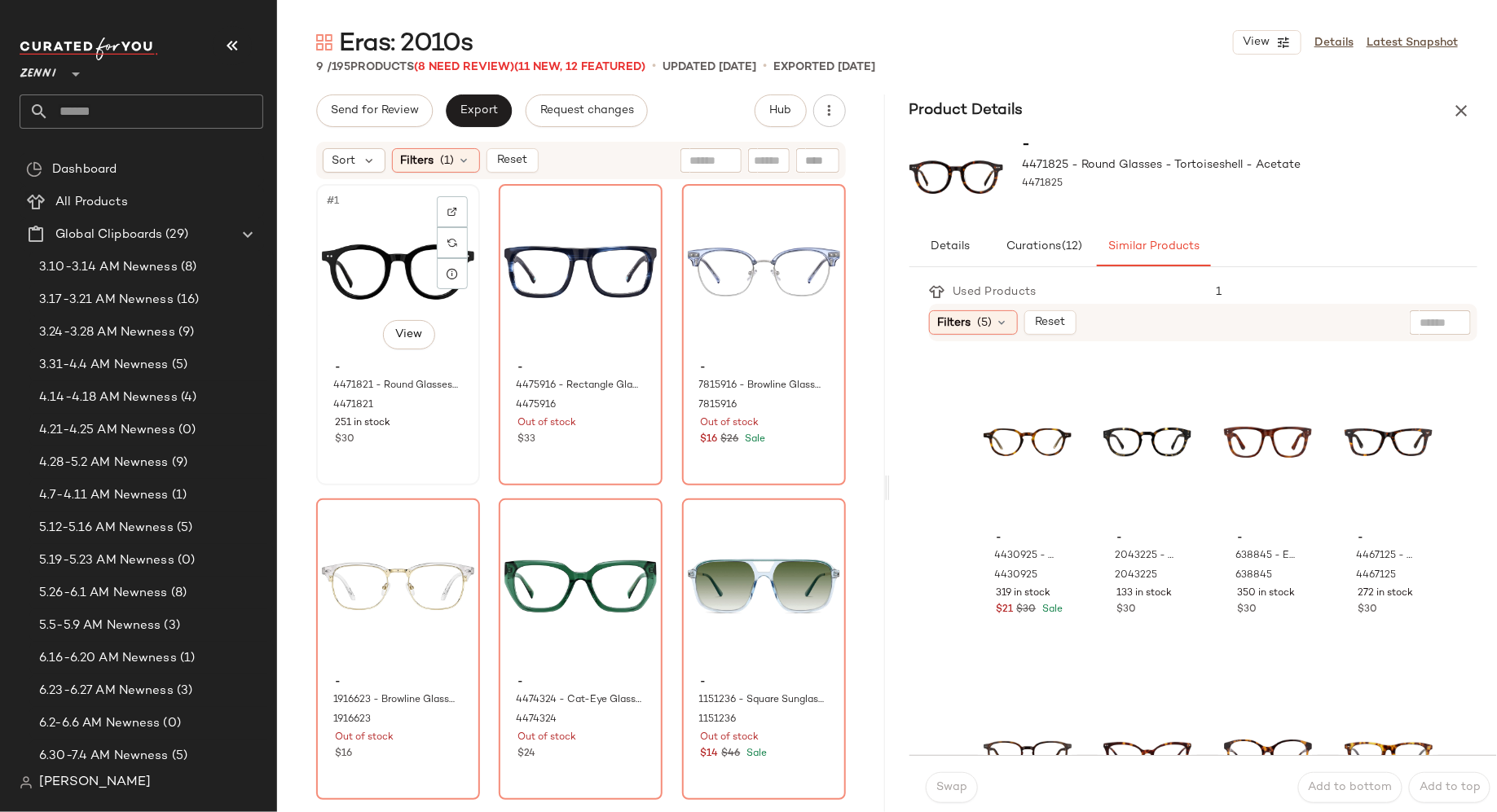
click at [349, 306] on div "#1 View" at bounding box center [398, 272] width 153 height 164
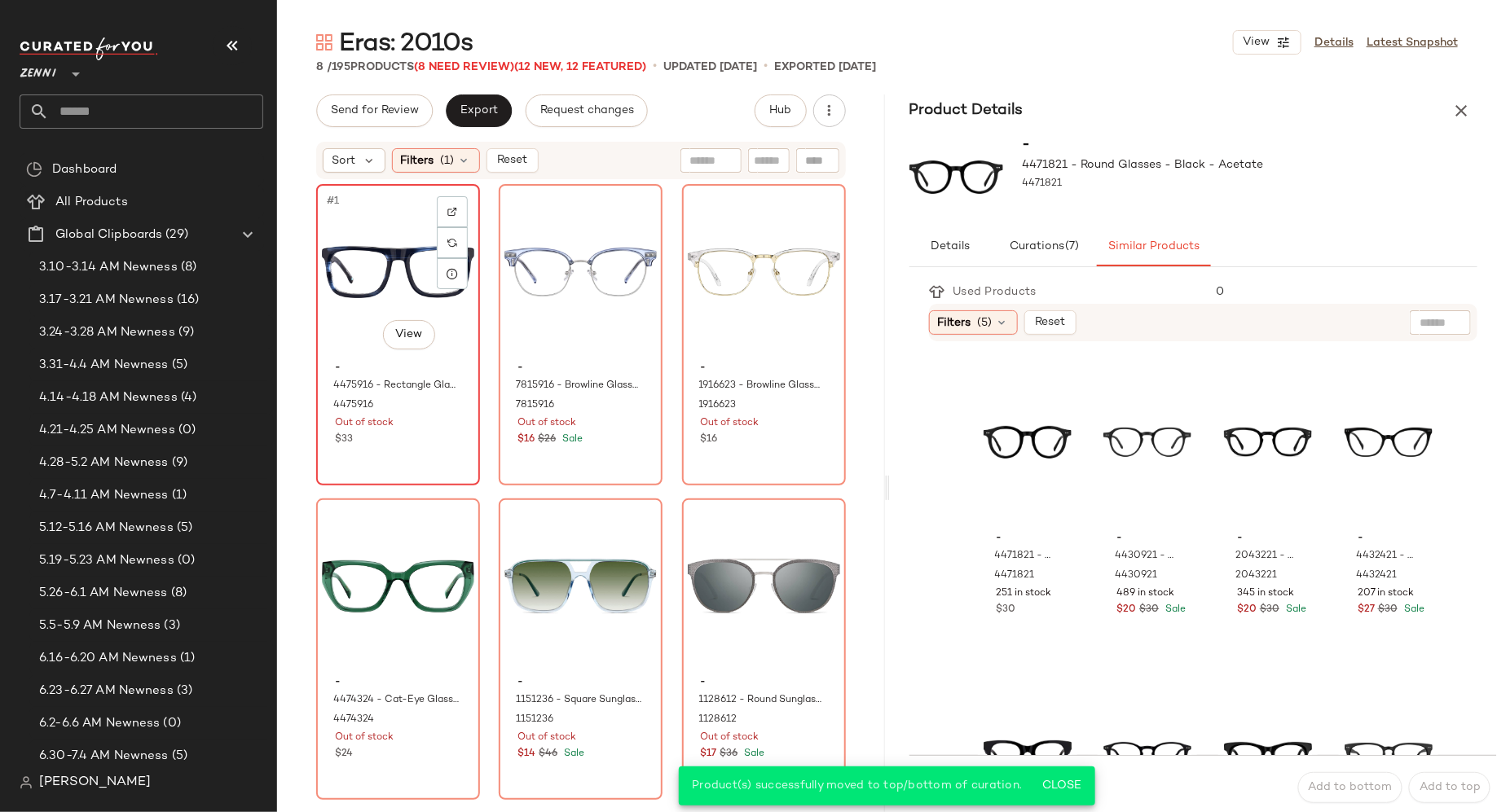
click at [408, 445] on div "$33" at bounding box center [398, 439] width 126 height 14
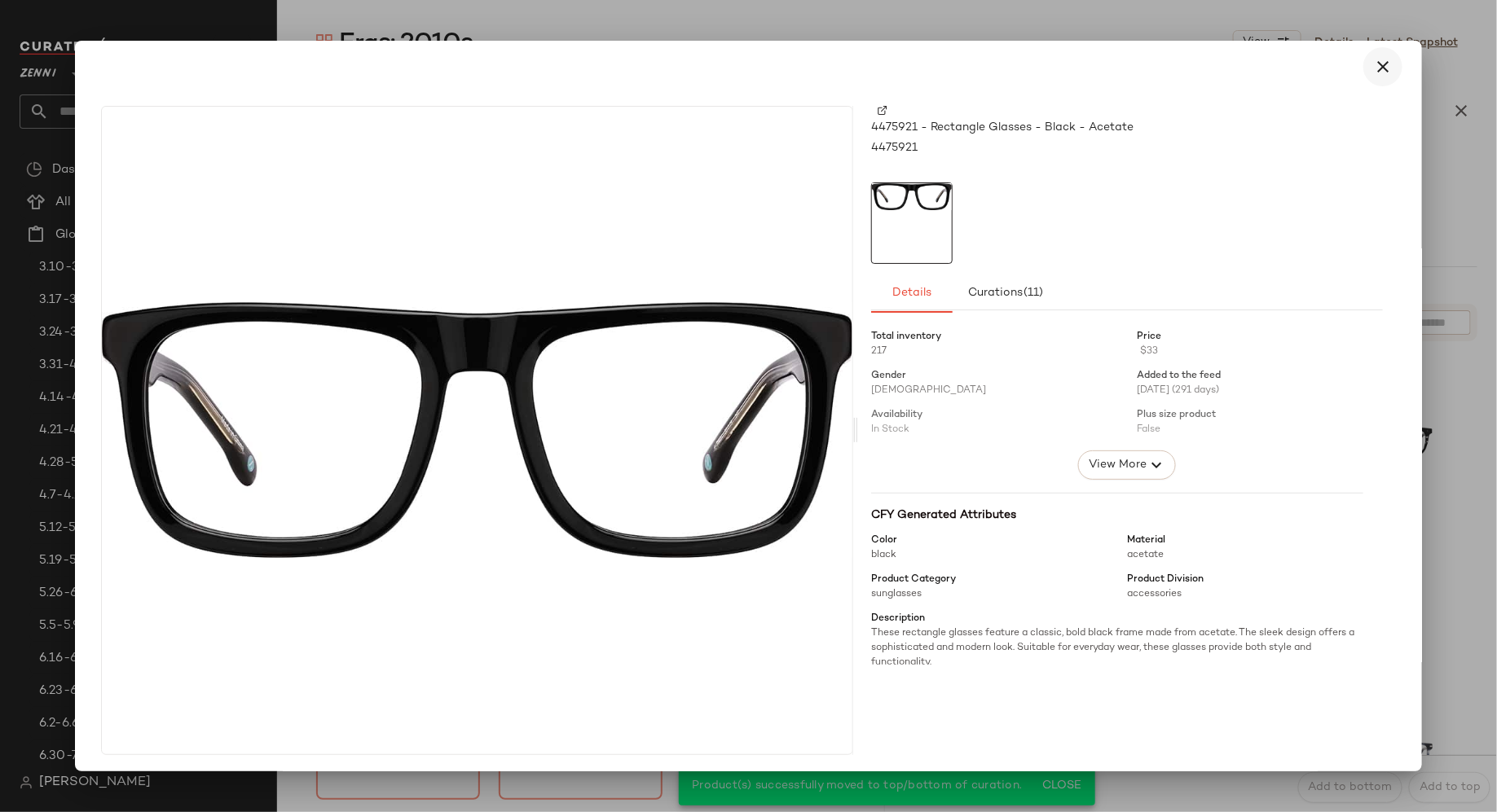
click at [1379, 73] on icon "button" at bounding box center [1382, 67] width 19 height 19
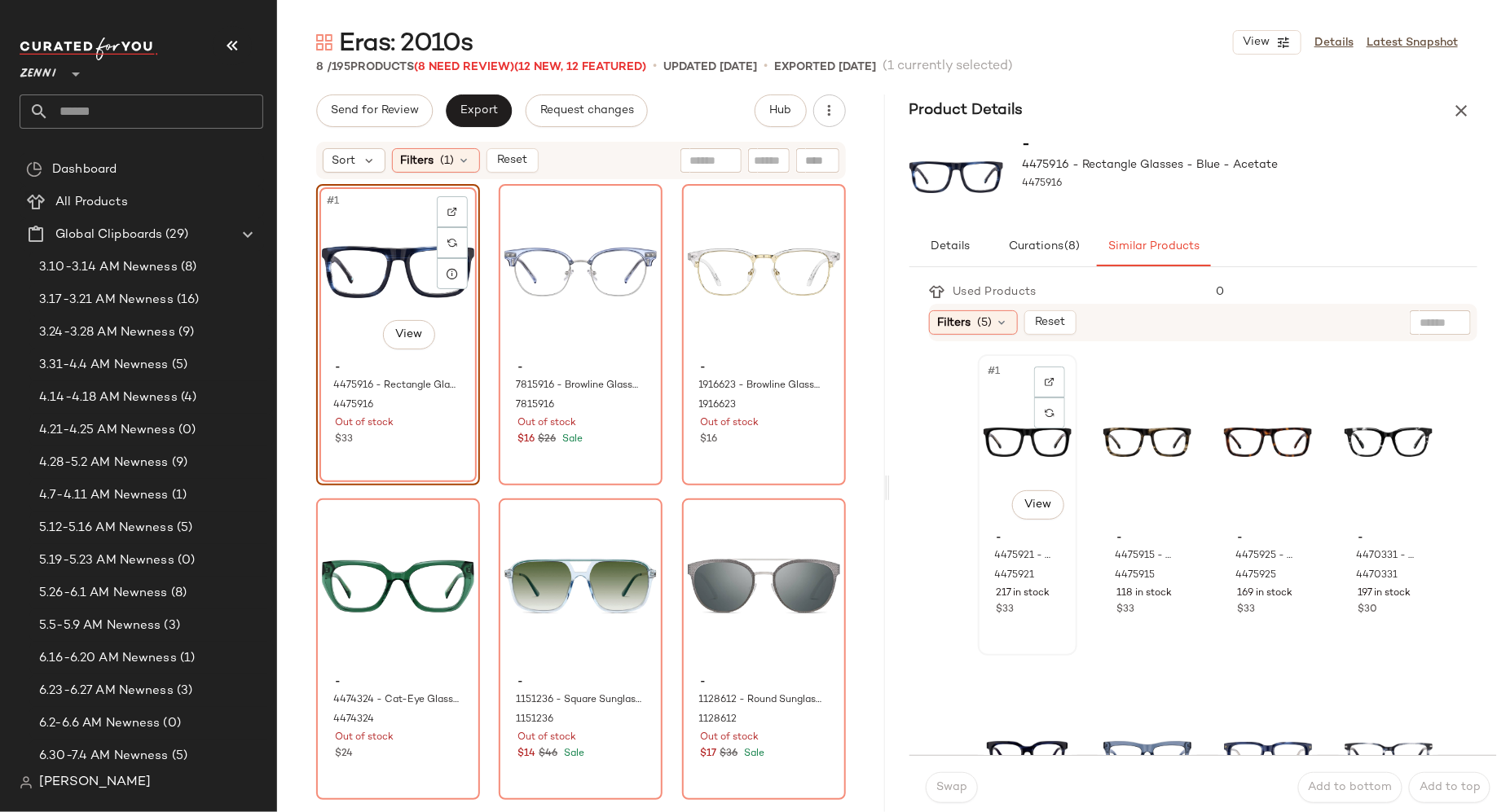
click at [1014, 462] on div "#1 View" at bounding box center [1028, 442] width 88 height 164
click at [939, 790] on span "Swap" at bounding box center [951, 788] width 32 height 13
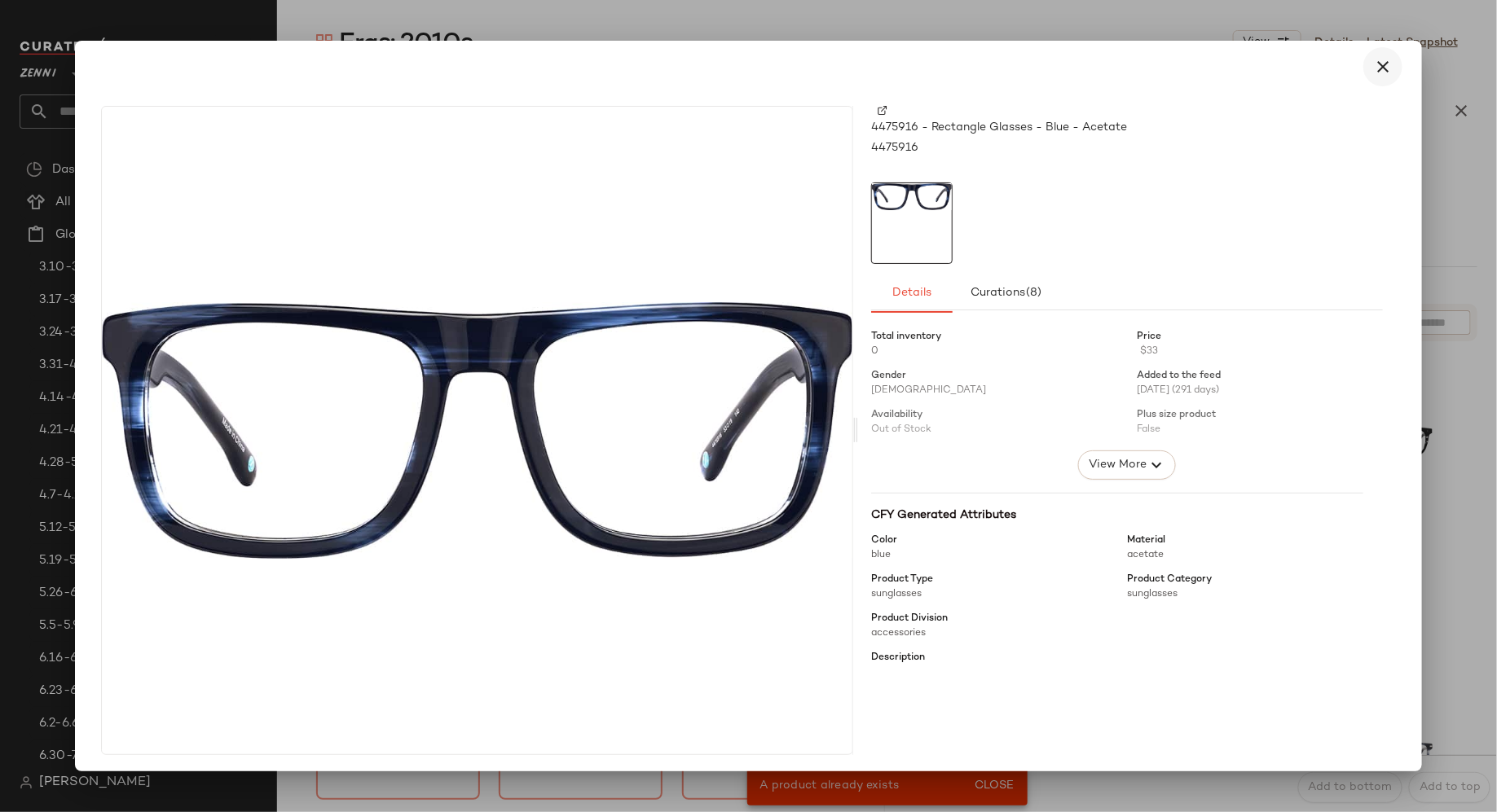
click at [1381, 64] on icon "button" at bounding box center [1382, 67] width 19 height 19
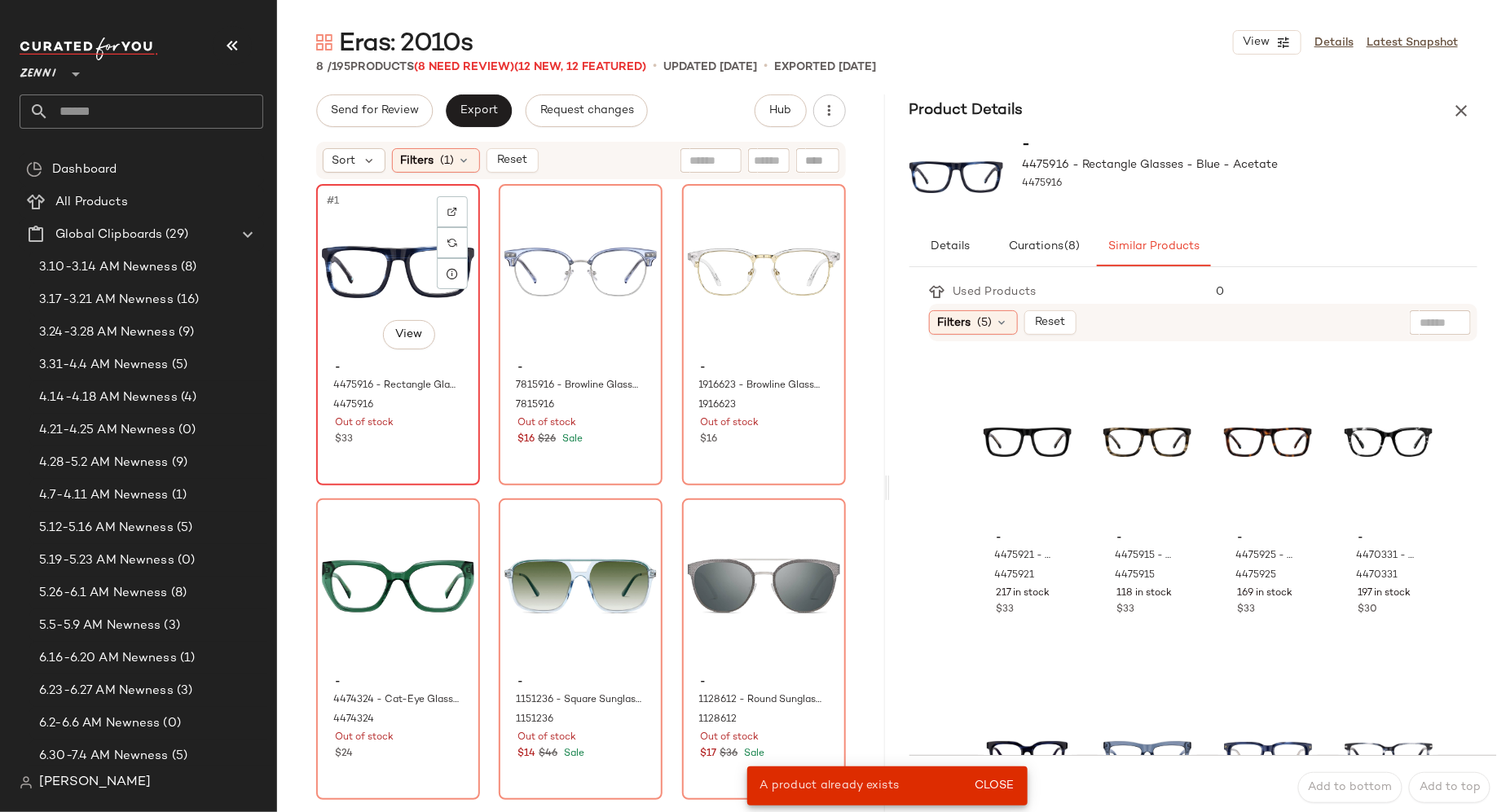
click at [462, 452] on div "#1 View - 4475916 - Rectangle Glasses - Blue - Acetate 4475916 Out of stock $33" at bounding box center [398, 334] width 160 height 298
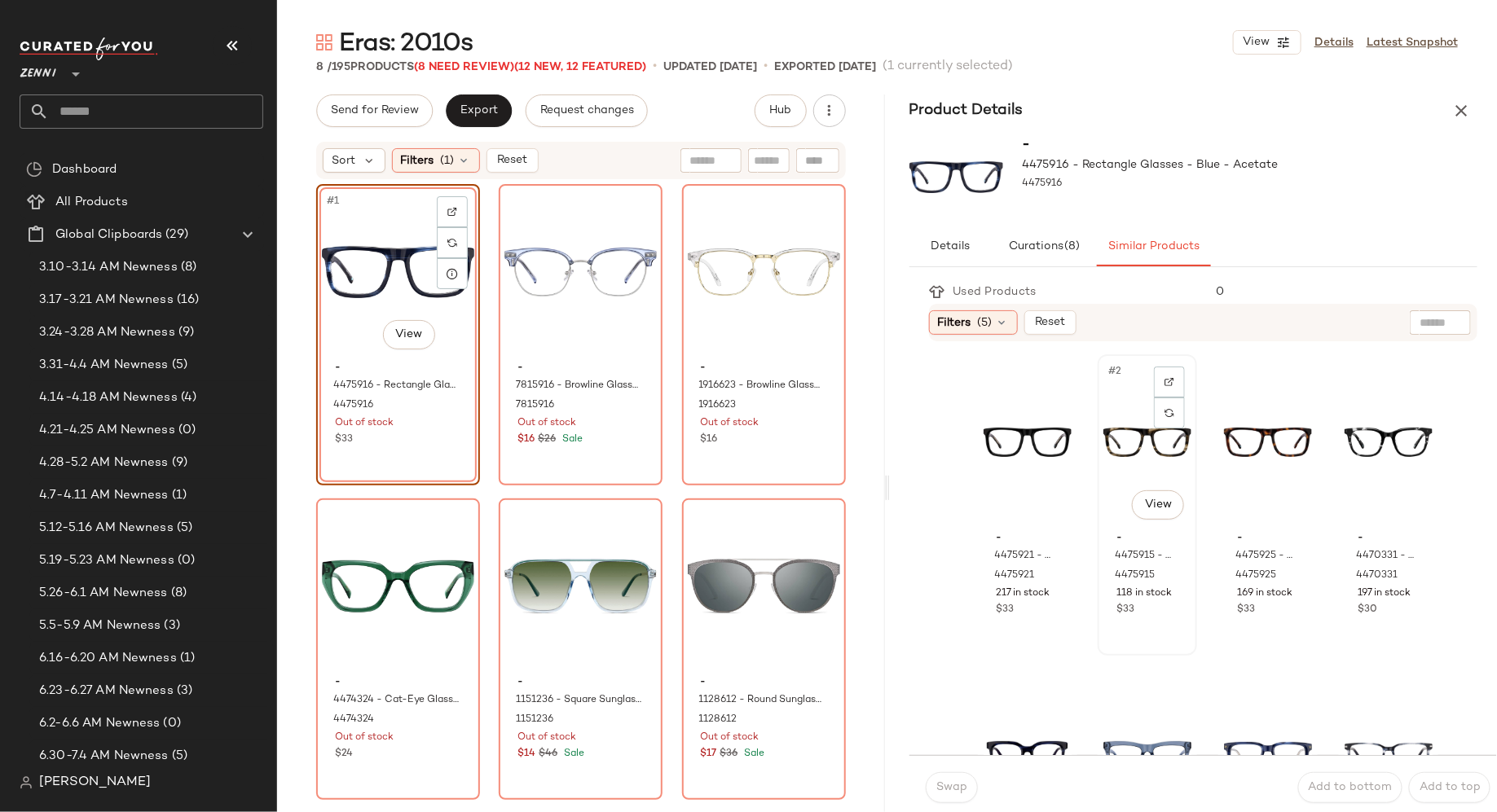
click at [1111, 438] on div "#2 View" at bounding box center [1147, 442] width 88 height 164
click at [951, 785] on span "Swap" at bounding box center [951, 788] width 32 height 13
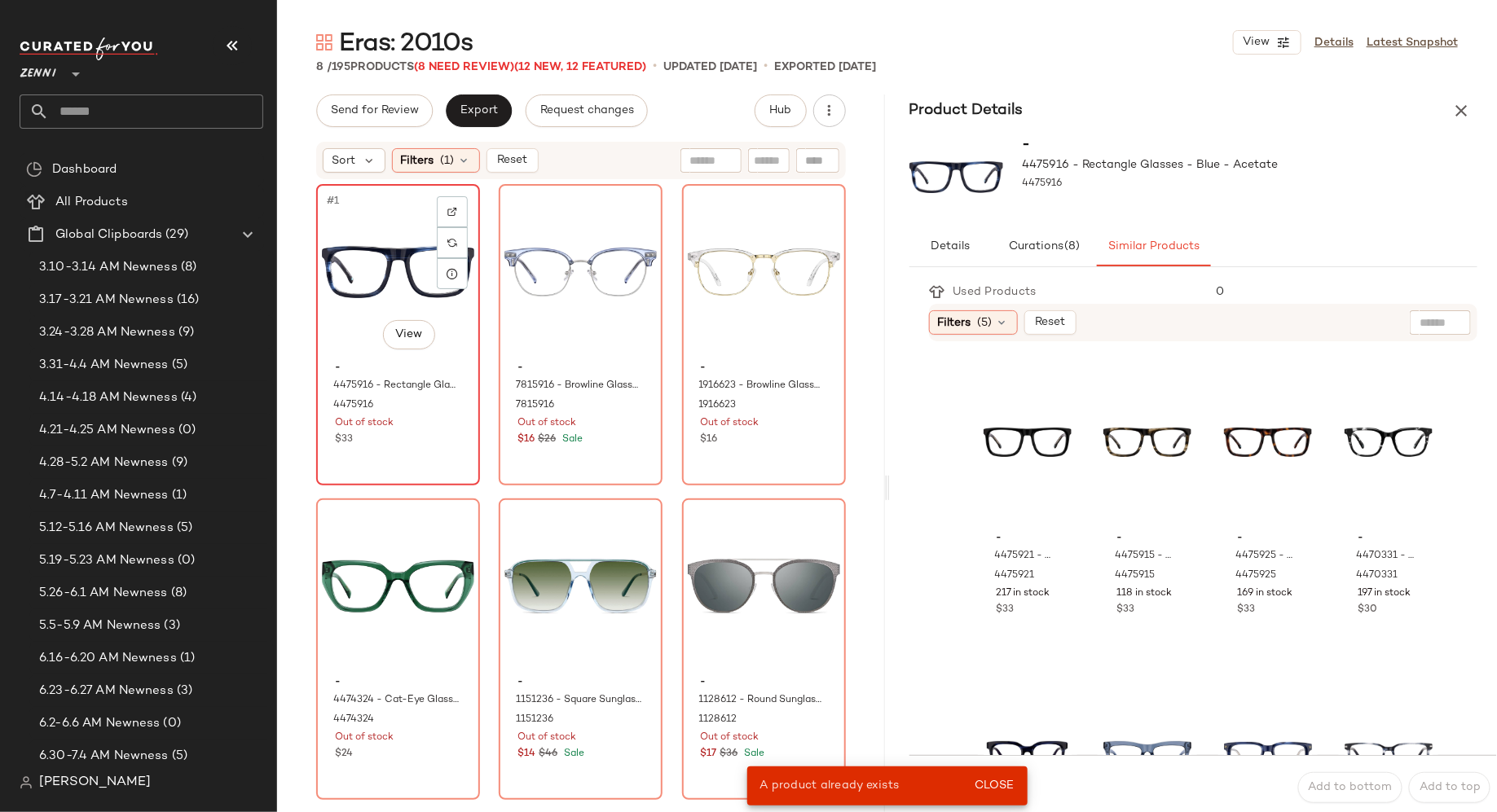
click at [440, 442] on div "$33" at bounding box center [398, 439] width 126 height 14
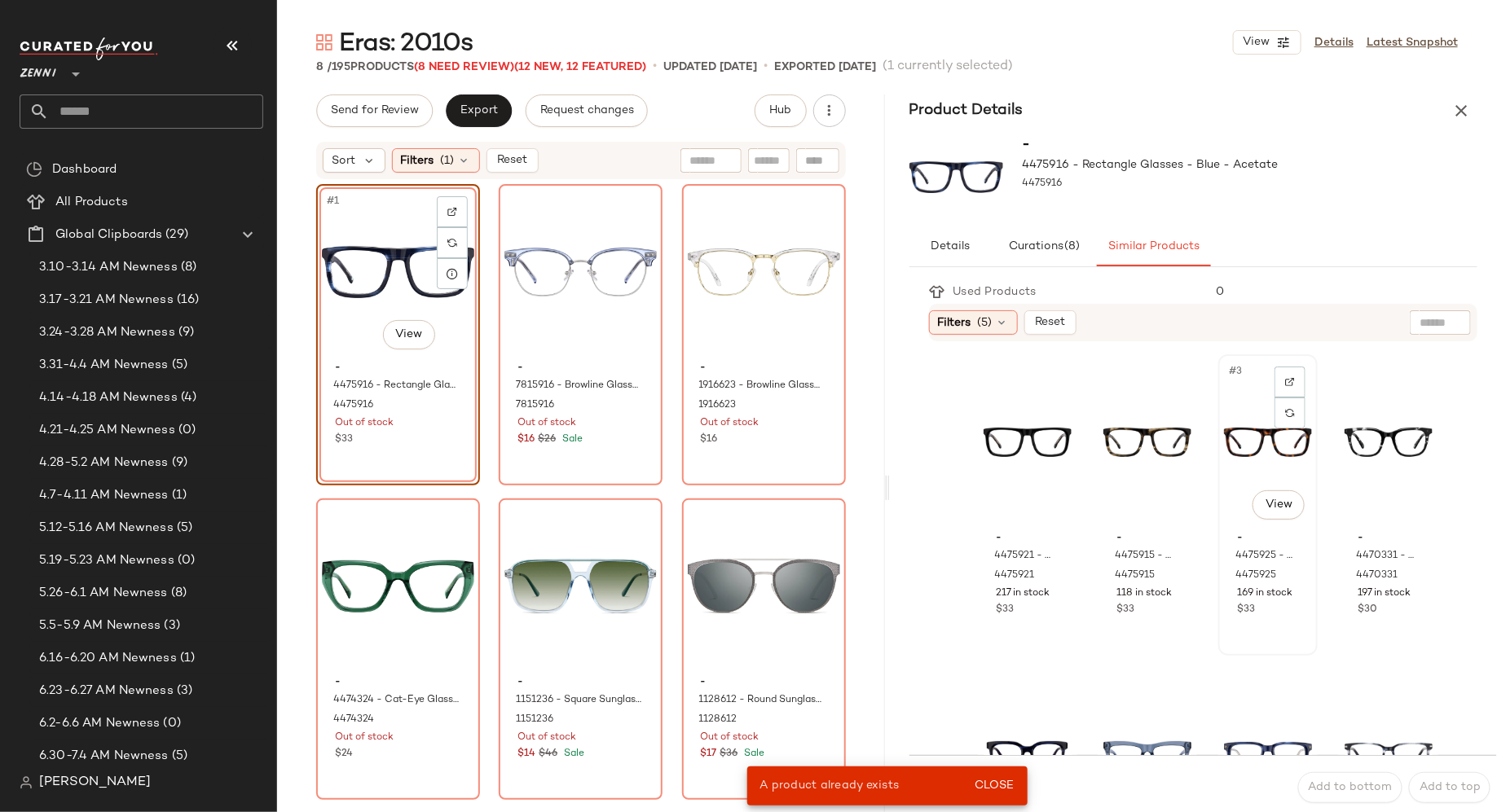
click at [1249, 629] on div "#3 View - 4475925 - Rectangle Glasses - Tortoiseshell - Acetate 4475925 169 in …" at bounding box center [1268, 505] width 96 height 298
click at [1004, 779] on button "Close" at bounding box center [993, 786] width 53 height 30
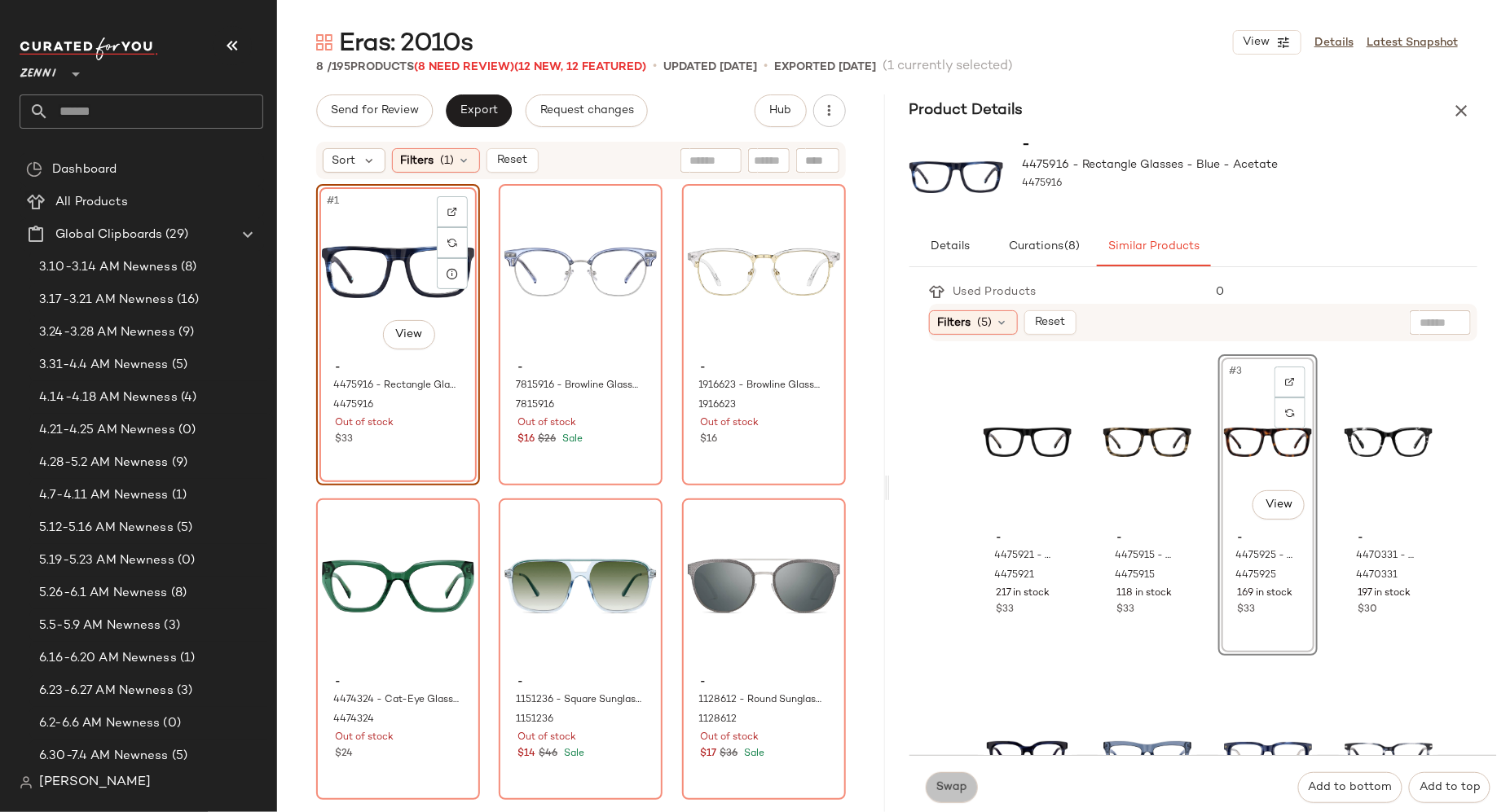
click at [961, 780] on button "Swap" at bounding box center [952, 788] width 53 height 31
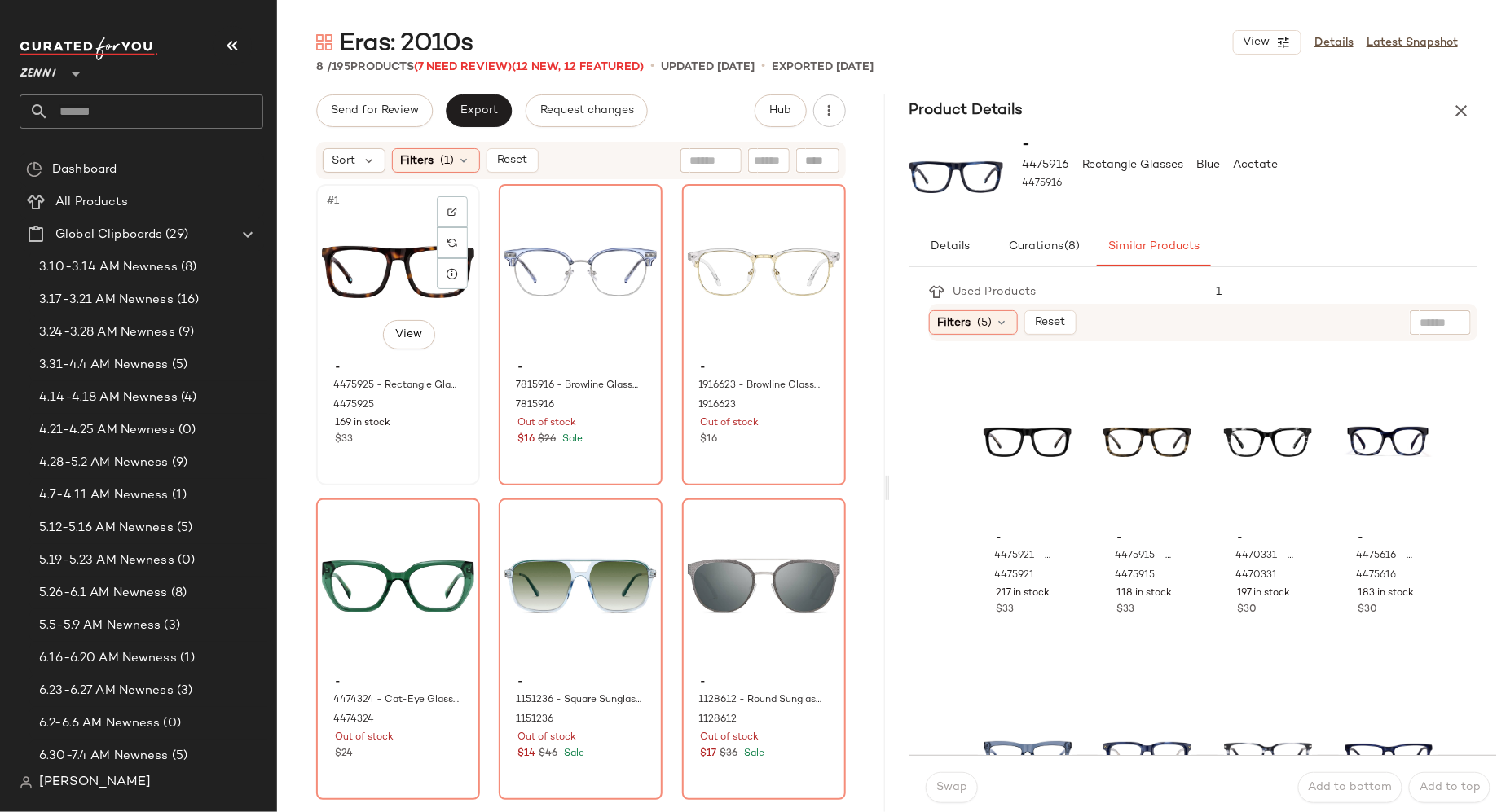
click at [403, 437] on div "$33" at bounding box center [398, 439] width 126 height 14
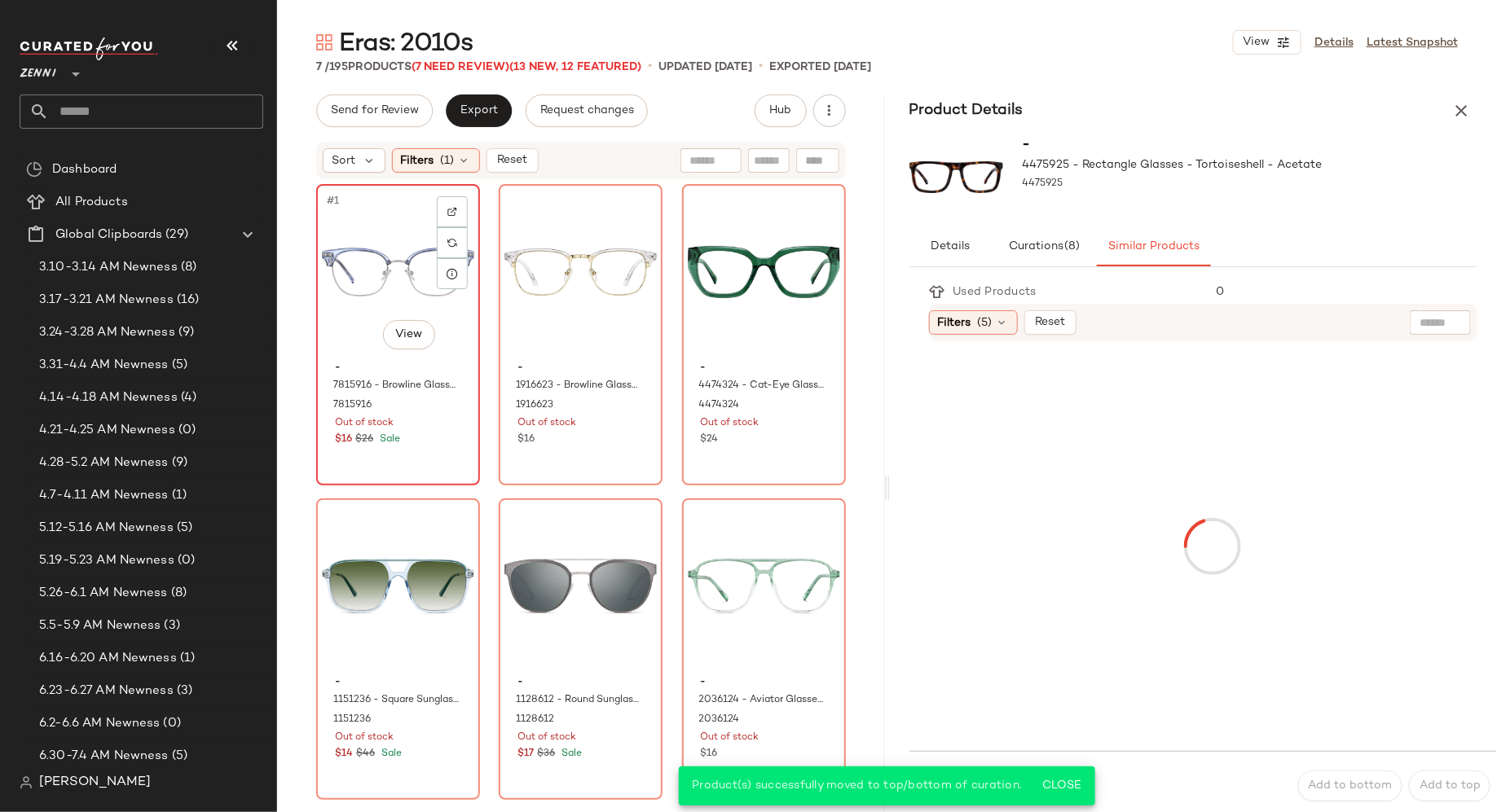
click at [417, 460] on div "#1 View - 7815916 - Browline Glasses - Blue - Mixed 7815916 Out of stock $16 $2…" at bounding box center [398, 334] width 160 height 298
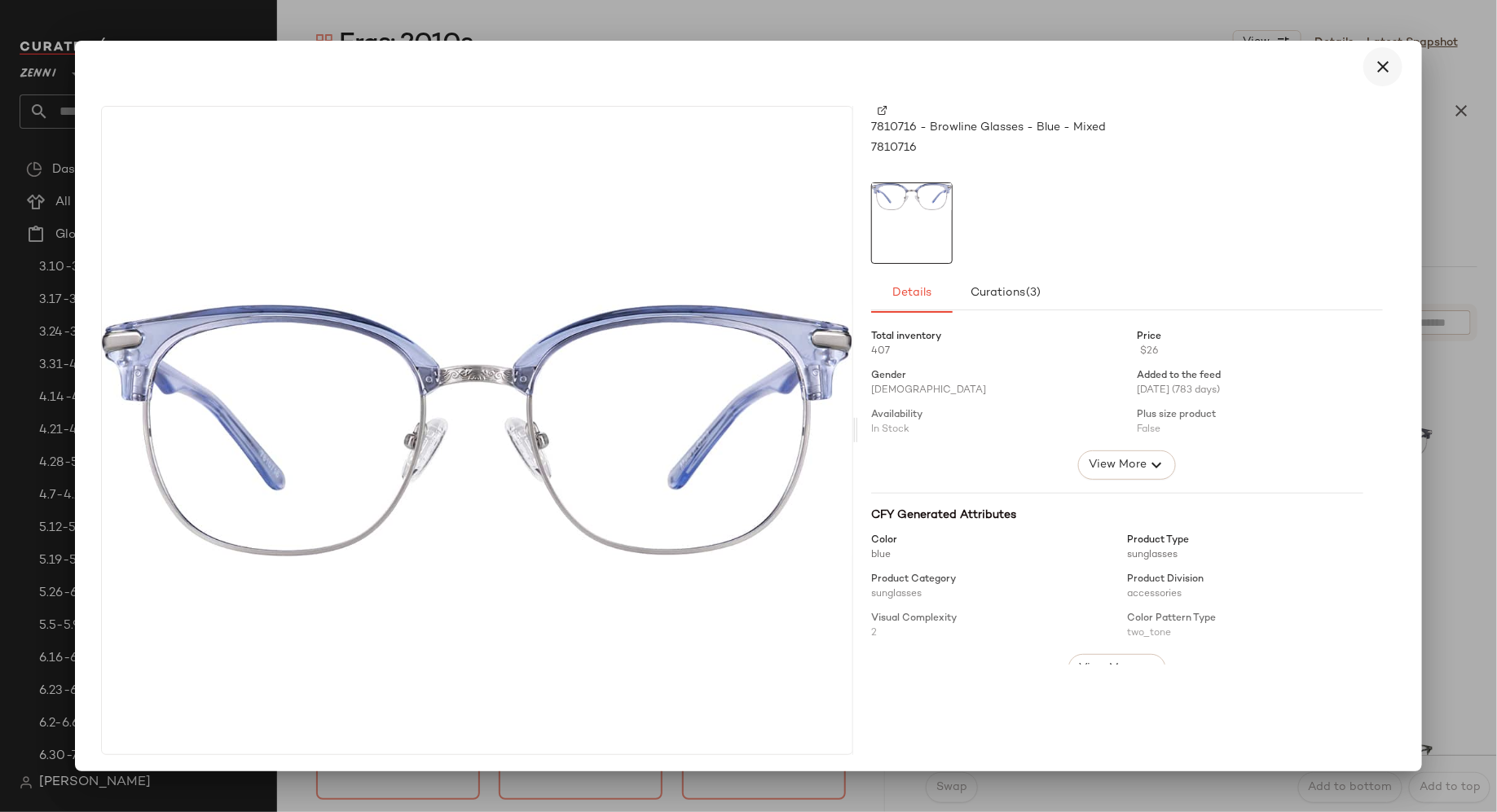
click at [1380, 66] on icon "button" at bounding box center [1382, 67] width 19 height 19
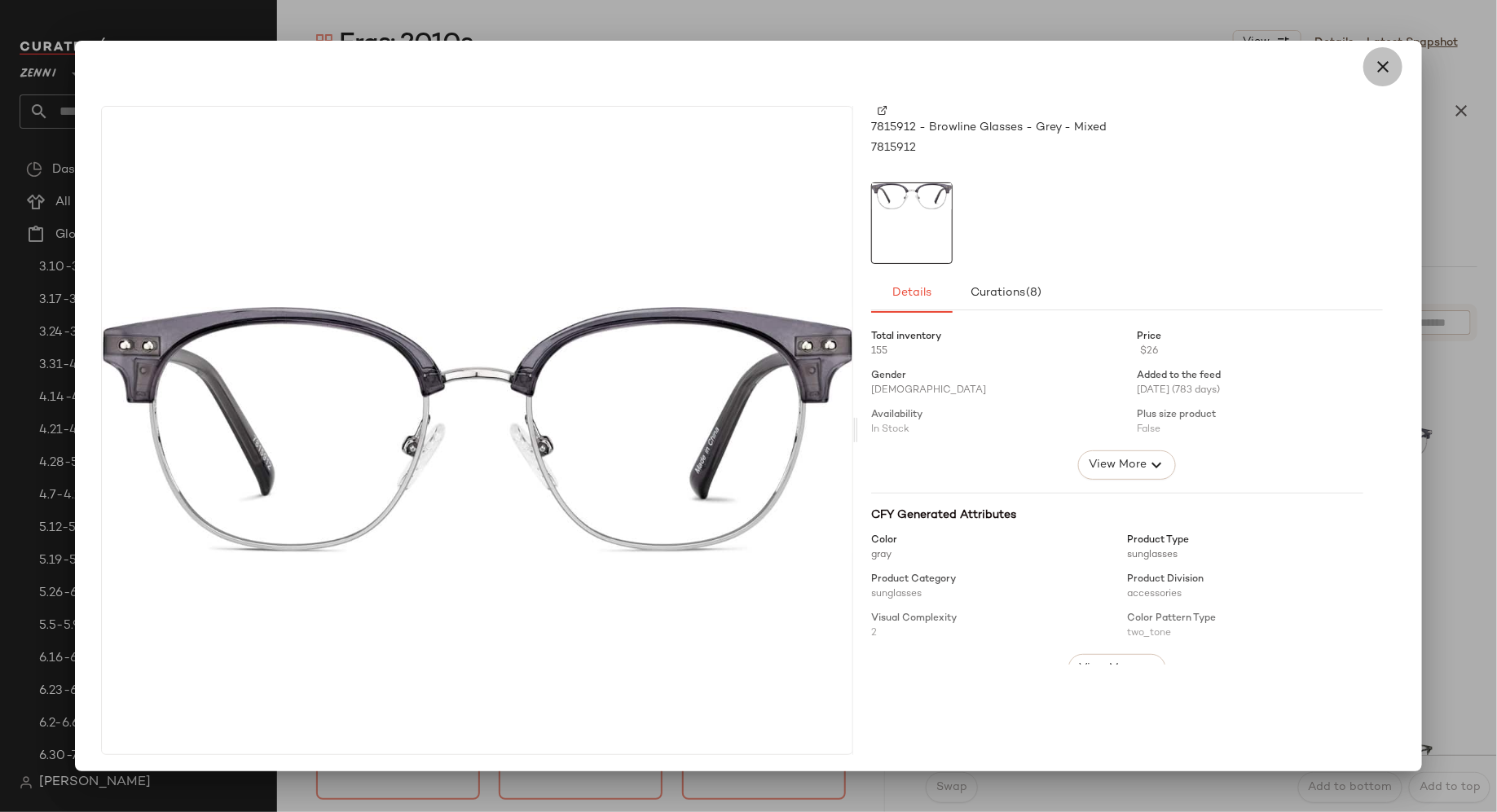
click at [1374, 71] on icon "button" at bounding box center [1382, 67] width 19 height 19
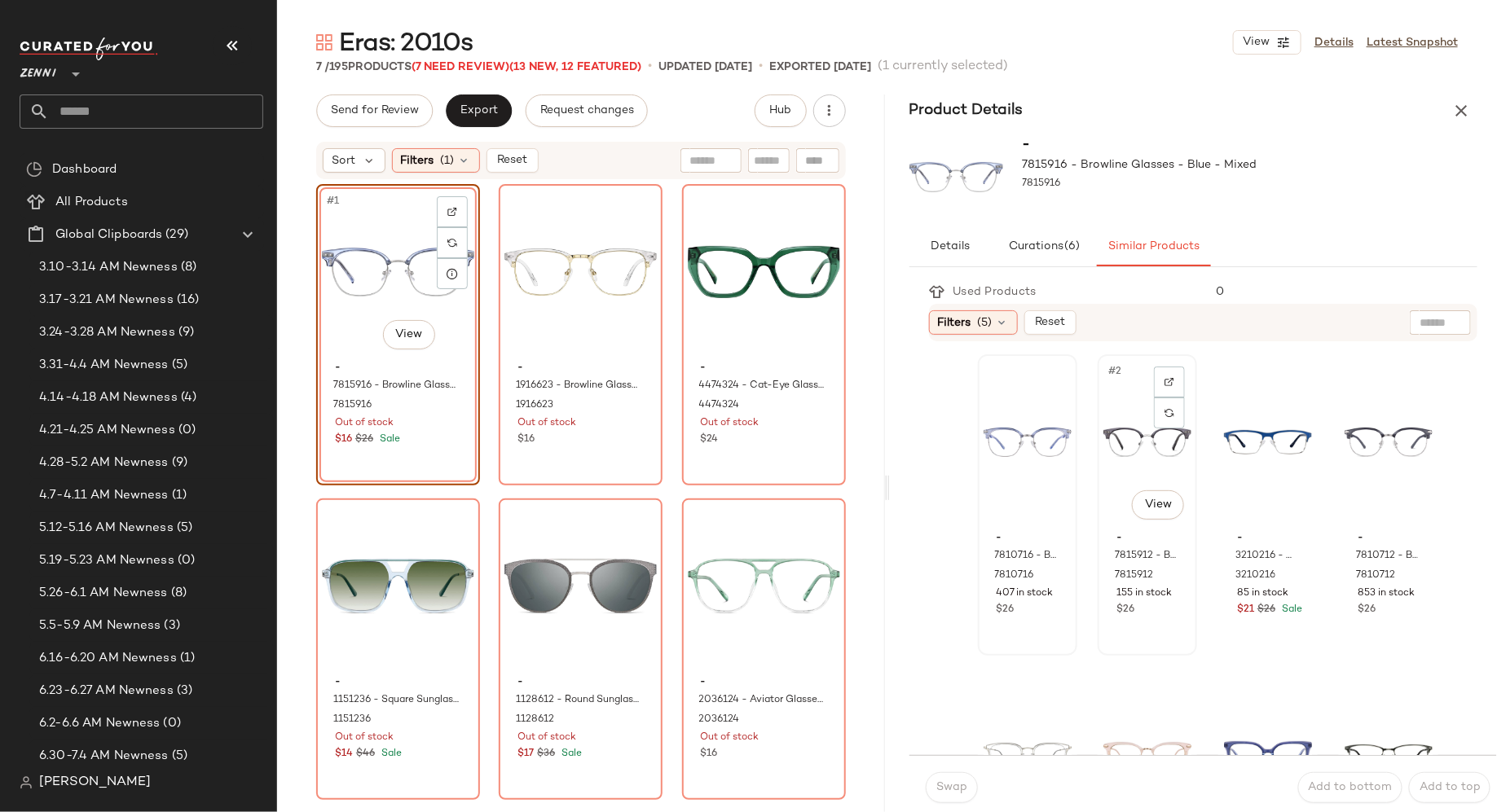
click at [1142, 435] on div "#2 View" at bounding box center [1147, 442] width 88 height 164
click at [956, 785] on span "Swap" at bounding box center [951, 788] width 32 height 13
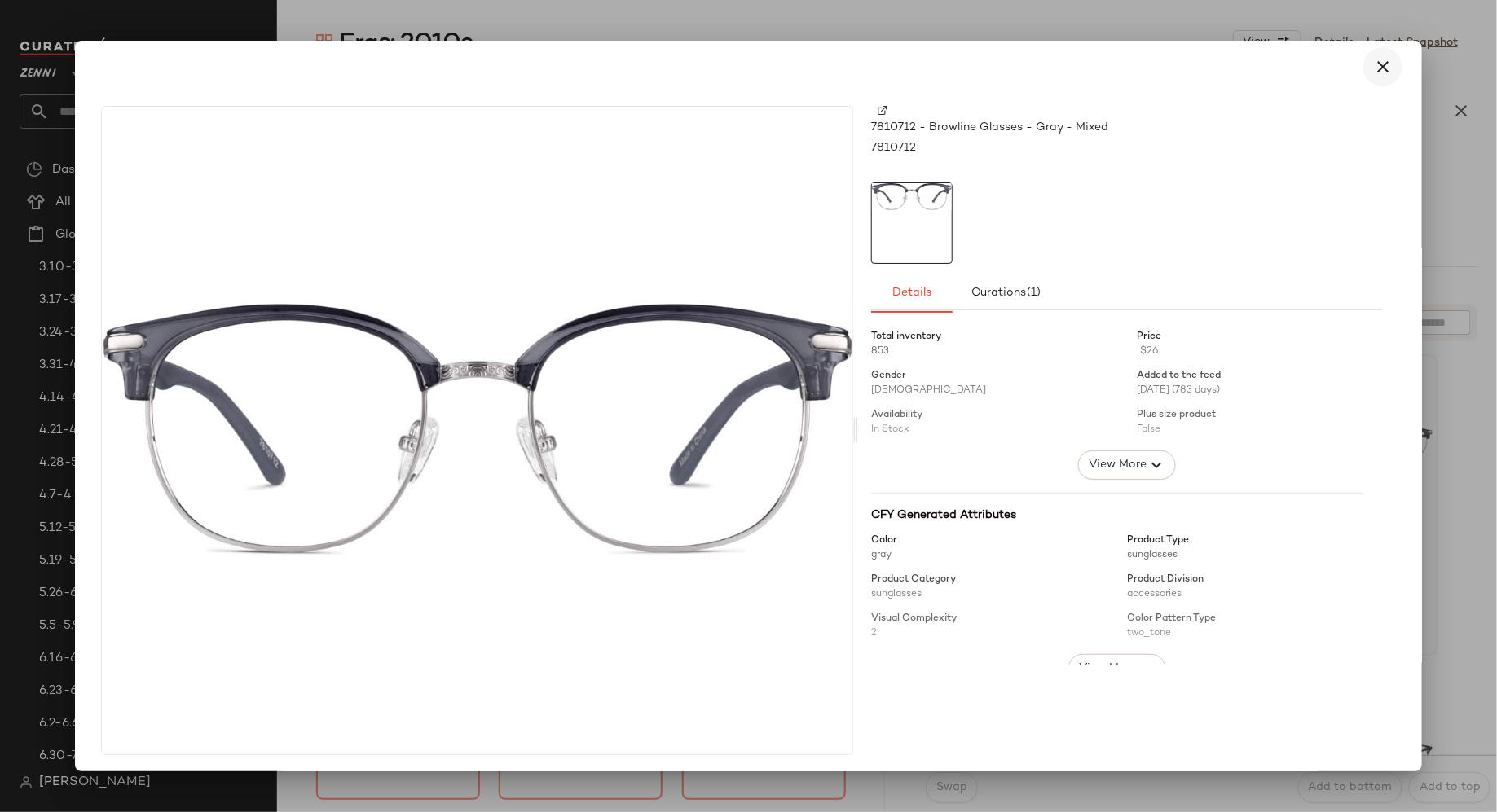
click at [1382, 75] on icon "button" at bounding box center [1382, 67] width 19 height 19
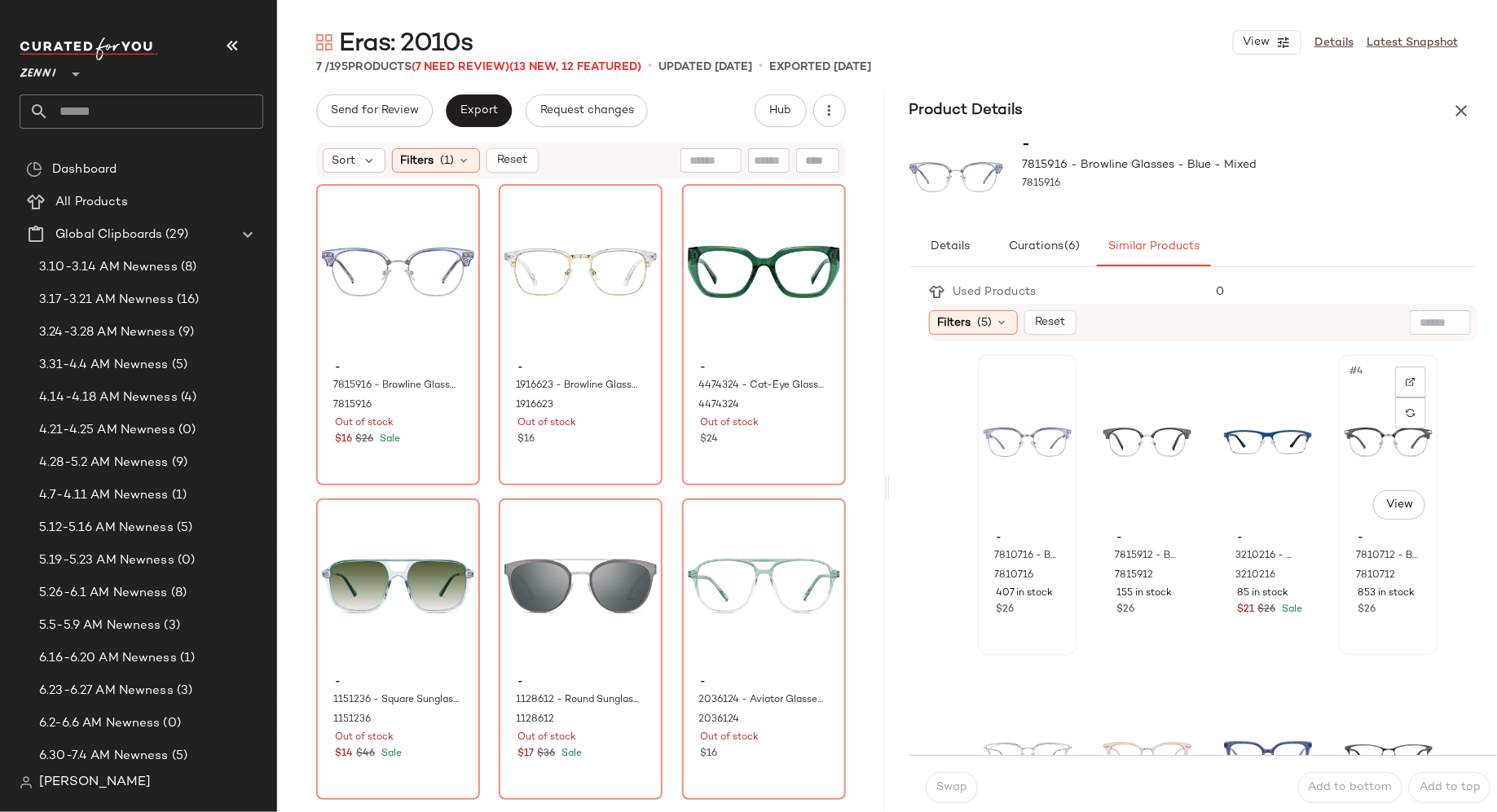
click at [1344, 481] on div "#4 View" at bounding box center [1388, 442] width 88 height 164
click at [448, 437] on div "$16 $26 Sale" at bounding box center [398, 439] width 126 height 14
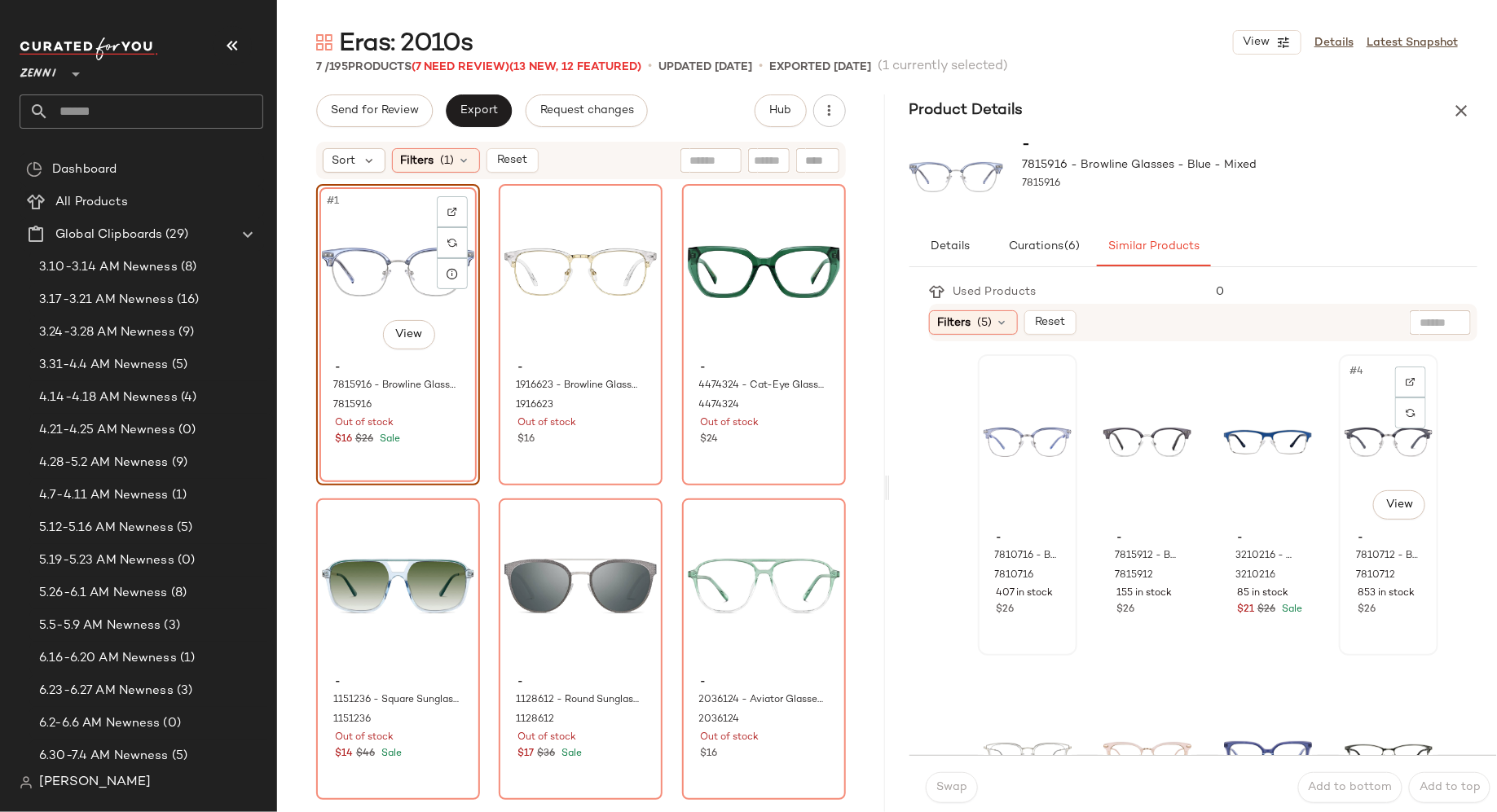
click at [1346, 524] on div "#4 View" at bounding box center [1388, 442] width 88 height 164
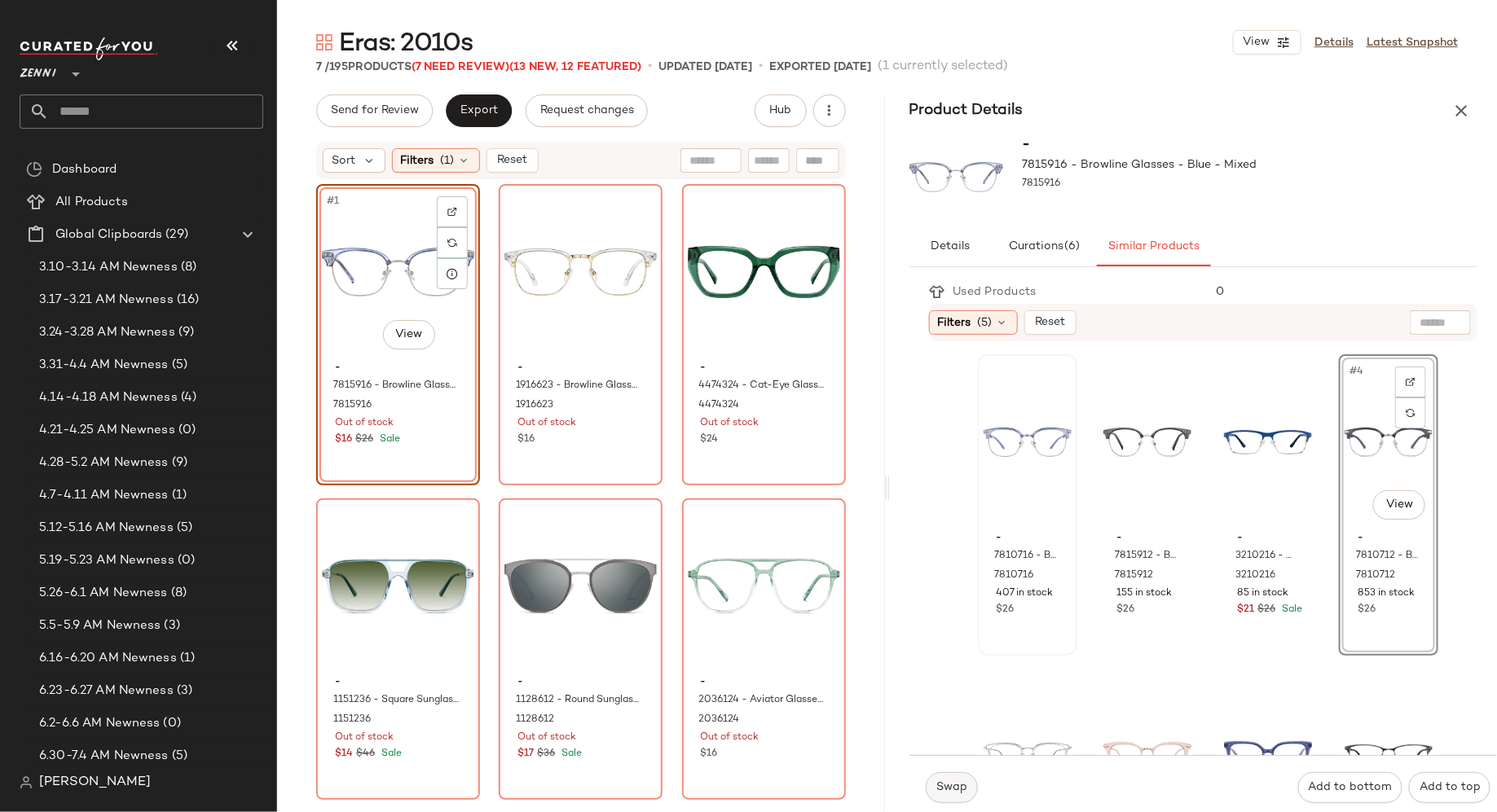
click at [952, 788] on span "Swap" at bounding box center [951, 788] width 32 height 13
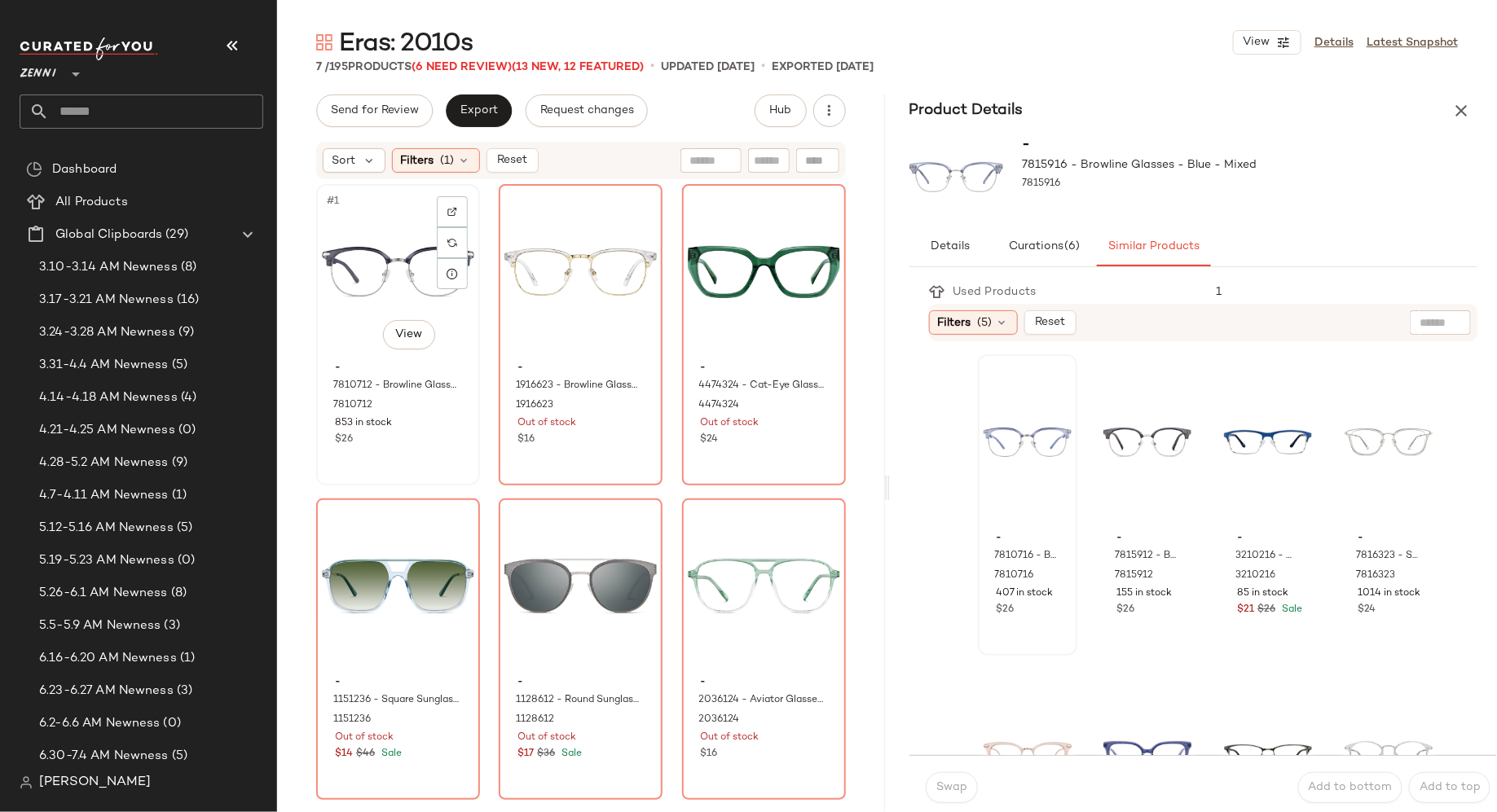
click at [417, 418] on div "853 in stock" at bounding box center [398, 423] width 126 height 14
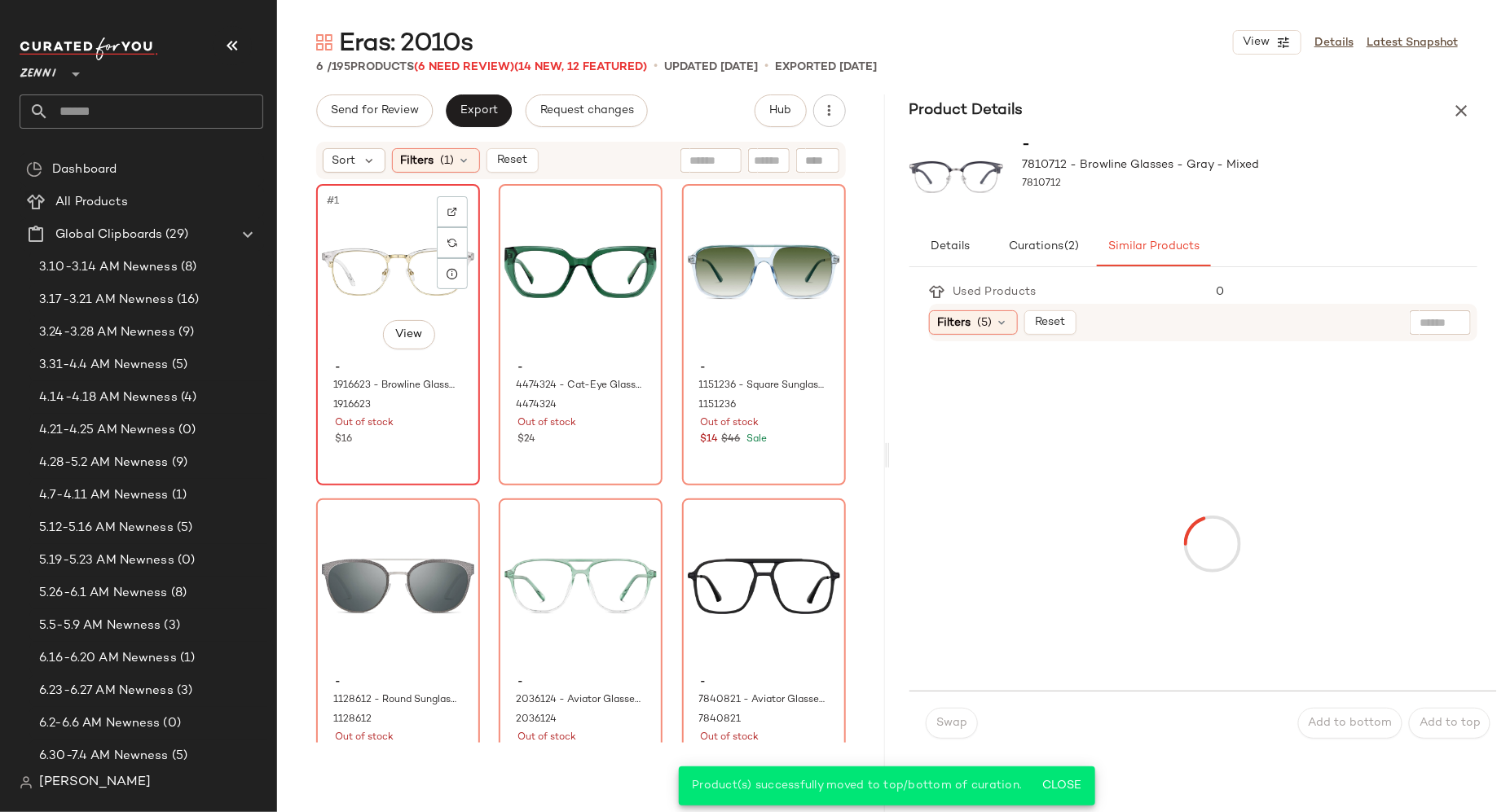
click at [424, 467] on div "#1 View - 1916623 - Browline Glasses - Clear - Mixed 1916623 Out of stock $16" at bounding box center [398, 334] width 160 height 298
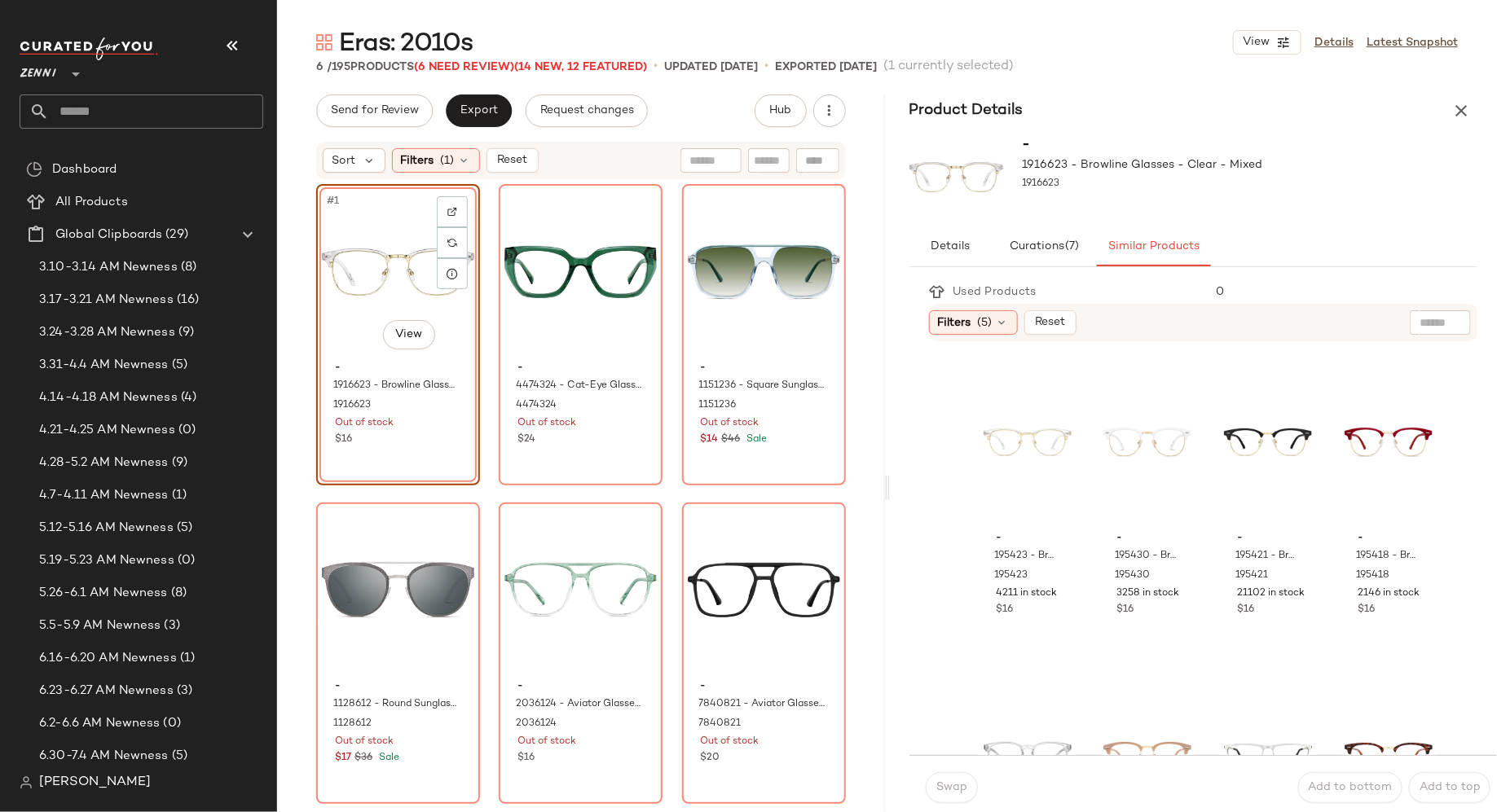
click at [444, 433] on div "#1 View - 1916623 - Browline Glasses - Clear - Mixed 1916623 Out of stock $16" at bounding box center [397, 335] width 163 height 302
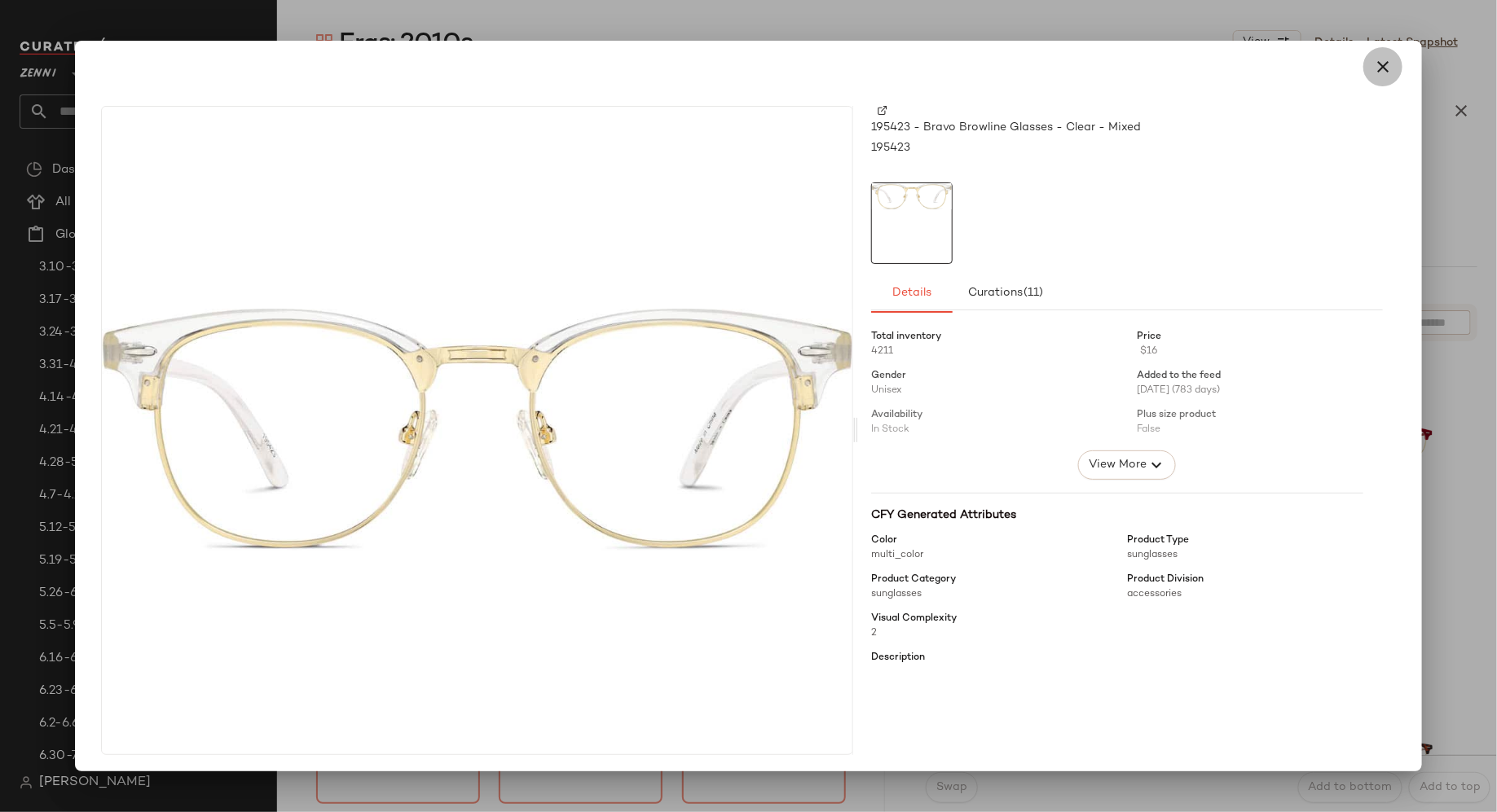
click at [1374, 64] on icon "button" at bounding box center [1382, 67] width 19 height 19
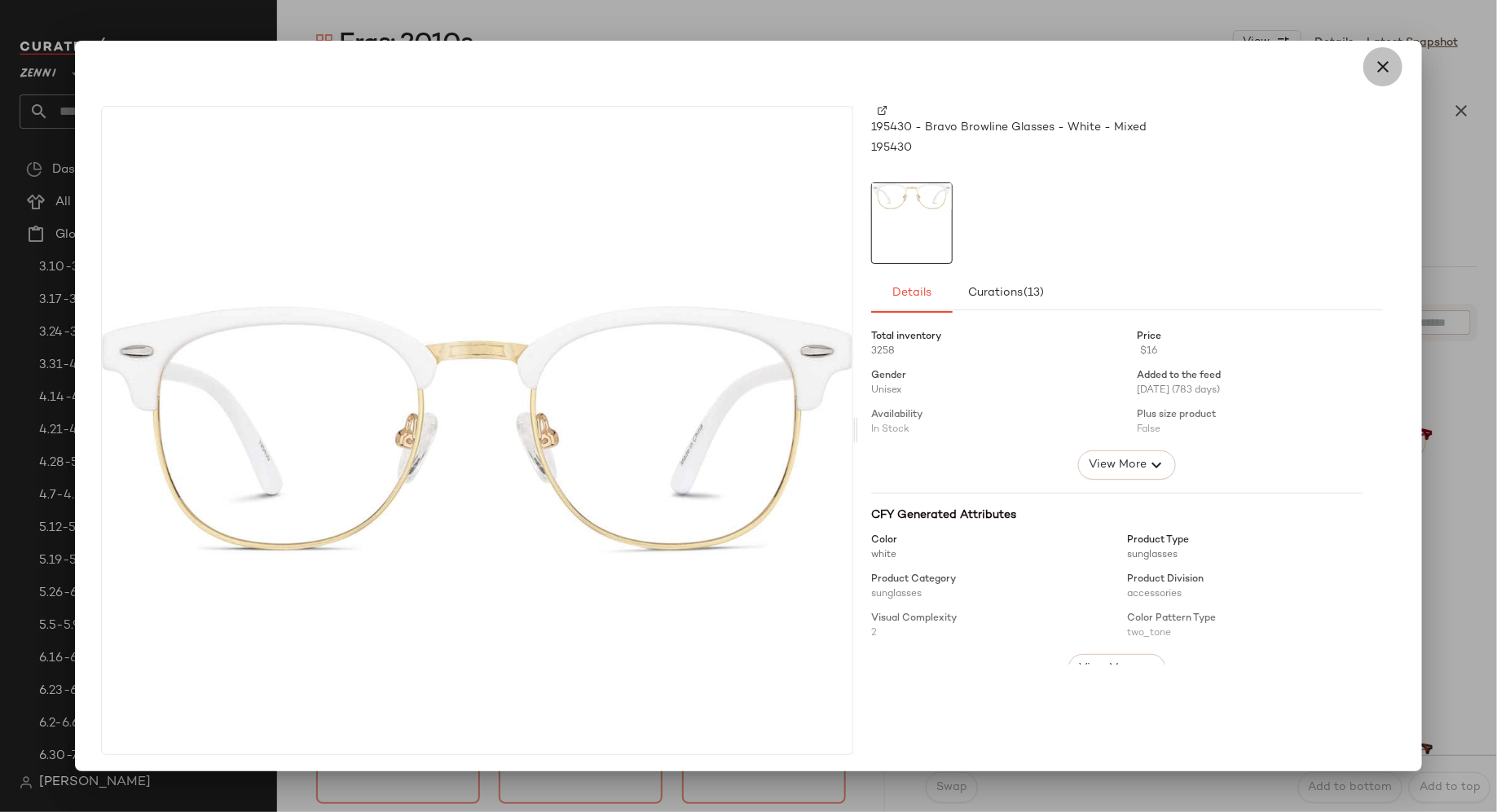
click at [1378, 74] on icon "button" at bounding box center [1382, 67] width 19 height 19
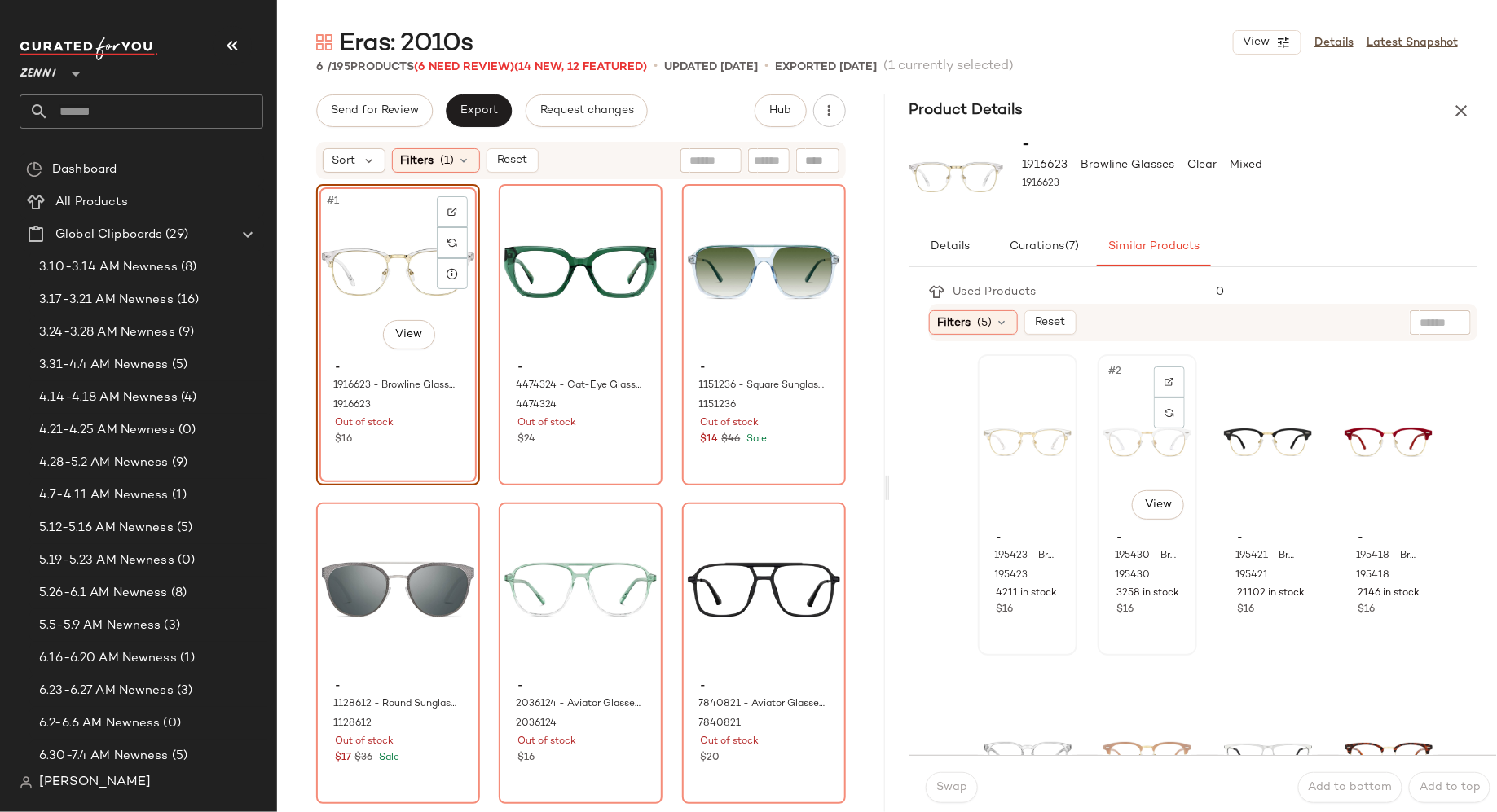
click at [1115, 480] on div "#2 View" at bounding box center [1147, 442] width 88 height 164
click at [967, 777] on button "Swap" at bounding box center [952, 788] width 53 height 31
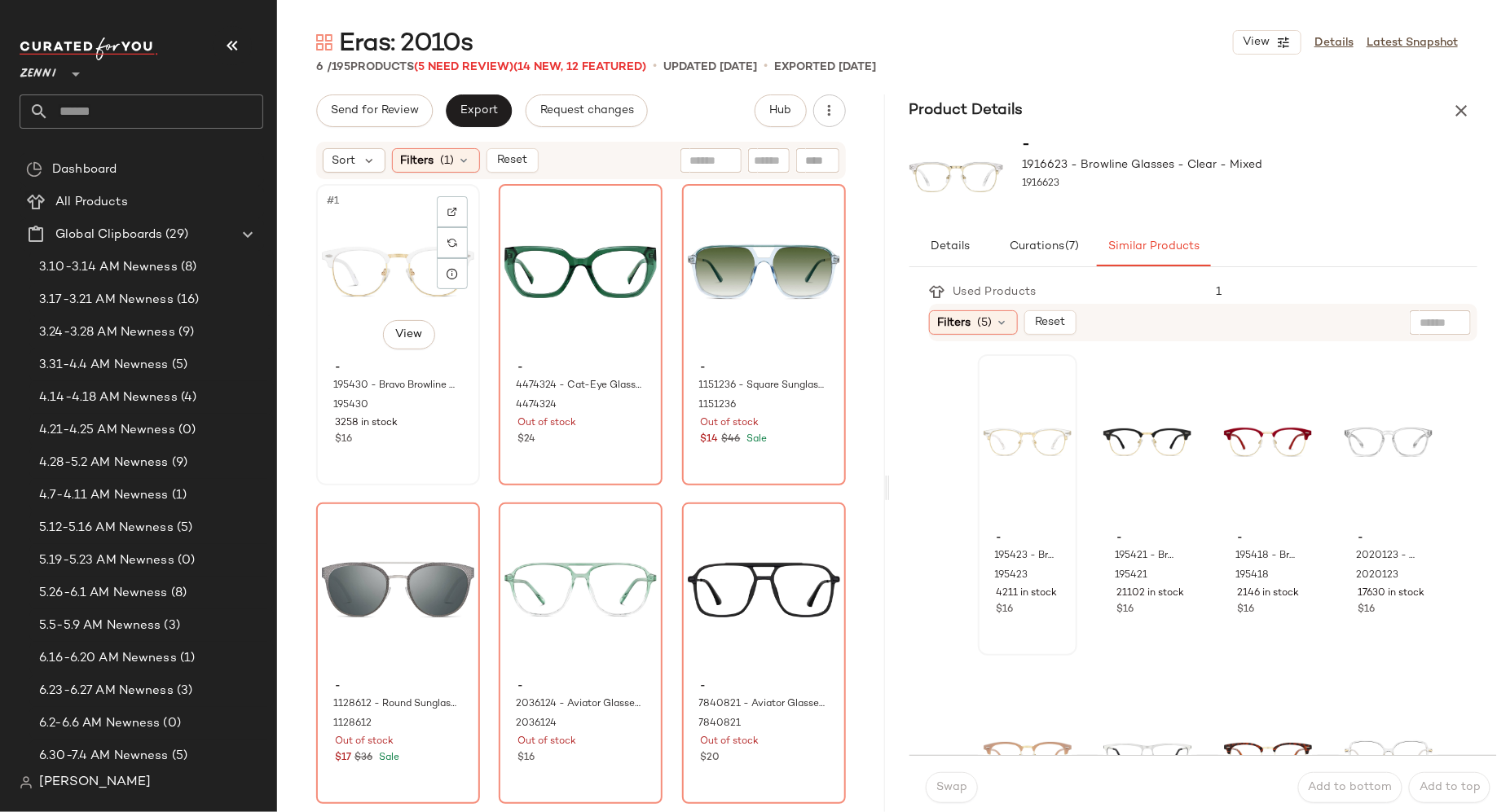
click at [343, 240] on div "#1 View" at bounding box center [398, 272] width 153 height 164
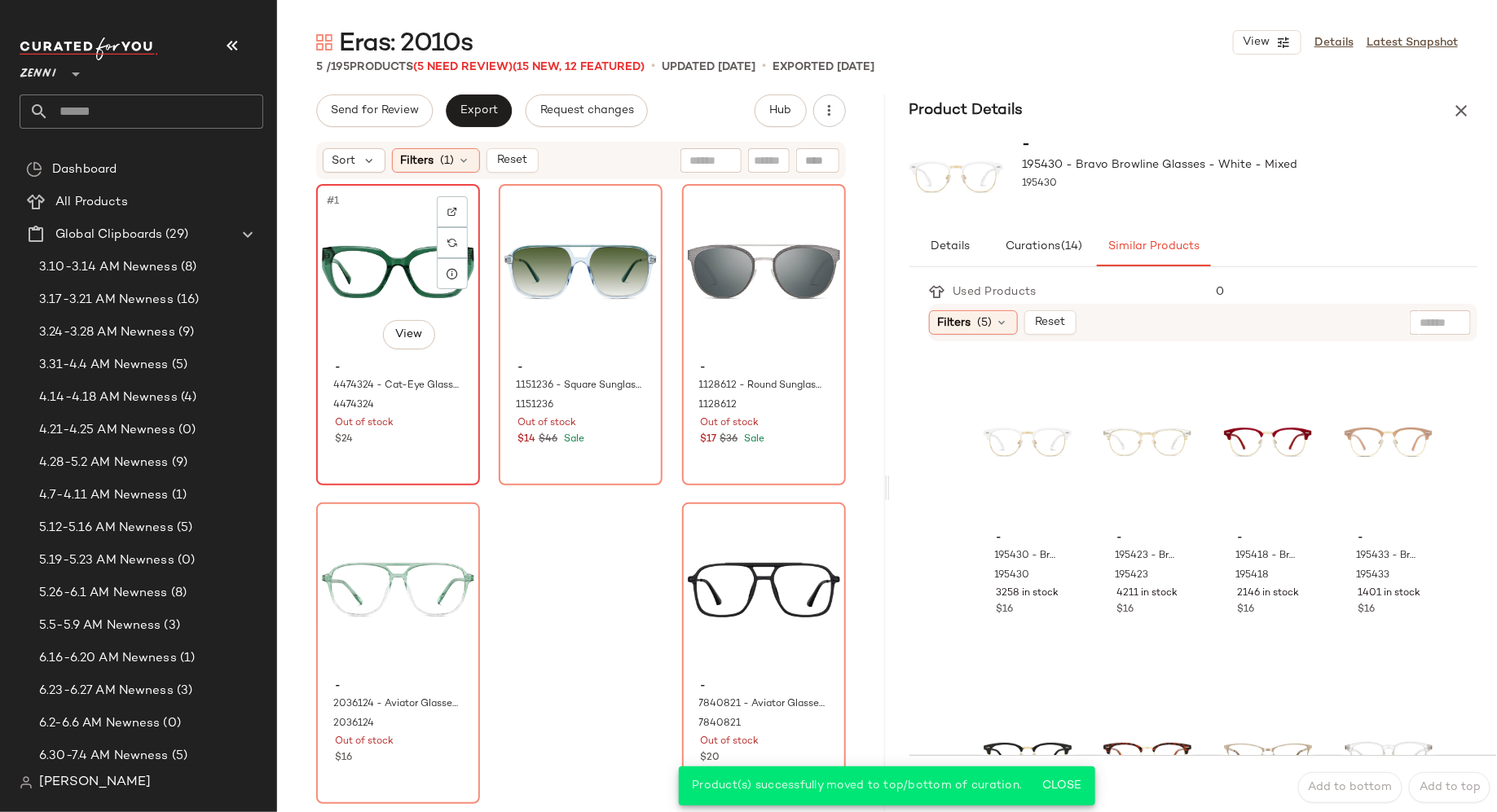
click at [444, 438] on div "$24" at bounding box center [398, 439] width 126 height 14
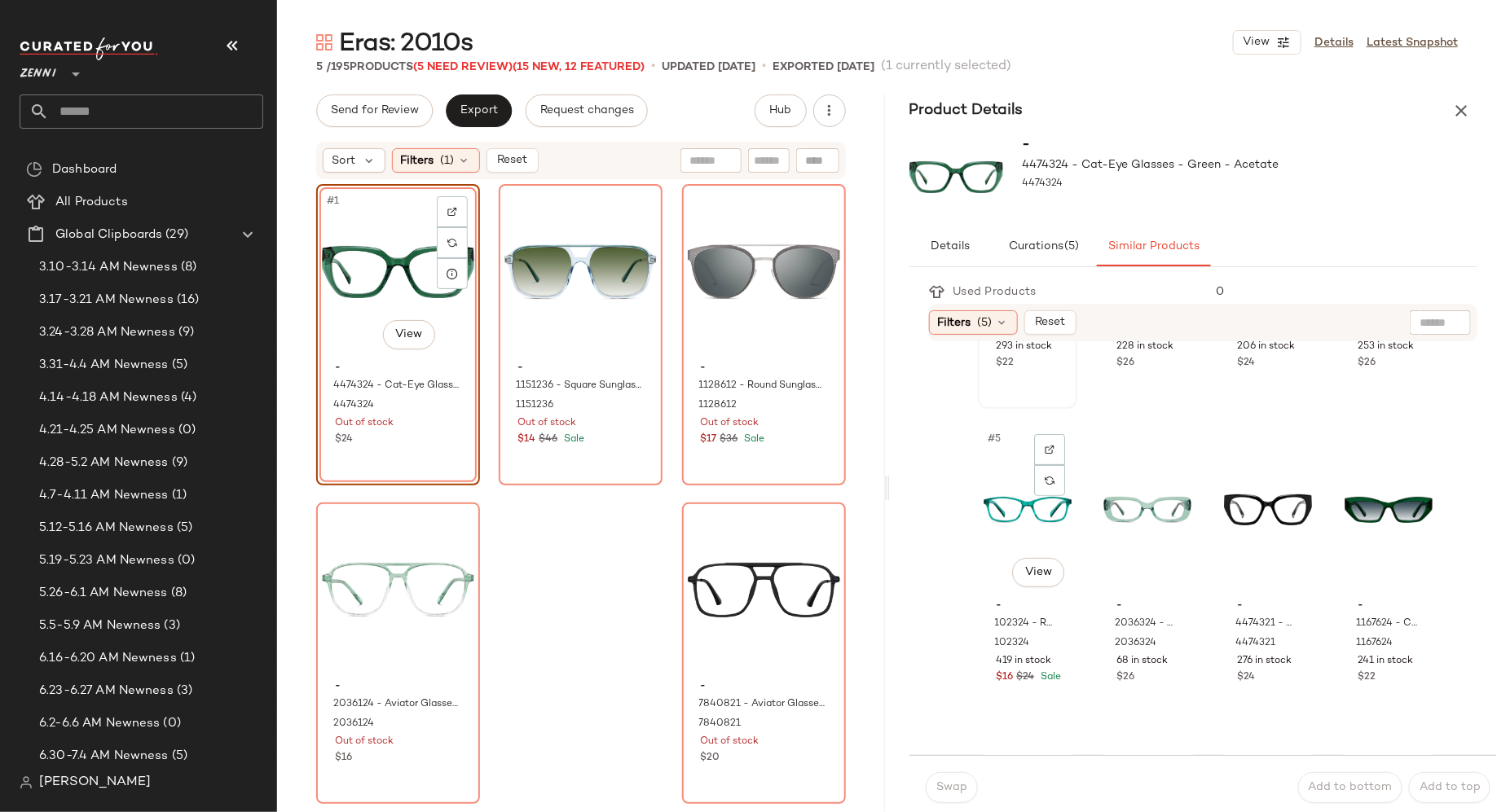
scroll to position [252, 0]
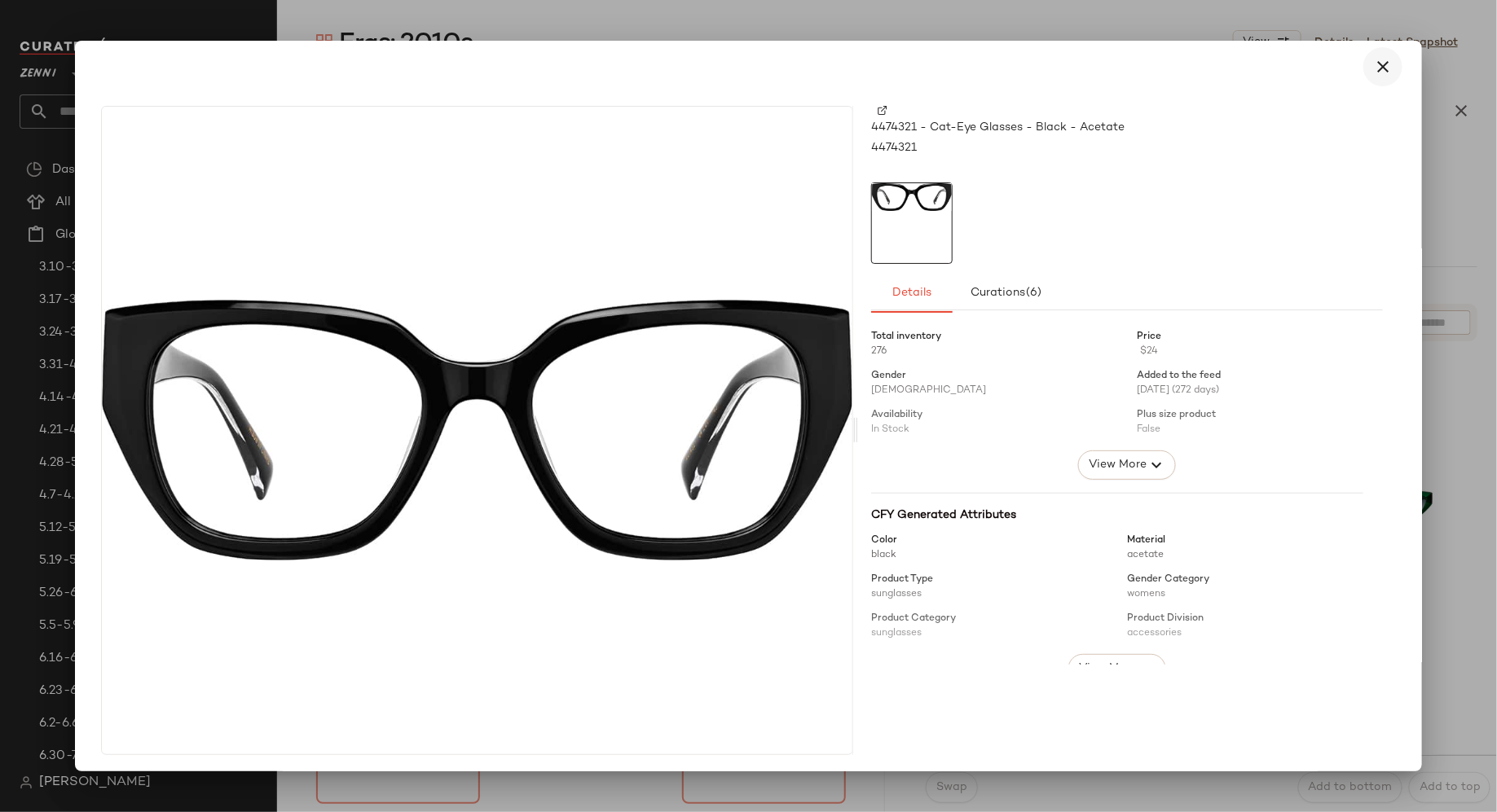
click at [1373, 68] on icon "button" at bounding box center [1382, 67] width 19 height 19
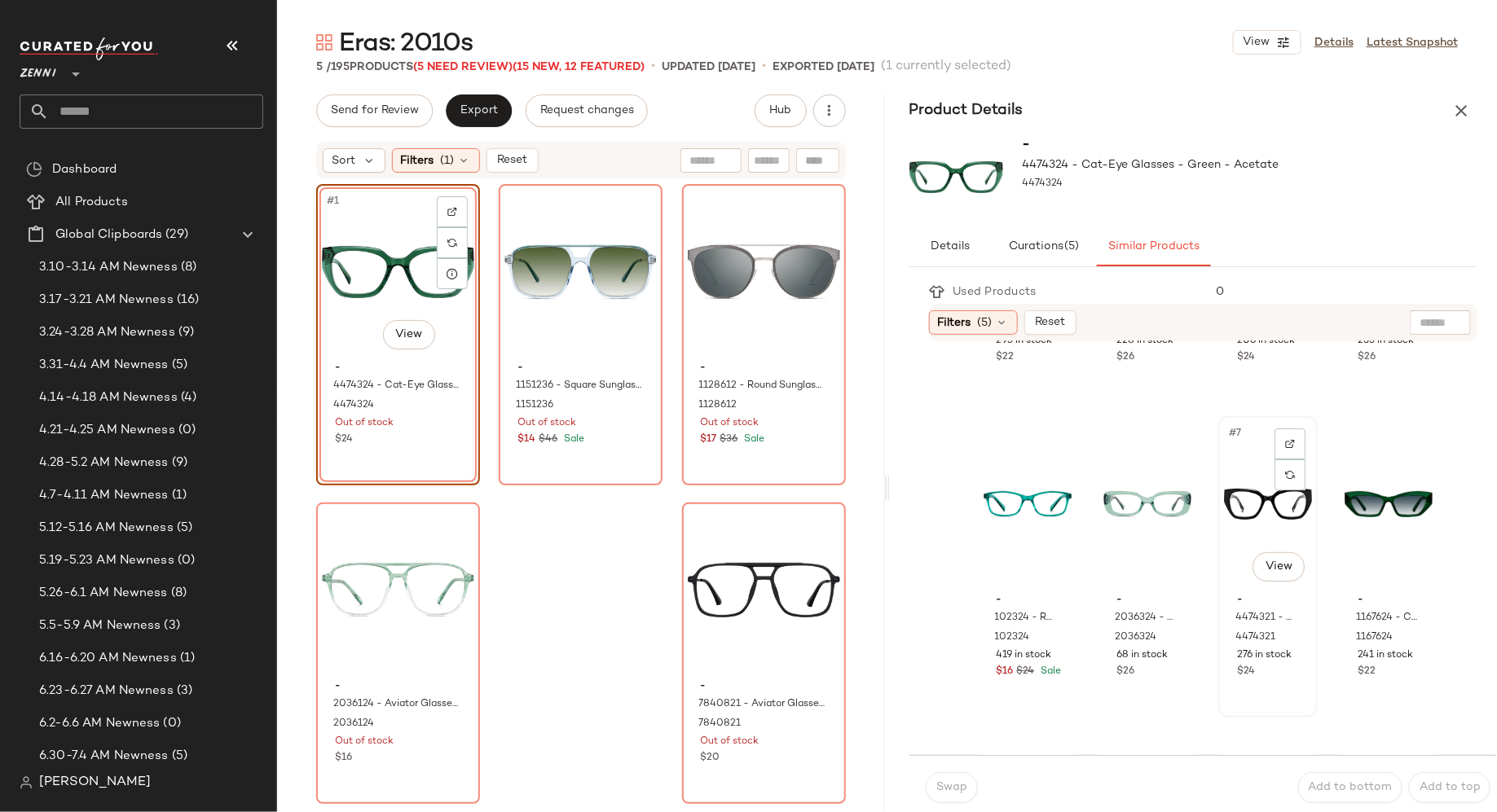
click at [1239, 514] on div "#7 View" at bounding box center [1268, 504] width 88 height 164
click at [942, 783] on span "Swap" at bounding box center [951, 788] width 32 height 13
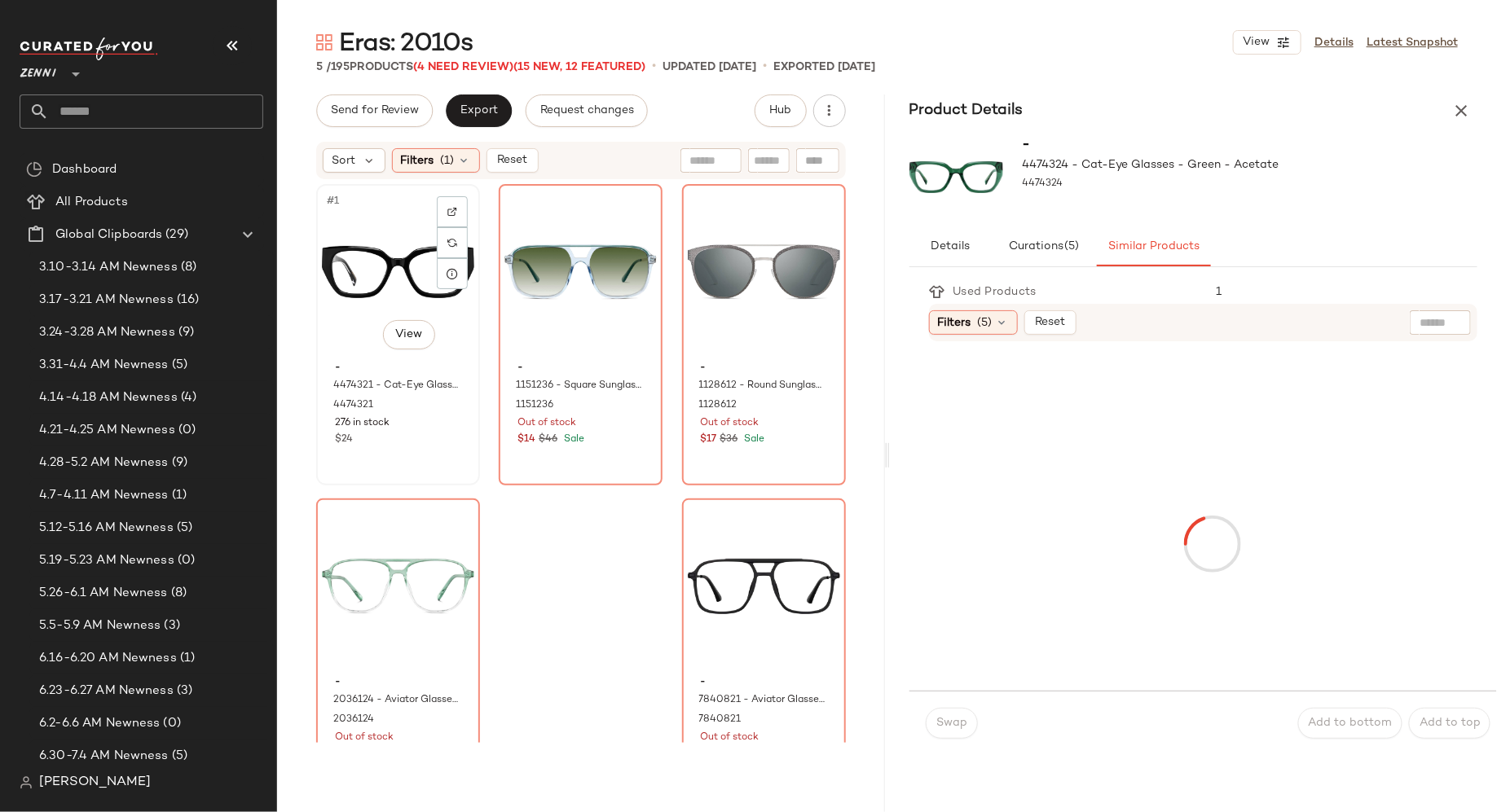
click at [374, 280] on div "#1 View" at bounding box center [398, 272] width 153 height 164
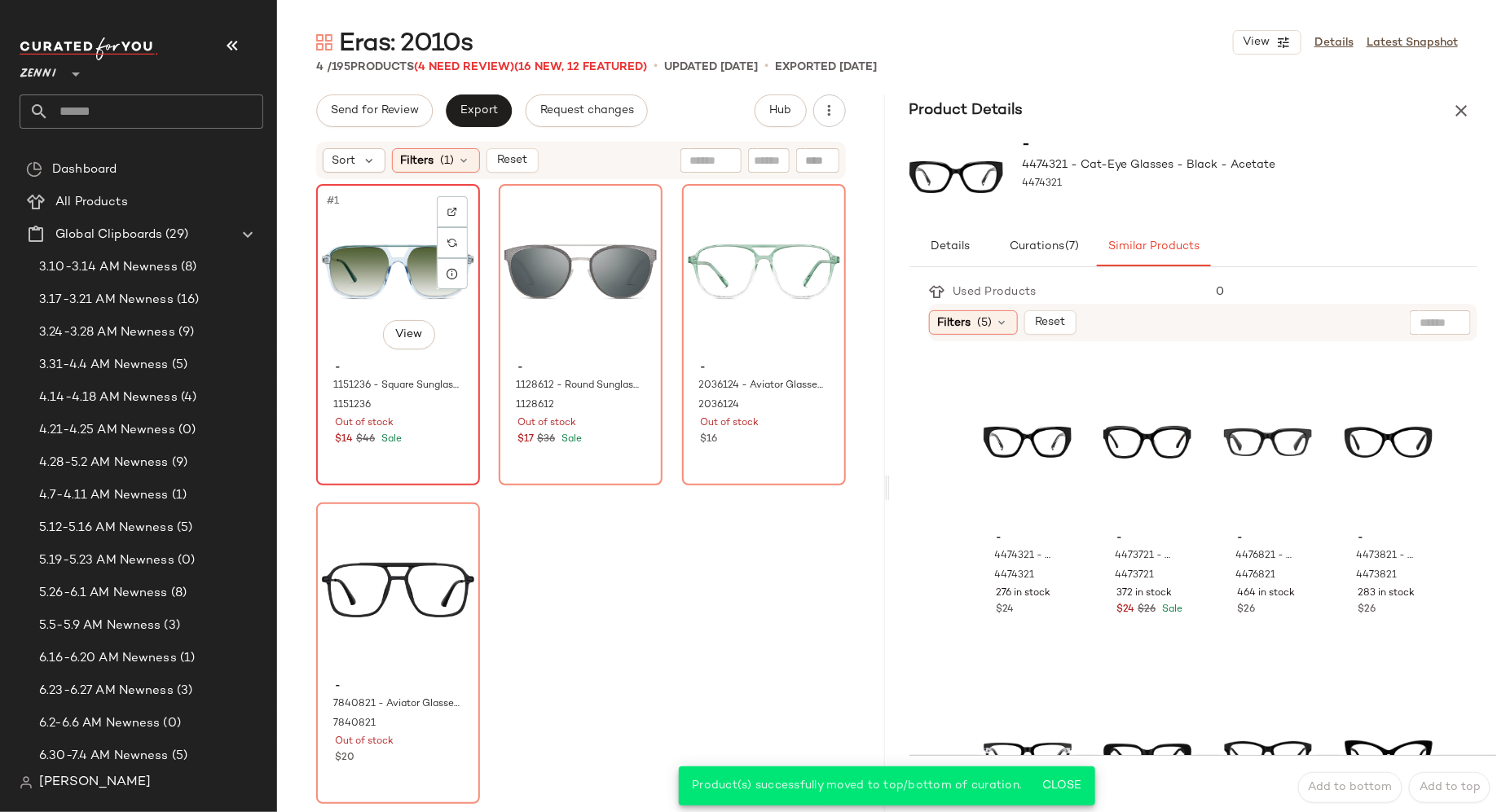
click at [354, 300] on div "#1 View" at bounding box center [398, 272] width 153 height 164
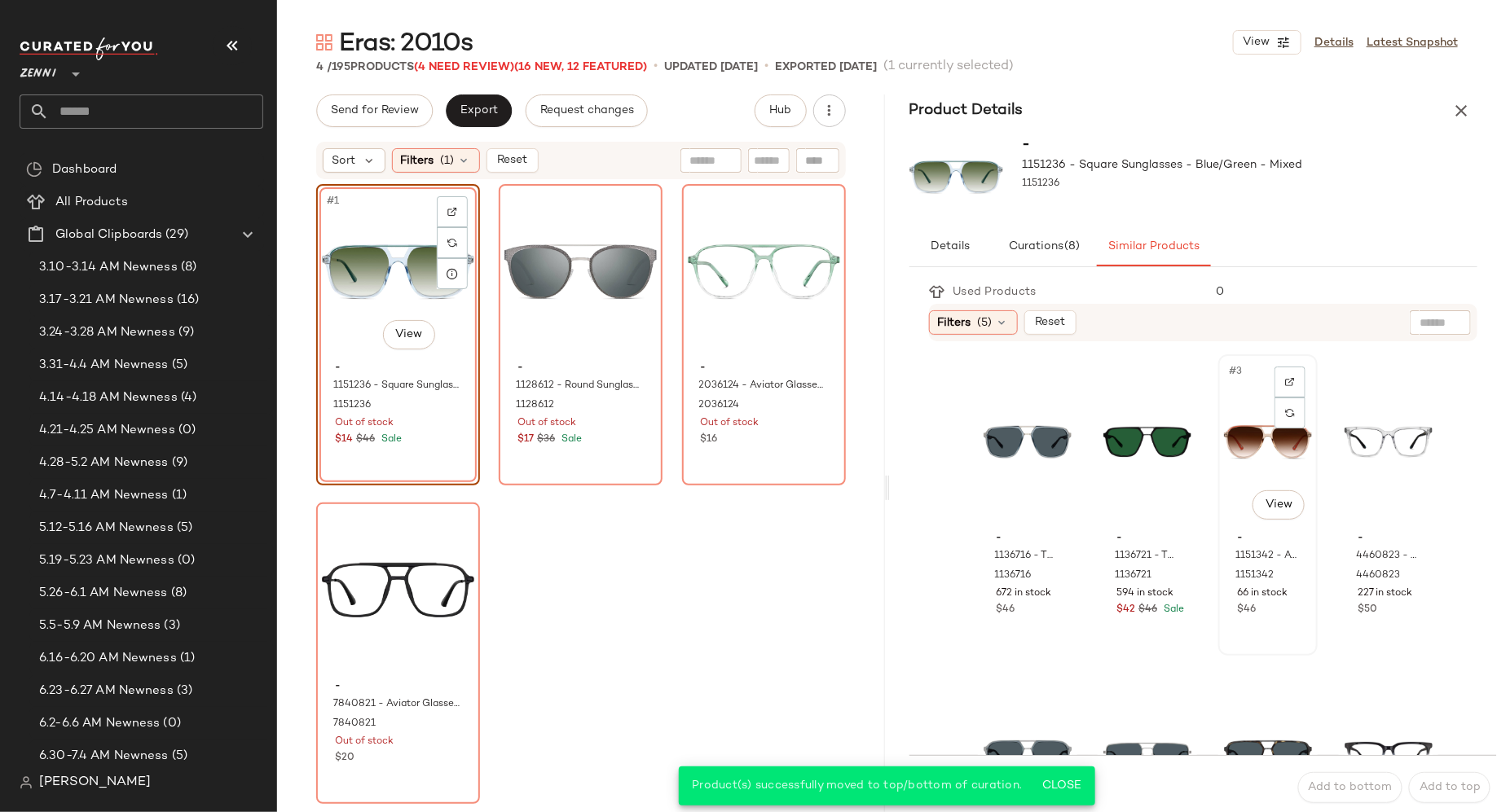
click at [1231, 474] on div "#3 View" at bounding box center [1268, 442] width 88 height 164
click at [1070, 788] on body "Zenni ** Dashboard All Products Global Clipboards (29) 3.10-3.14 AM Newness (8)…" at bounding box center [748, 406] width 1497 height 812
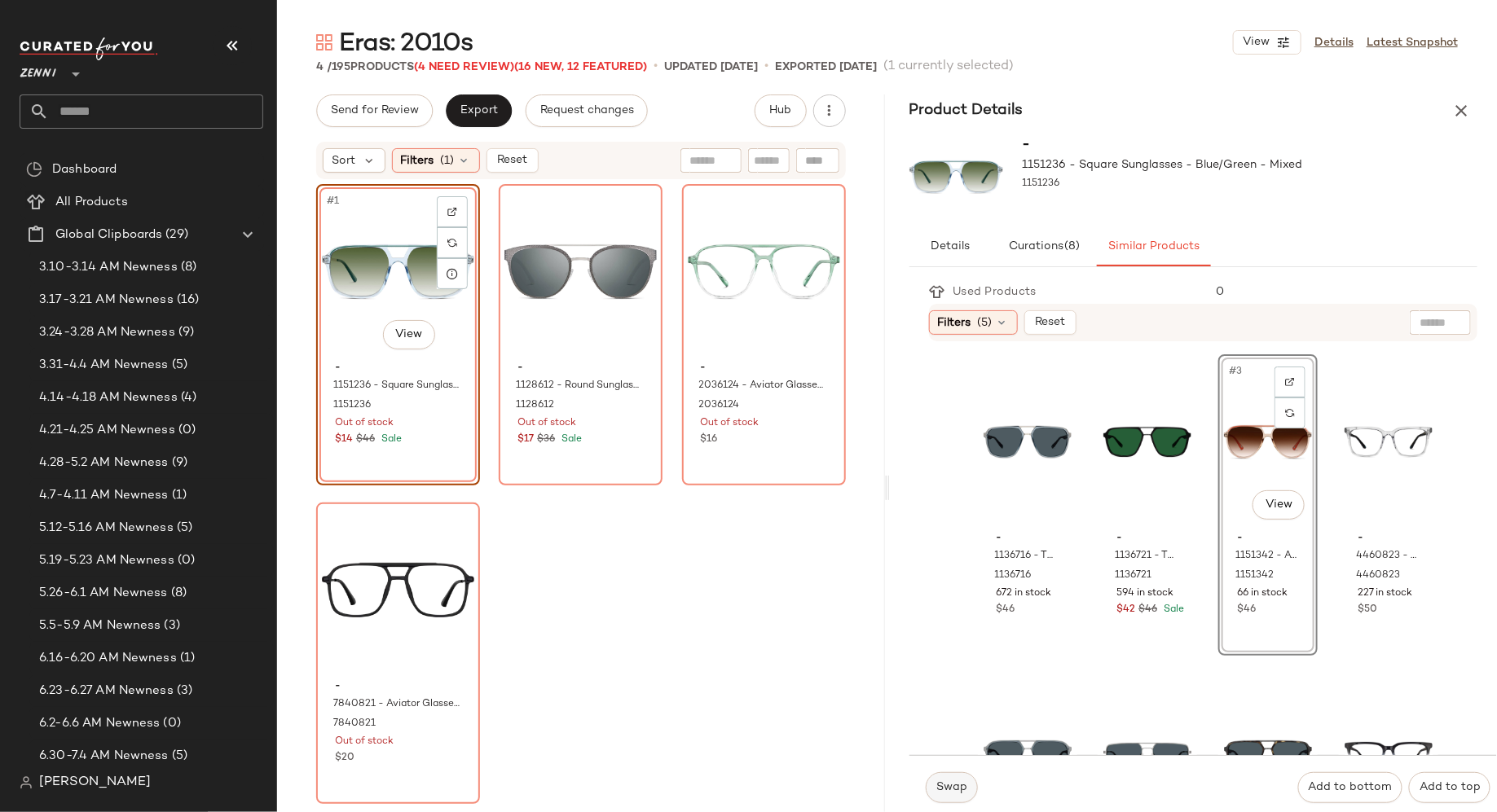
click at [960, 783] on span "Swap" at bounding box center [951, 788] width 32 height 13
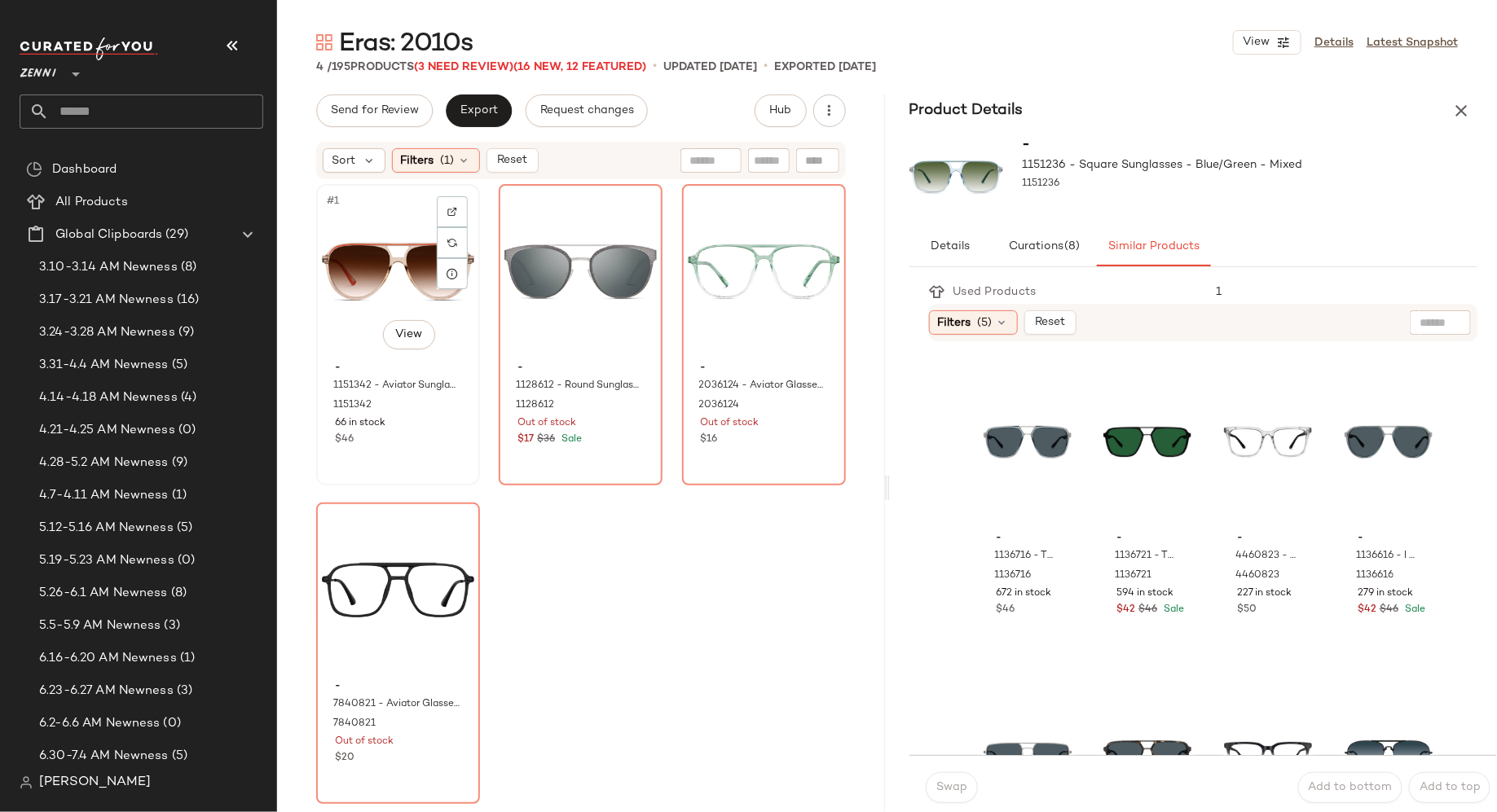
click at [374, 250] on div "#1 View" at bounding box center [398, 272] width 153 height 164
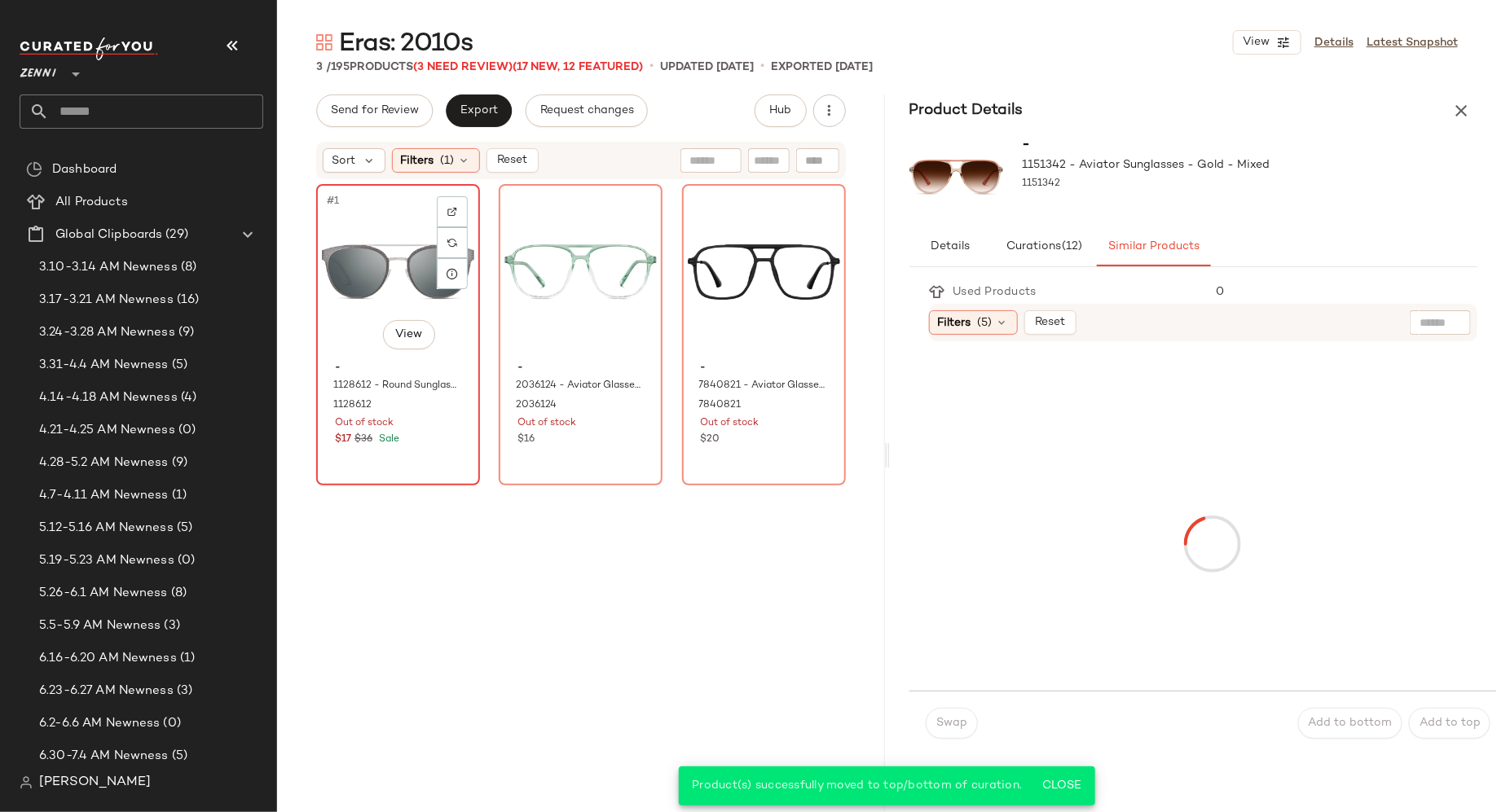
click at [379, 286] on div "#1 View" at bounding box center [398, 272] width 153 height 164
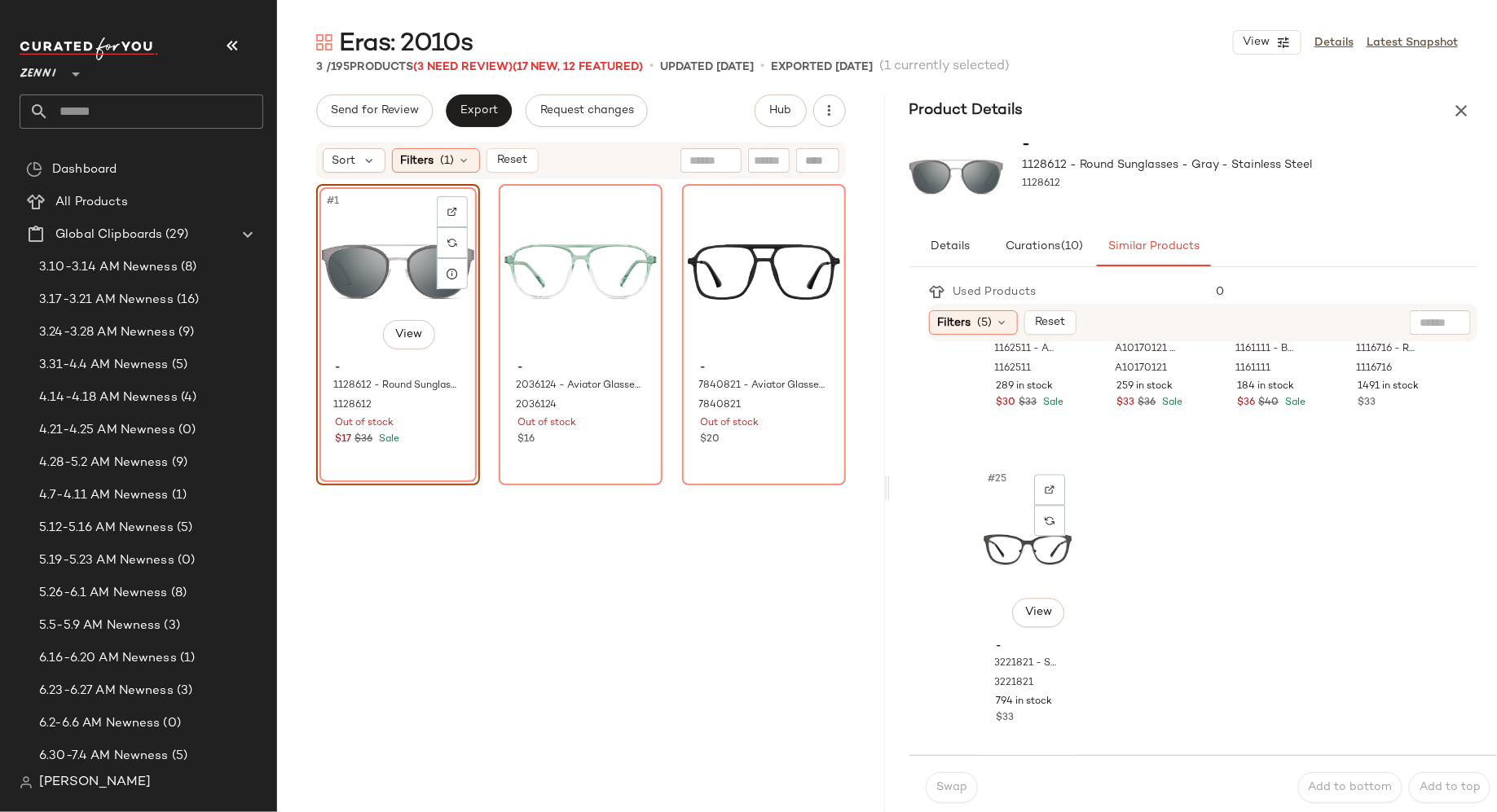
scroll to position [1786, 0]
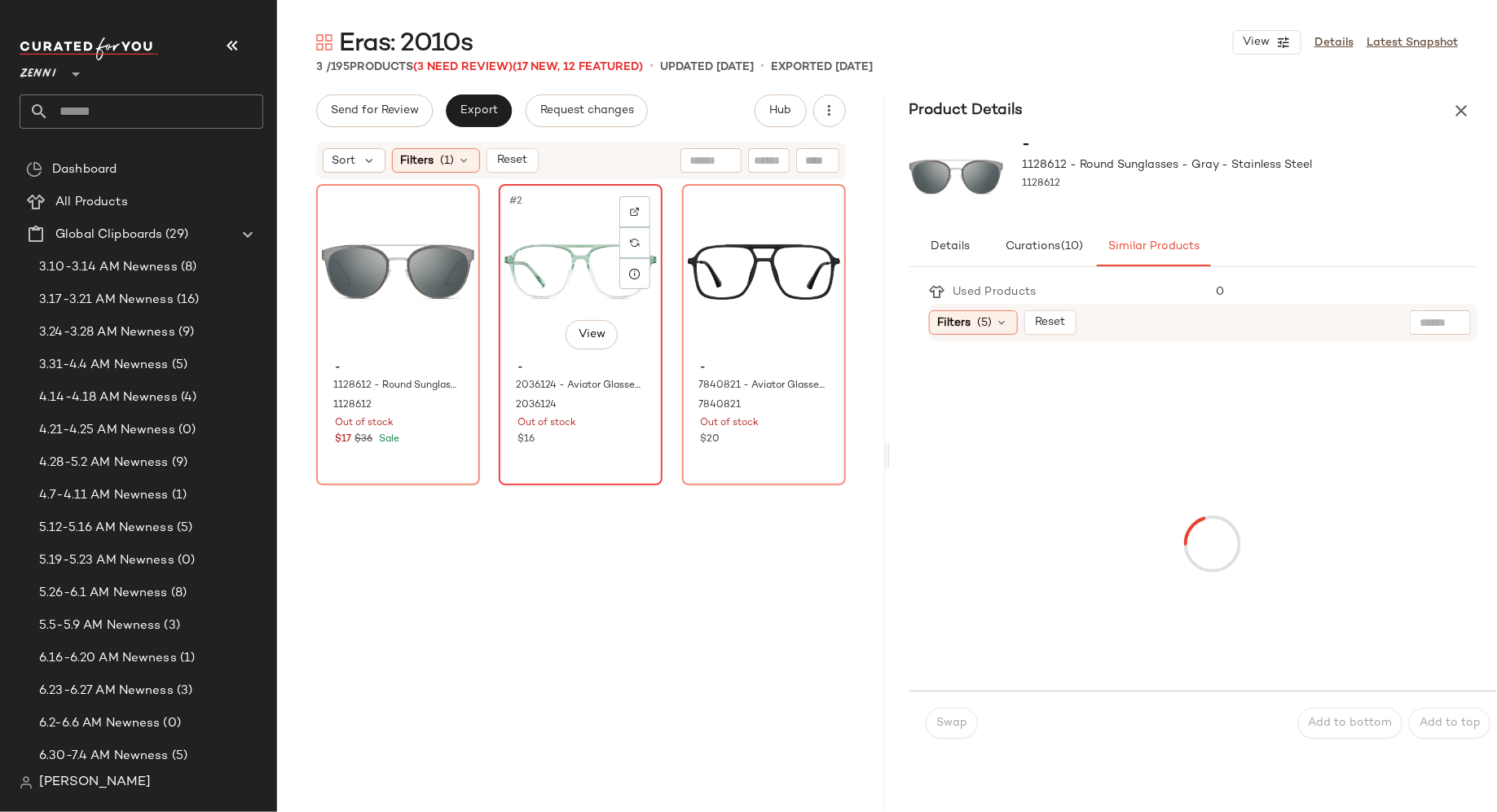
click at [542, 287] on div "#2 View" at bounding box center [581, 272] width 153 height 164
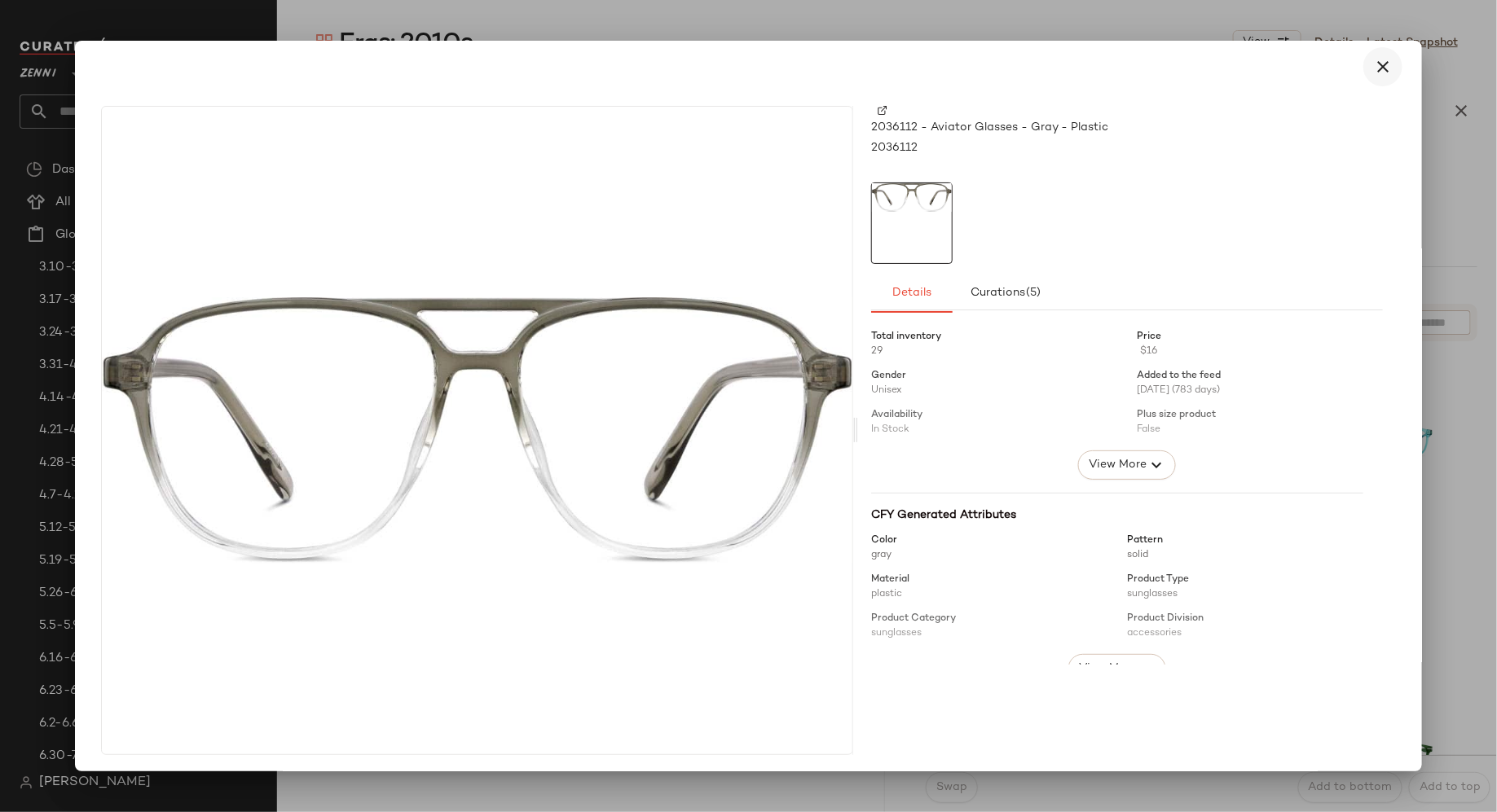
click at [1373, 70] on icon "button" at bounding box center [1382, 67] width 19 height 19
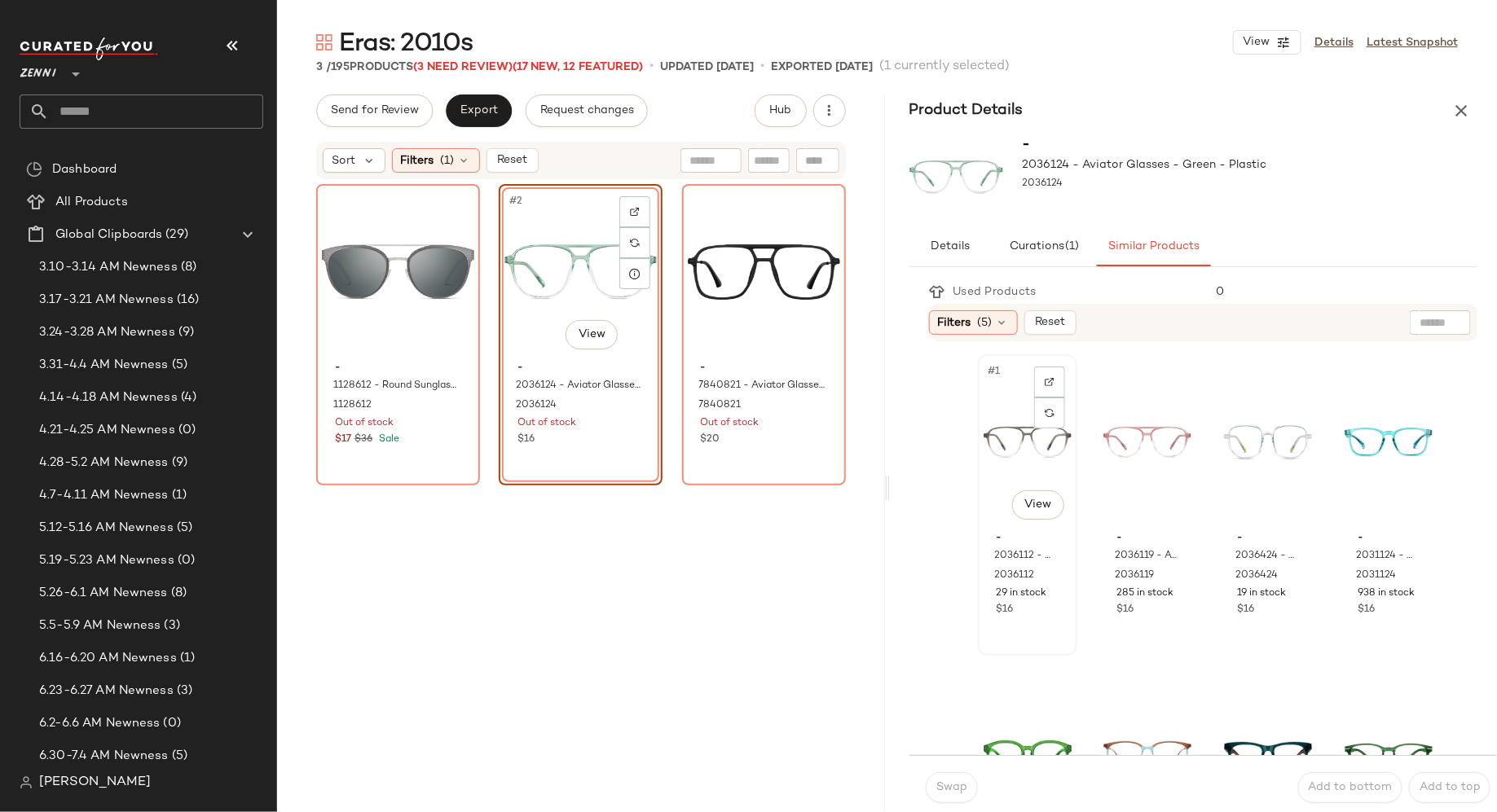
click at [992, 466] on div "#1 View" at bounding box center [1028, 442] width 88 height 164
click at [954, 785] on span "Swap" at bounding box center [951, 788] width 32 height 13
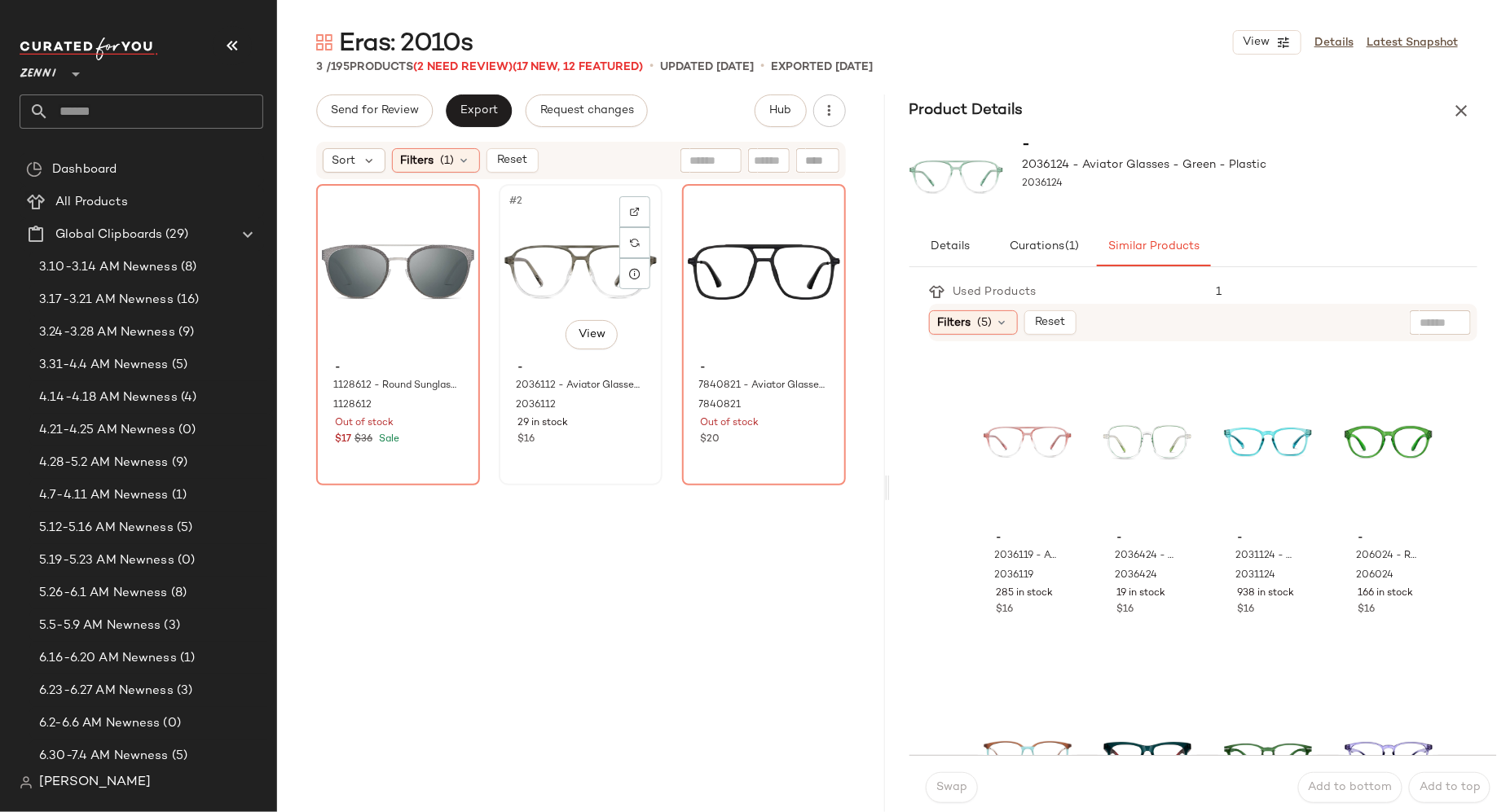
click at [551, 243] on div "#2 View" at bounding box center [581, 272] width 153 height 164
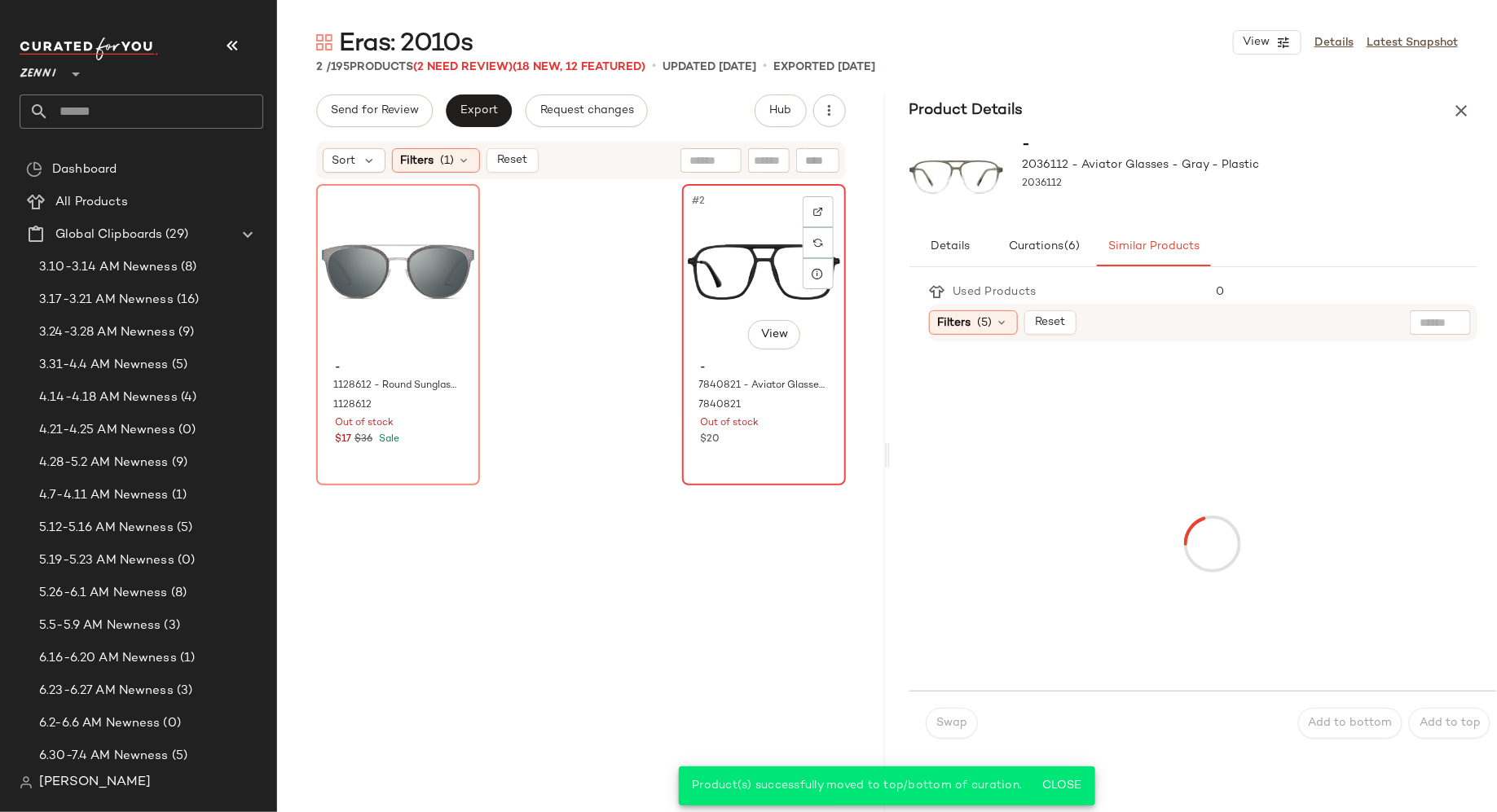
click at [704, 269] on div "#2 View" at bounding box center [764, 272] width 153 height 164
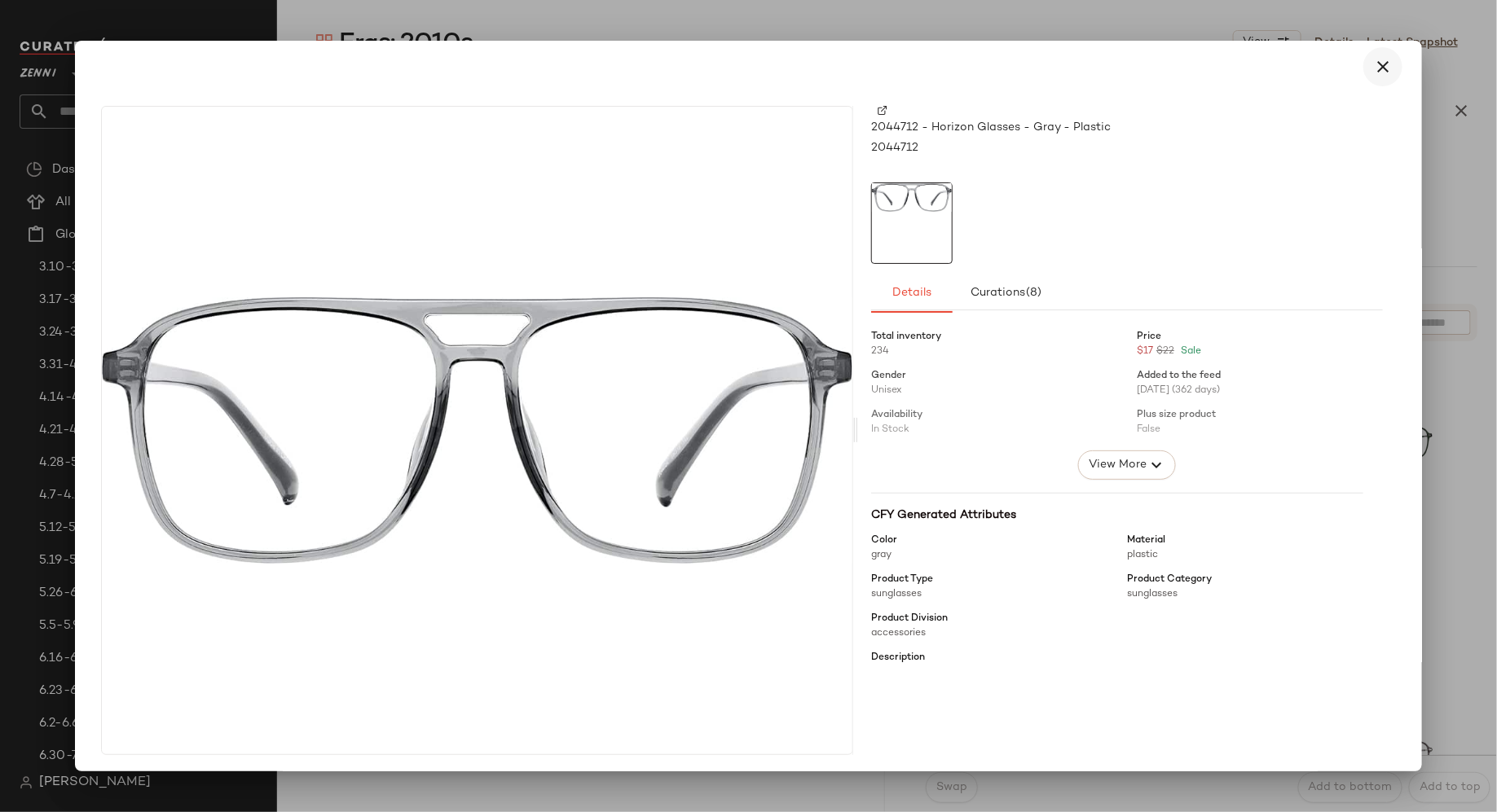
click at [1372, 54] on button "button" at bounding box center [1382, 66] width 39 height 39
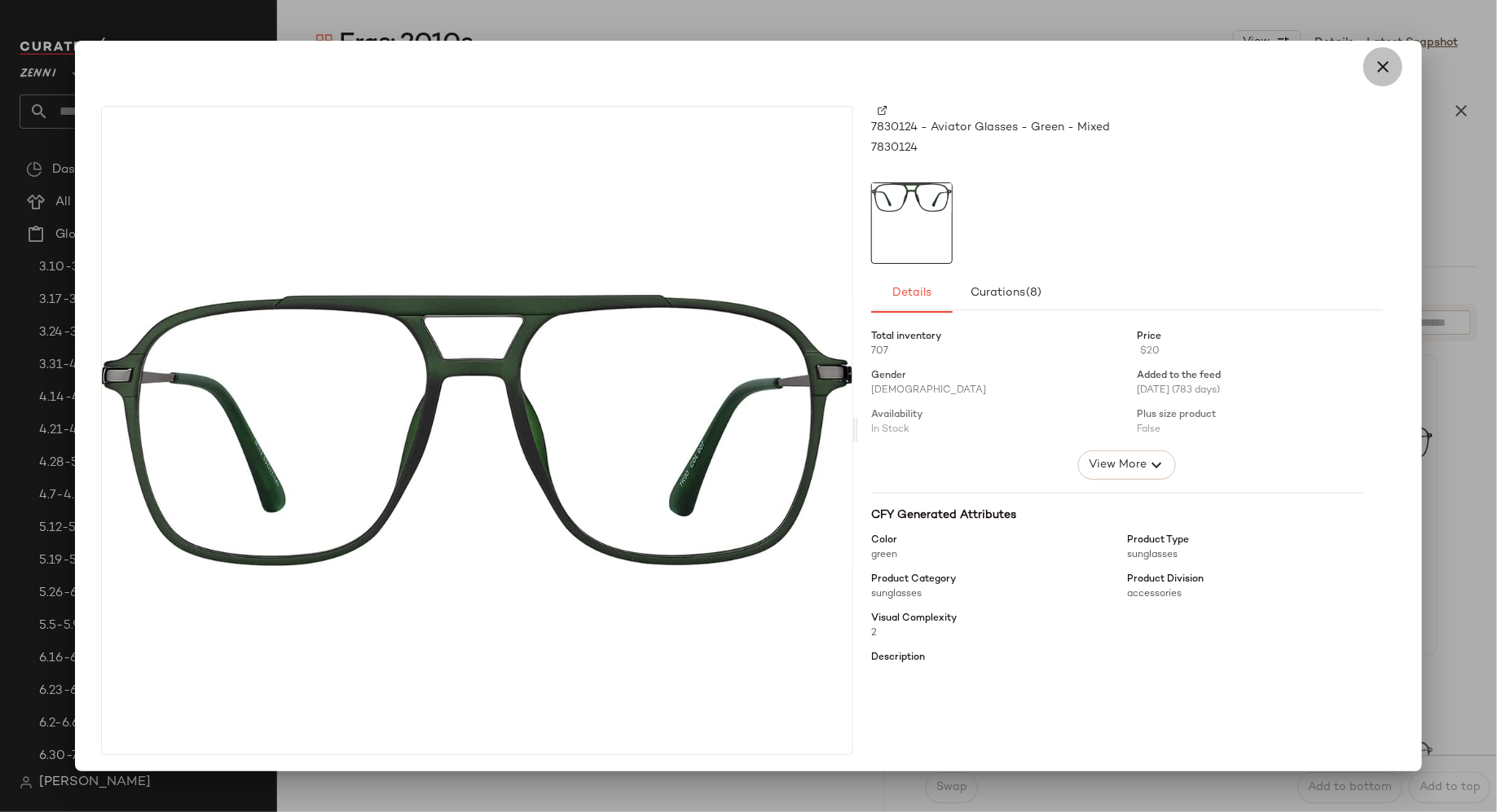
click at [1373, 70] on icon "button" at bounding box center [1382, 67] width 19 height 19
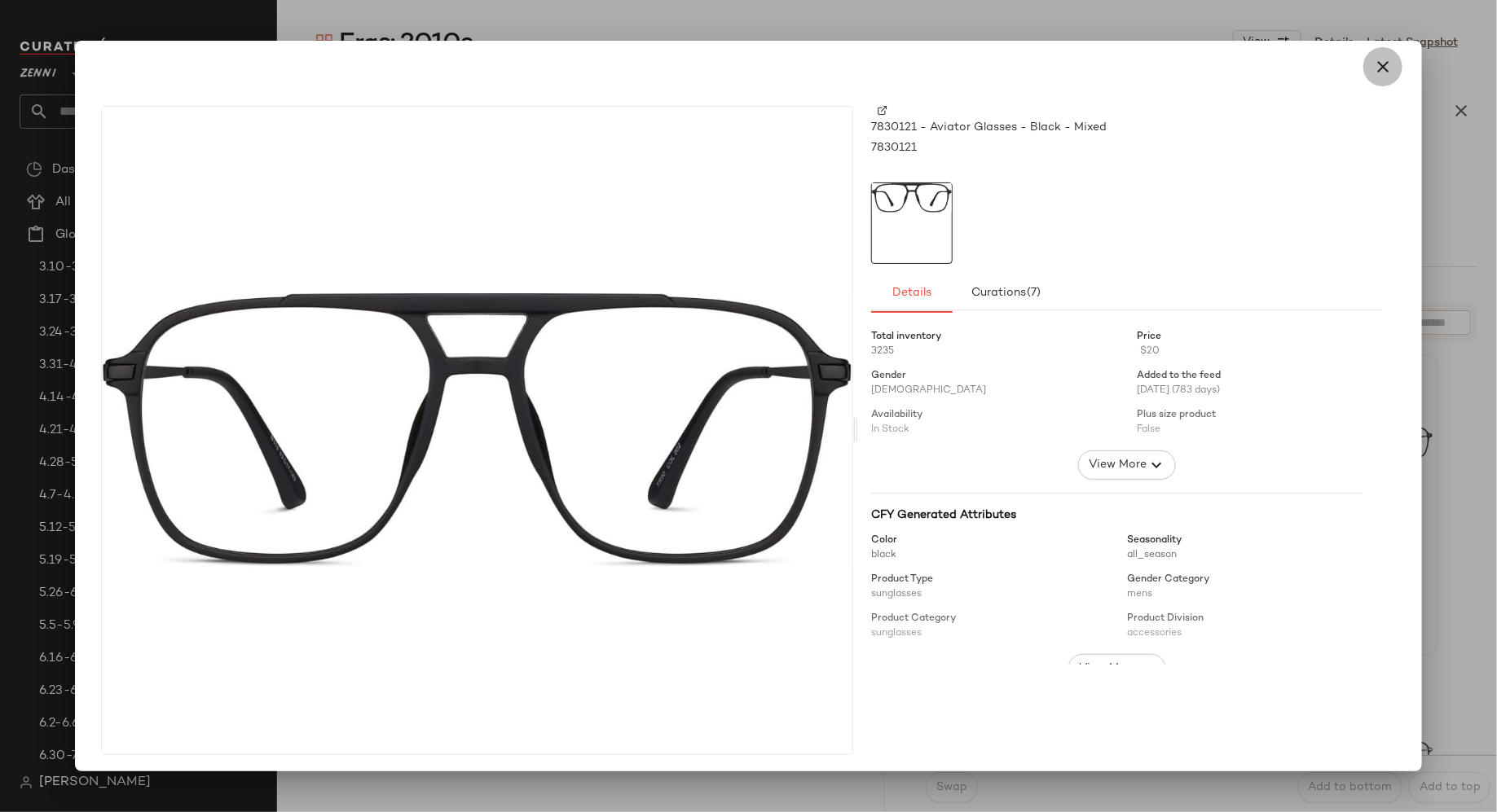
click at [1380, 64] on icon "button" at bounding box center [1382, 67] width 19 height 19
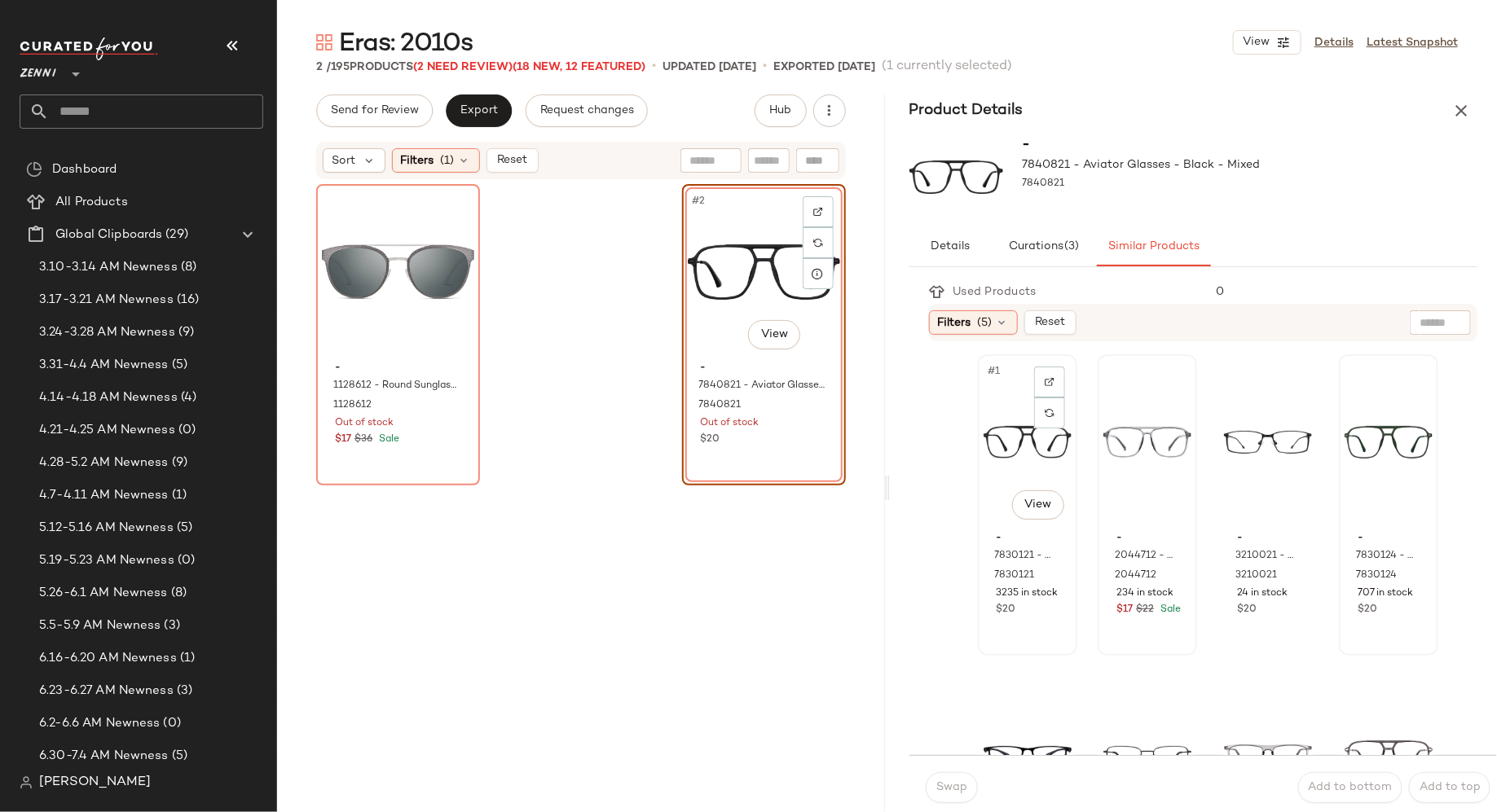
click at [994, 453] on div "#1 View" at bounding box center [1028, 442] width 88 height 164
click at [938, 789] on span "Swap" at bounding box center [951, 788] width 32 height 13
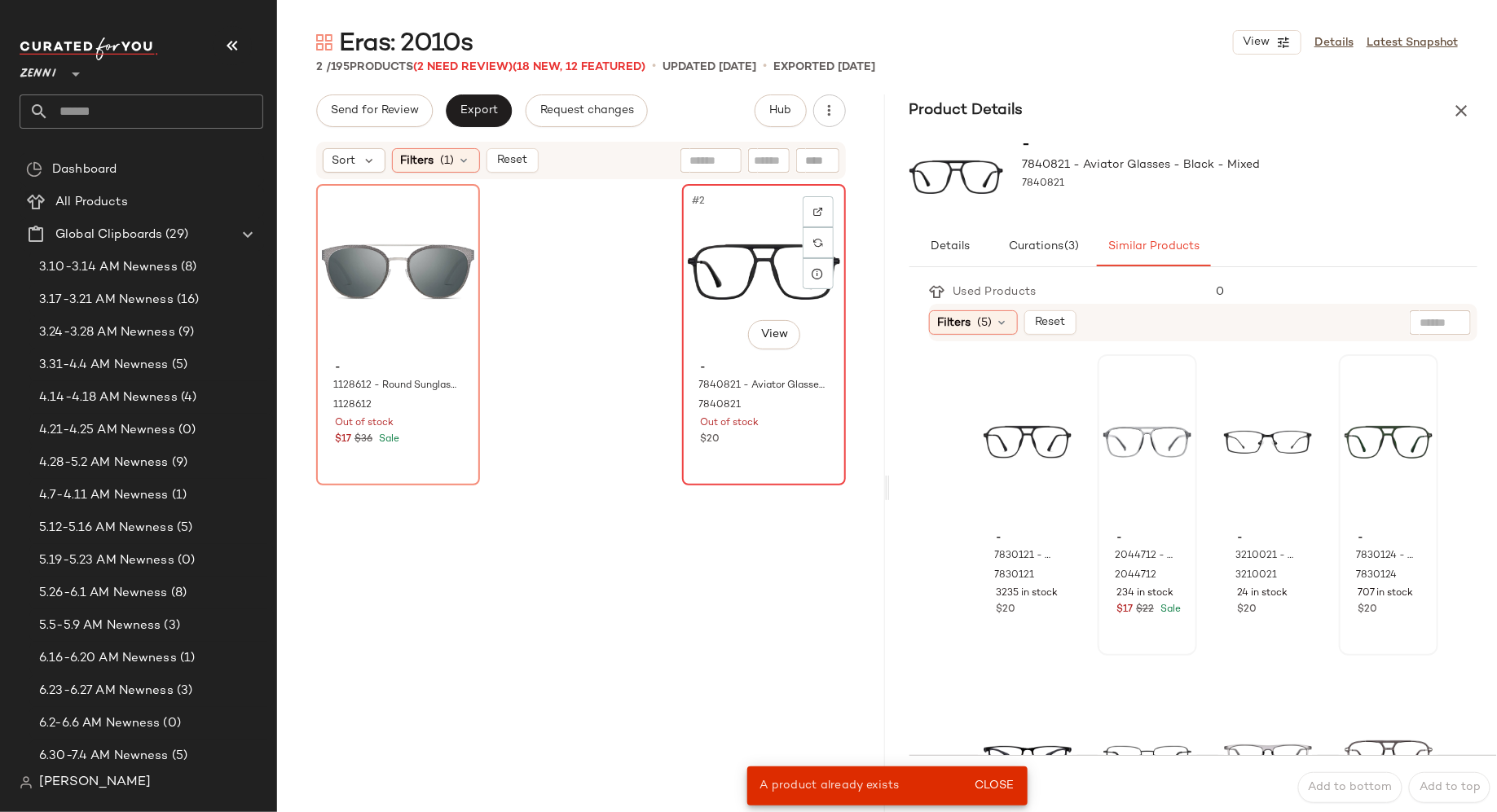
click at [741, 277] on div "#2 View" at bounding box center [764, 272] width 153 height 164
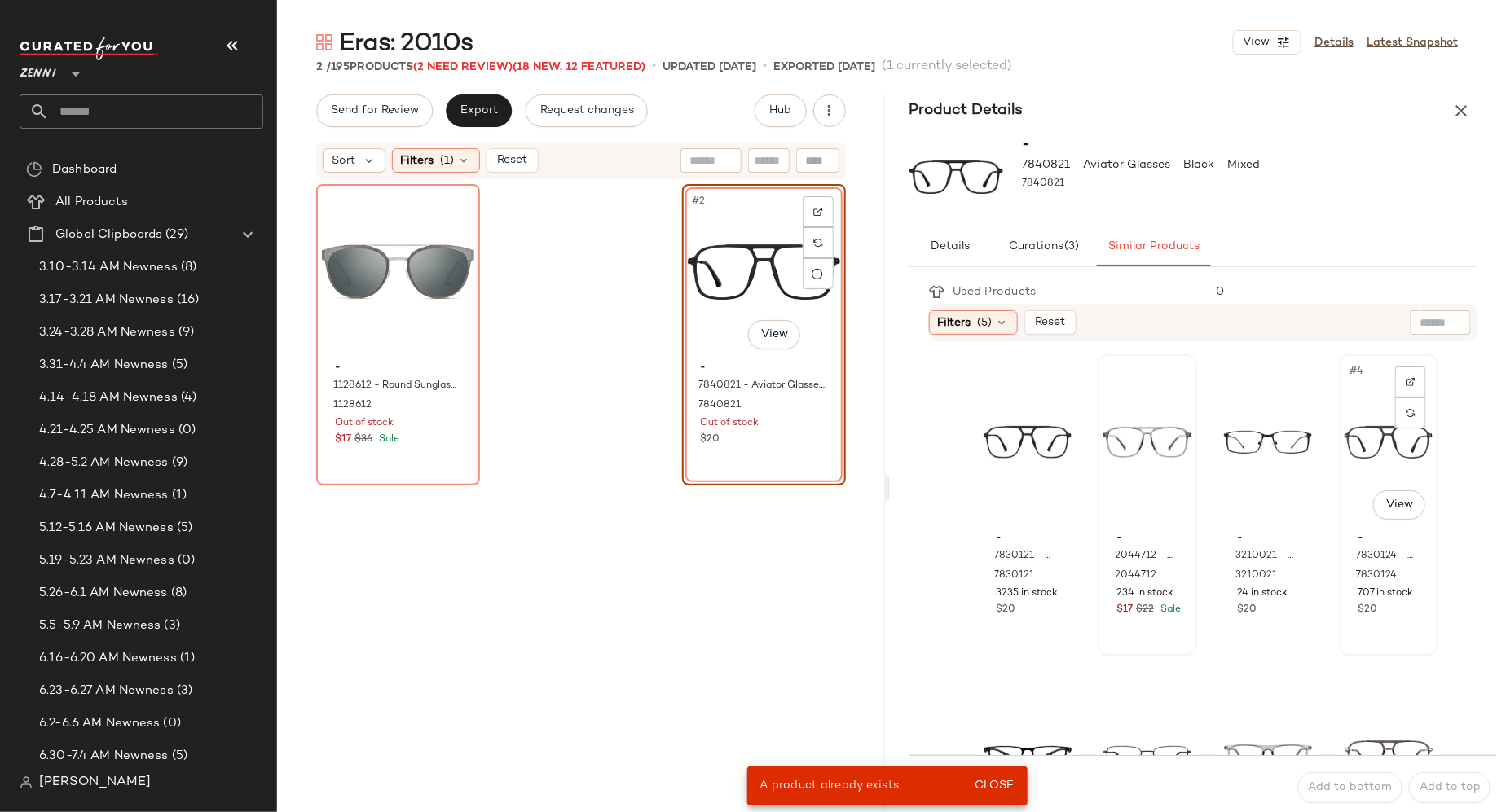
click at [1344, 459] on div "#4 View" at bounding box center [1388, 442] width 88 height 164
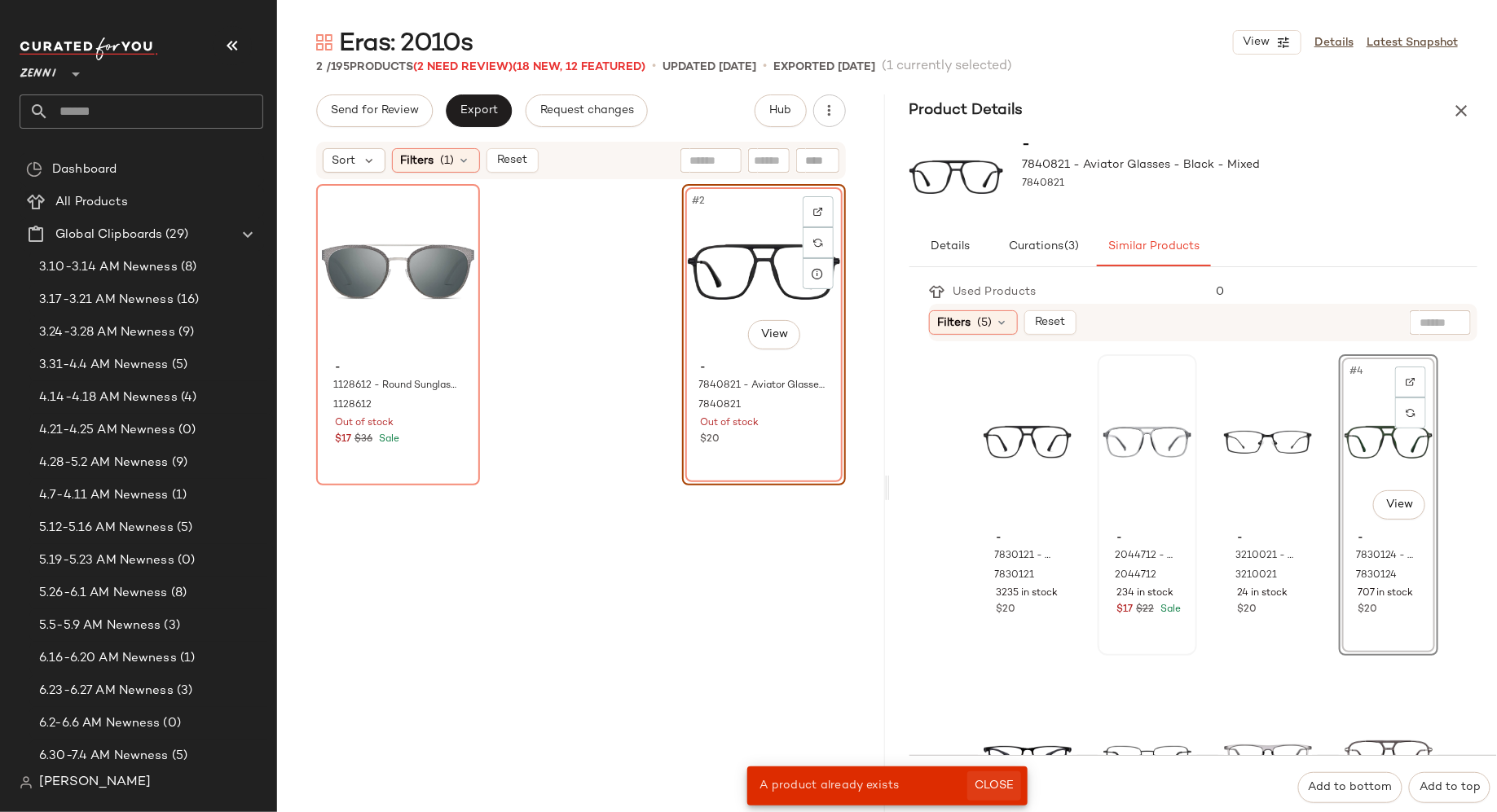
click at [992, 780] on span "Close" at bounding box center [994, 786] width 40 height 13
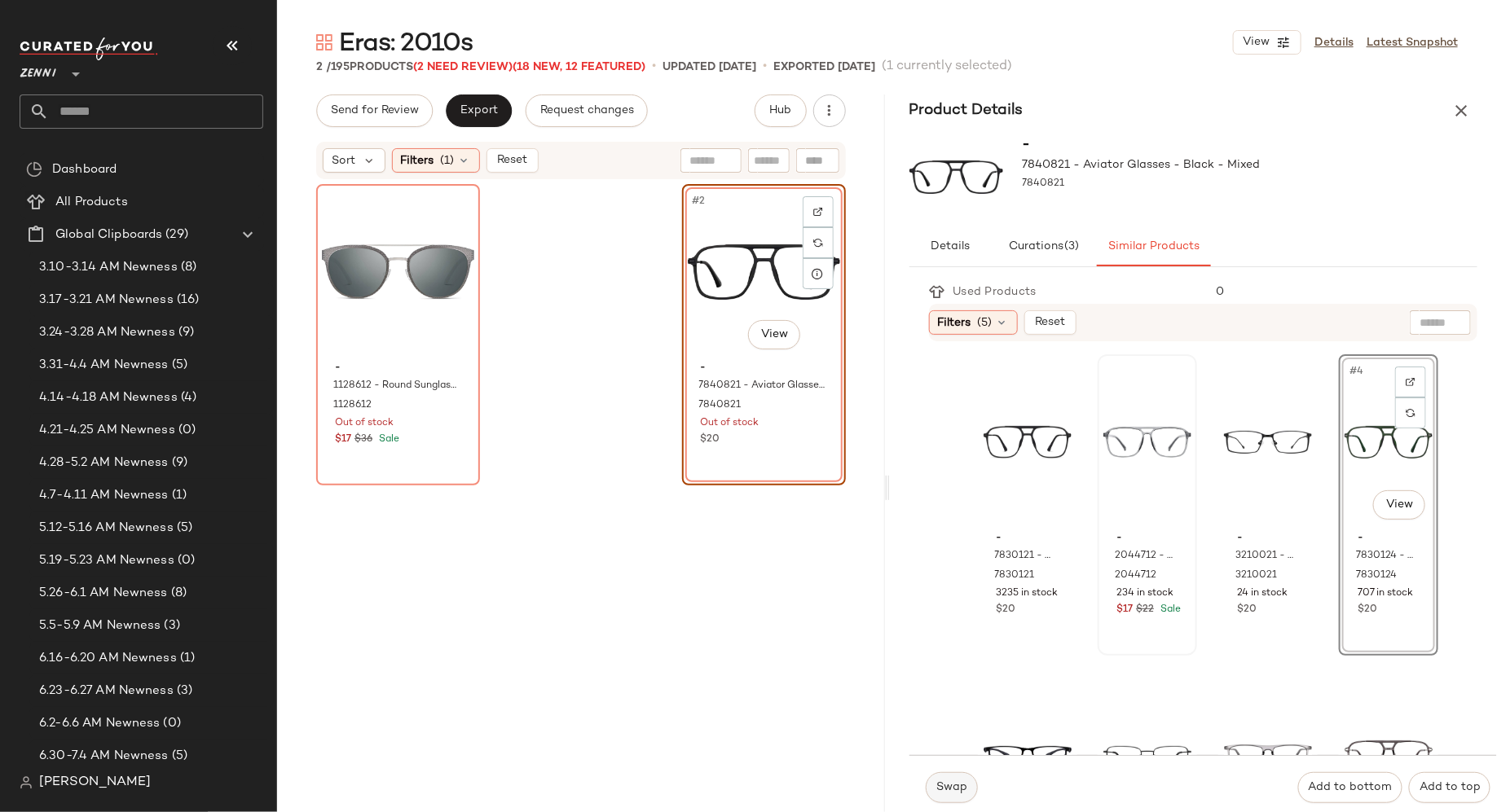
click at [956, 780] on button "Swap" at bounding box center [952, 788] width 53 height 31
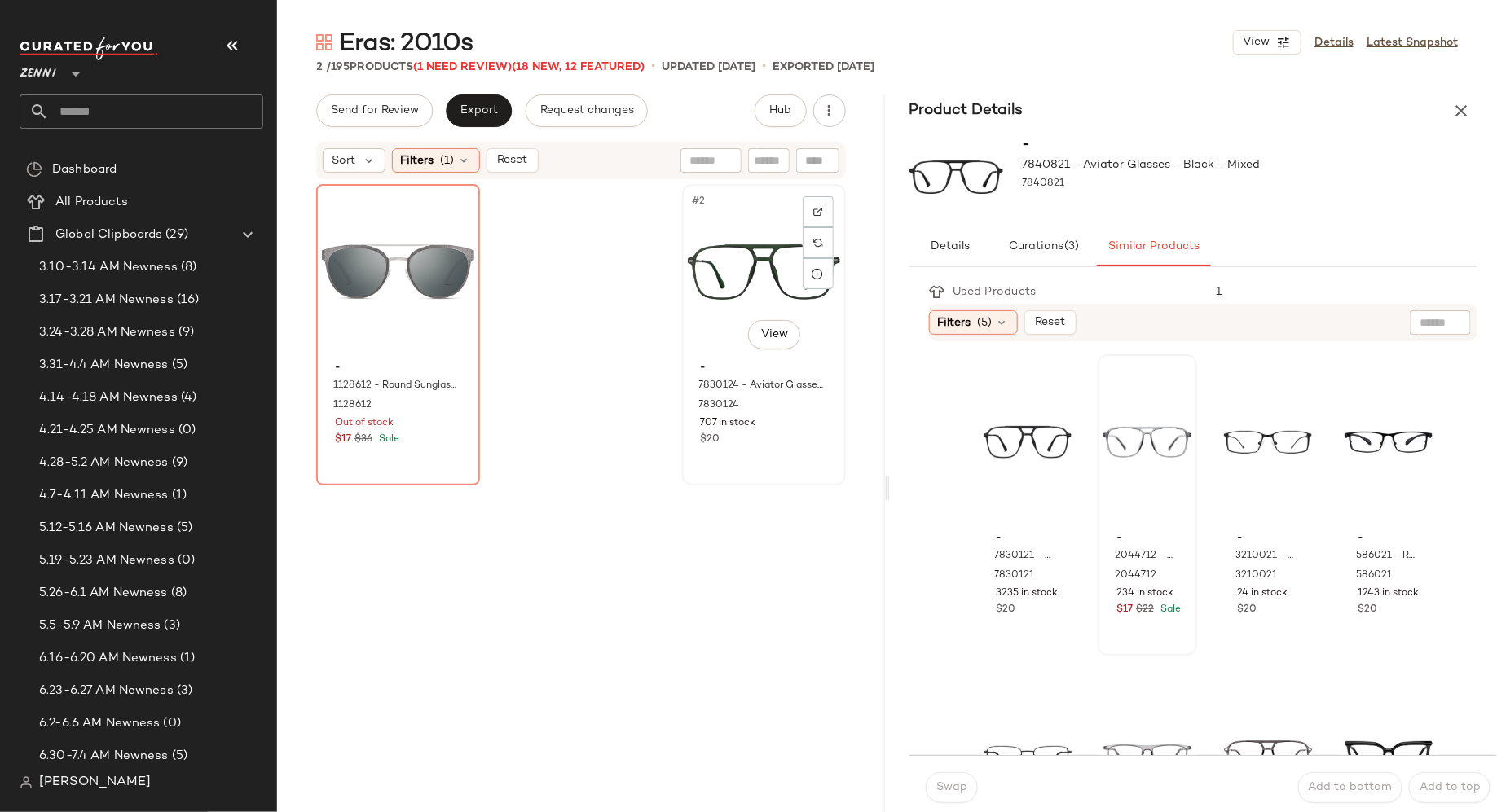
click at [740, 256] on div "#2 View" at bounding box center [764, 272] width 153 height 164
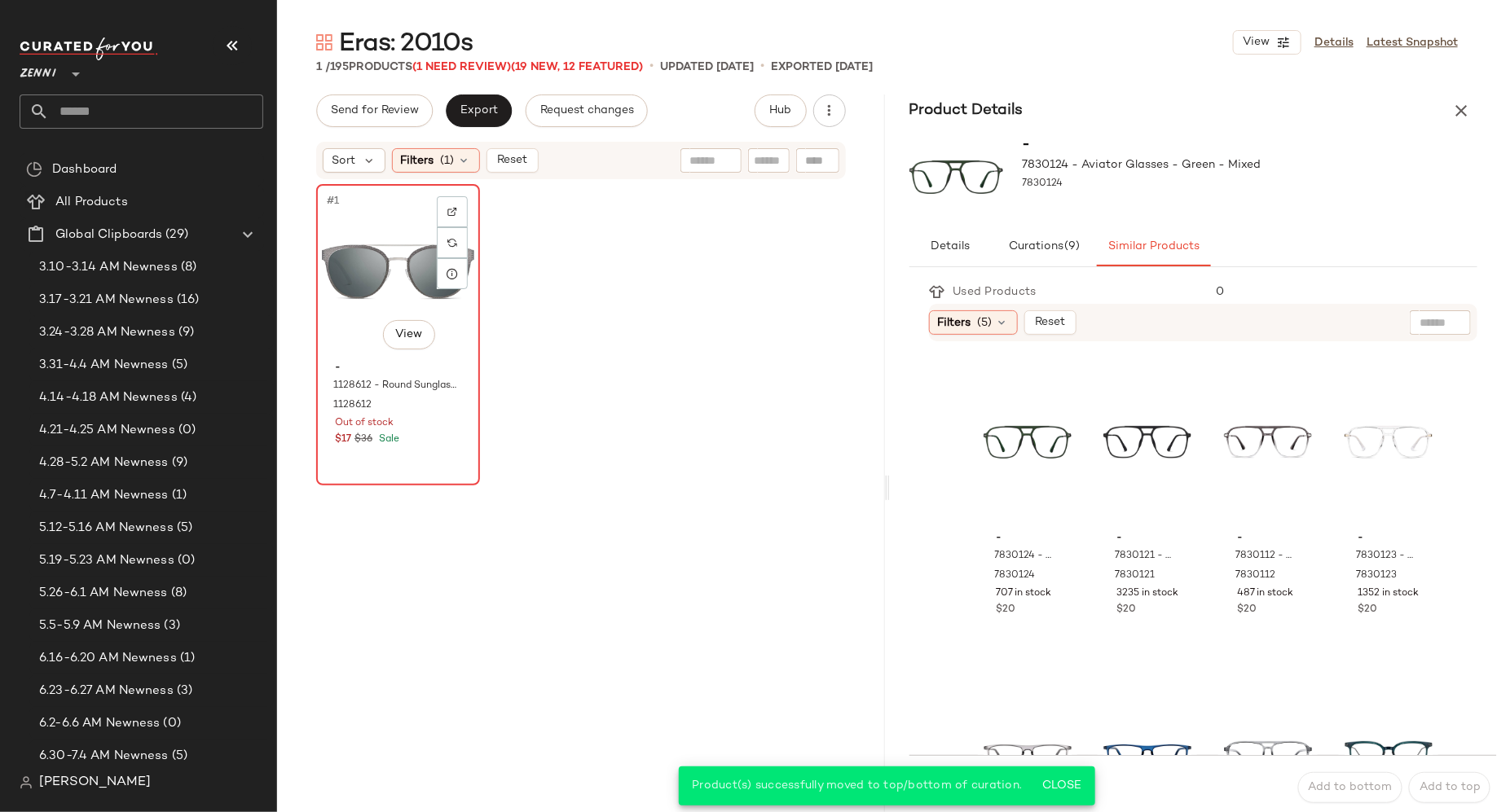
click at [374, 275] on div "#1 View" at bounding box center [398, 272] width 153 height 164
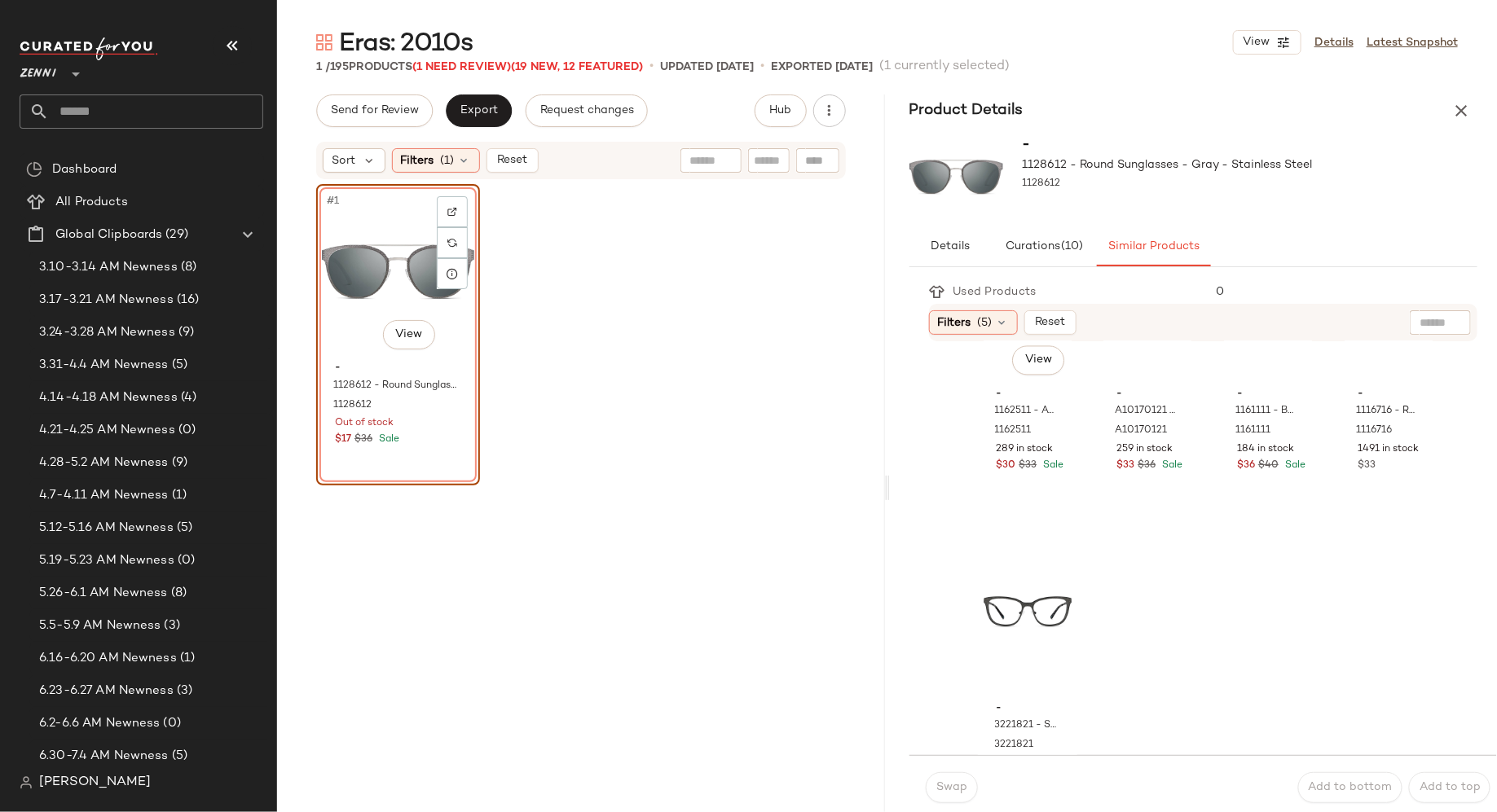
scroll to position [1724, 0]
click at [1465, 98] on button "button" at bounding box center [1461, 111] width 32 height 32
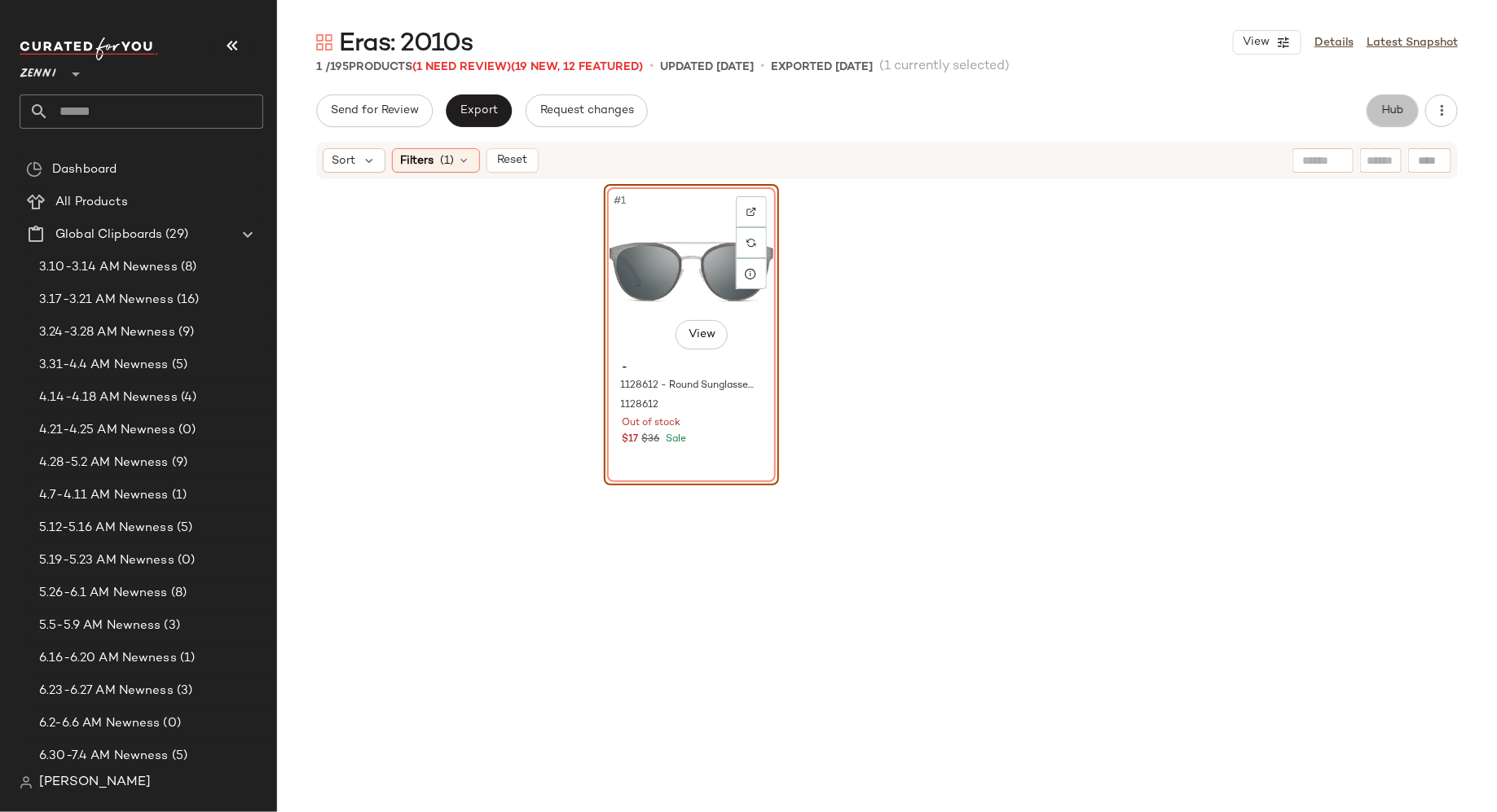
click at [1378, 117] on button "Hub" at bounding box center [1392, 111] width 53 height 32
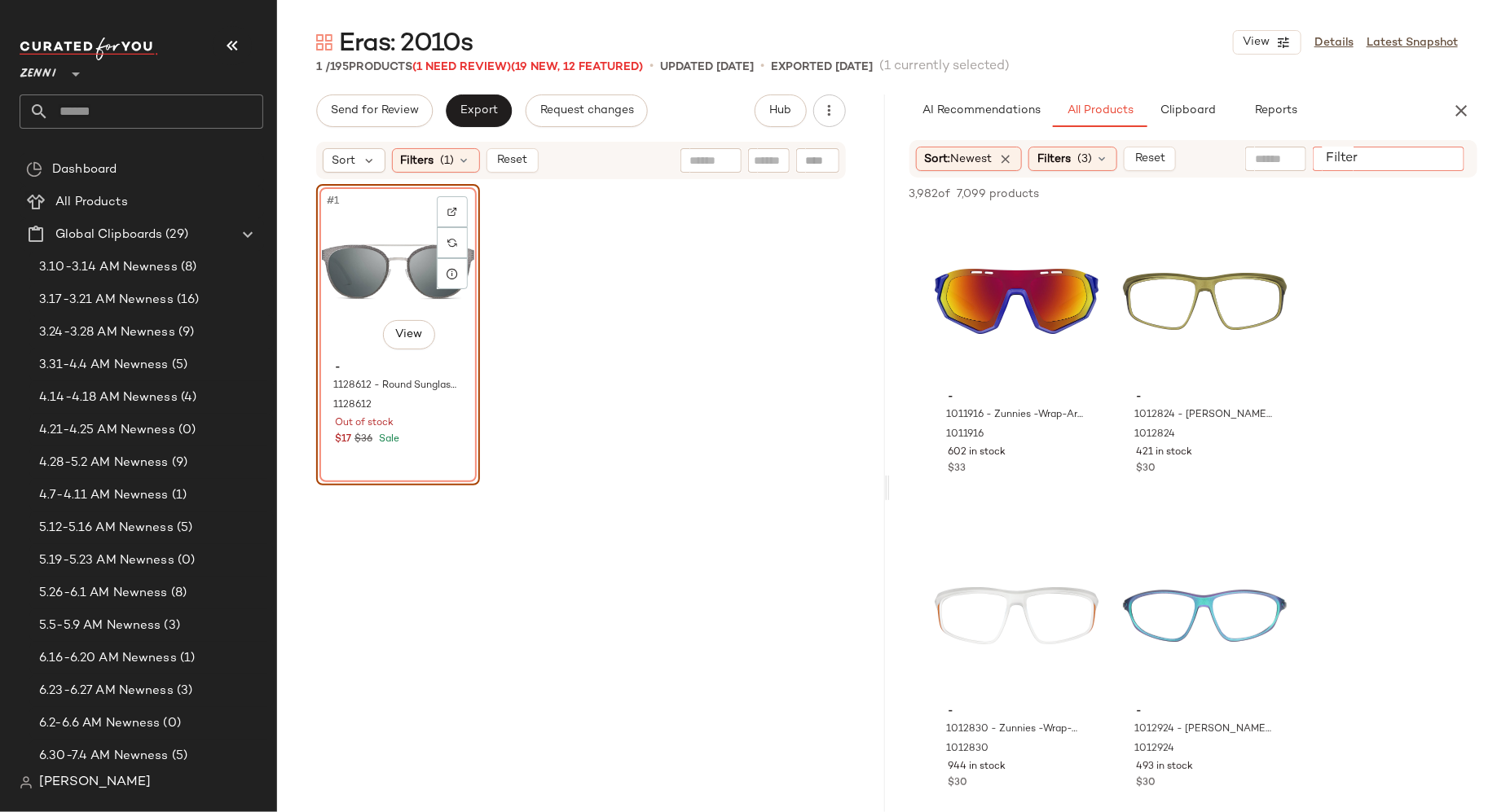
click at [1436, 160] on input "Filter" at bounding box center [1388, 160] width 139 height 17
type input "**********"
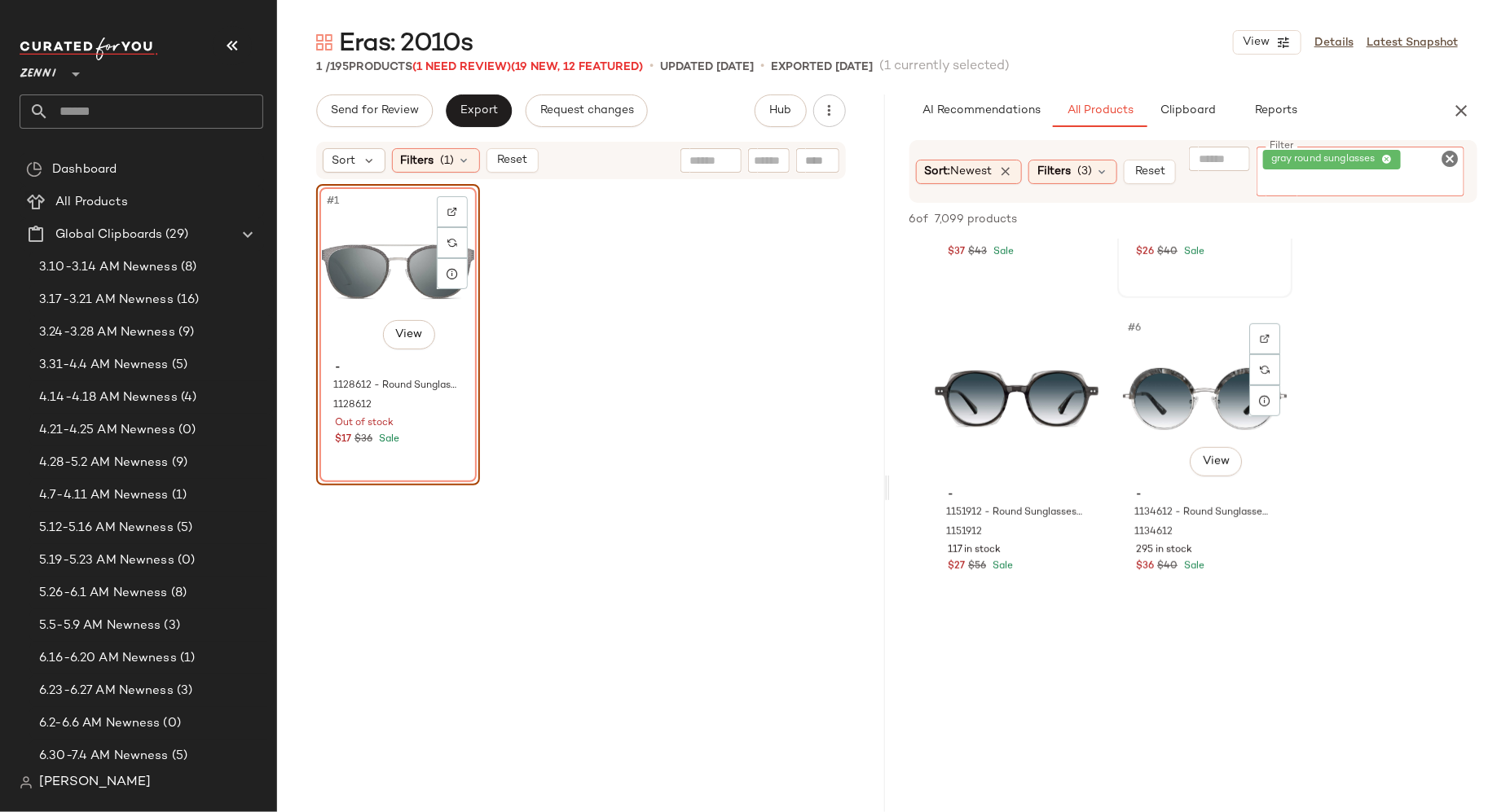
scroll to position [600, 0]
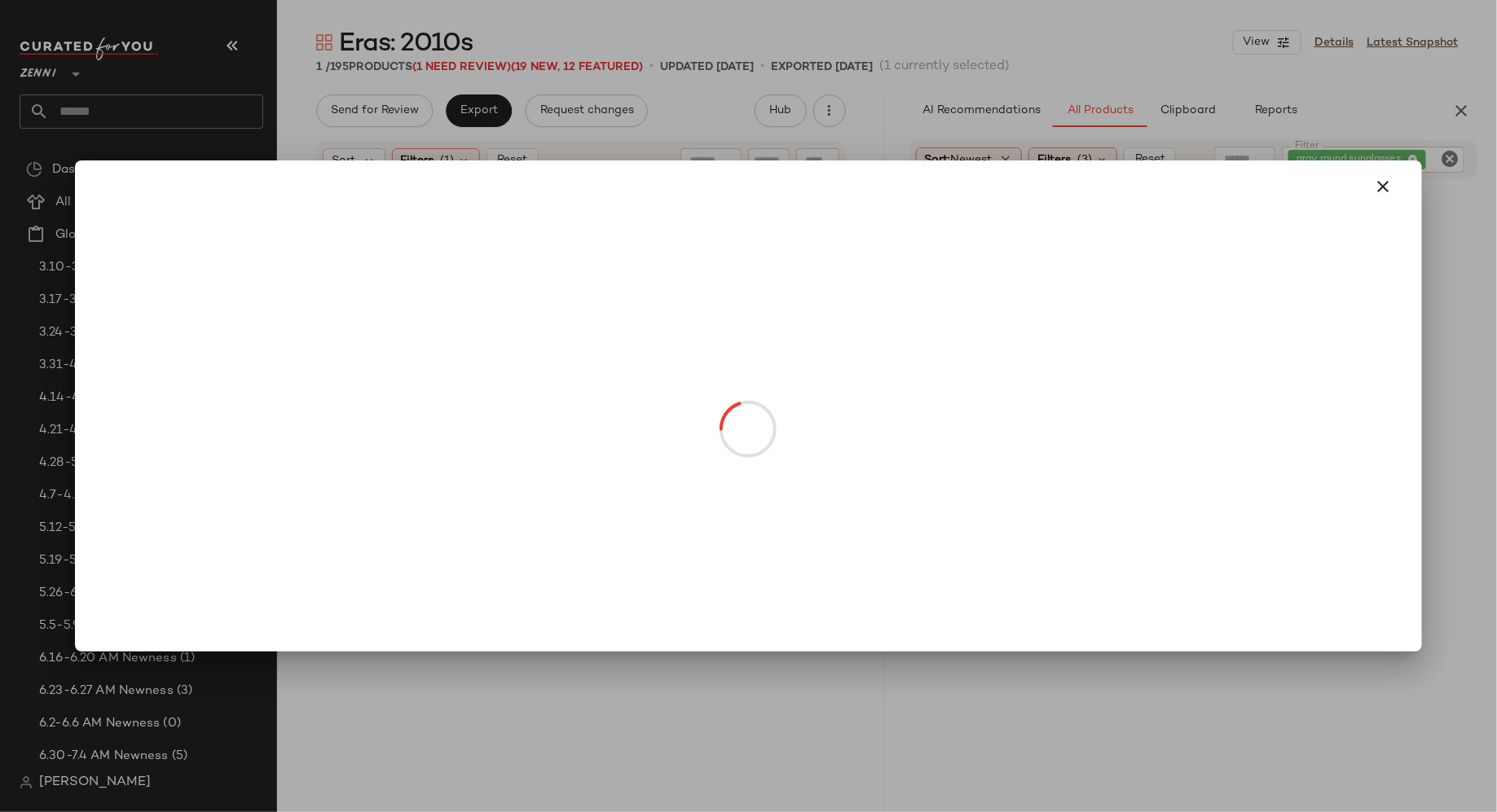
click at [417, 336] on body "Zenni ** Dashboard All Products Global Clipboards (29) 3.10-3.14 AM Newness (8)…" at bounding box center [748, 406] width 1497 height 812
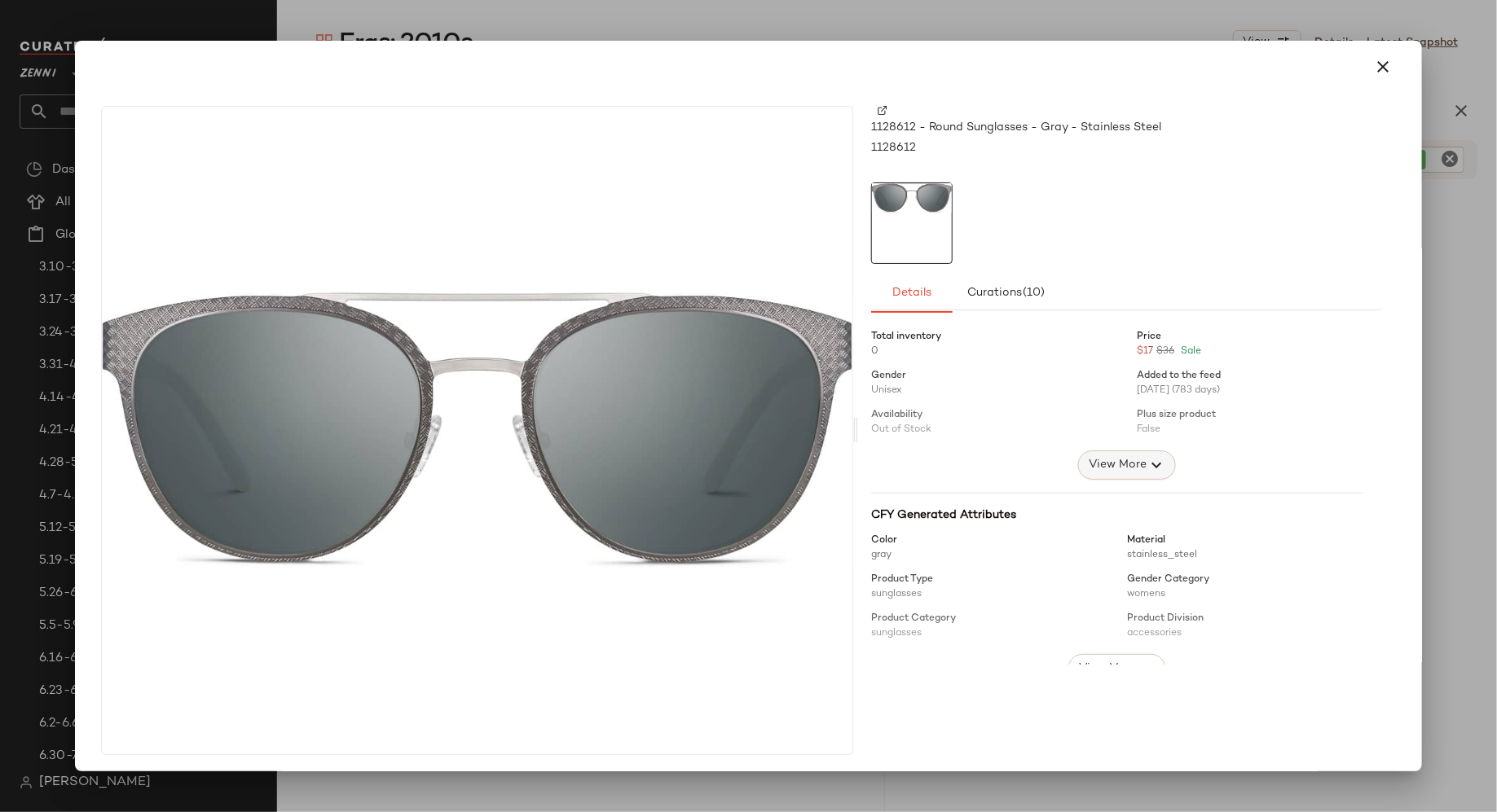
click at [1123, 464] on span "View More" at bounding box center [1117, 465] width 58 height 19
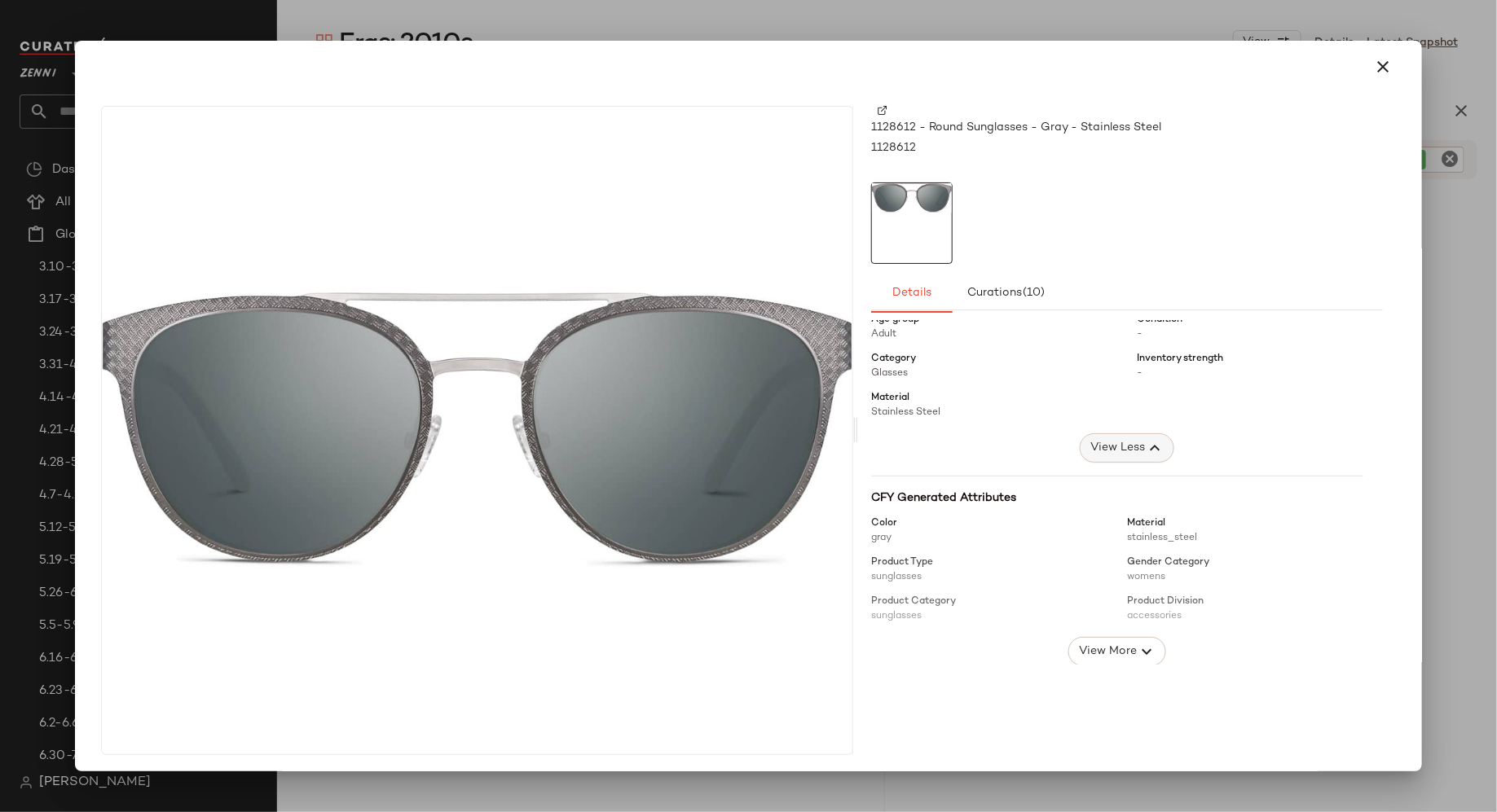
scroll to position [3, 0]
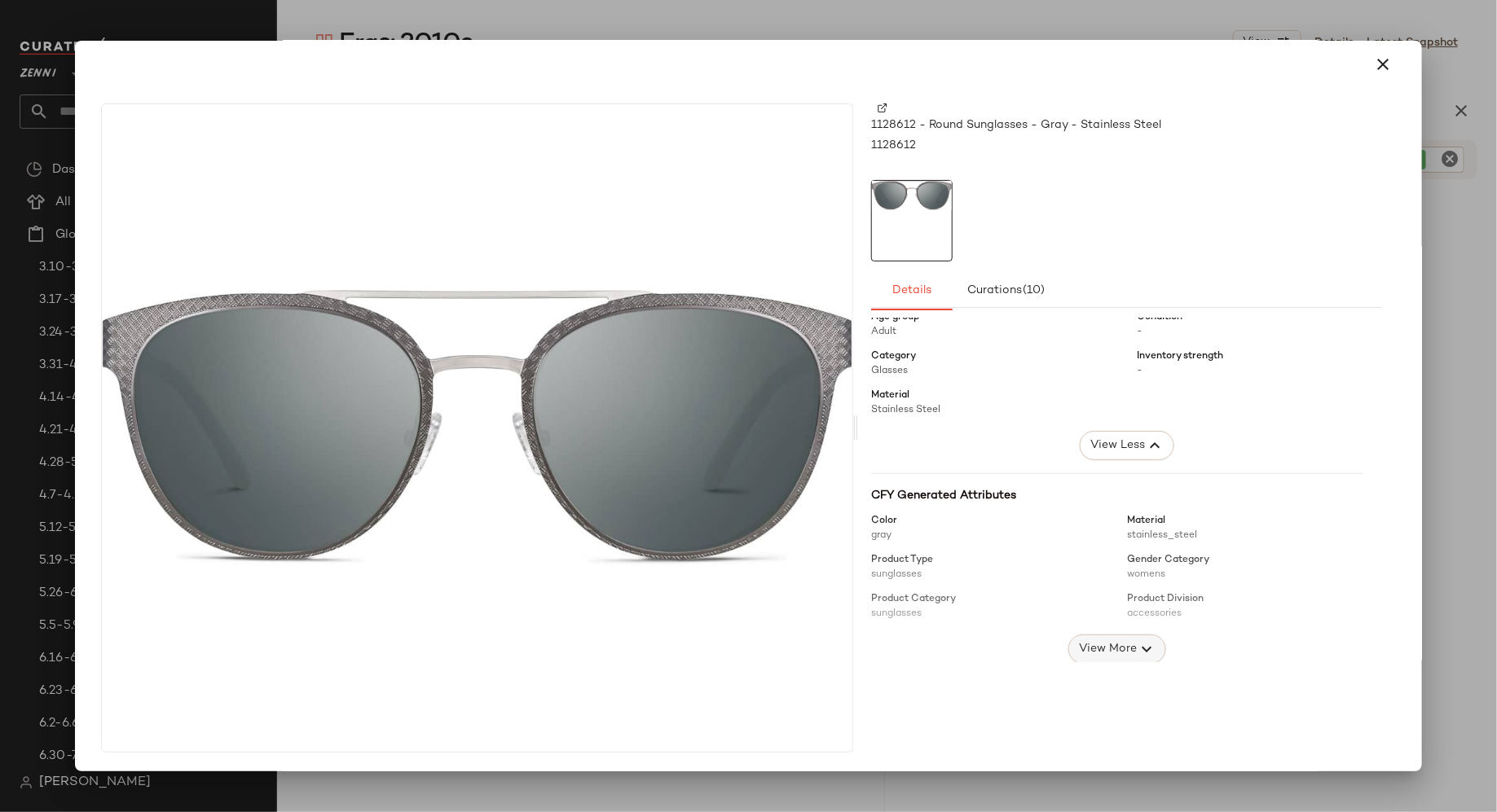
click at [1116, 644] on span "View More" at bounding box center [1107, 650] width 58 height 19
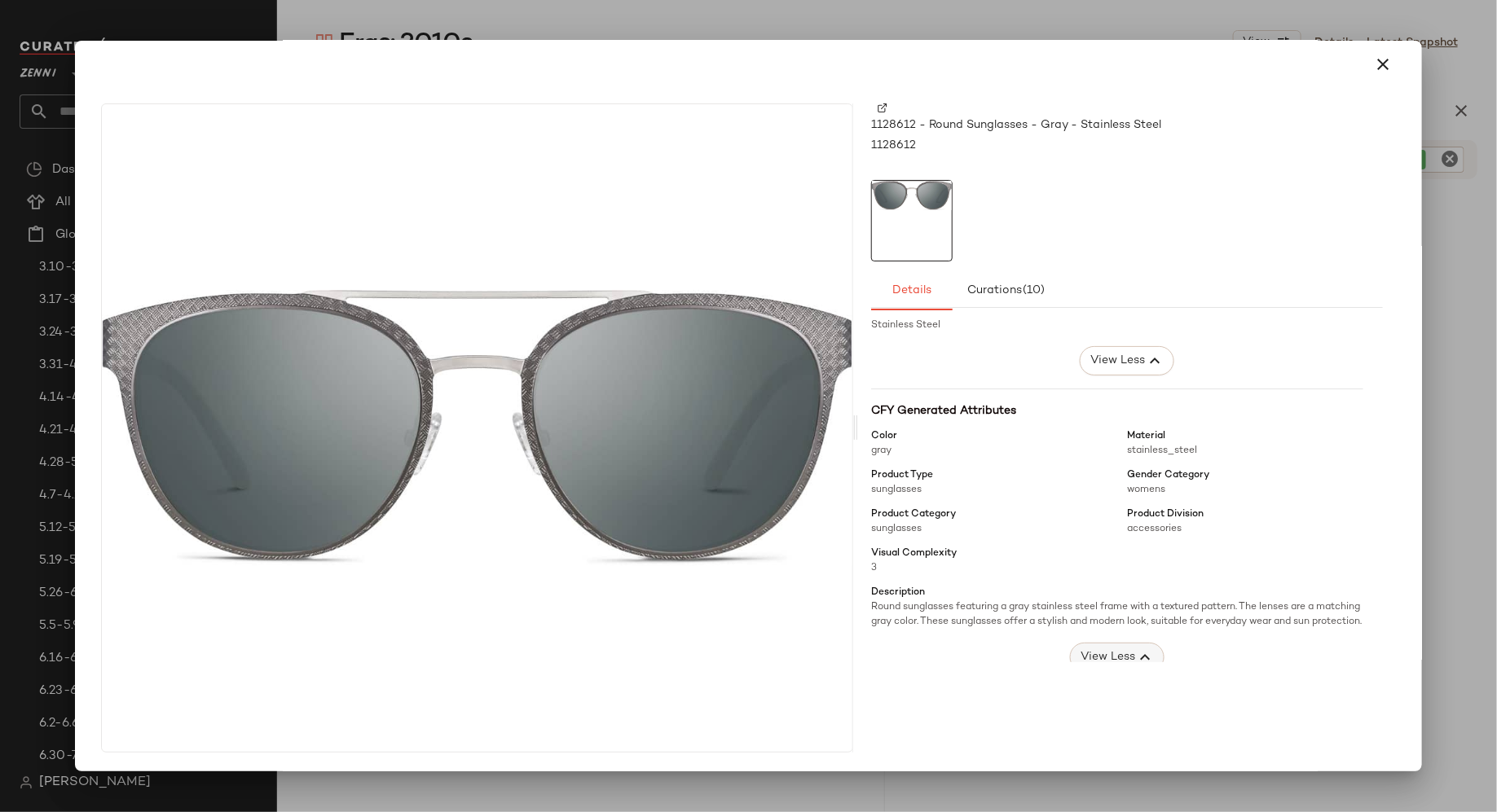
scroll to position [242, 0]
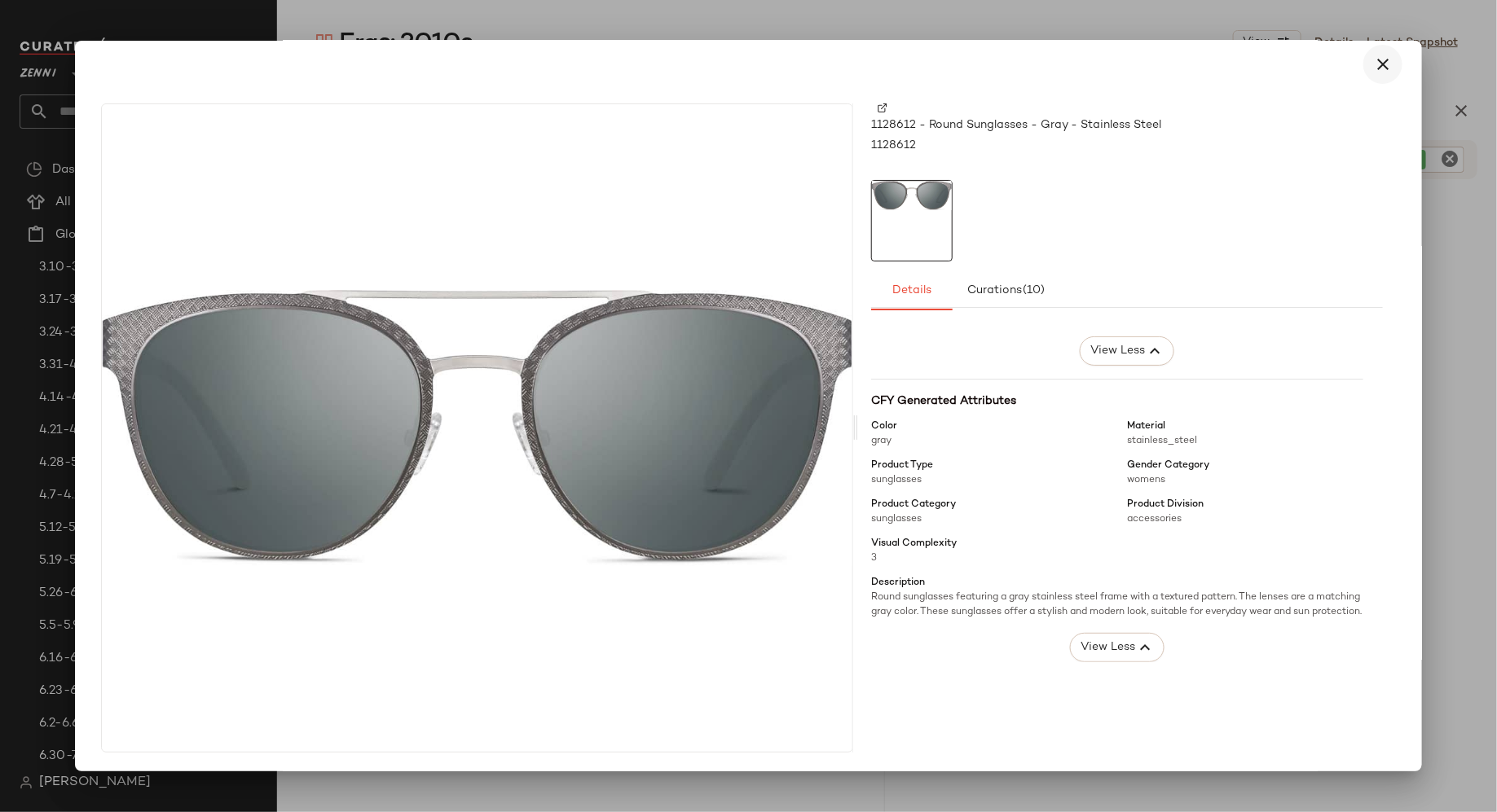
click at [1373, 61] on icon "button" at bounding box center [1382, 64] width 19 height 19
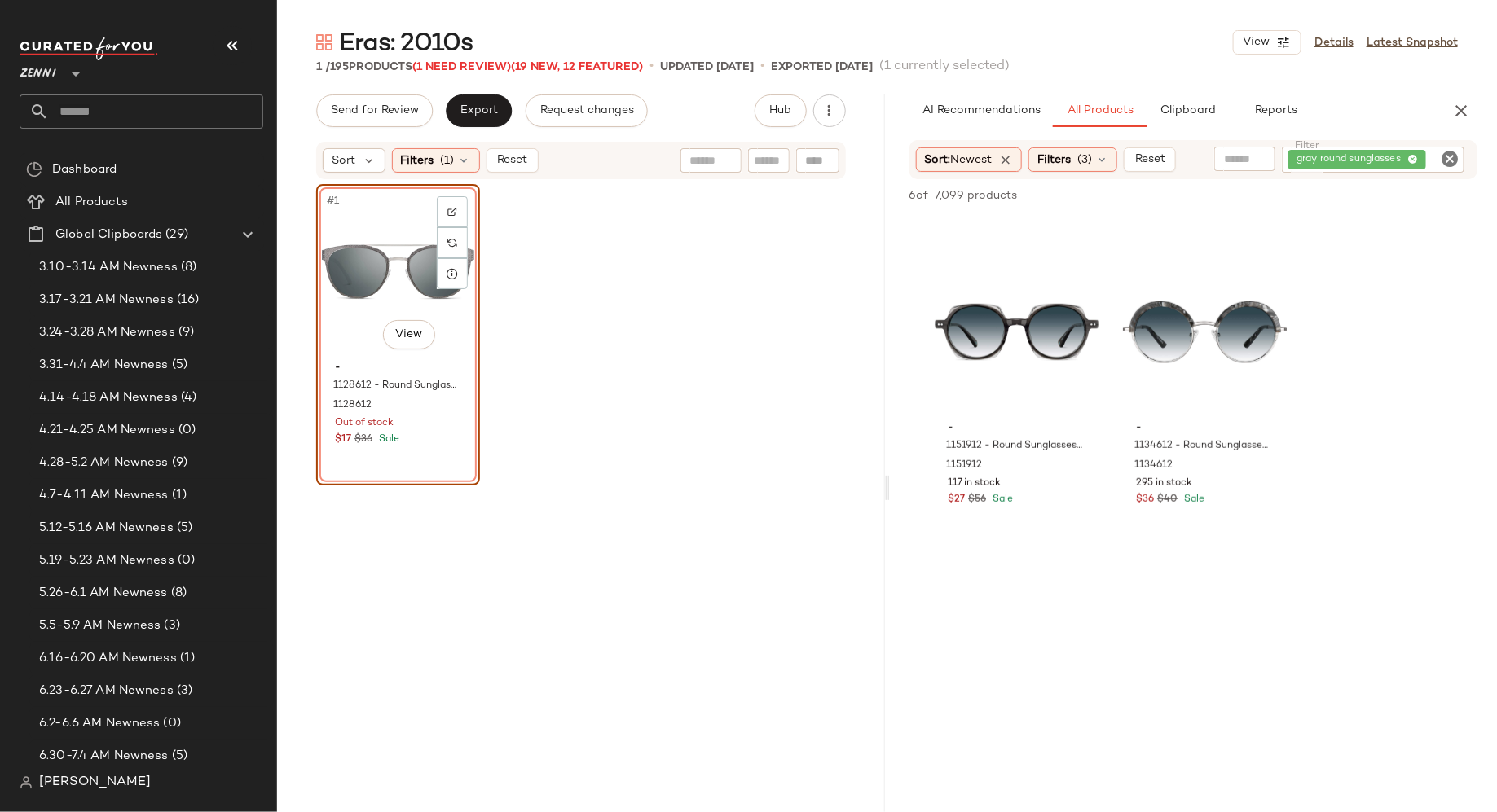
click at [1448, 158] on icon "Clear Filter" at bounding box center [1449, 159] width 19 height 19
click at [1274, 156] on input "text" at bounding box center [1276, 160] width 42 height 17
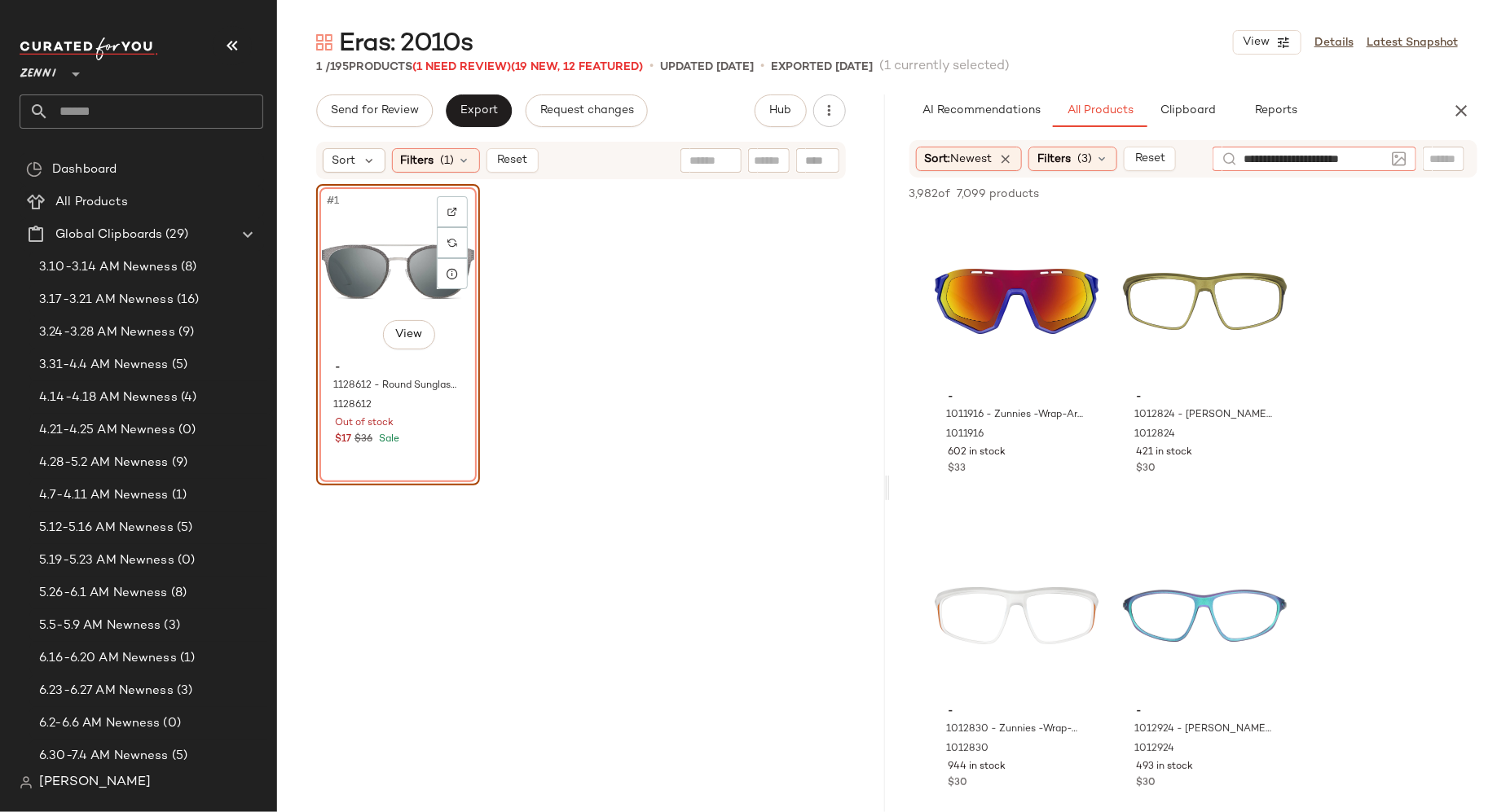
type input "**********"
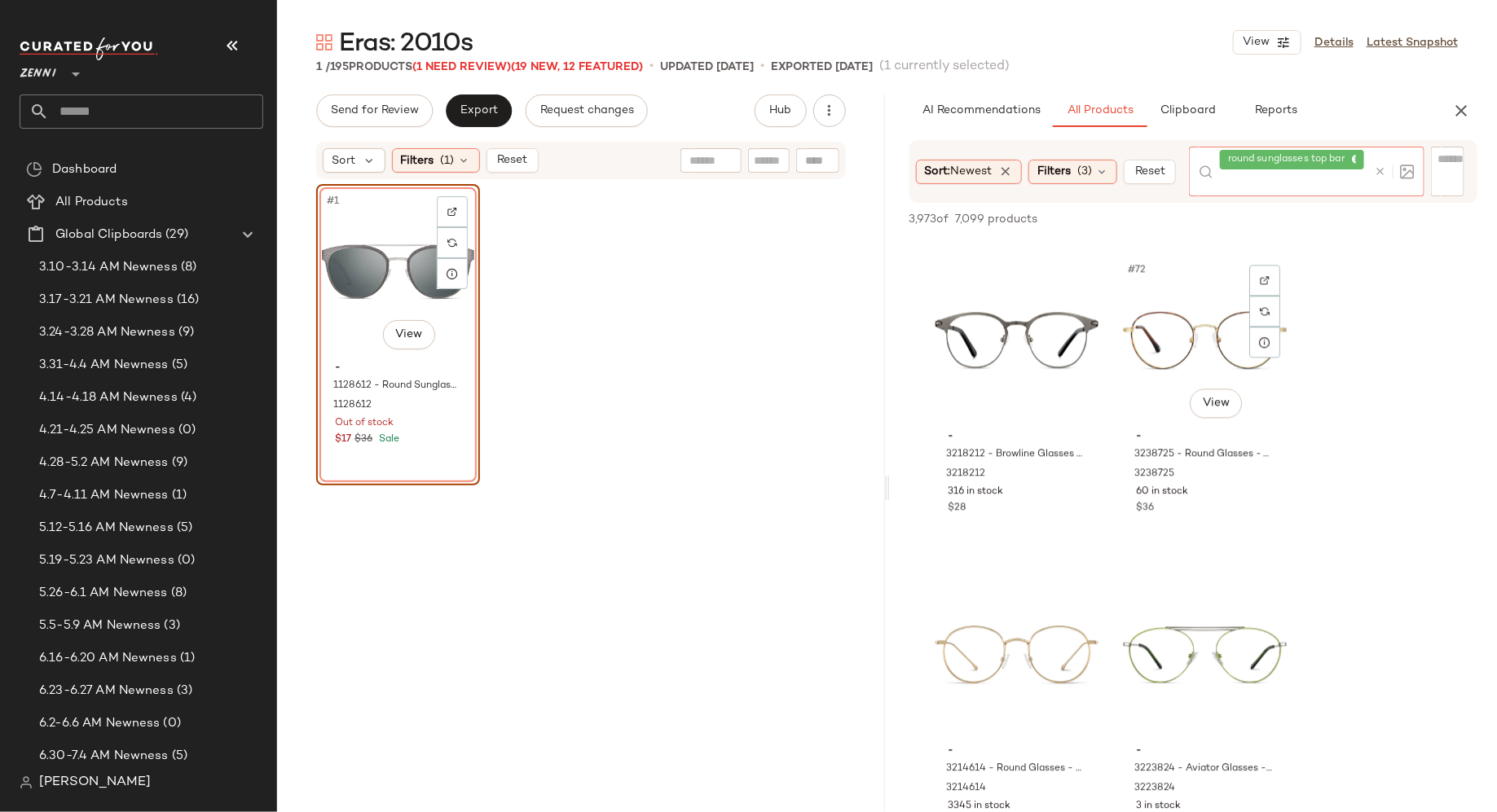
scroll to position [11043, 0]
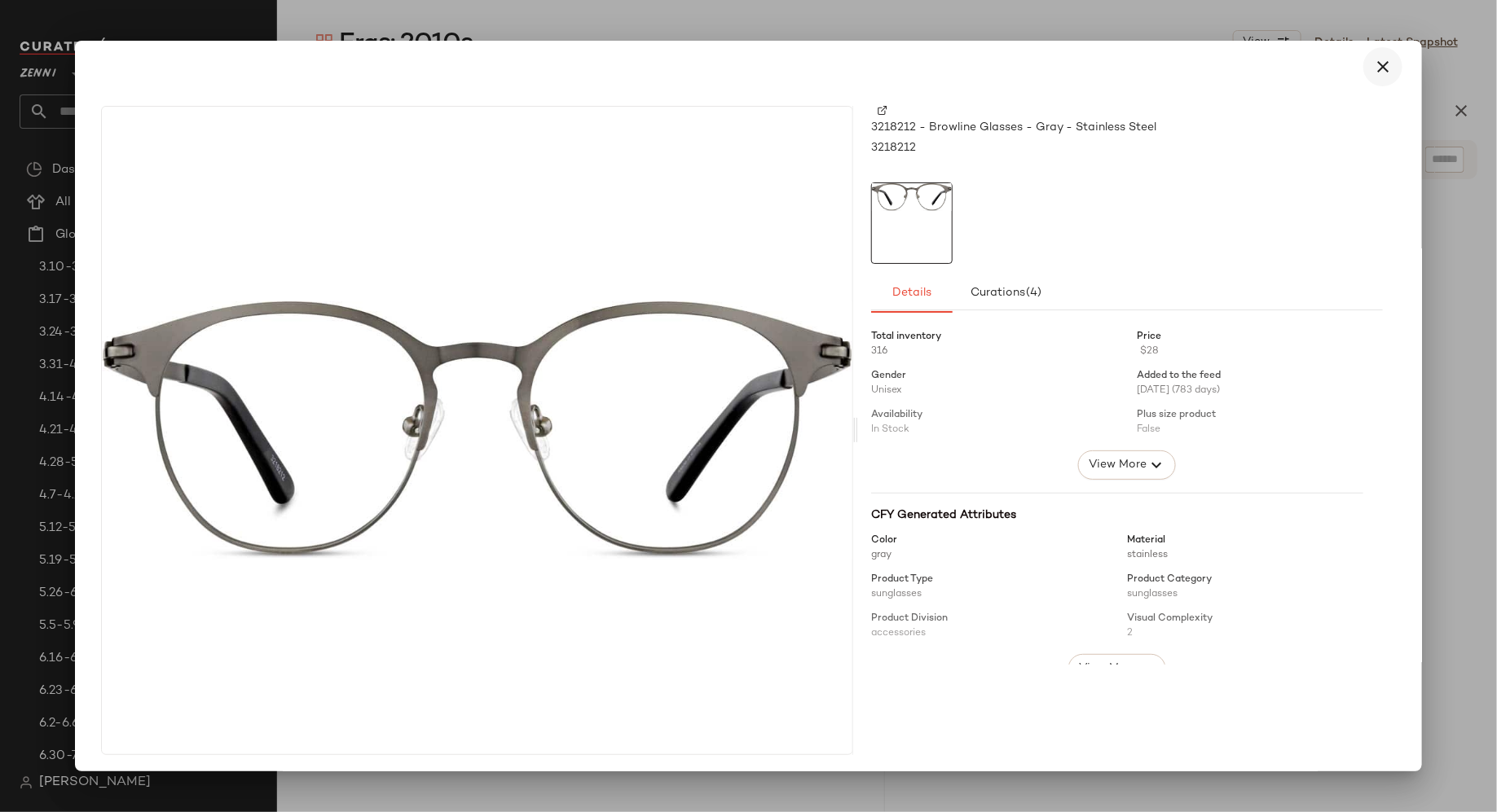
click at [1375, 64] on icon "button" at bounding box center [1382, 67] width 19 height 19
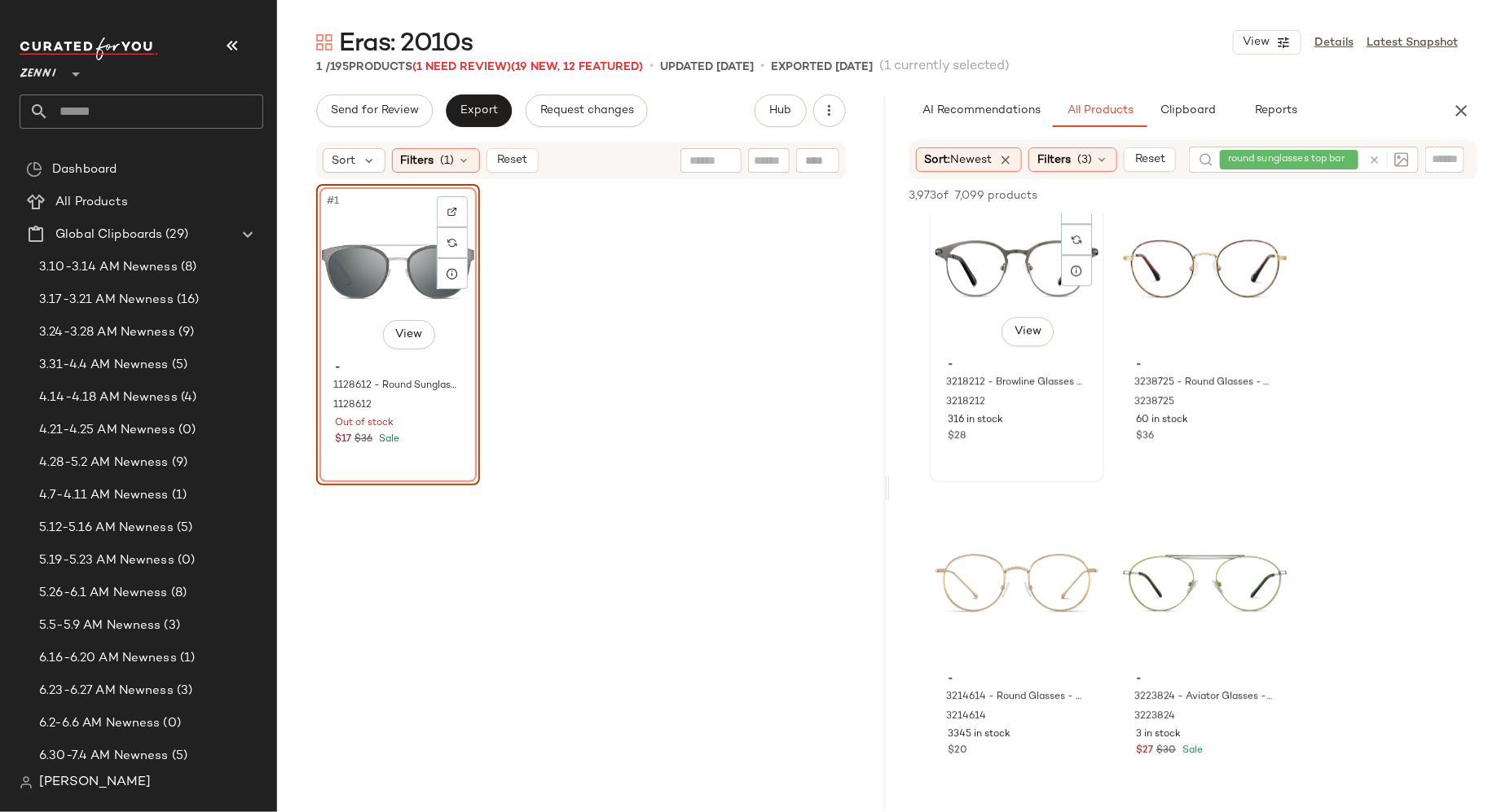
click at [976, 302] on div "#71 View" at bounding box center [1016, 268] width 163 height 164
click at [1341, 193] on span "Add to Bottom" at bounding box center [1337, 196] width 84 height 11
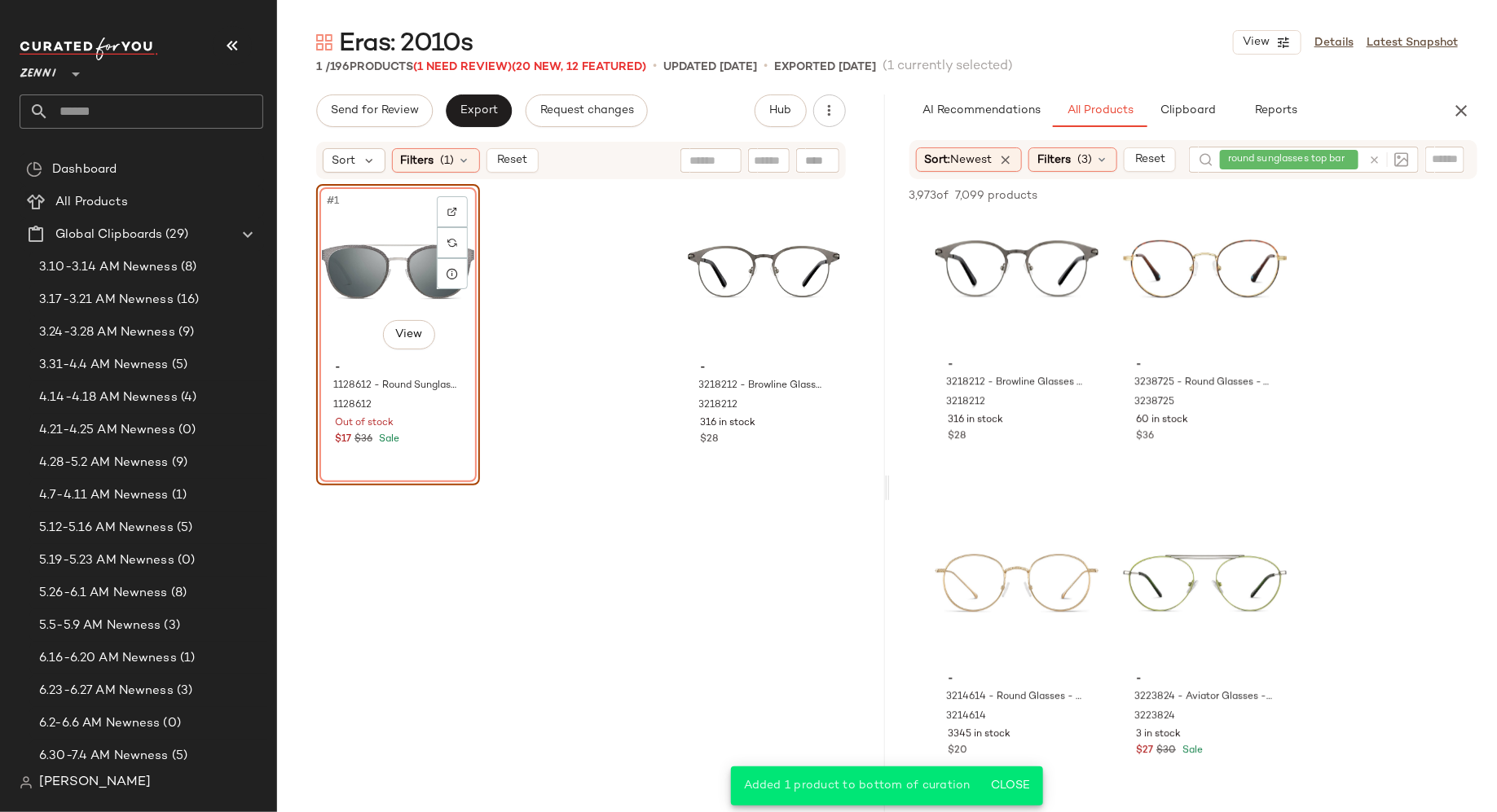
click at [444, 459] on div "#1 View - 1128612 - Round Sunglasses - Gray - Stainless Steel 1128612 Out of st…" at bounding box center [397, 335] width 163 height 302
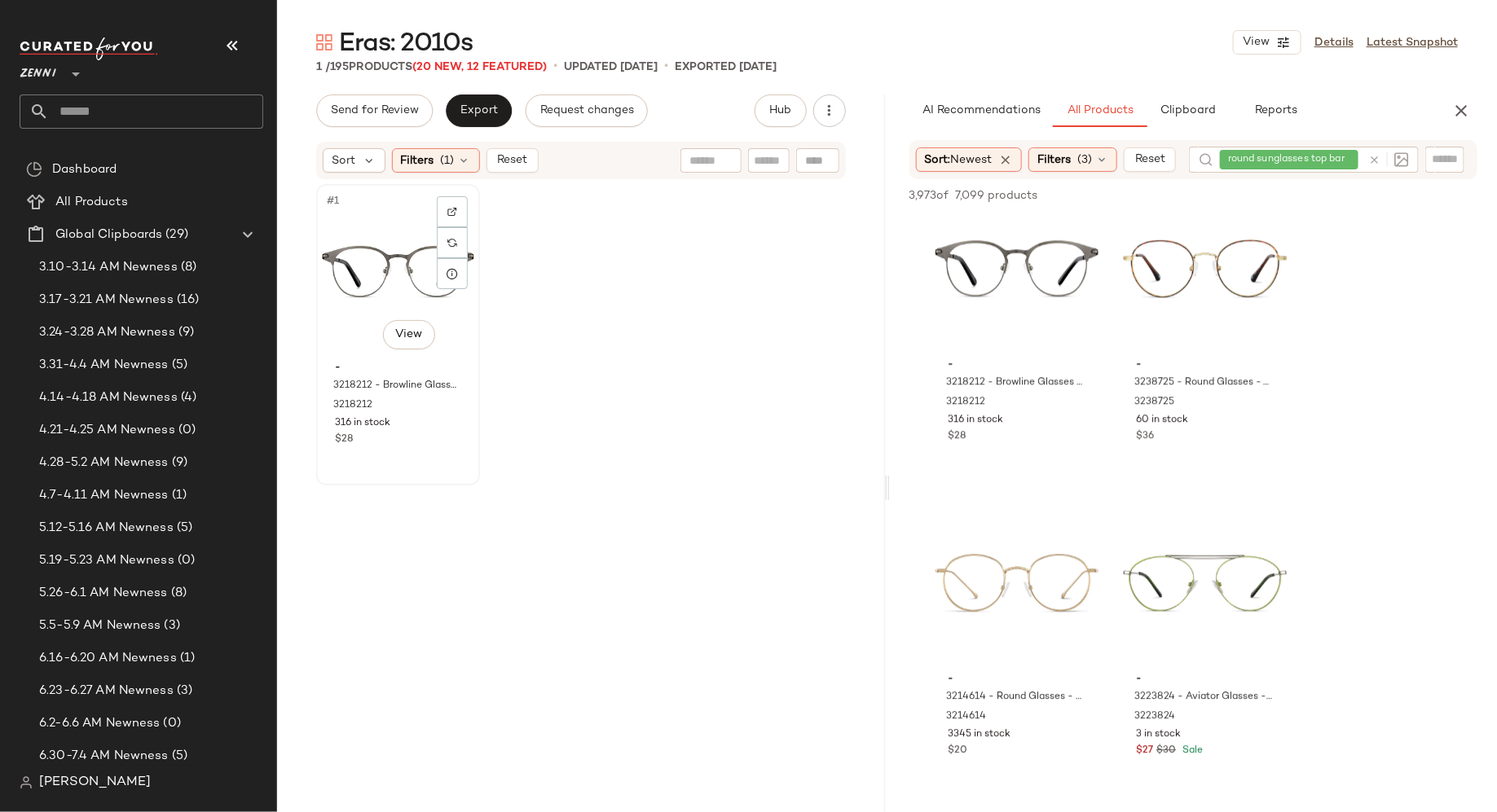
click at [428, 430] on div "316 in stock" at bounding box center [398, 423] width 126 height 14
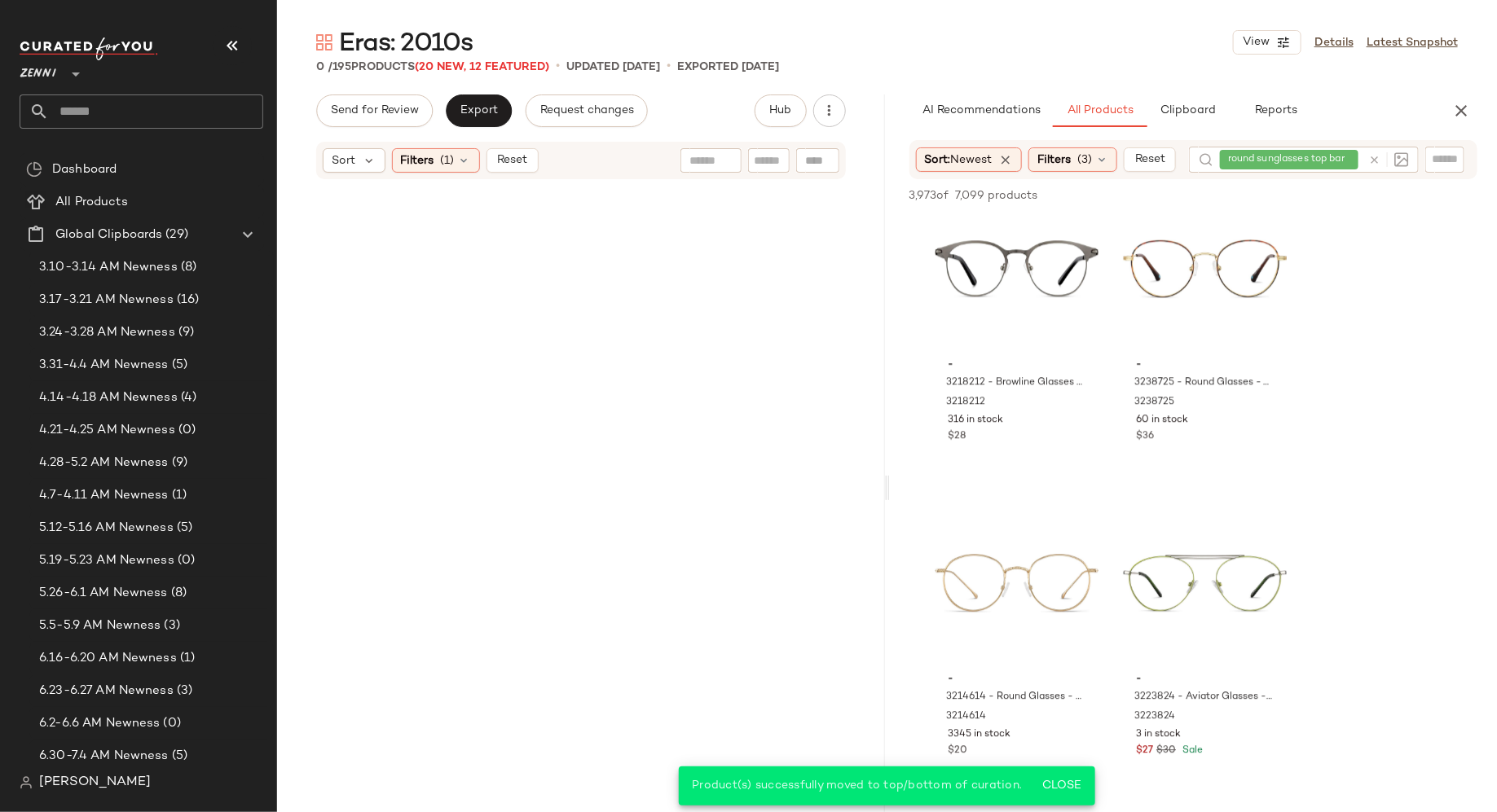
click at [1378, 160] on div at bounding box center [1384, 160] width 47 height 26
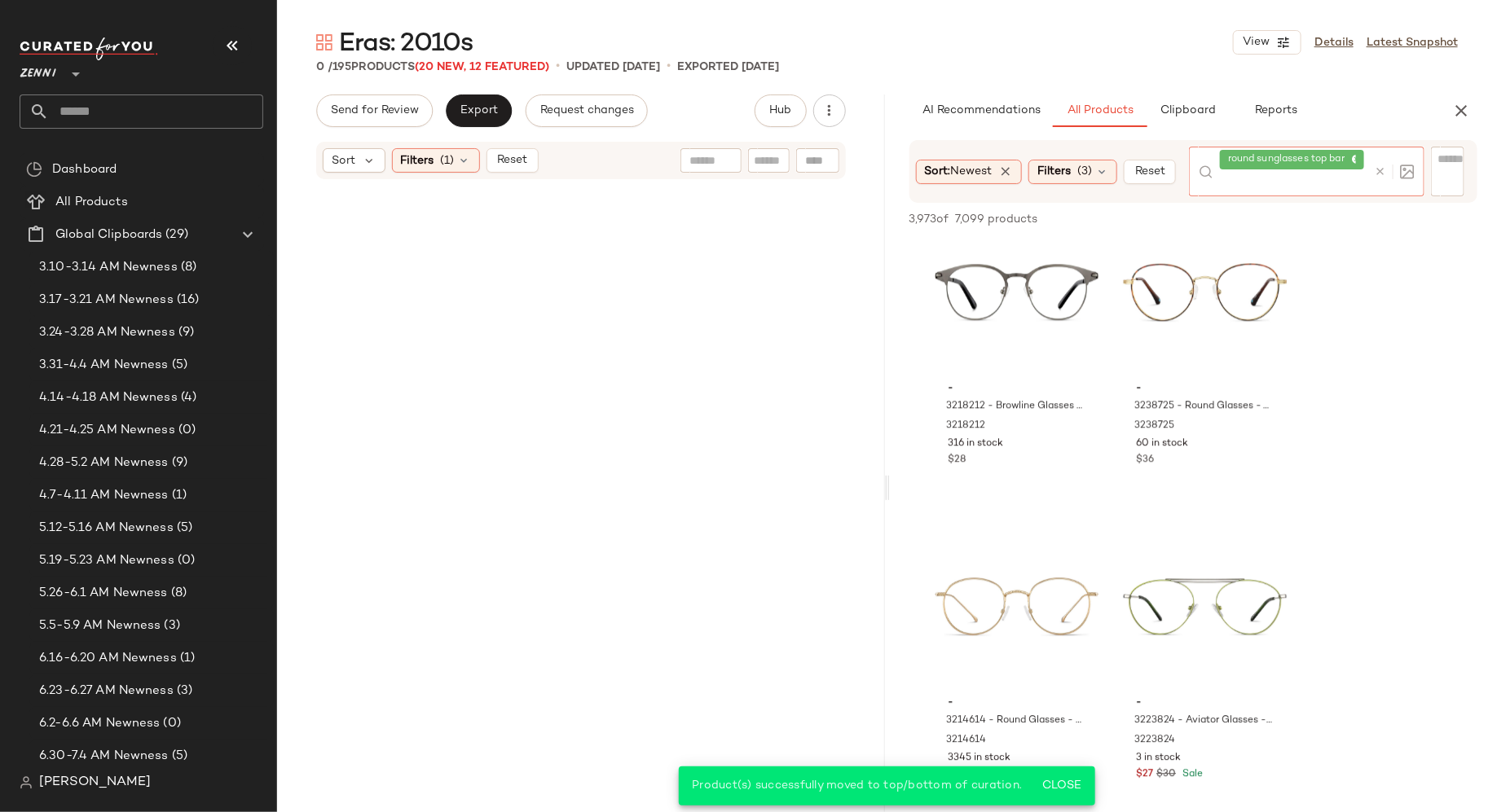
click at [1383, 170] on icon at bounding box center [1379, 171] width 12 height 12
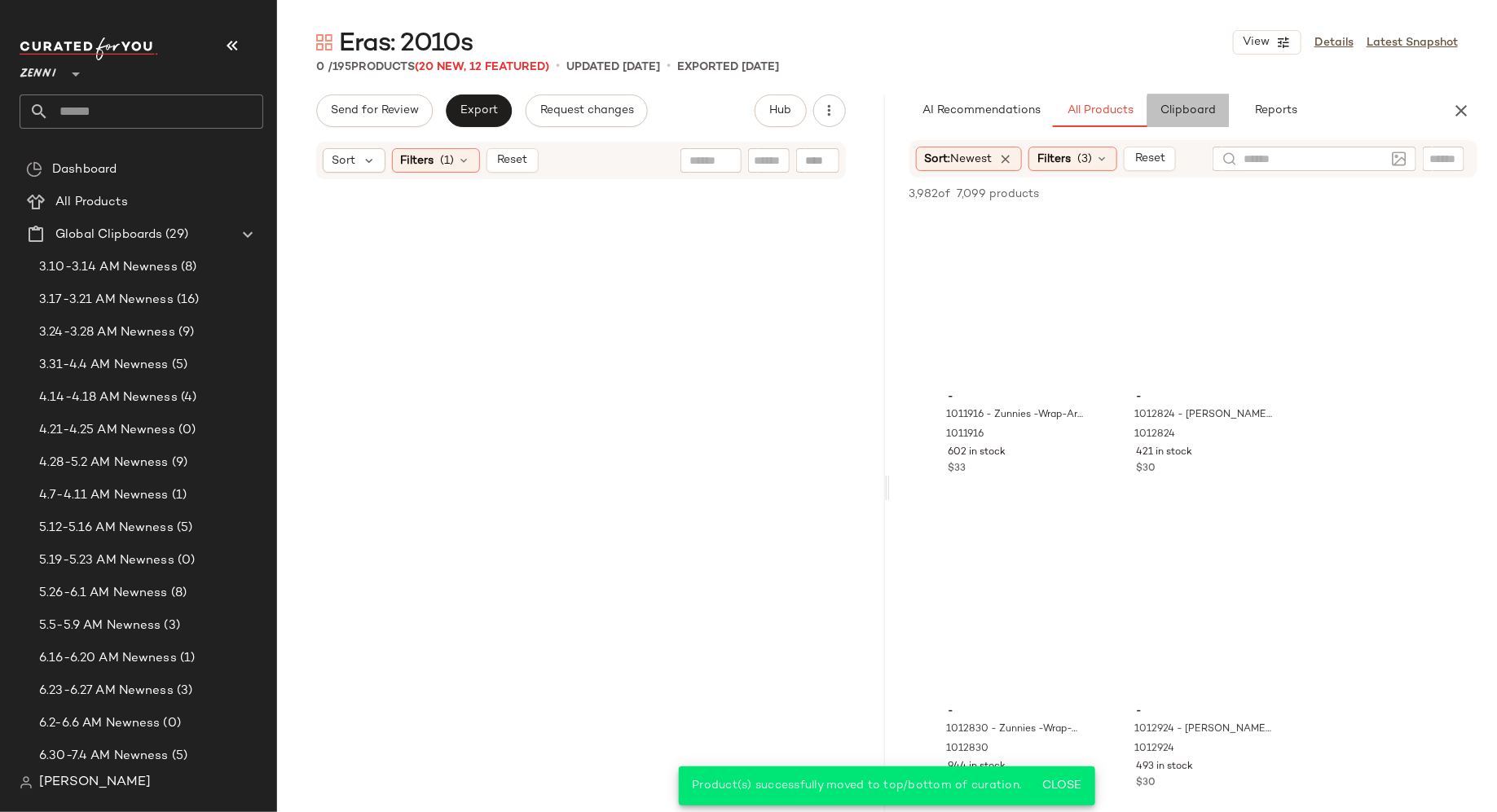
click at [1194, 118] on button "Clipboard" at bounding box center [1187, 111] width 81 height 32
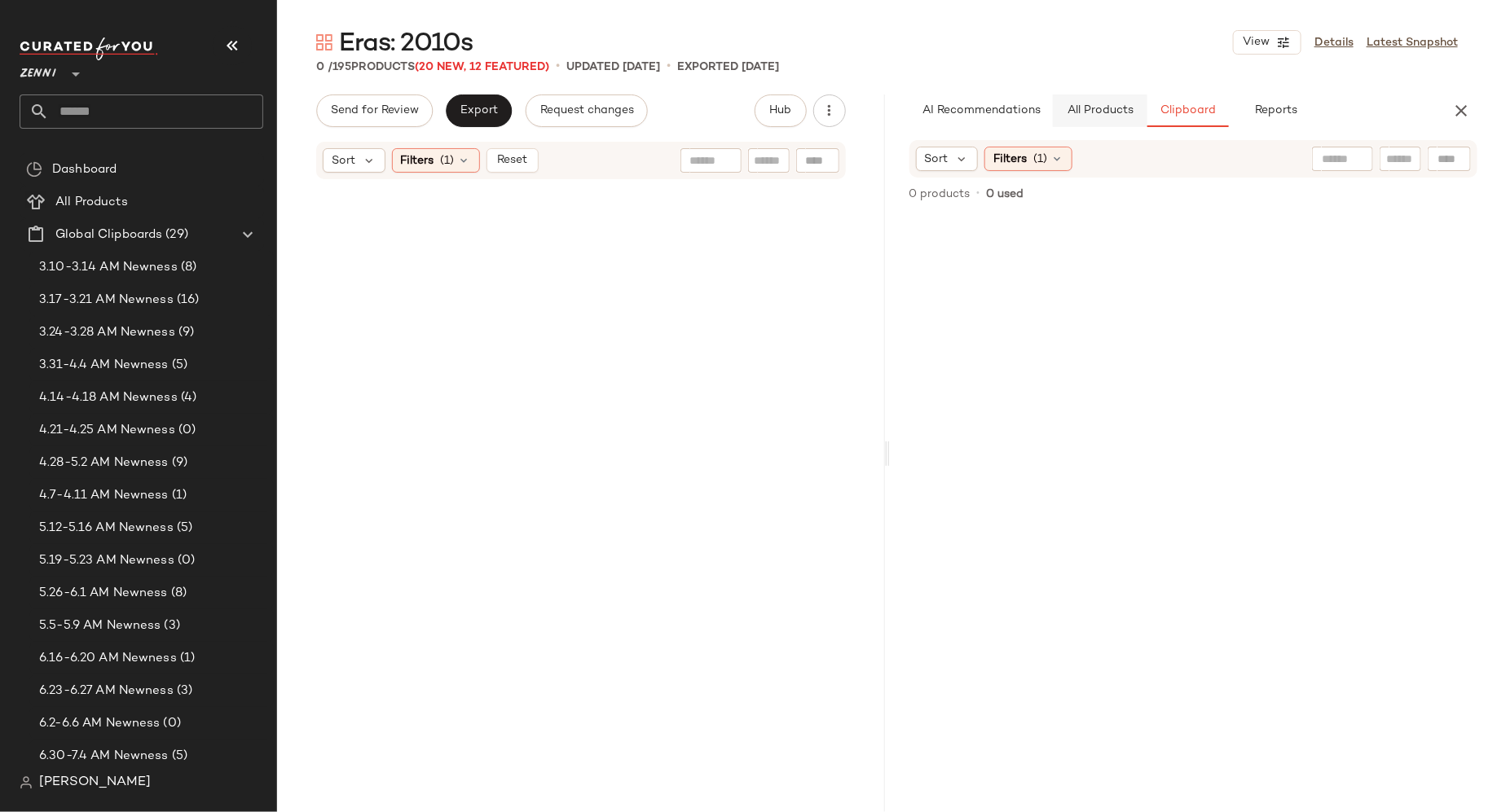
click at [1088, 110] on span "All Products" at bounding box center [1100, 111] width 67 height 13
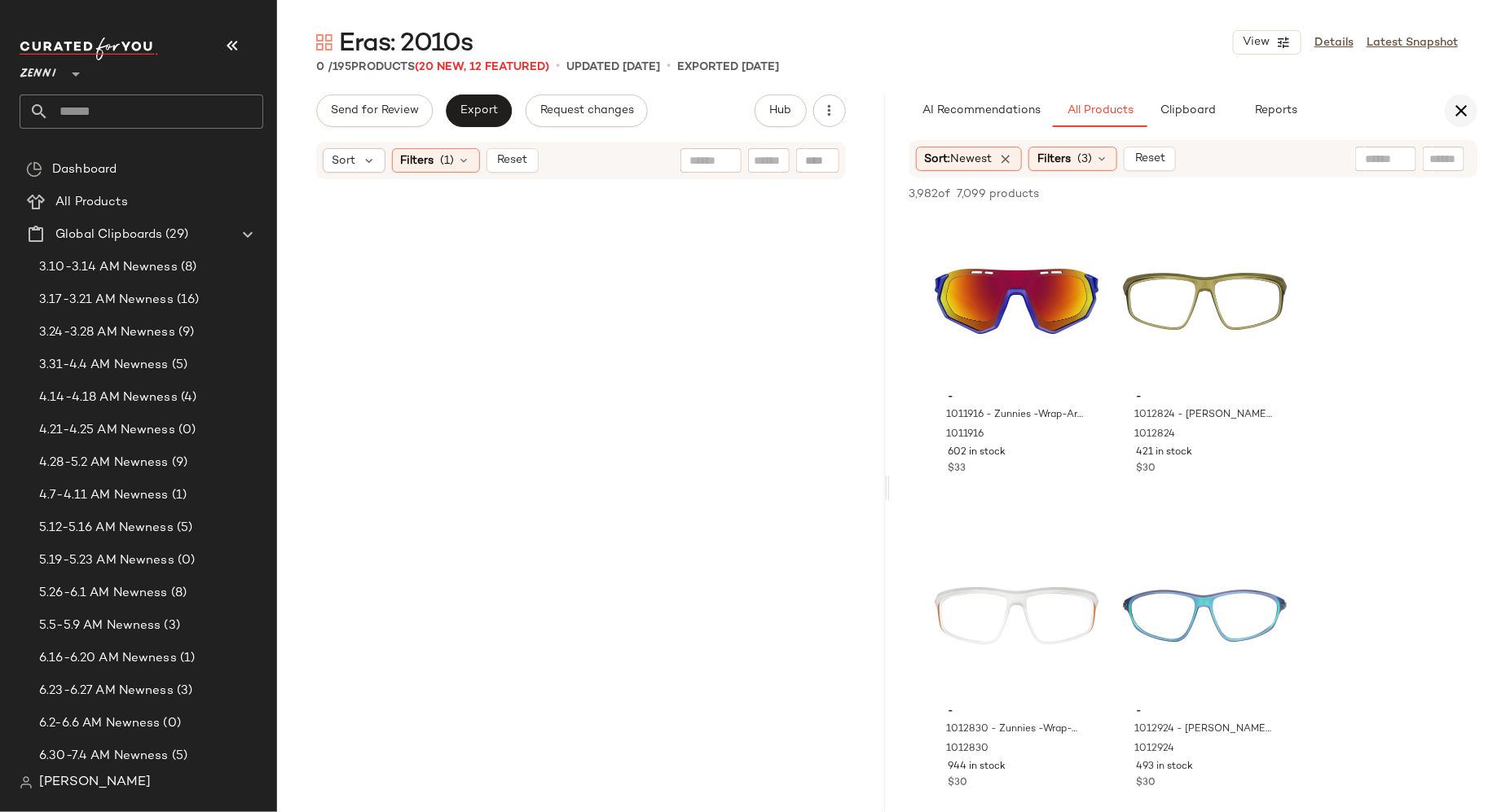
click at [1464, 112] on icon "button" at bounding box center [1461, 111] width 19 height 19
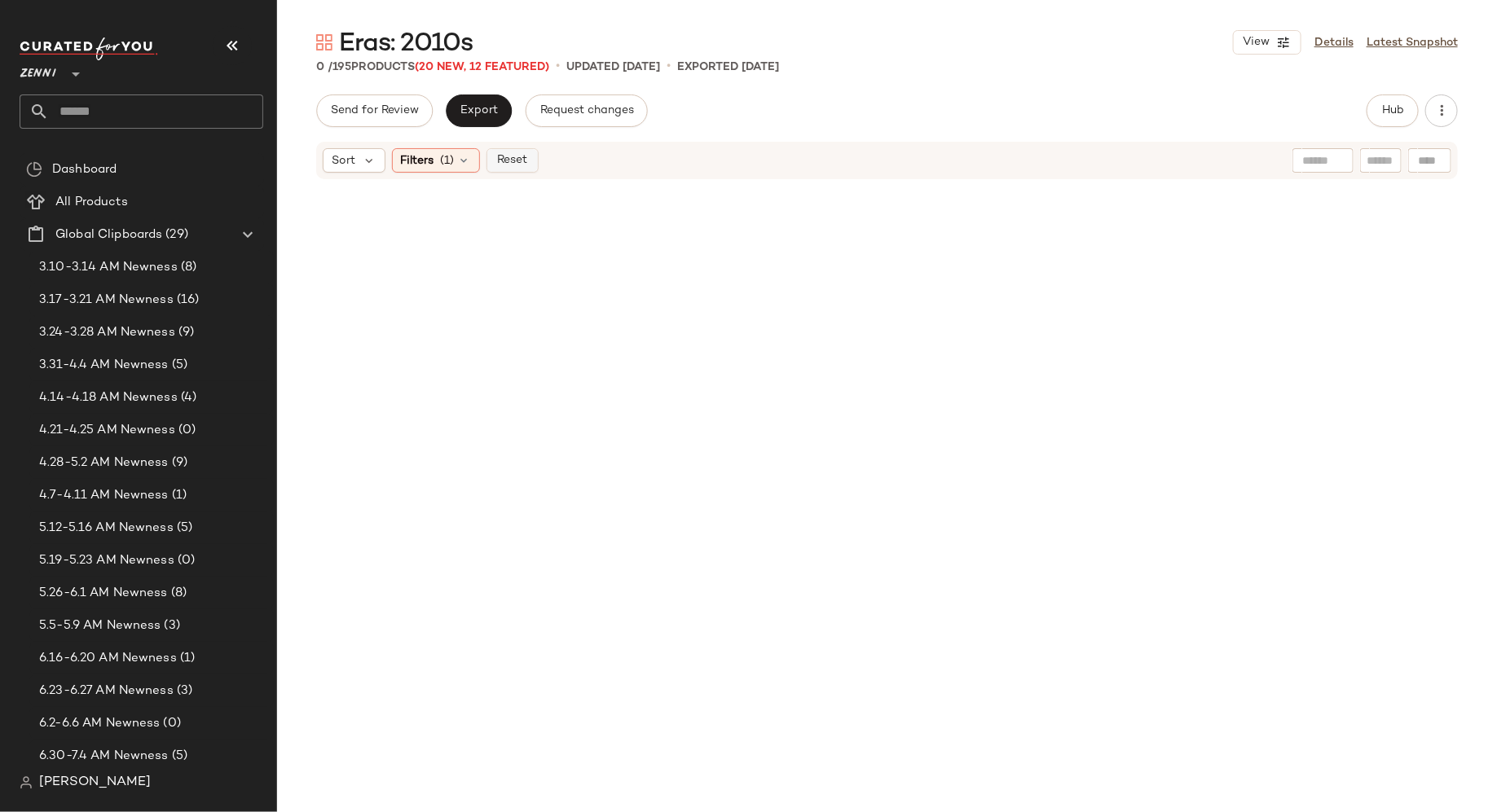
click at [501, 168] on button "Reset" at bounding box center [512, 160] width 53 height 25
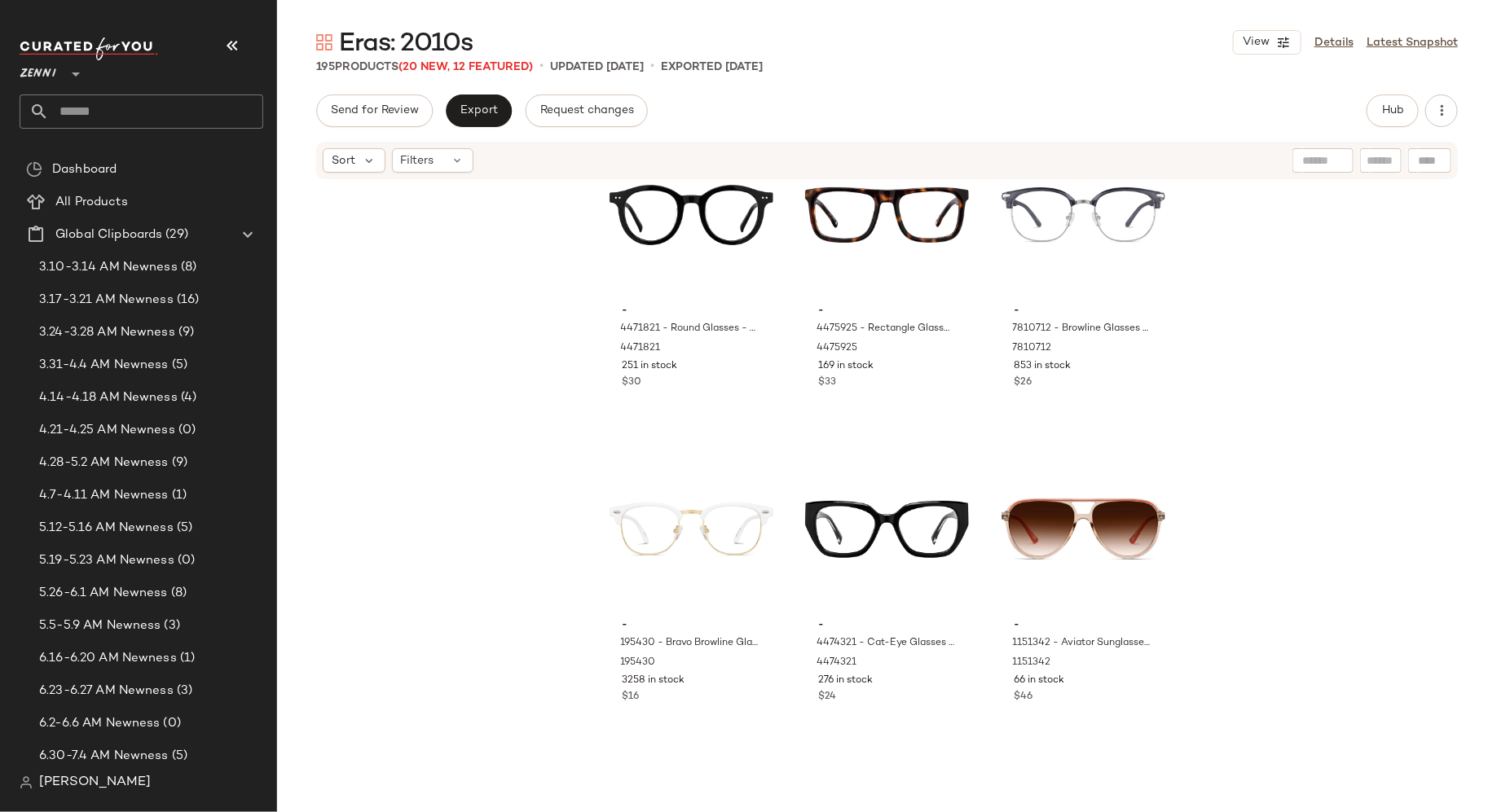
scroll to position [19618, 0]
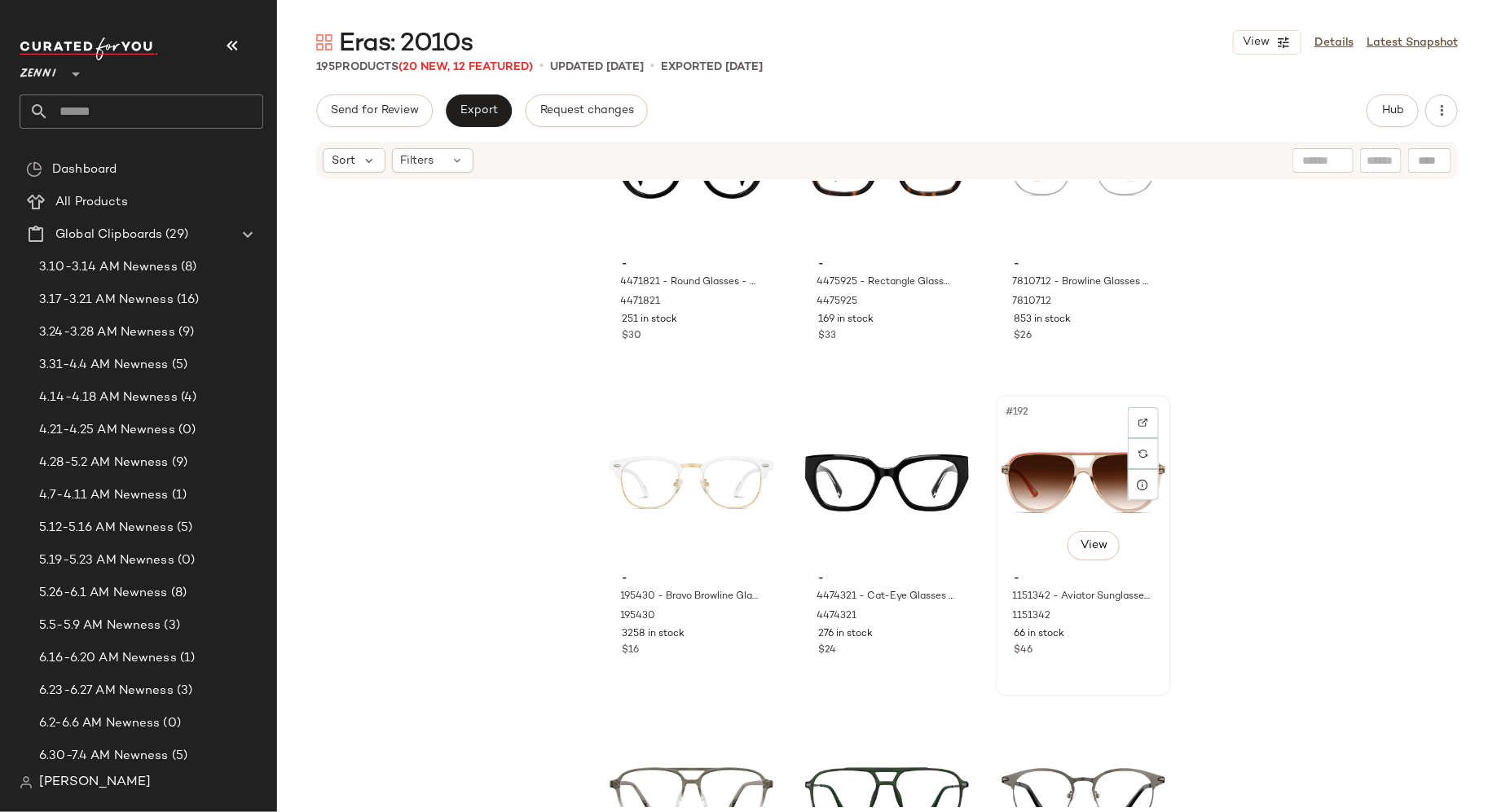
click at [1092, 644] on div "$46" at bounding box center [1083, 651] width 138 height 14
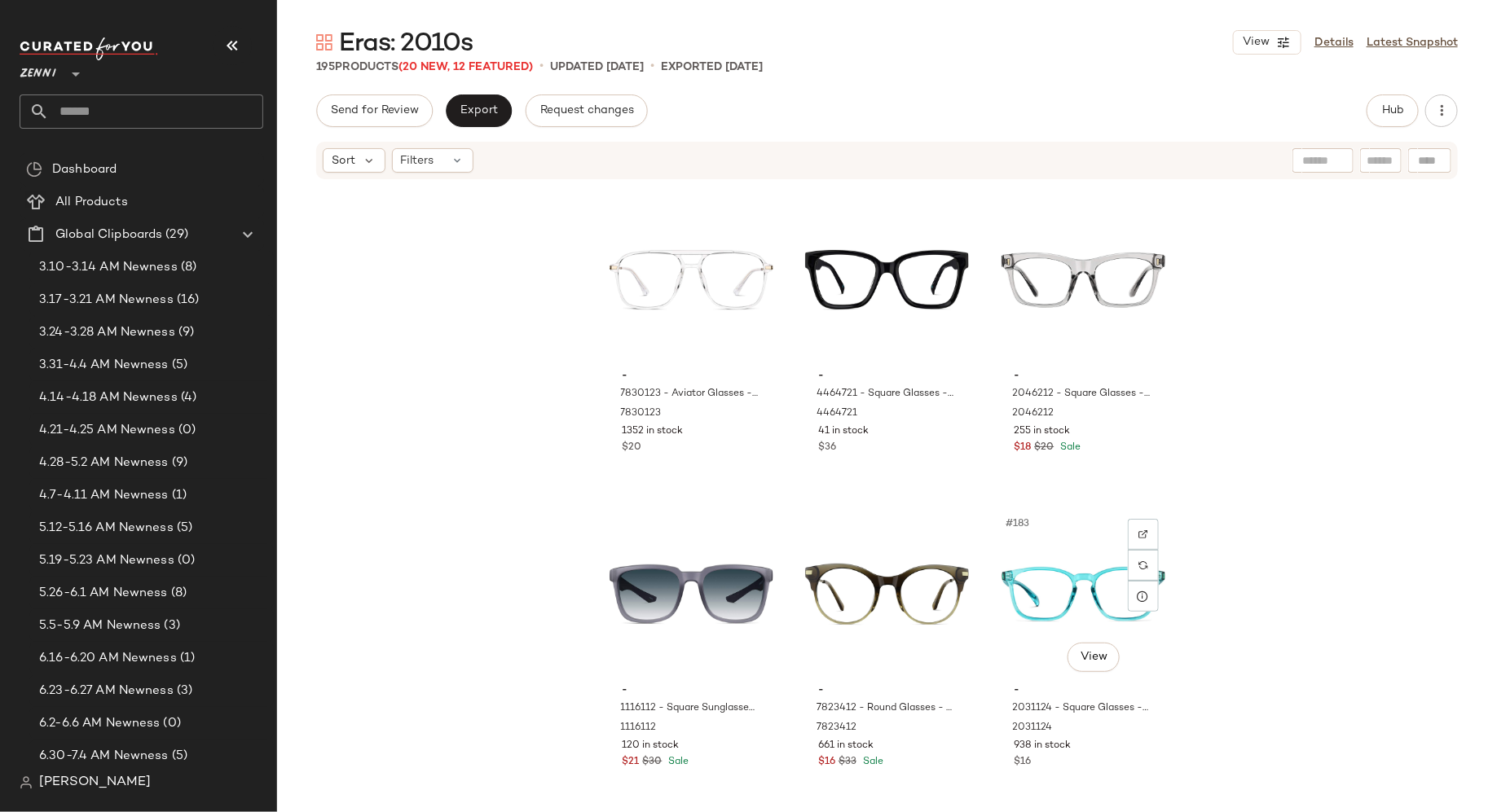
scroll to position [18559, 0]
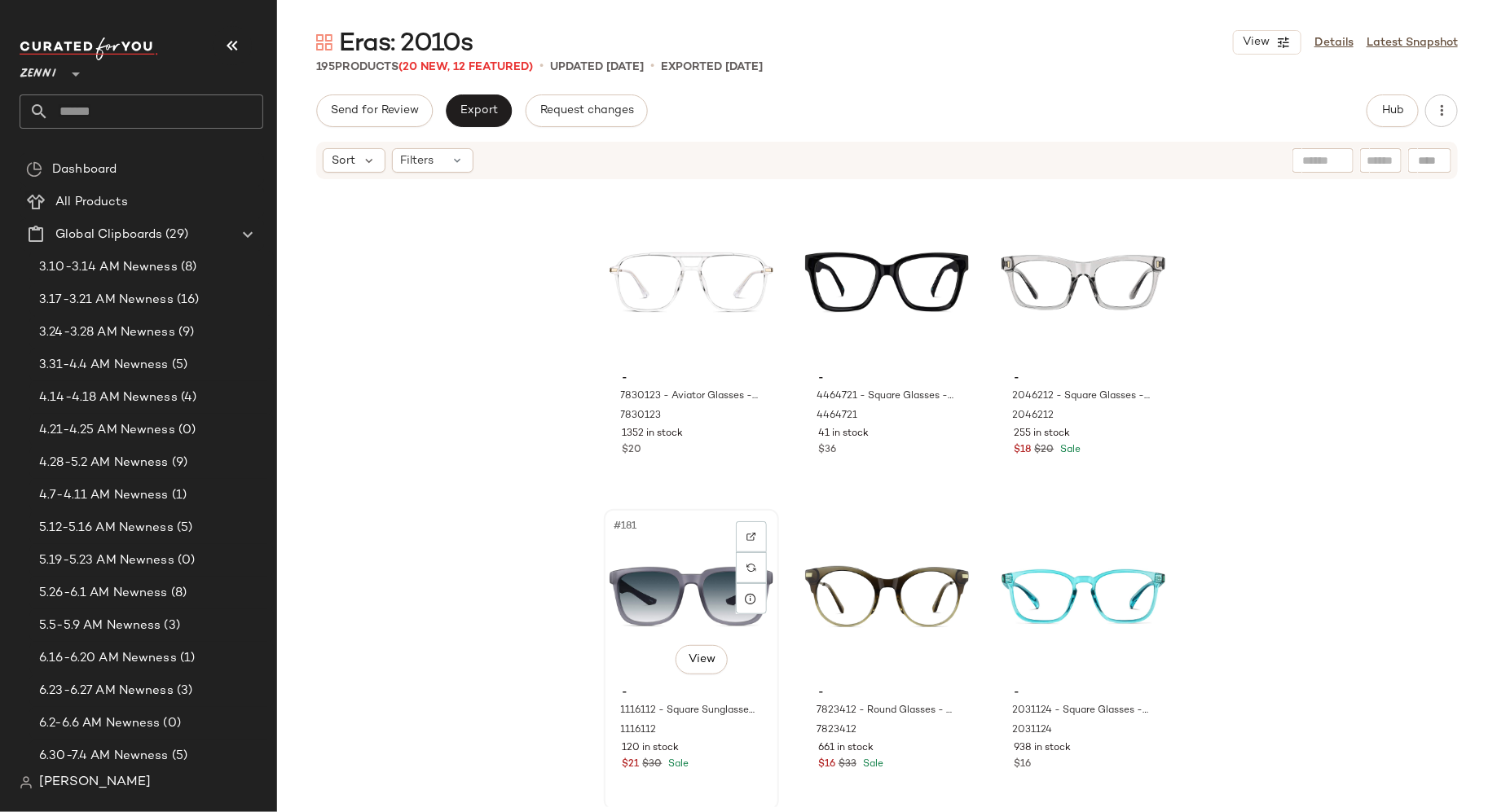
click at [718, 768] on div "$21 $30 Sale" at bounding box center [692, 764] width 138 height 14
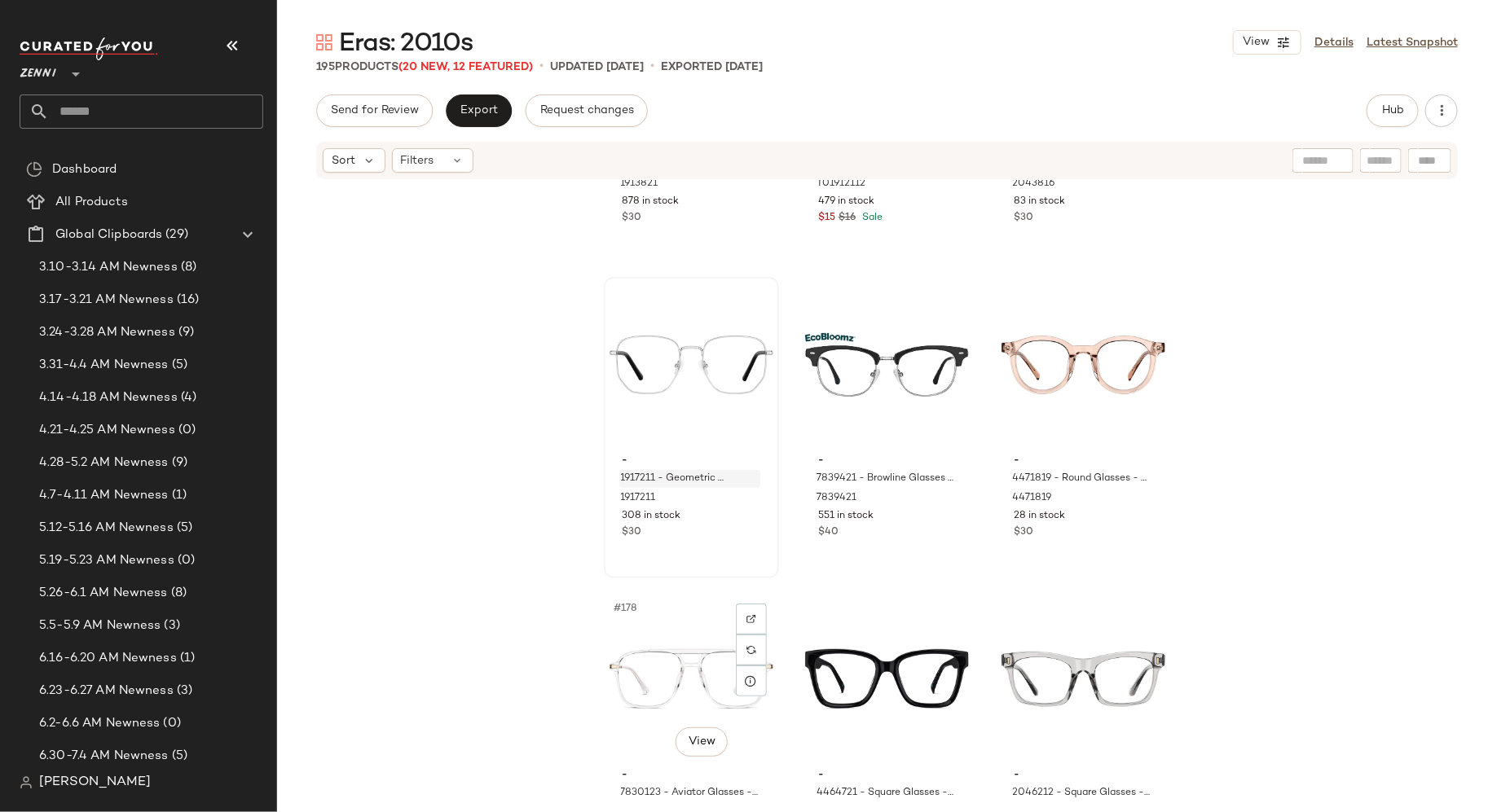
scroll to position [18169, 0]
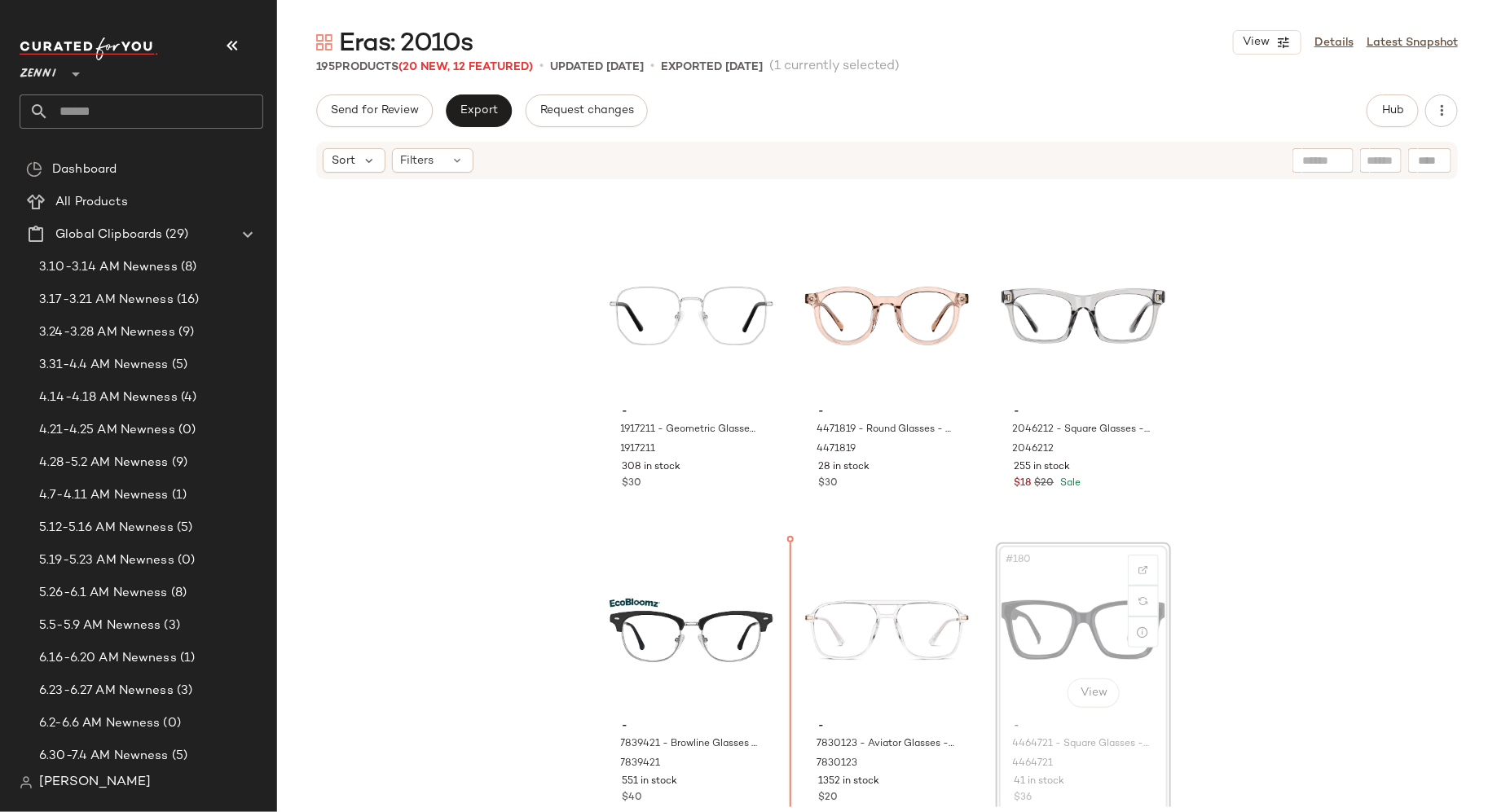
scroll to position [18229, 0]
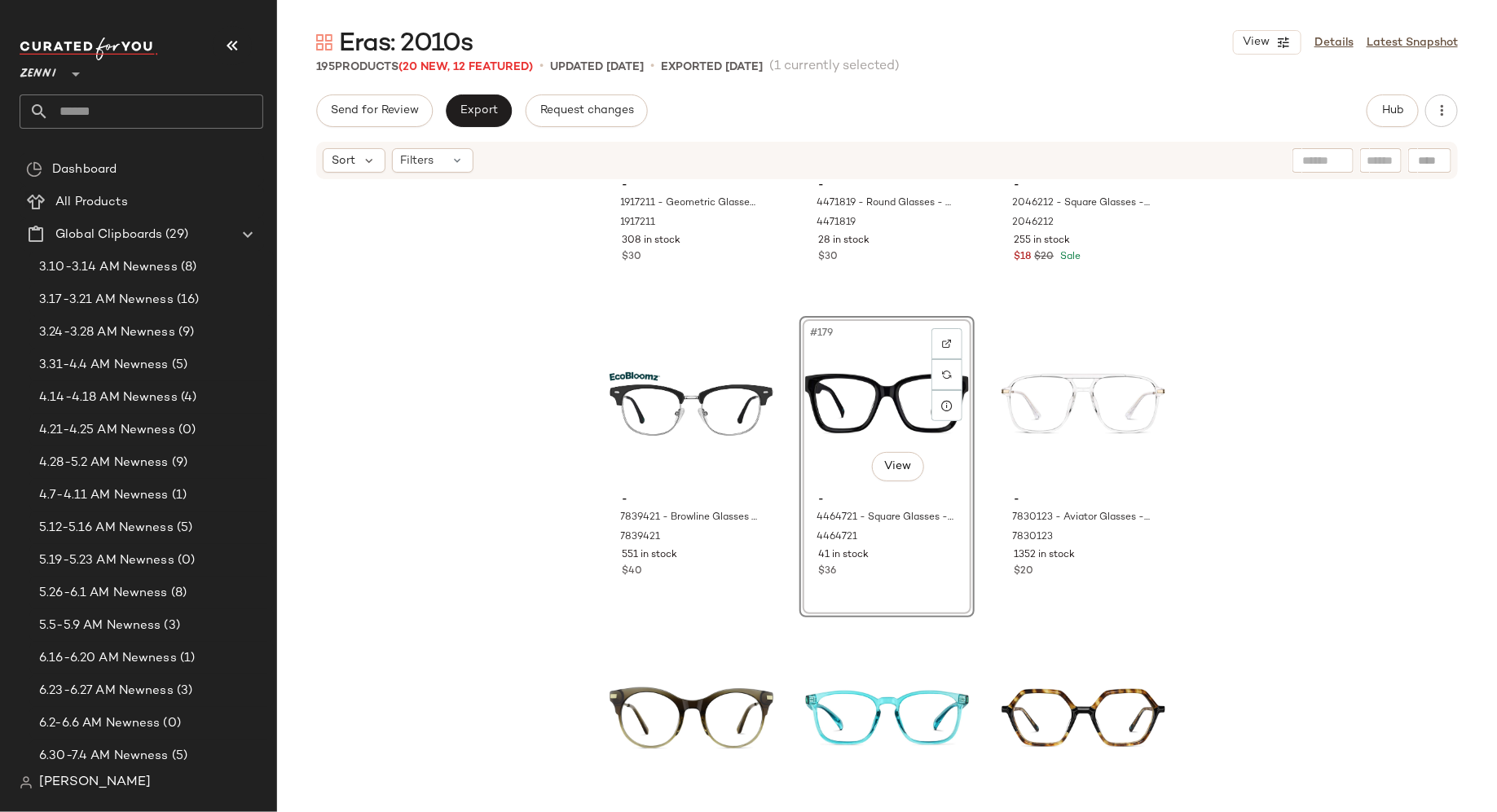
scroll to position [18443, 0]
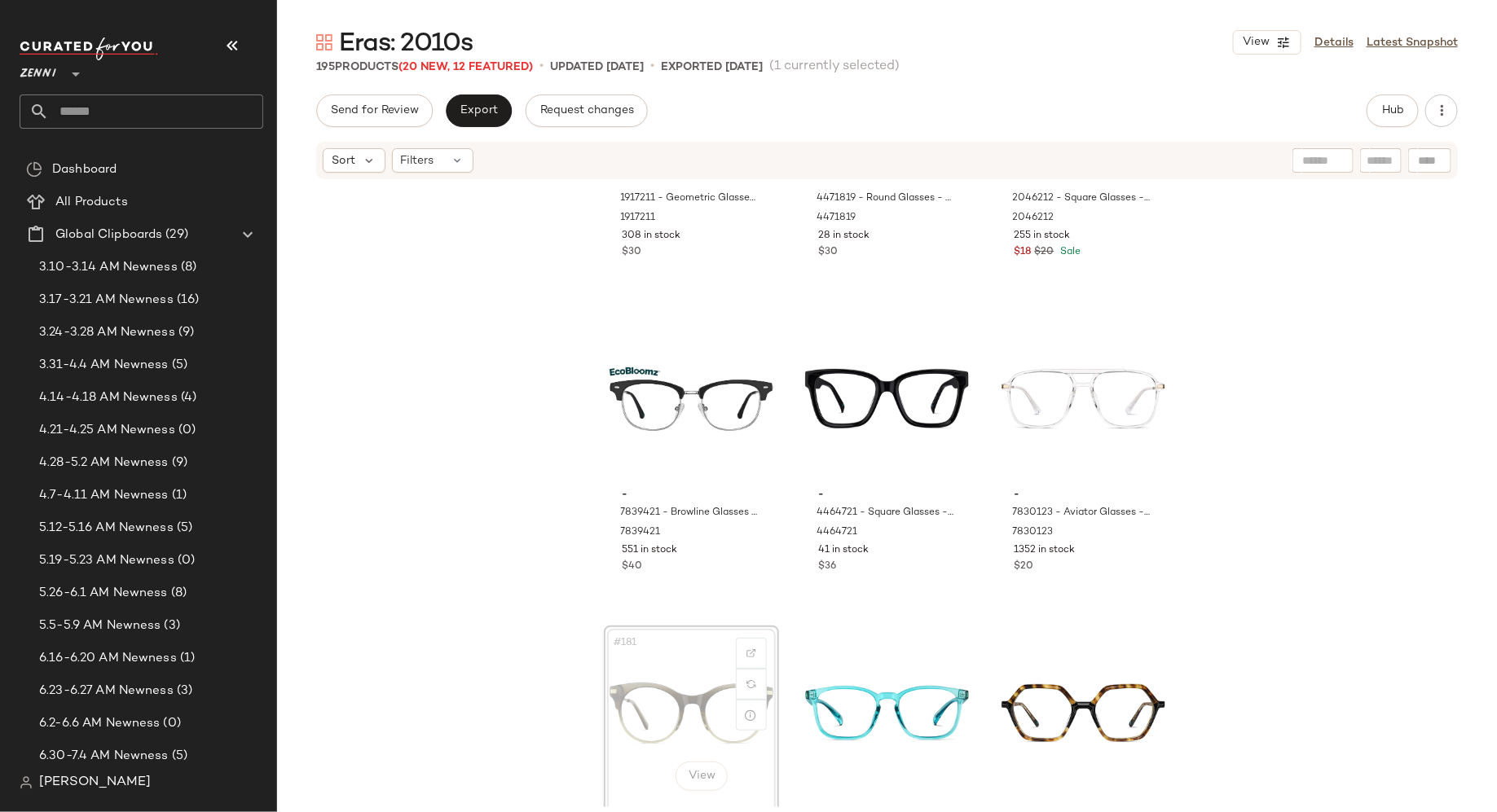
scroll to position [18444, 0]
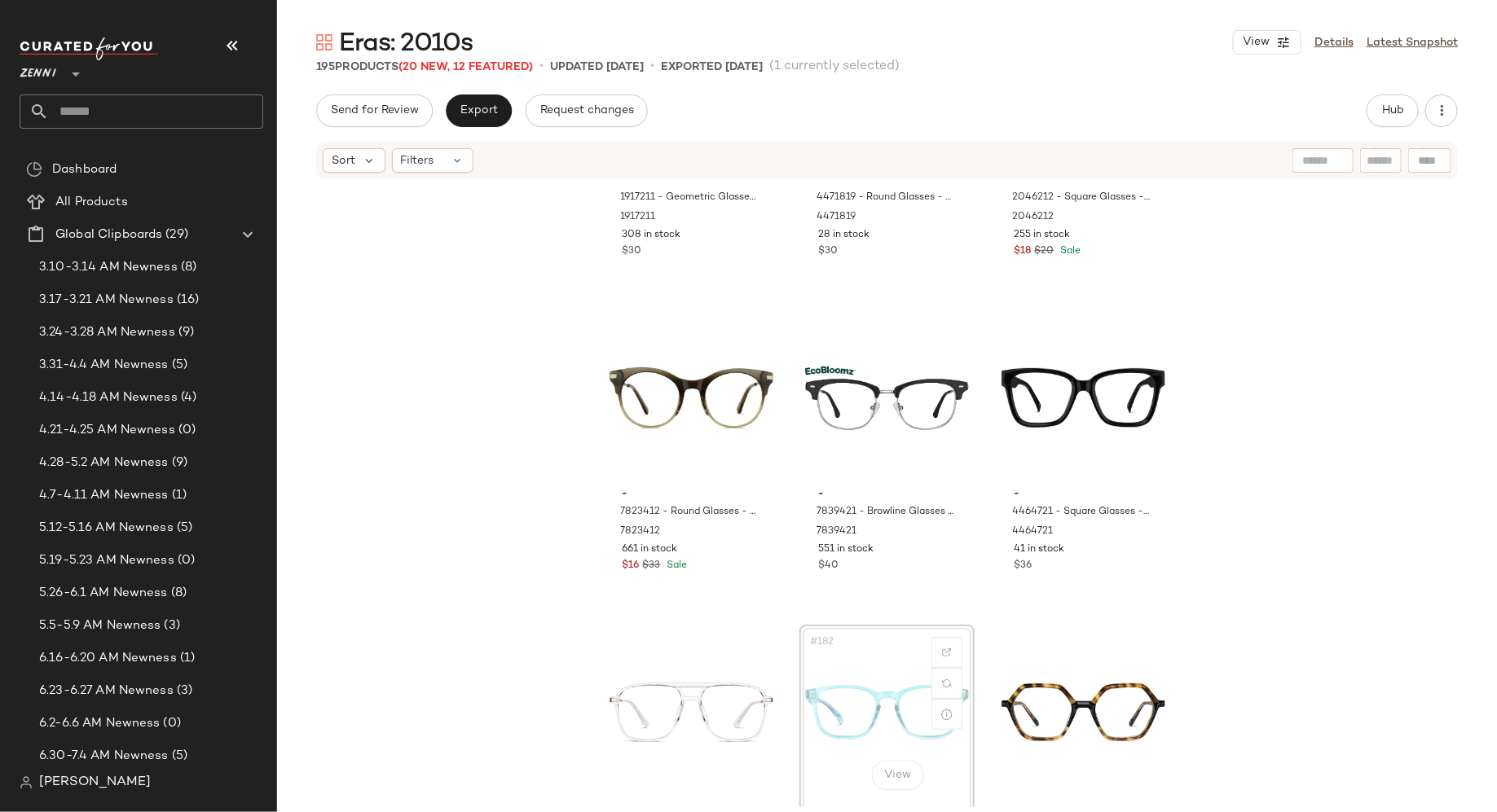
scroll to position [18447, 0]
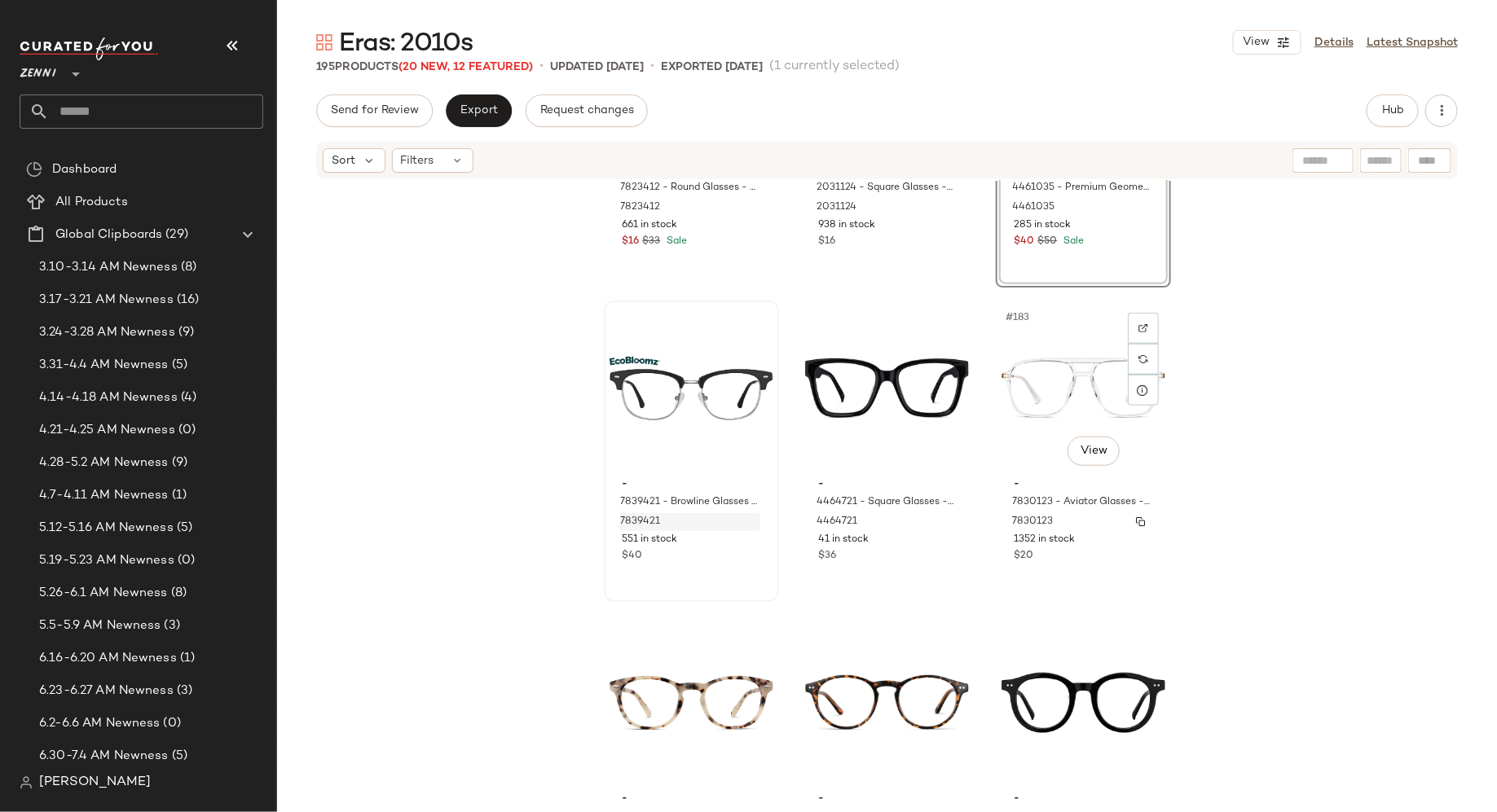
scroll to position [18828, 0]
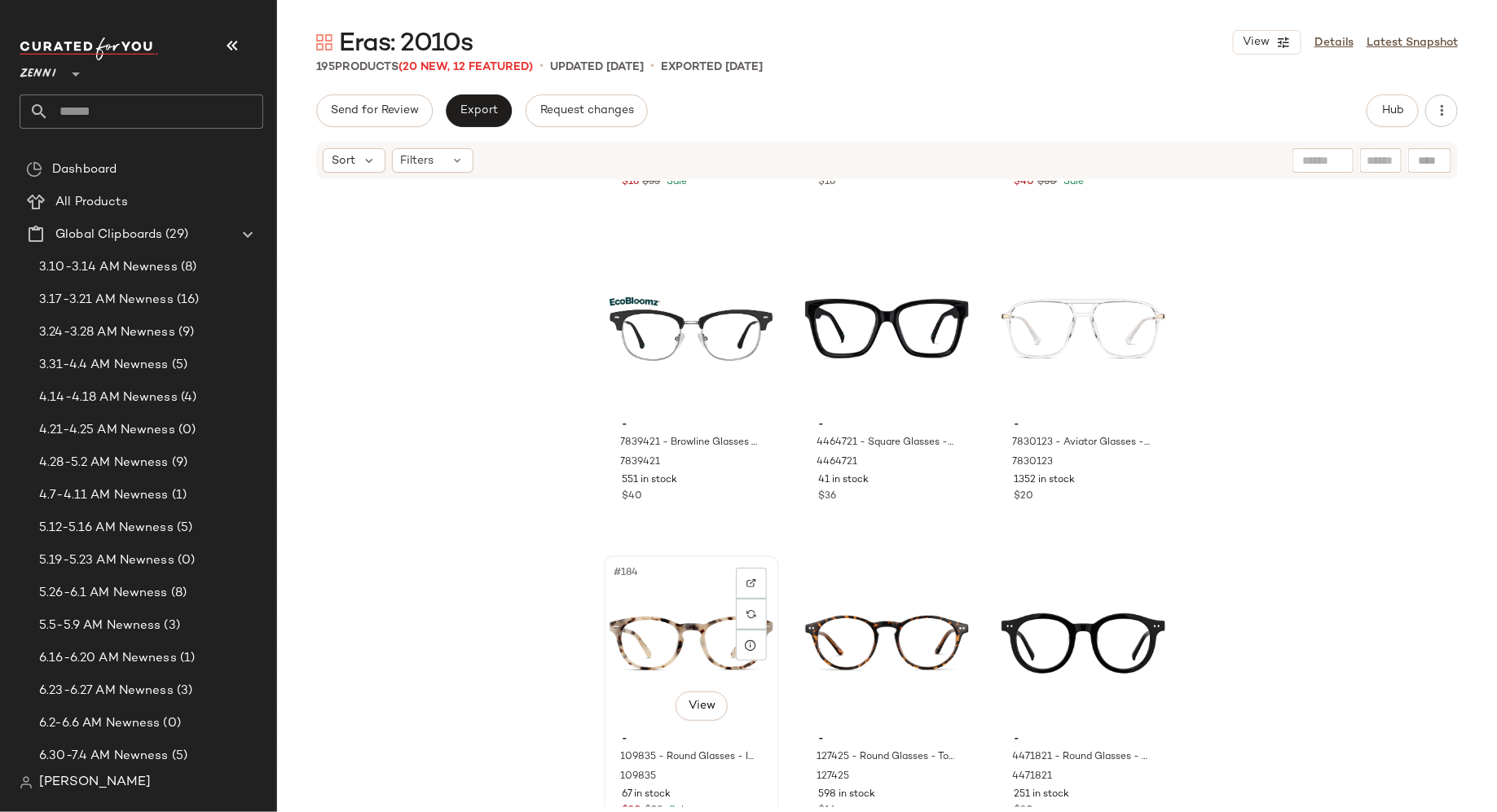
click at [668, 639] on div "#184 View" at bounding box center [691, 644] width 163 height 164
click at [879, 658] on div "#185 View" at bounding box center [887, 644] width 163 height 164
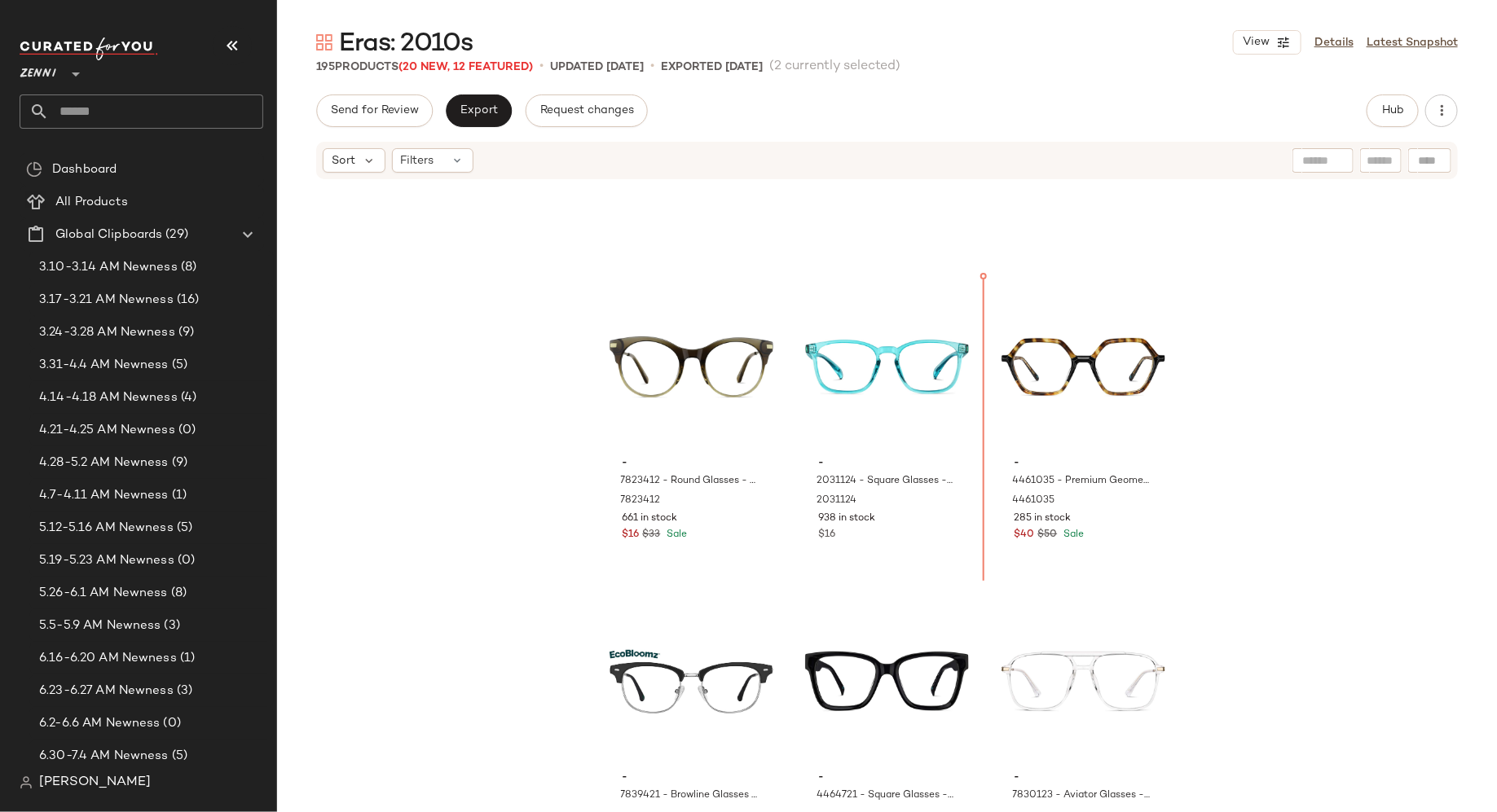
scroll to position [18438, 0]
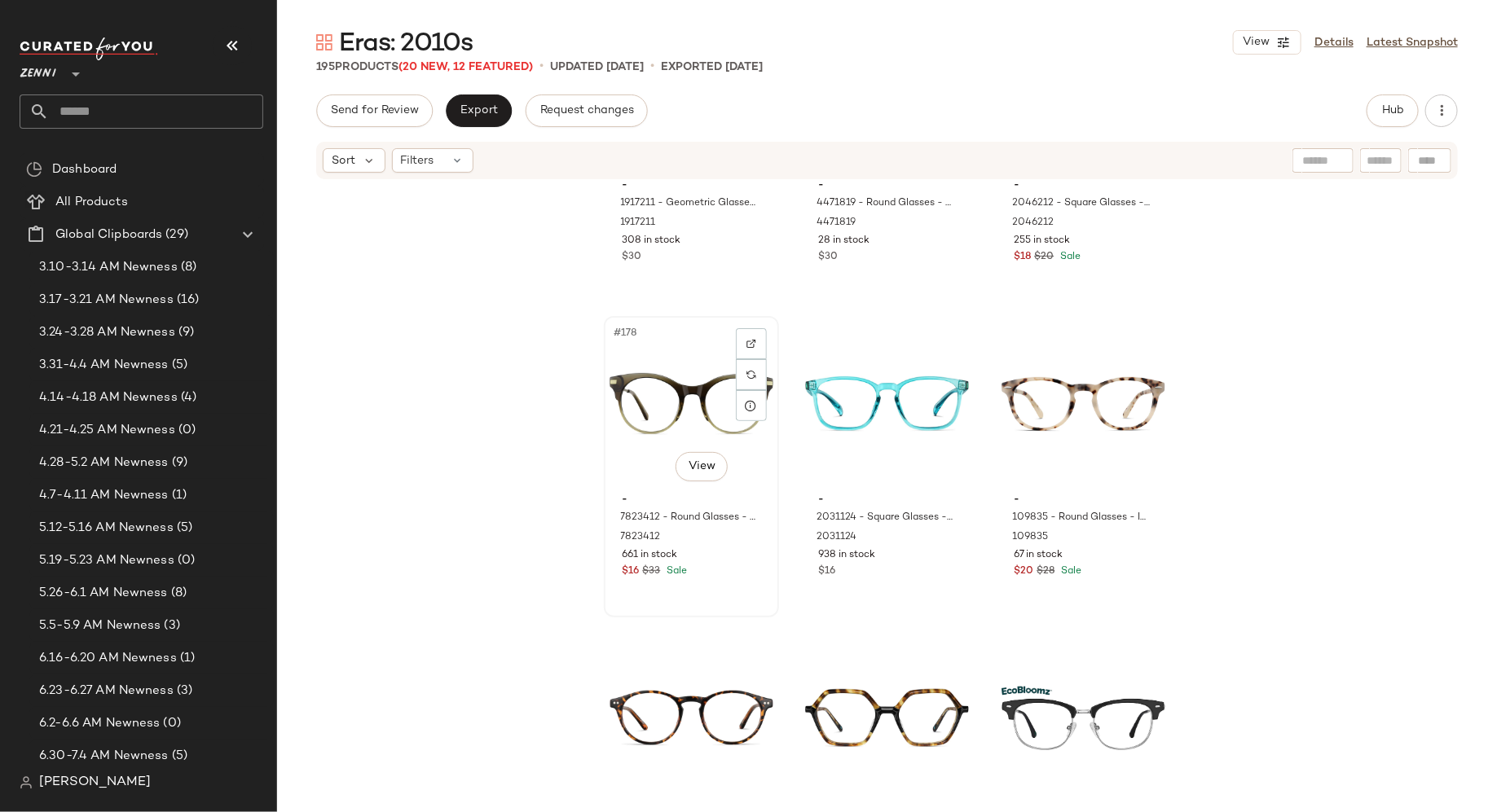
click at [770, 598] on div "#178 View - 7823412 - Round Glasses - Dune Ombre - Mixed 7823412 661 in stock $…" at bounding box center [692, 467] width 172 height 298
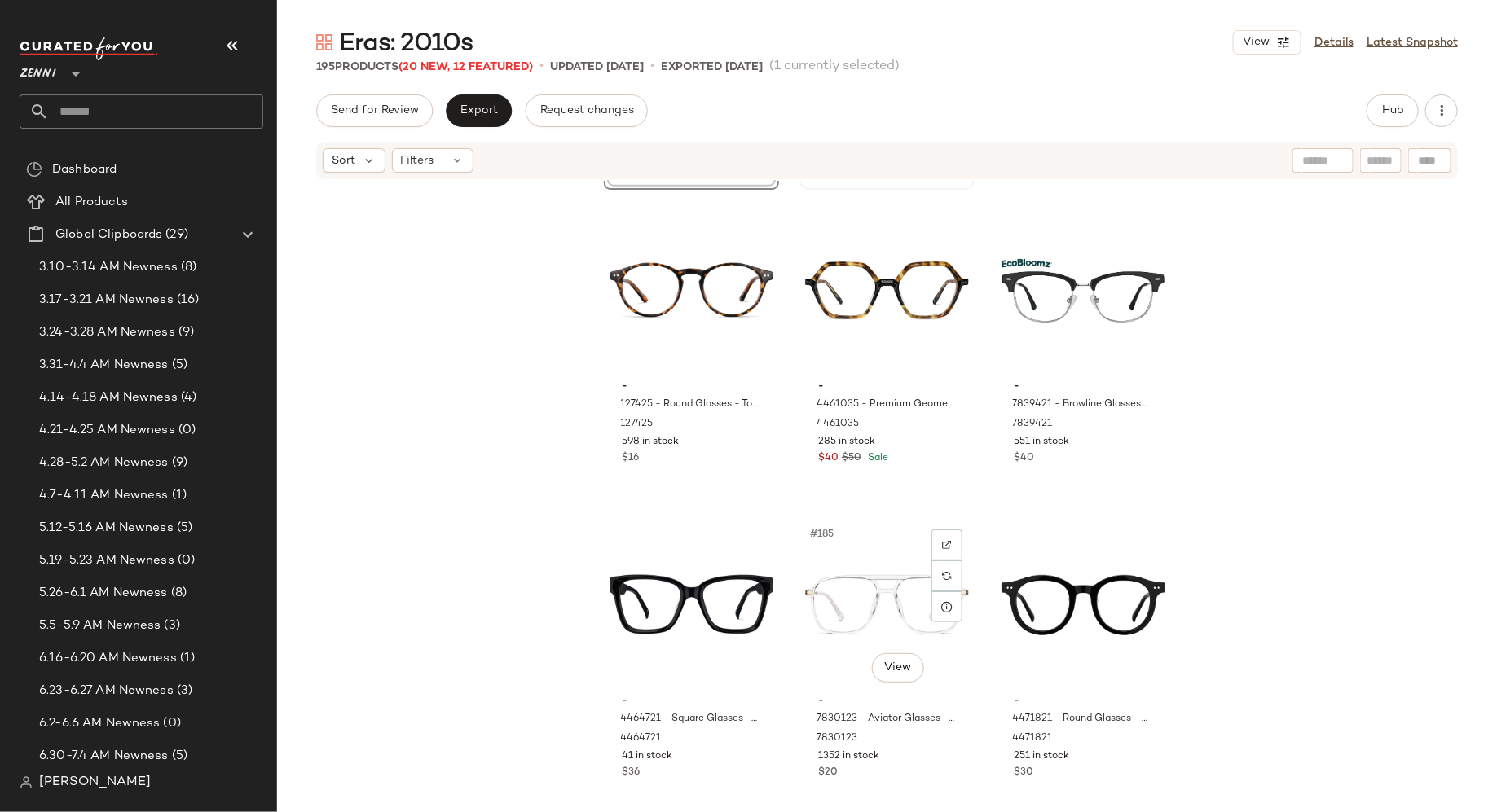
scroll to position [18868, 0]
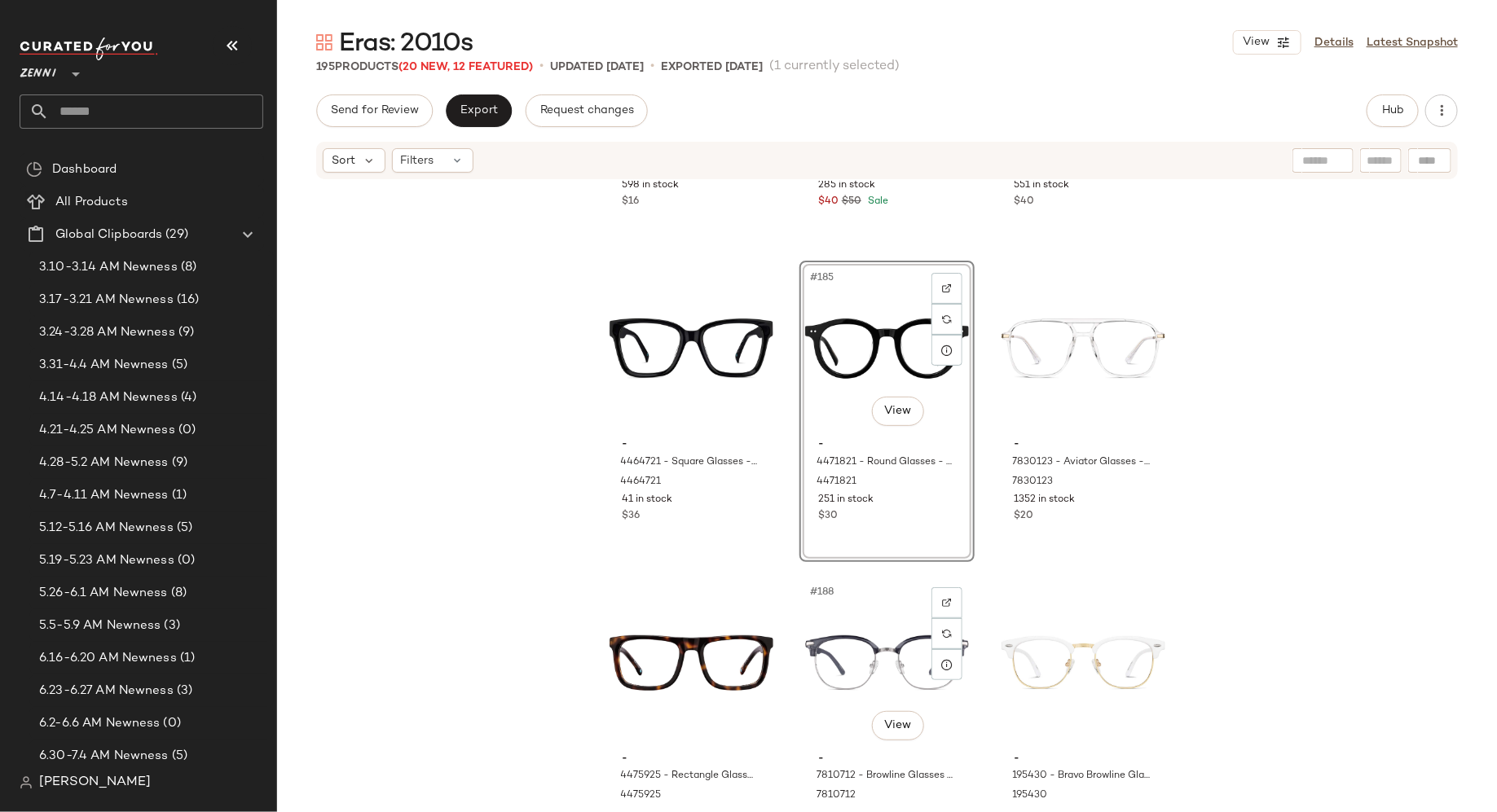
scroll to position [19125, 0]
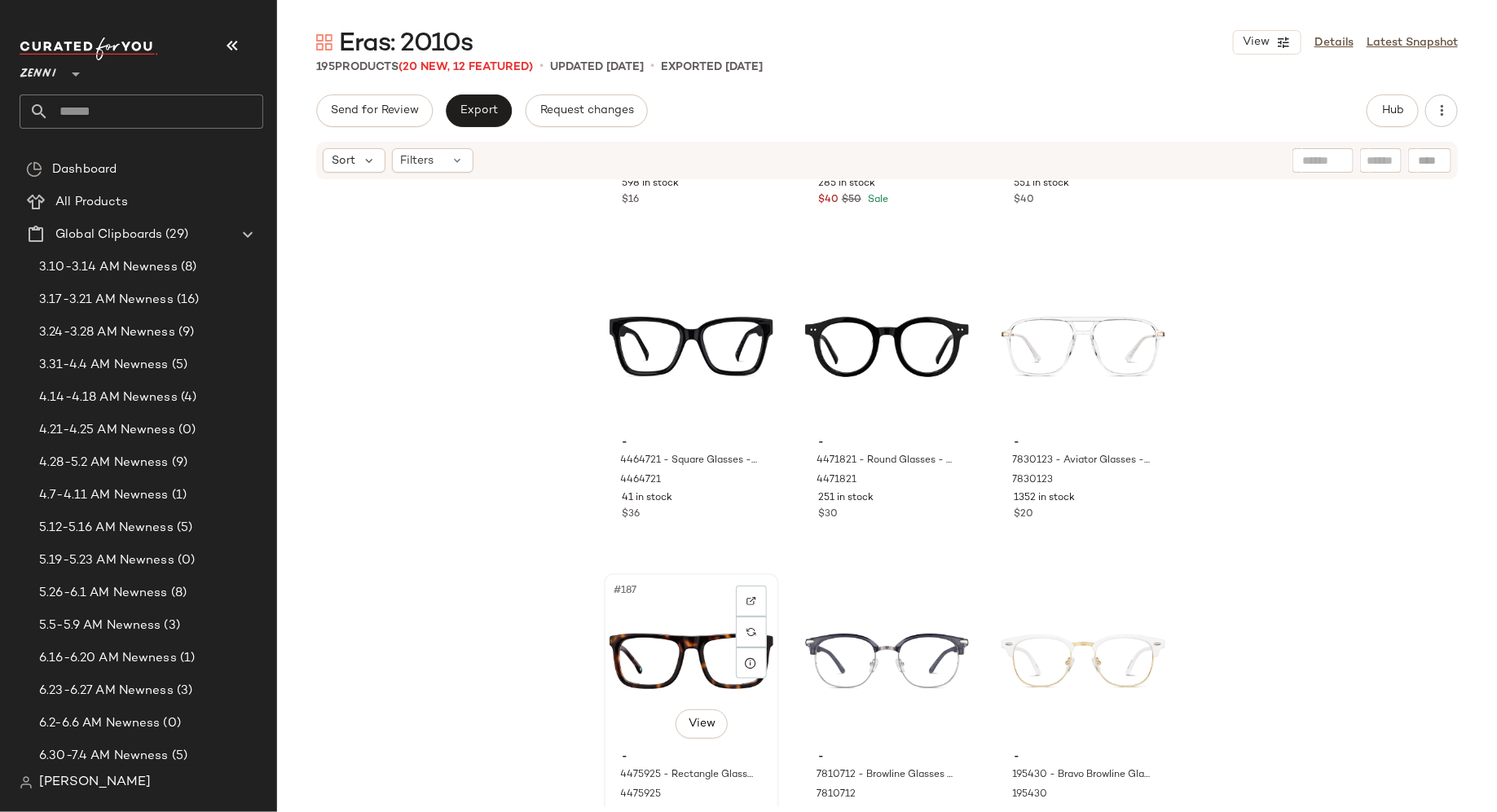
click at [678, 647] on div "#187 View" at bounding box center [691, 661] width 163 height 164
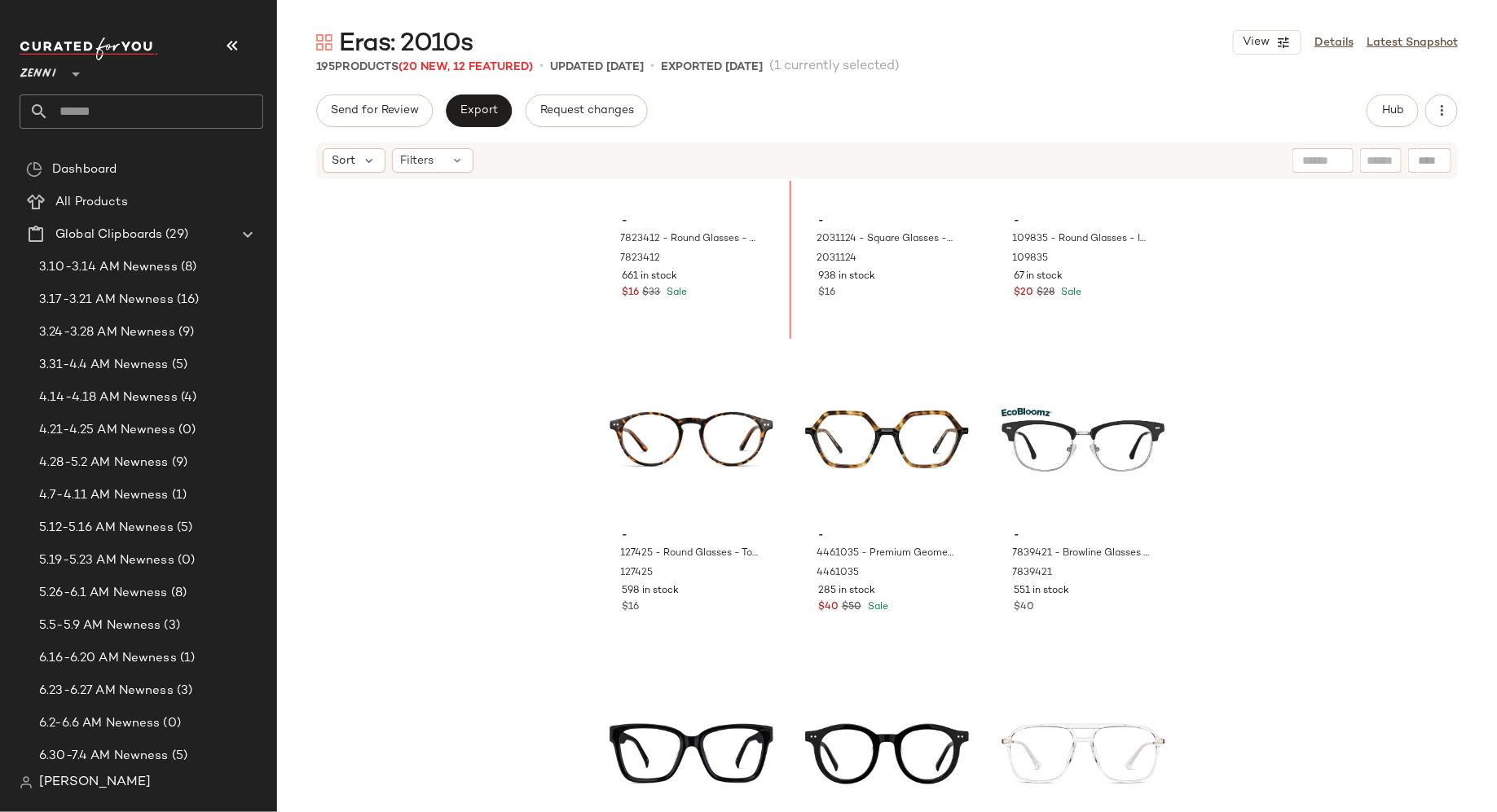
scroll to position [18713, 0]
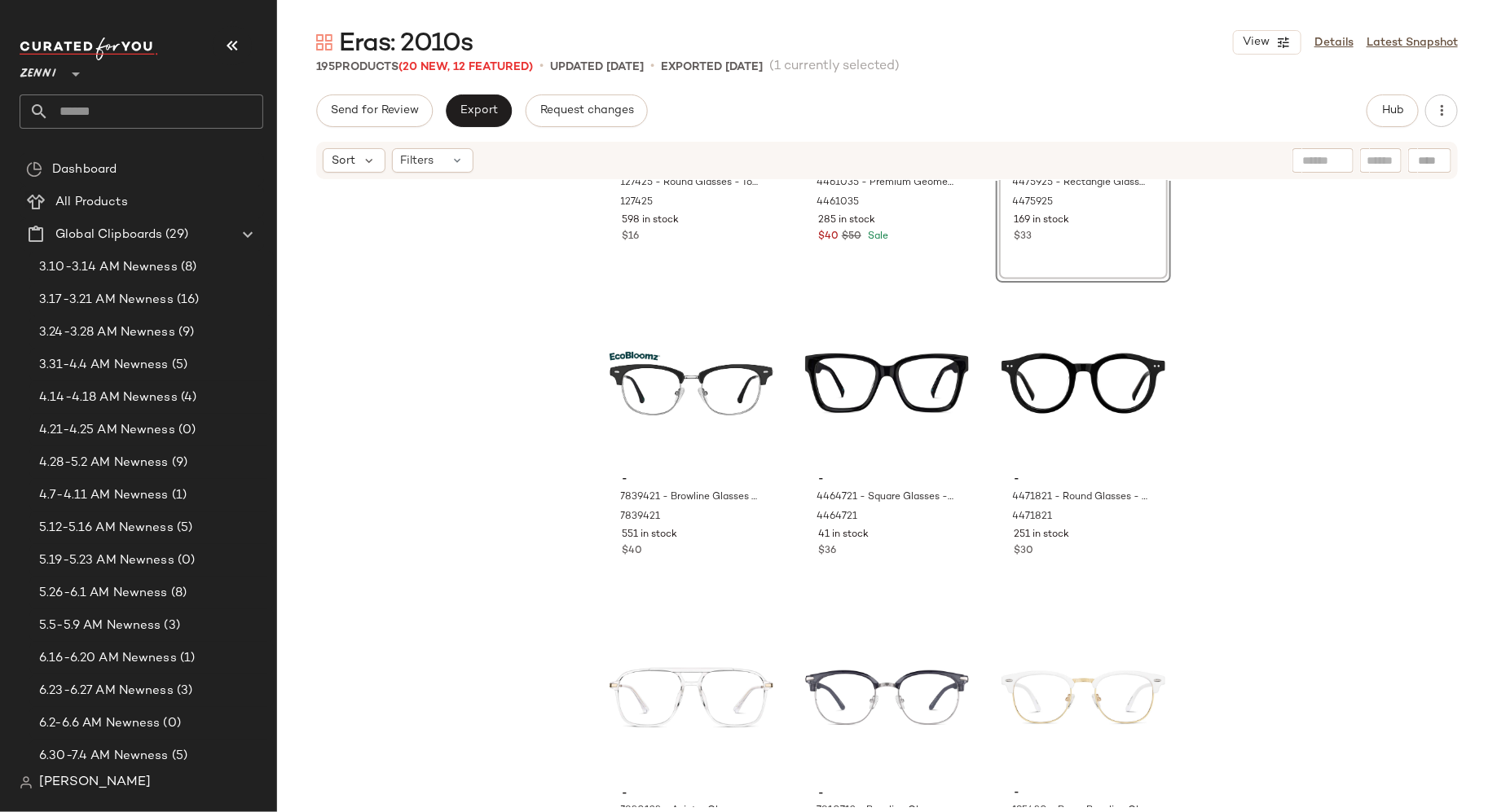
scroll to position [19136, 0]
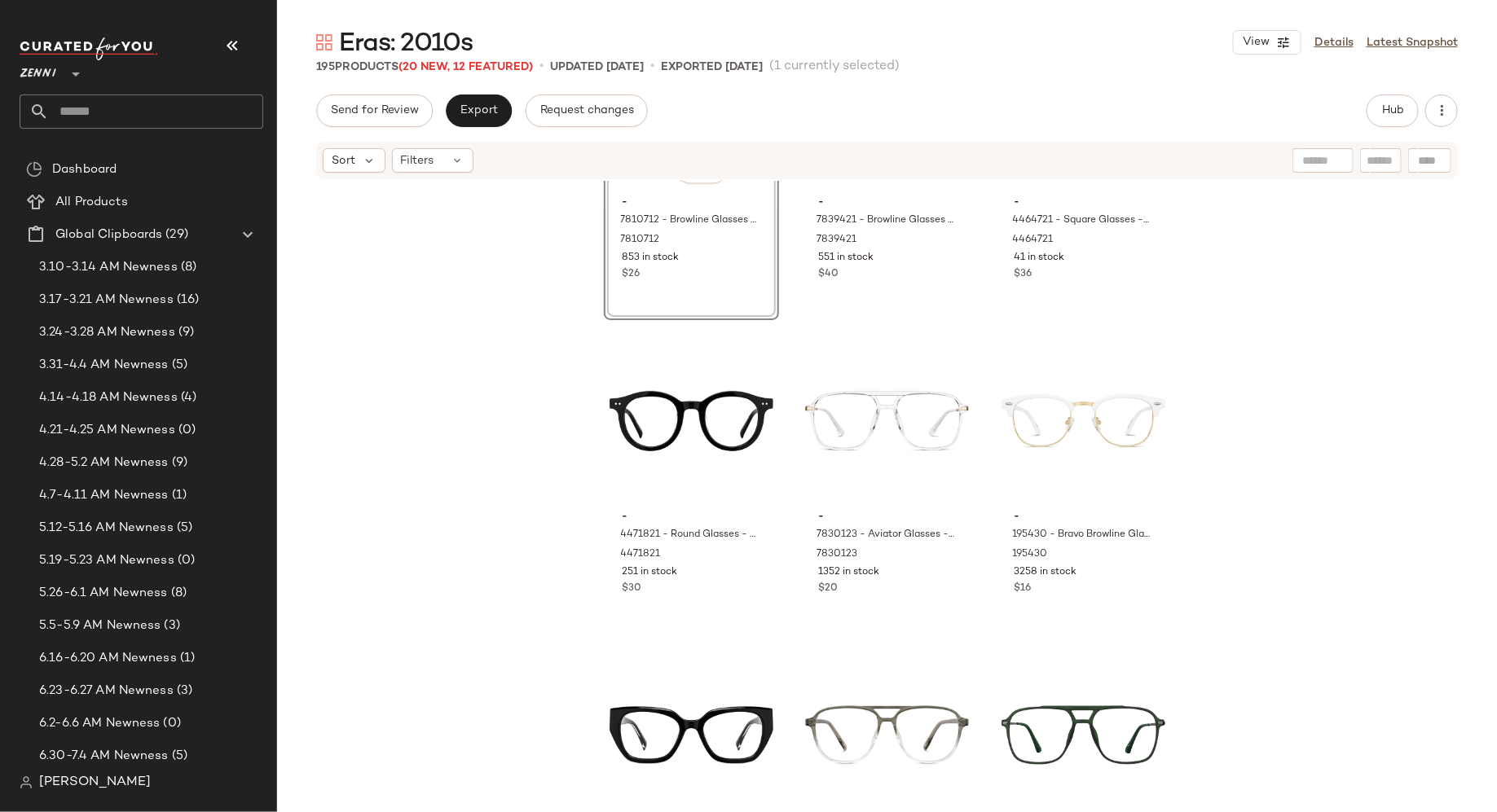
scroll to position [19364, 0]
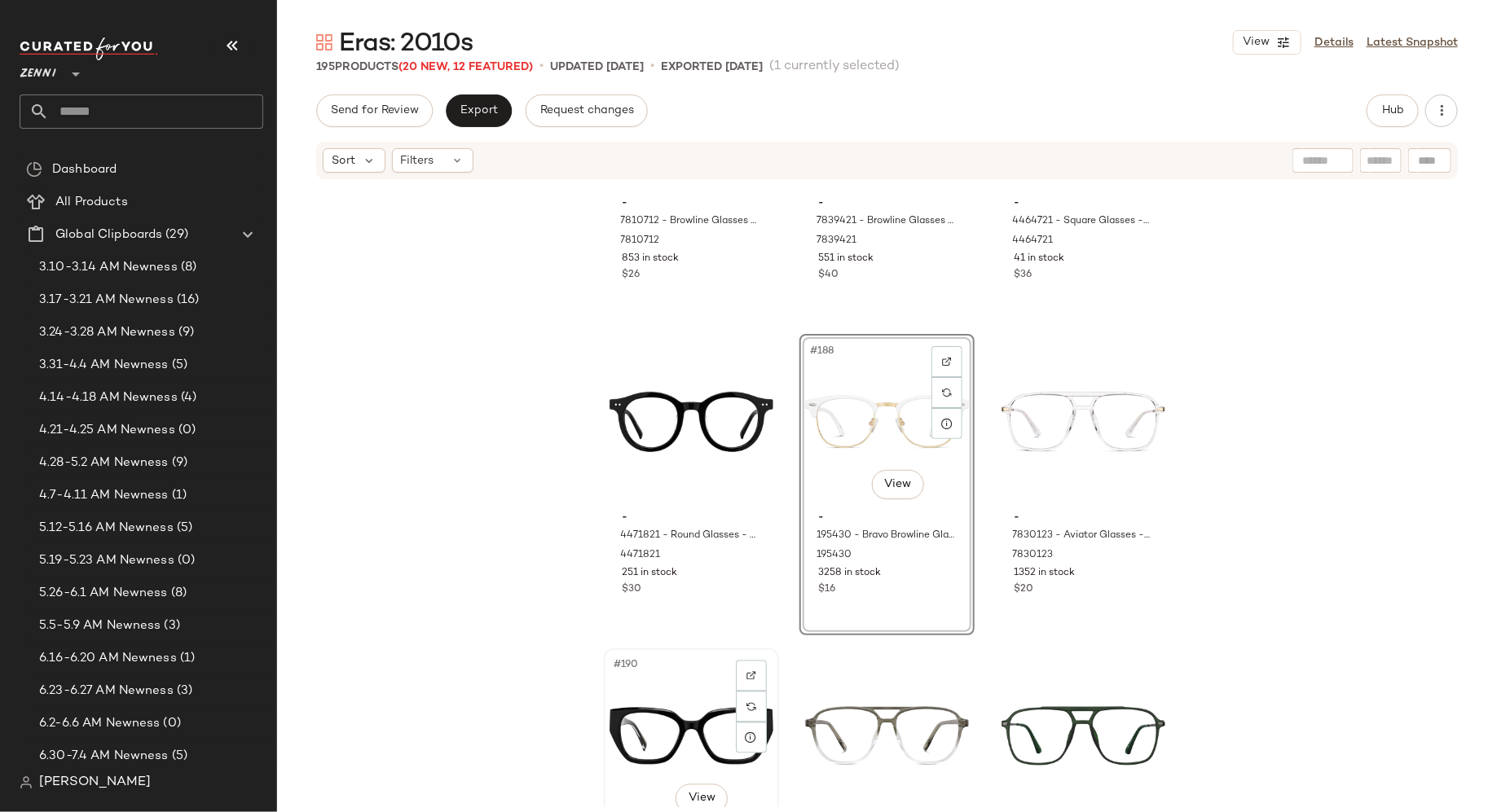
click at [687, 734] on div "#190 View" at bounding box center [691, 737] width 163 height 164
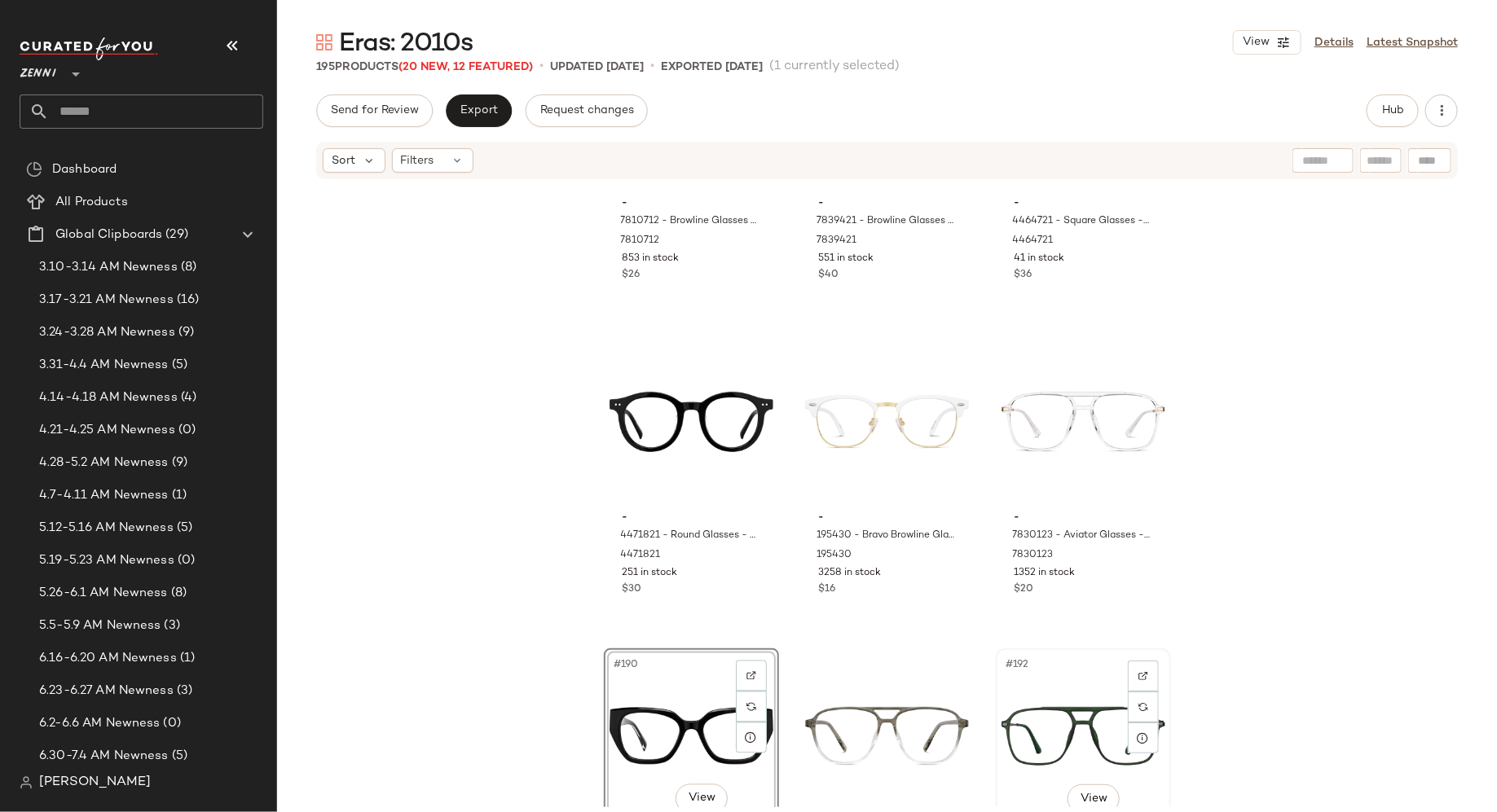
click at [1073, 705] on div "#192 View" at bounding box center [1082, 737] width 163 height 164
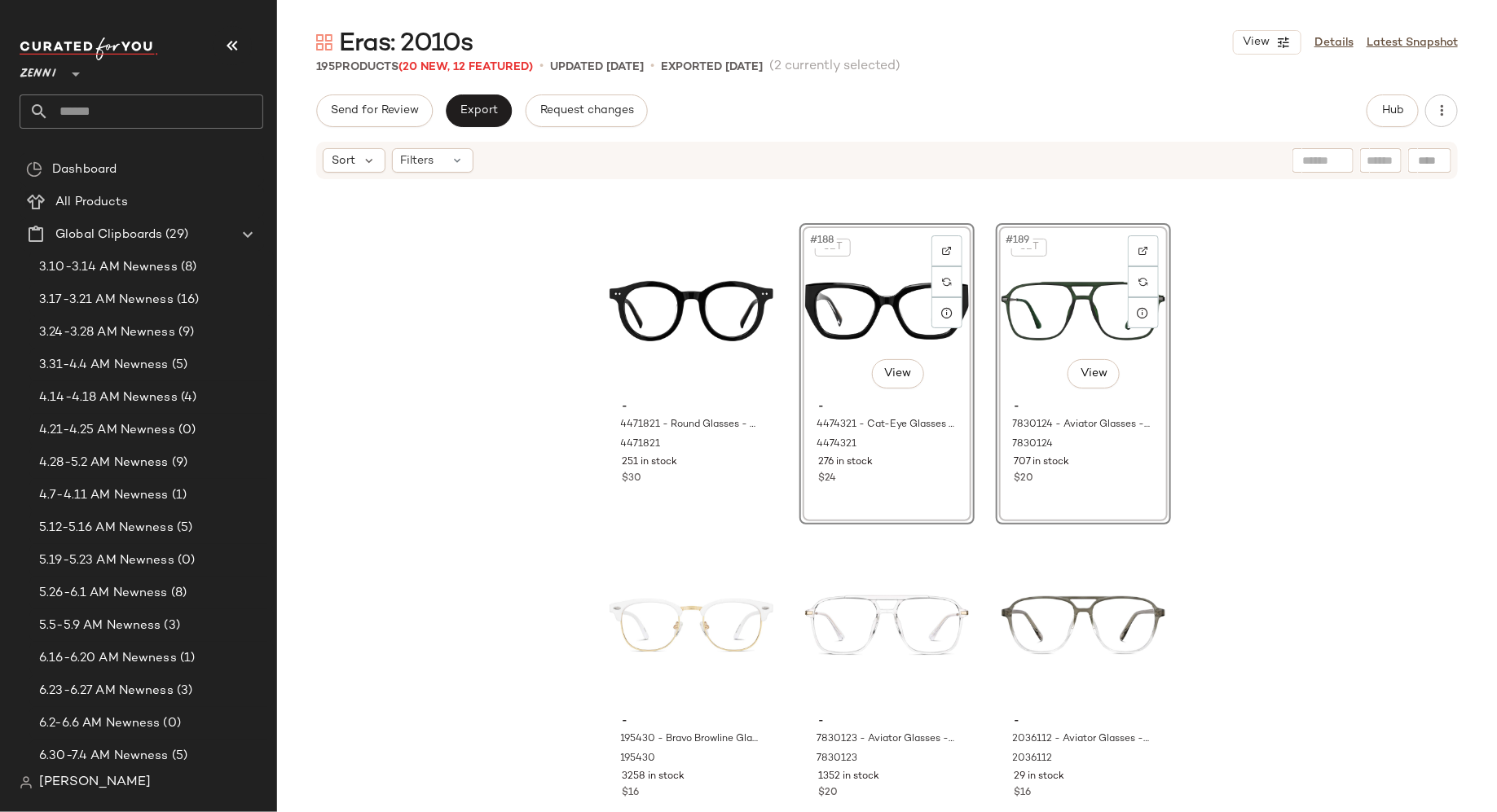
scroll to position [19476, 0]
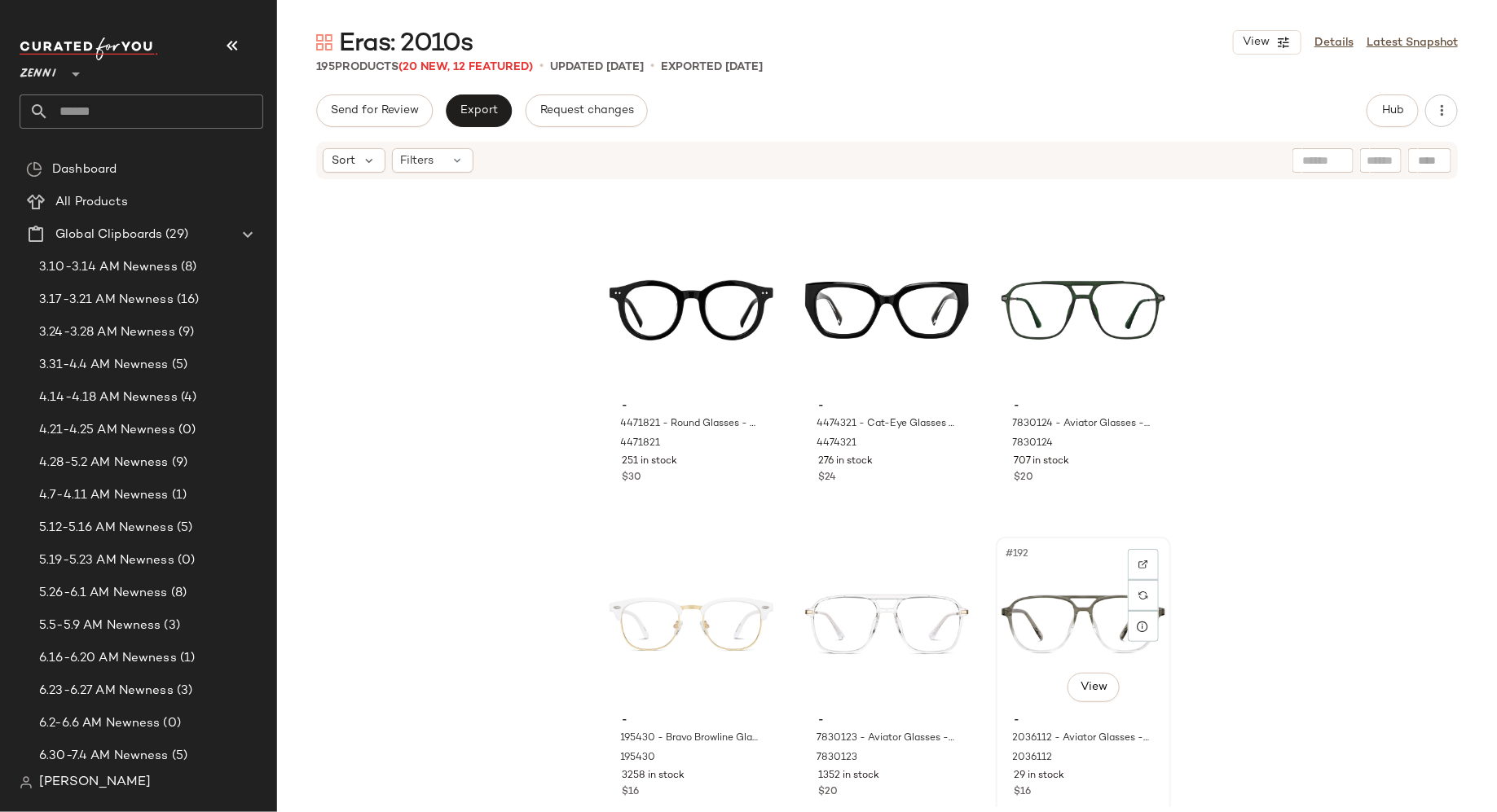
click at [1021, 605] on div "#192 View" at bounding box center [1082, 625] width 163 height 164
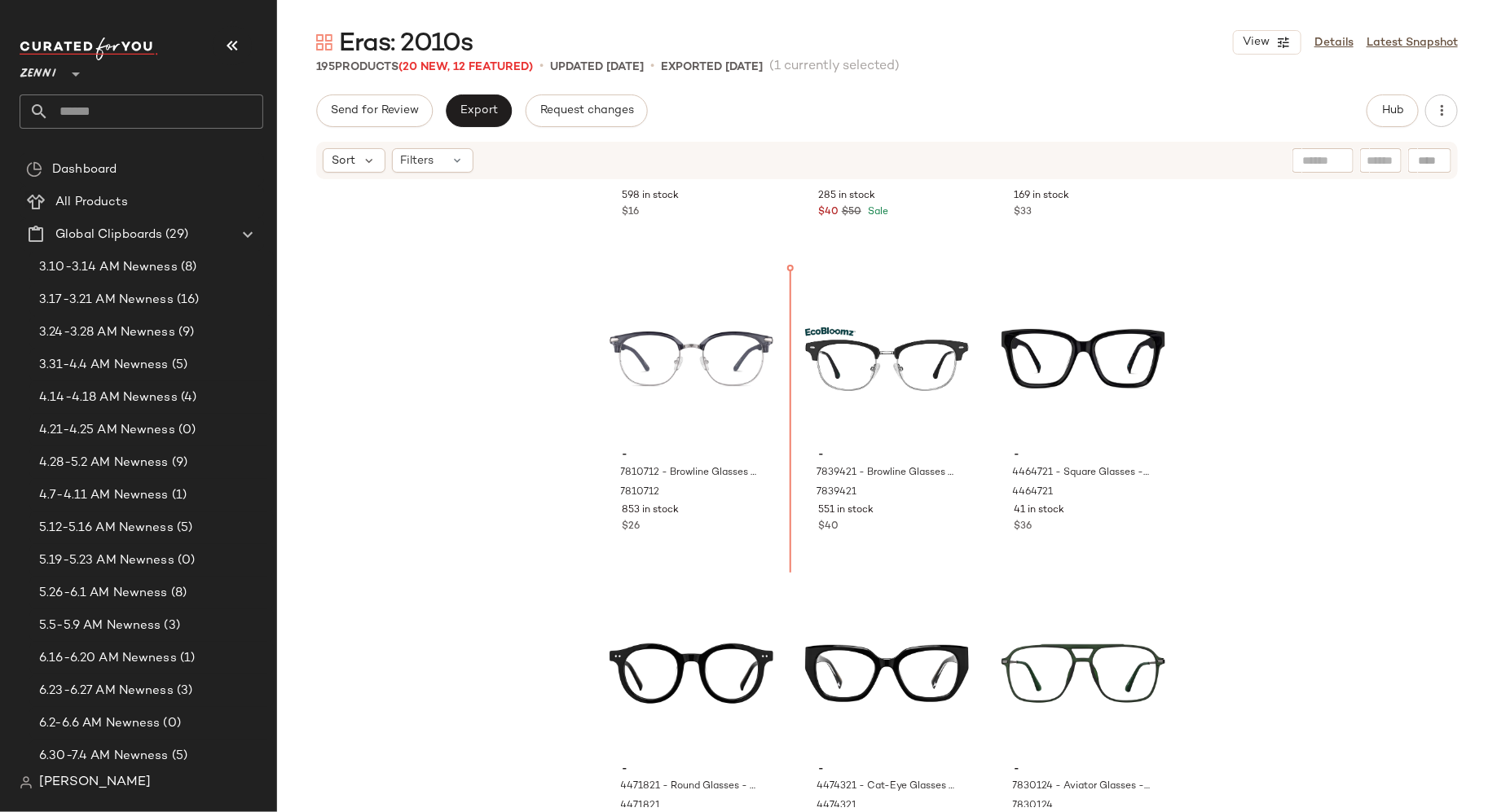
scroll to position [19081, 0]
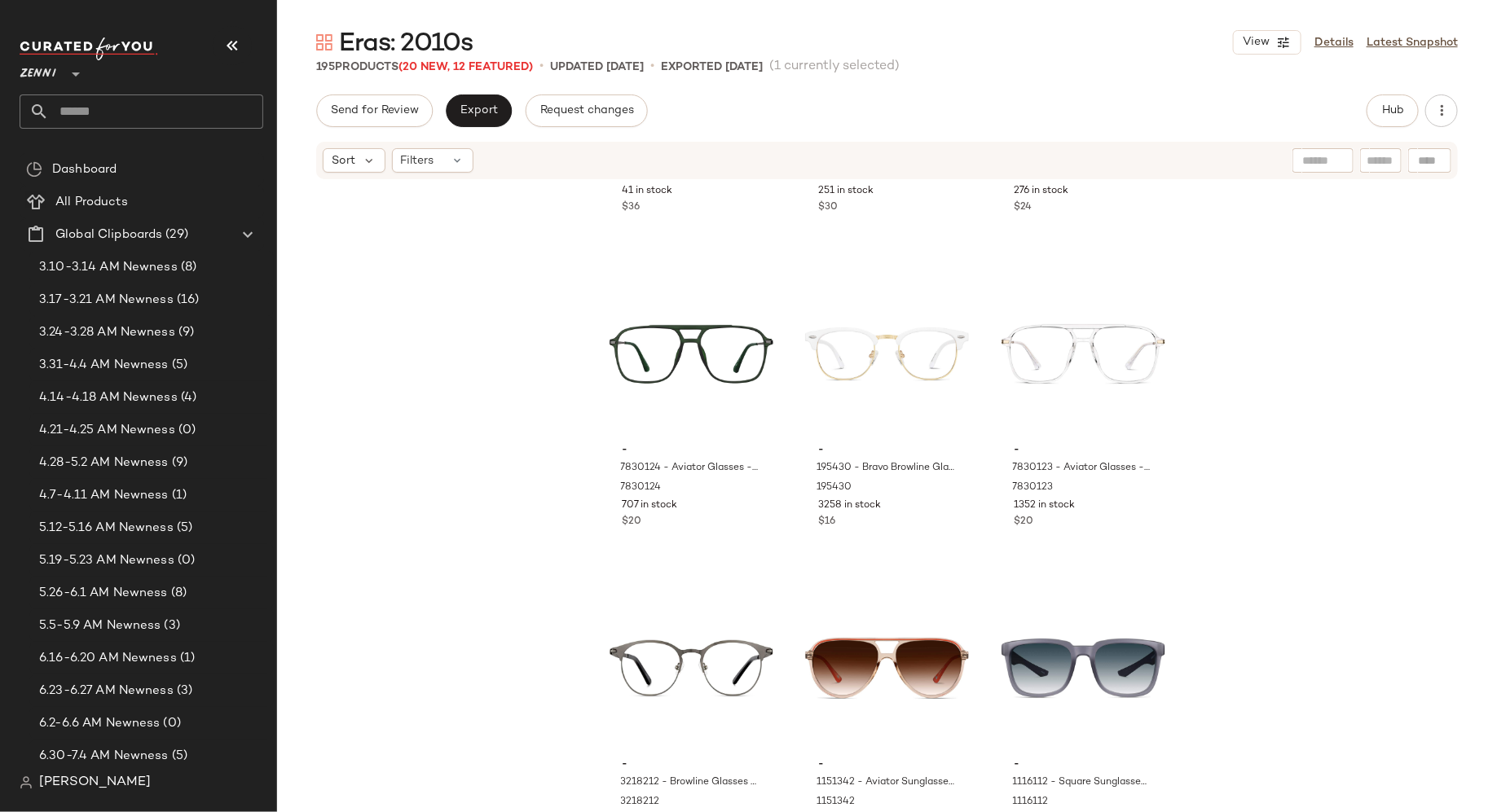
scroll to position [19746, 0]
click at [671, 652] on div "#193 View" at bounding box center [691, 670] width 163 height 164
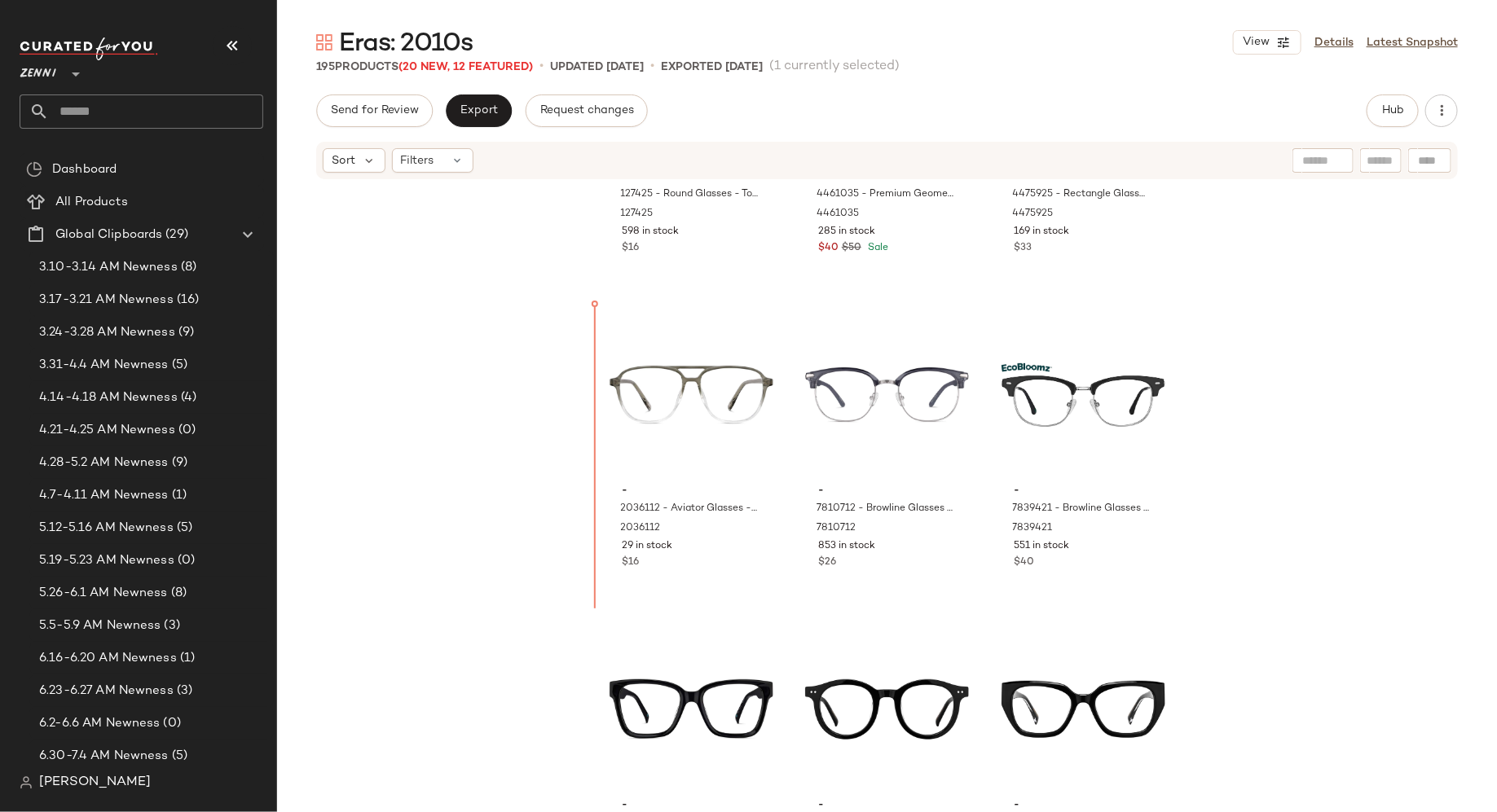
scroll to position [19060, 0]
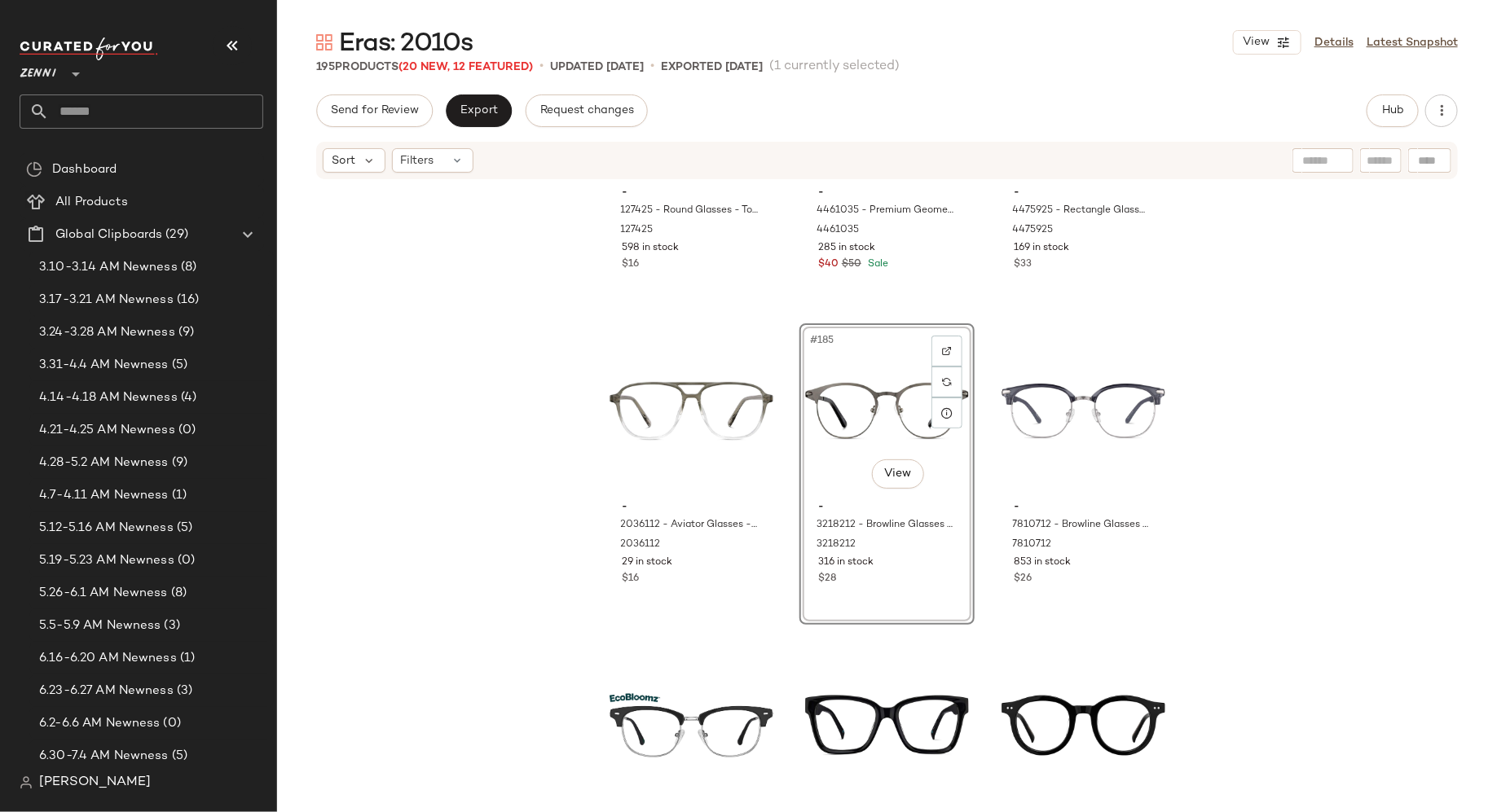
click at [793, 574] on div "- 127425 - Round Glasses - Tortoiseshell - Plastic 127425 598 in stock $16 - 44…" at bounding box center [887, 494] width 1220 height 627
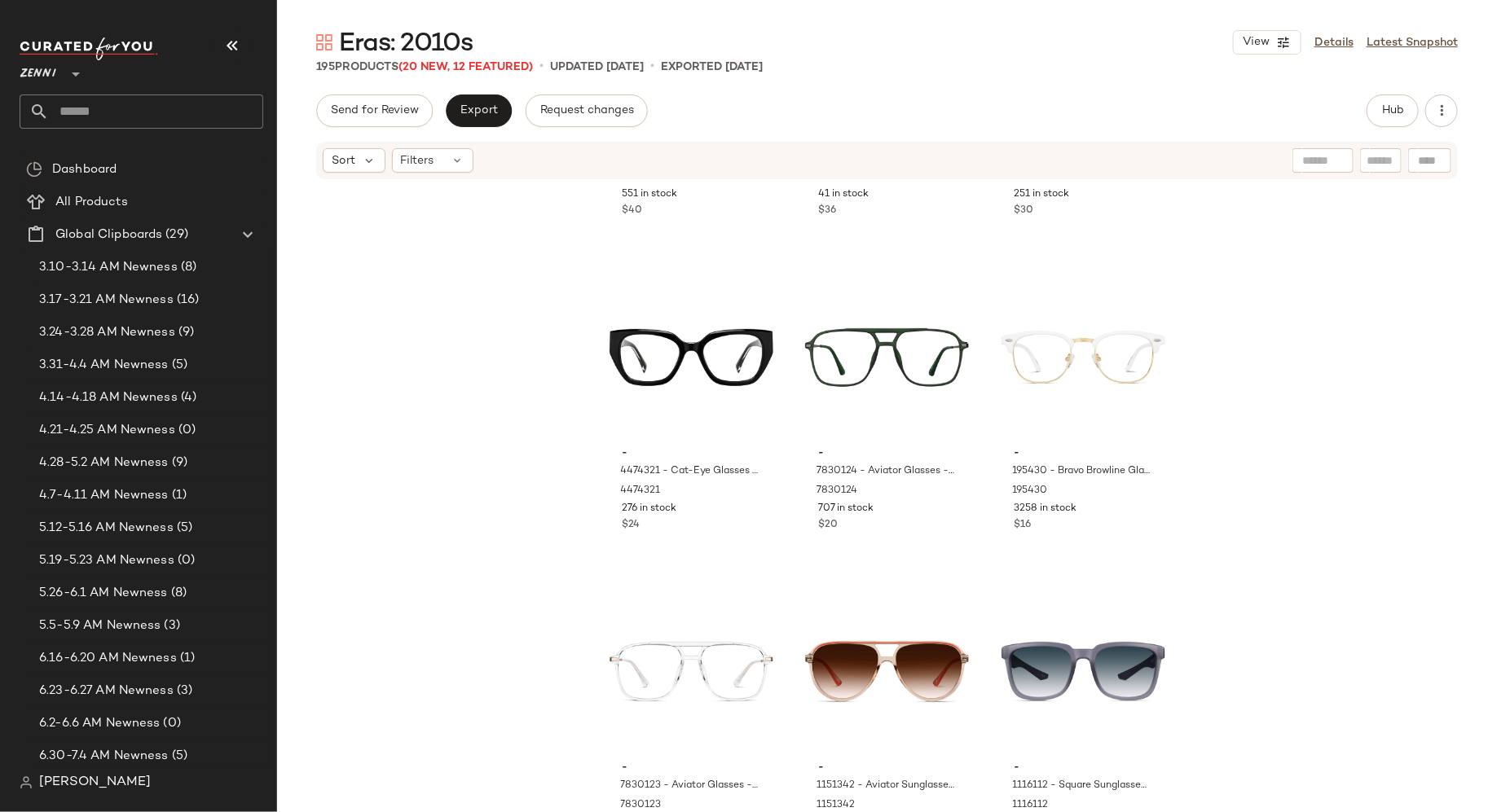
scroll to position [19734, 0]
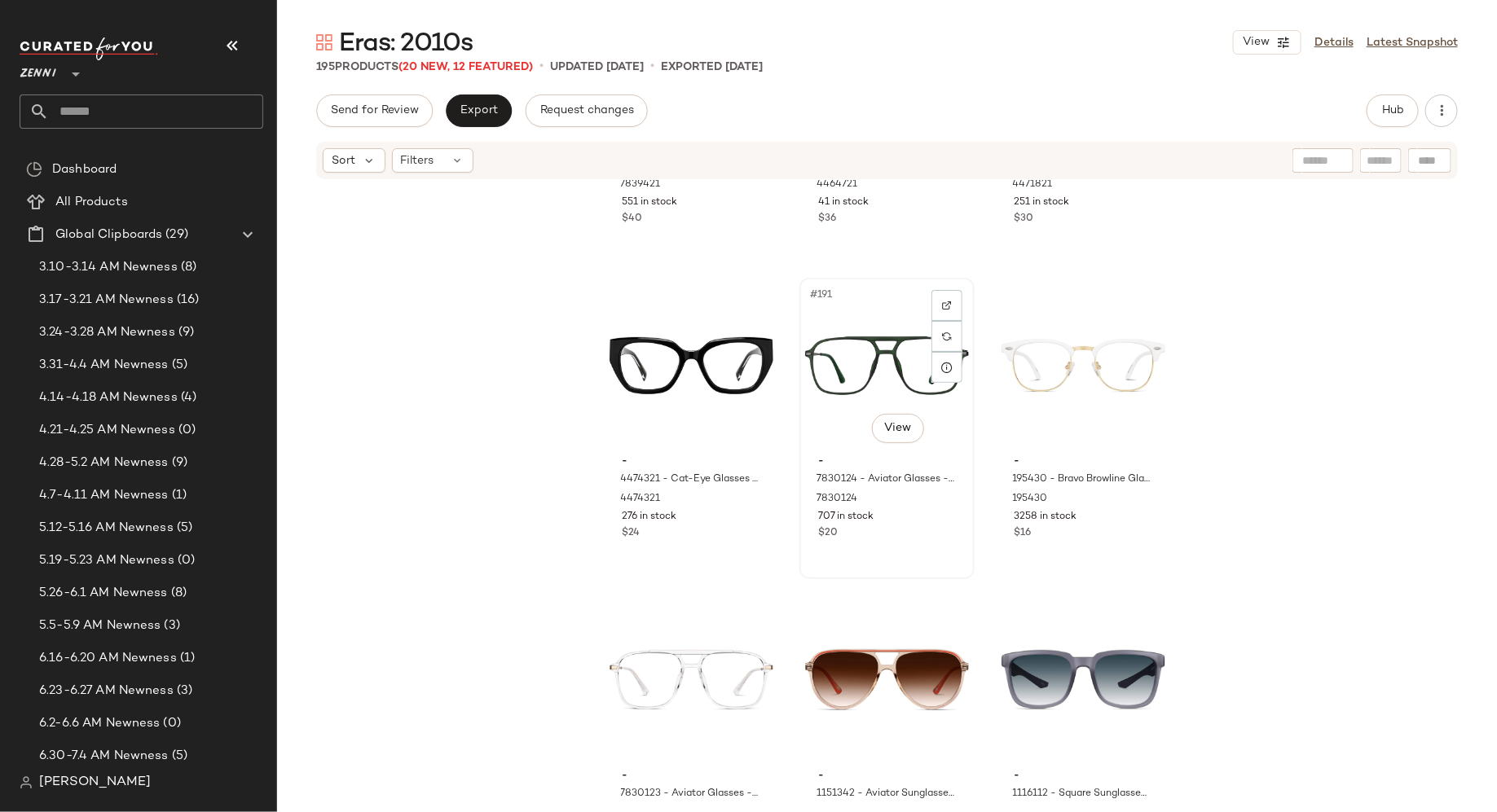
click at [829, 379] on div "#191 View" at bounding box center [887, 366] width 163 height 164
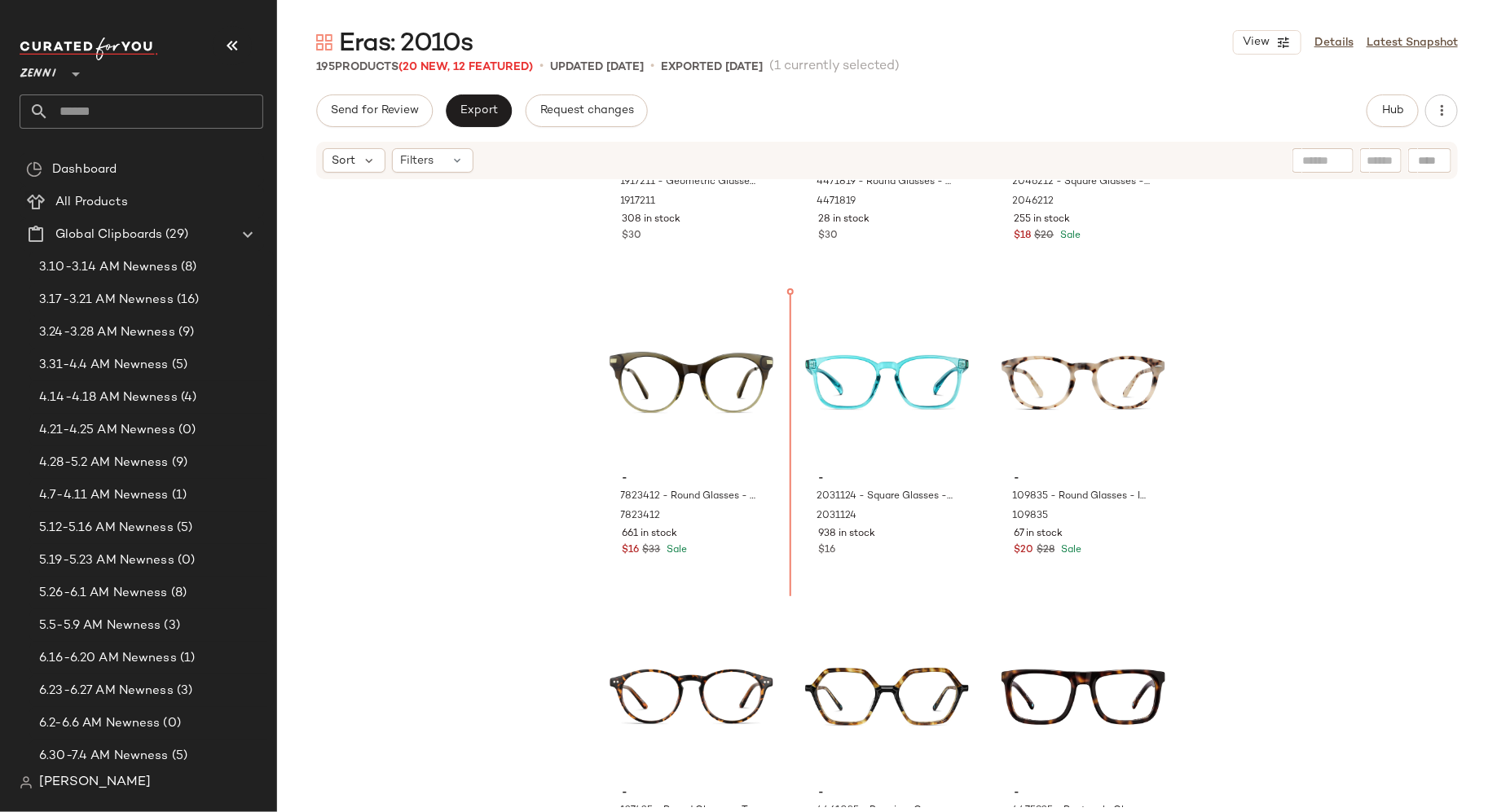
scroll to position [18450, 0]
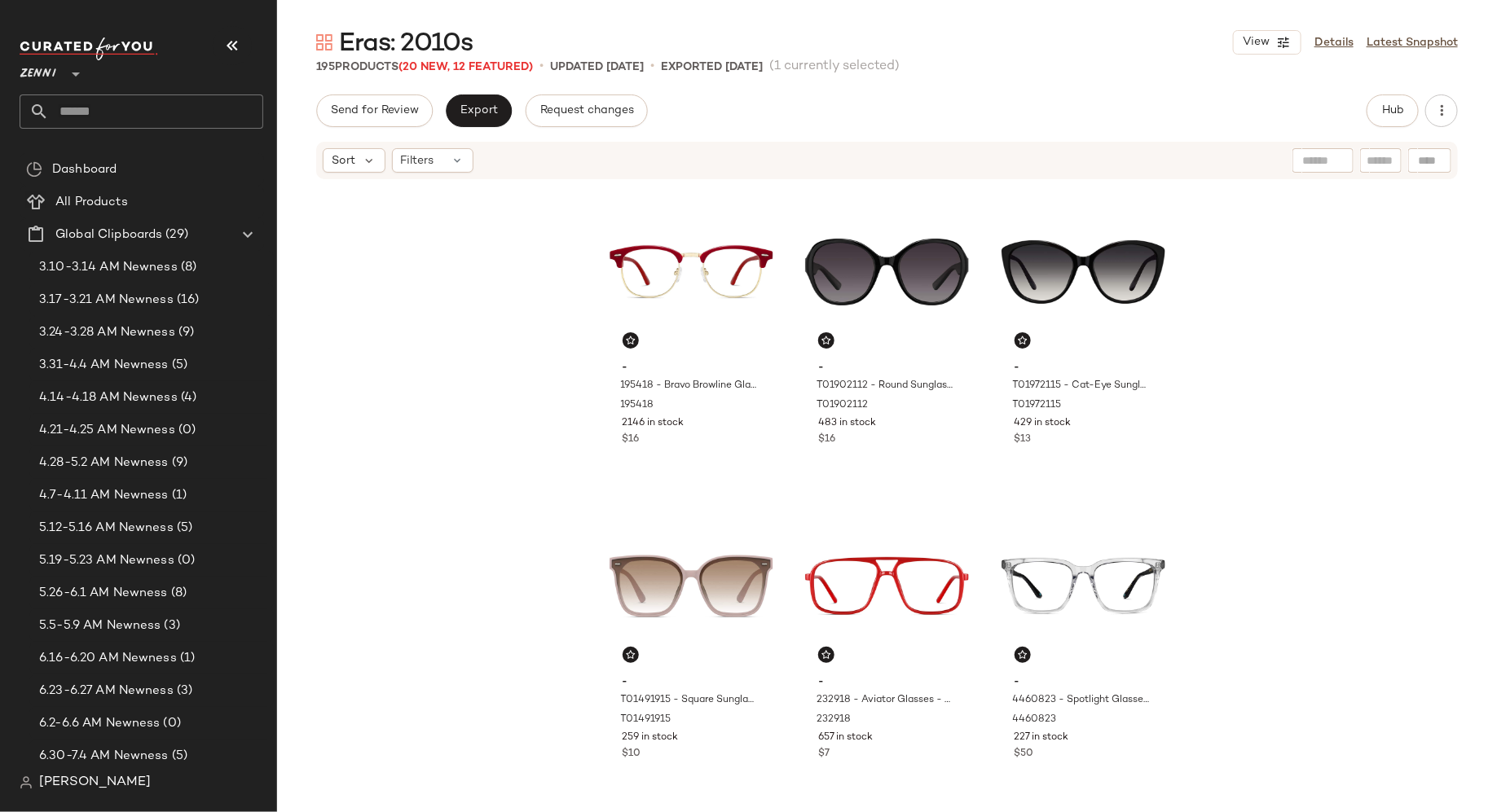
click at [775, 485] on div "- 195418 - Bravo Browline Glasses - Red - Mixed 195418 2146 in stock $16 - T019…" at bounding box center [888, 496] width 567 height 624
click at [479, 109] on span "Export" at bounding box center [479, 111] width 38 height 13
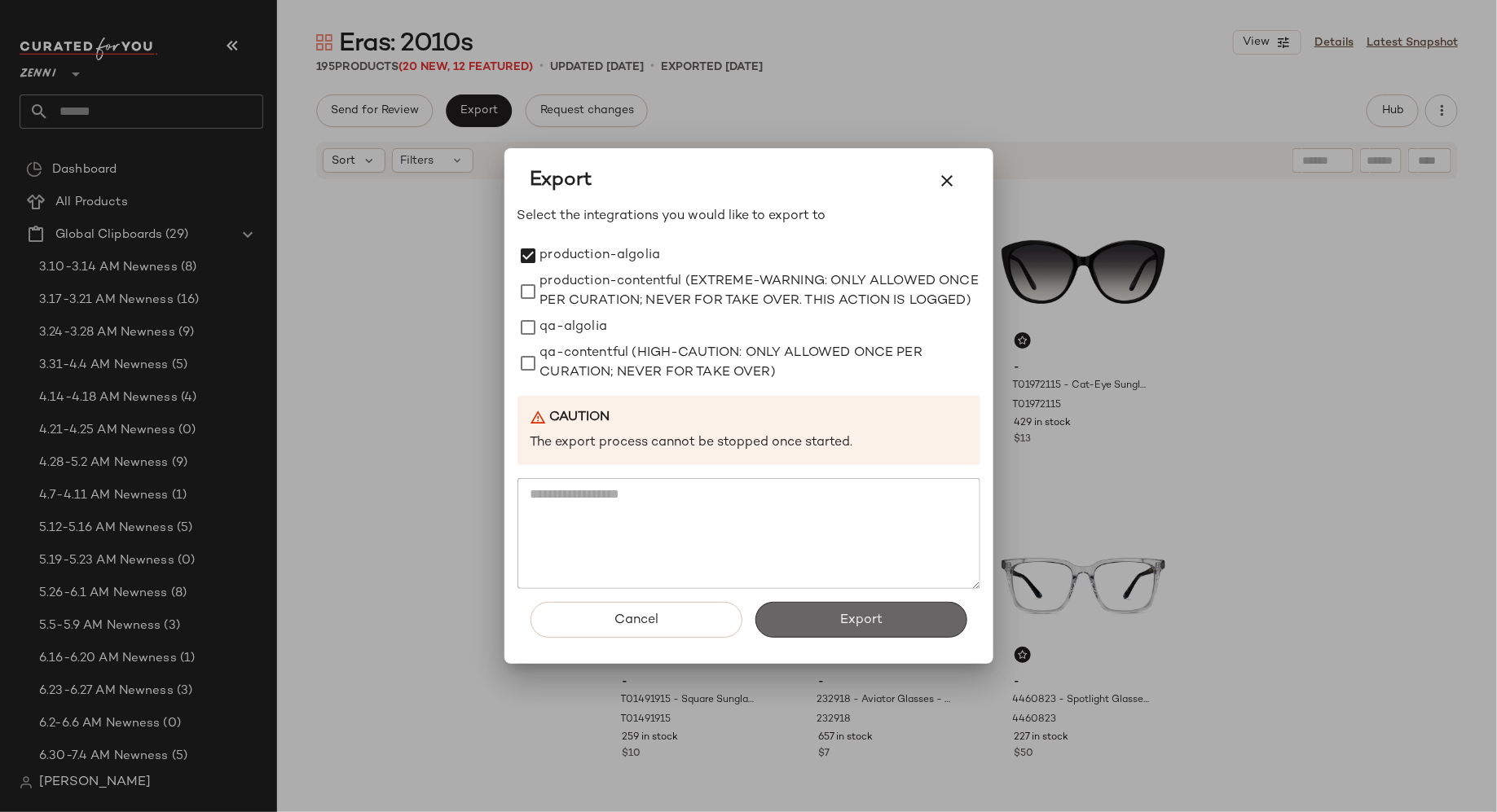
click at [812, 632] on button "Export" at bounding box center [862, 620] width 212 height 36
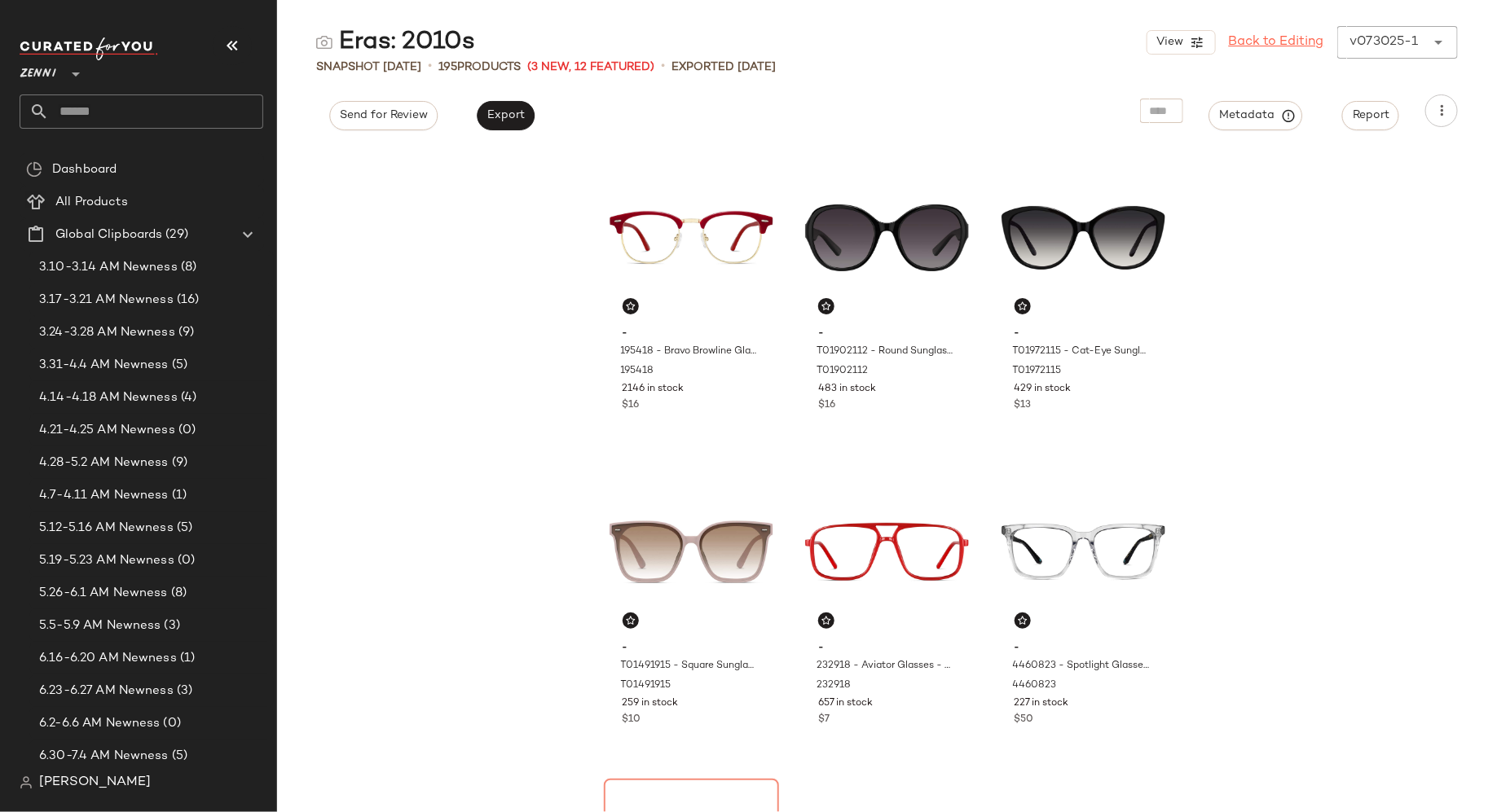
click at [1246, 48] on link "Back to Editing" at bounding box center [1276, 42] width 96 height 19
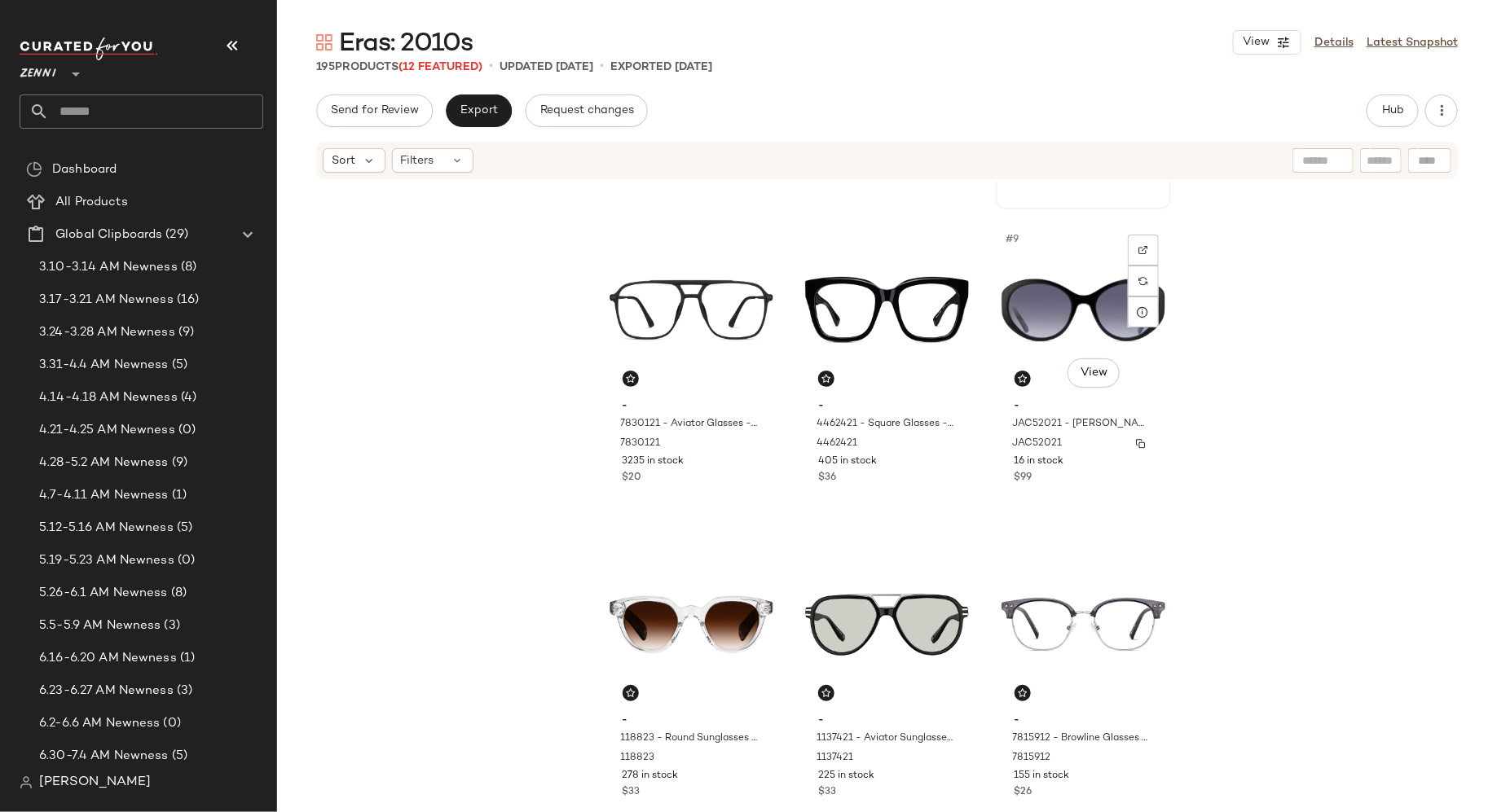
scroll to position [640, 0]
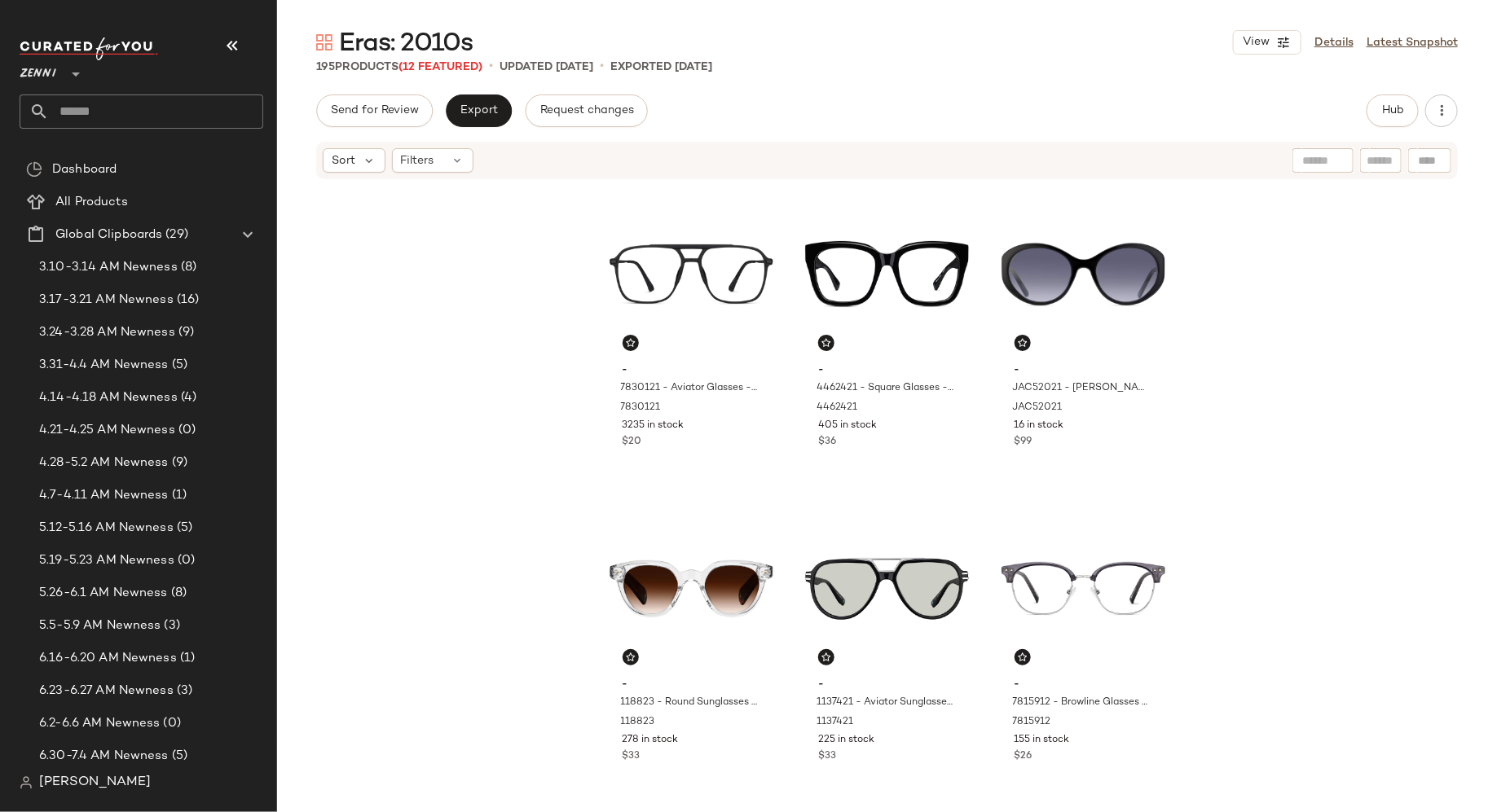
click at [165, 114] on input "text" at bounding box center [156, 112] width 214 height 34
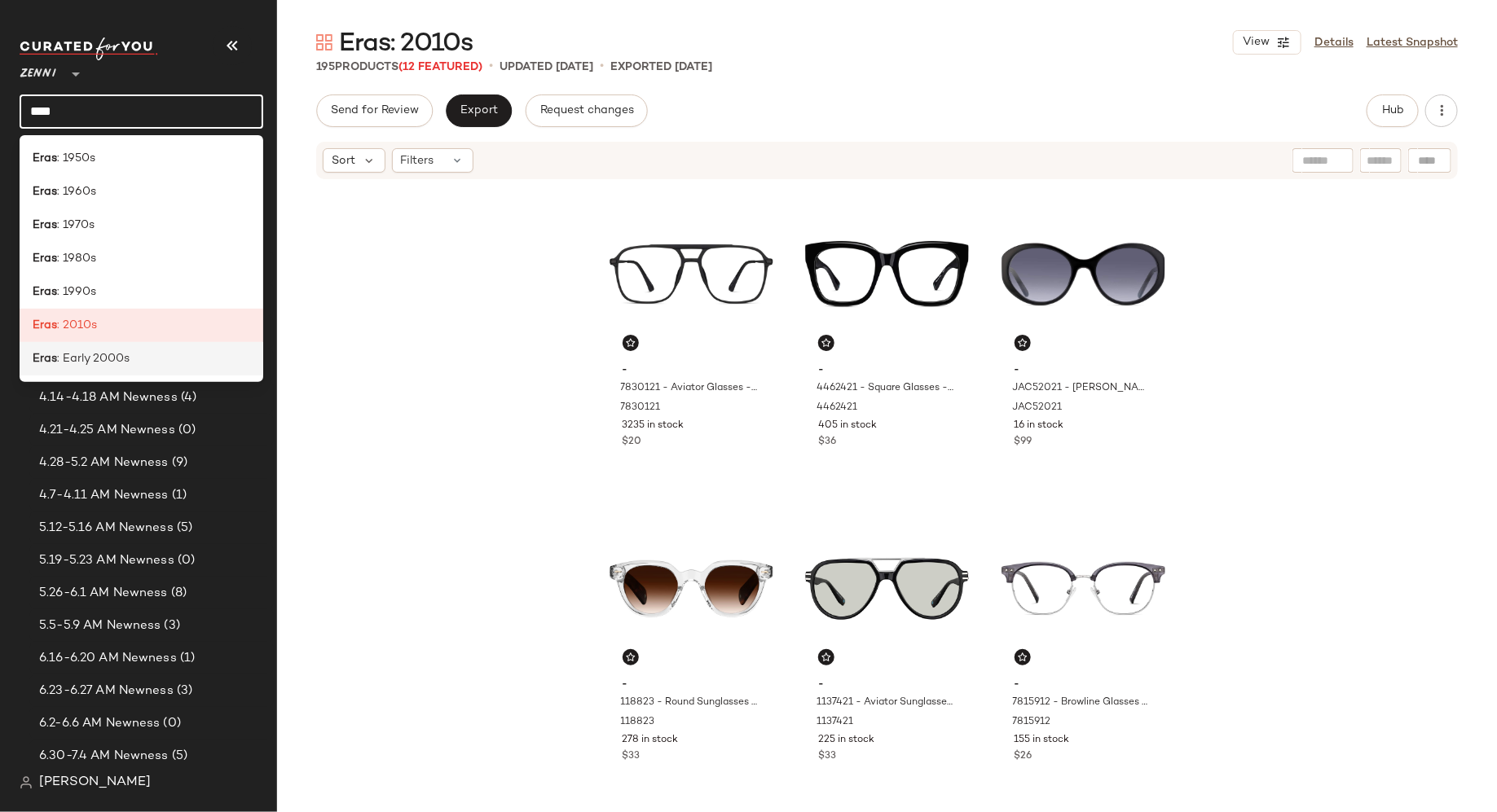
type input "****"
click at [148, 368] on div "Eras : Early 2000s" at bounding box center [140, 358] width 244 height 33
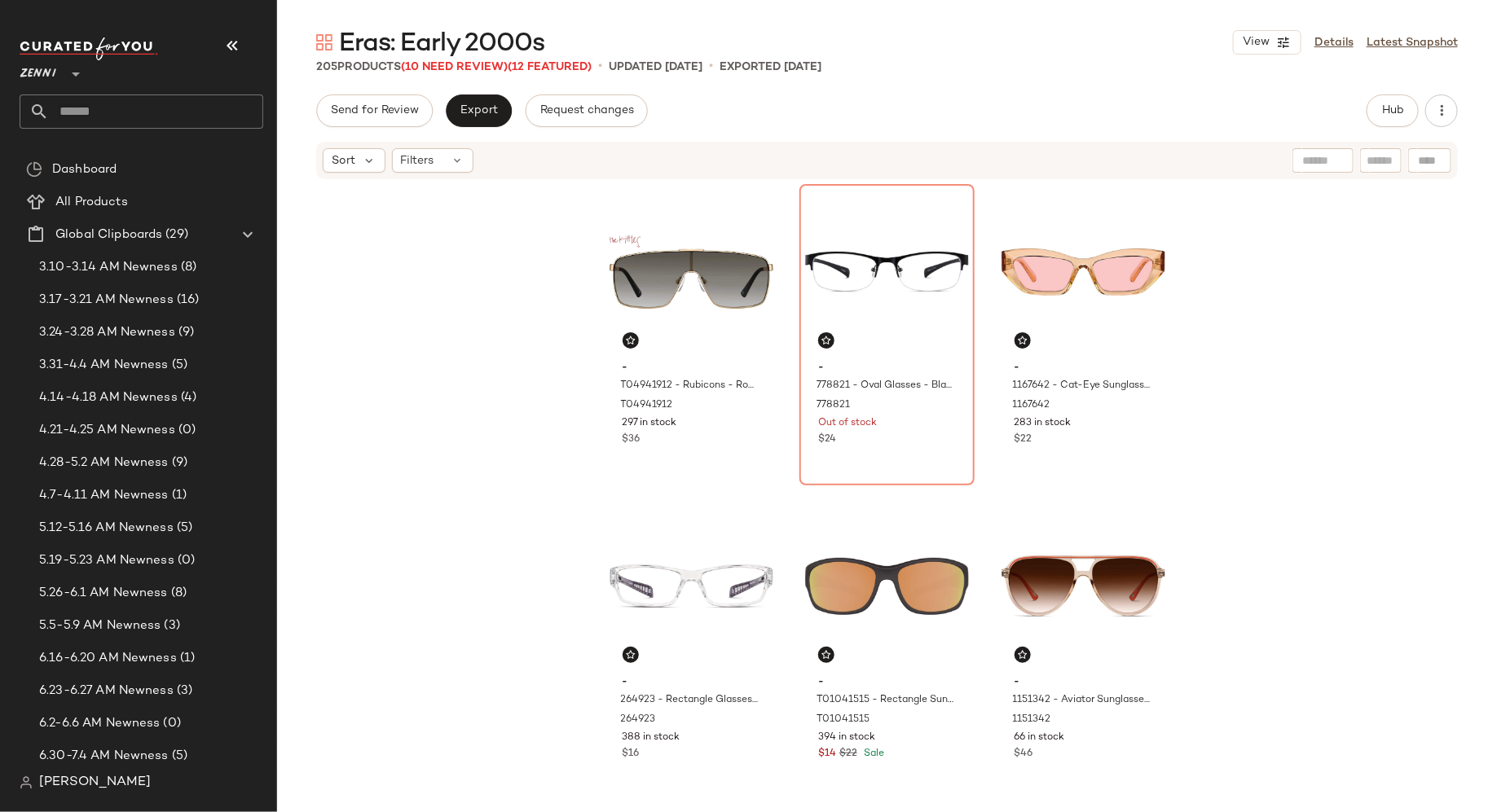
click at [1277, 494] on div "- T04941912 - Rubicons - Rose Gold - Stainless Steel T04941912 297 in stock $36…" at bounding box center [887, 494] width 1220 height 627
